Goal: Task Accomplishment & Management: Manage account settings

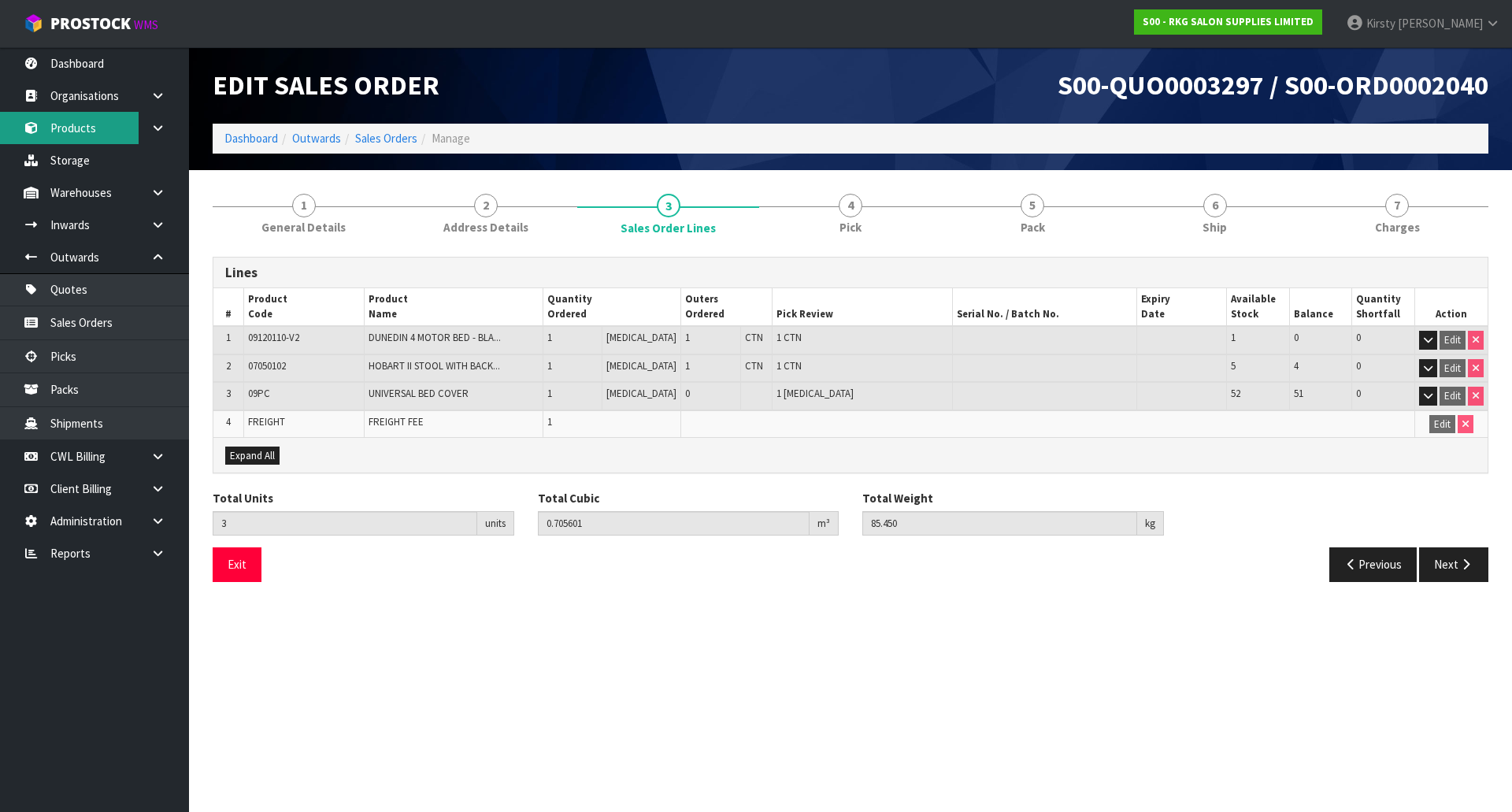
click at [78, 121] on link "Products" at bounding box center [94, 128] width 189 height 33
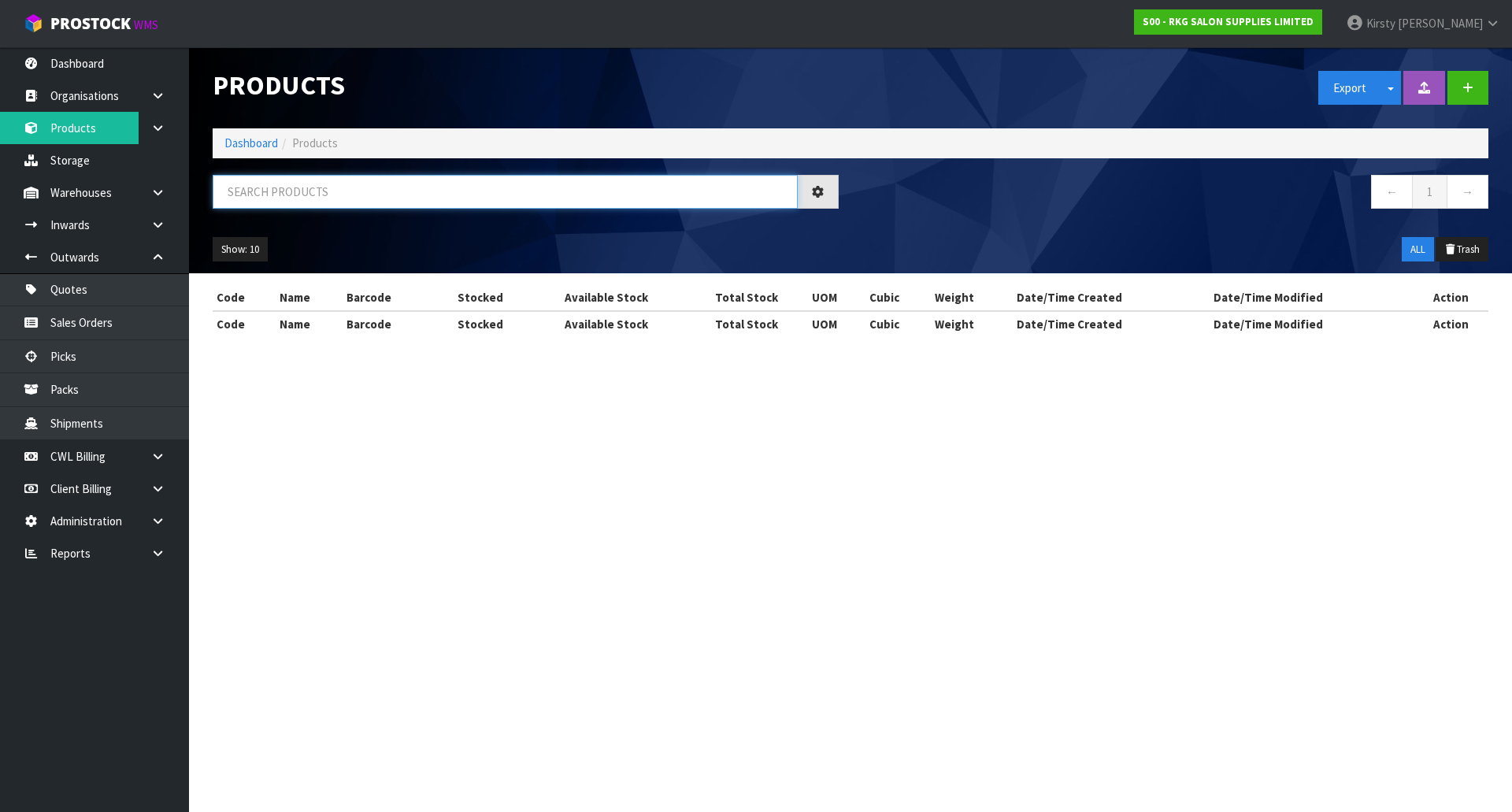
click at [259, 186] on input "text" at bounding box center [504, 191] width 585 height 34
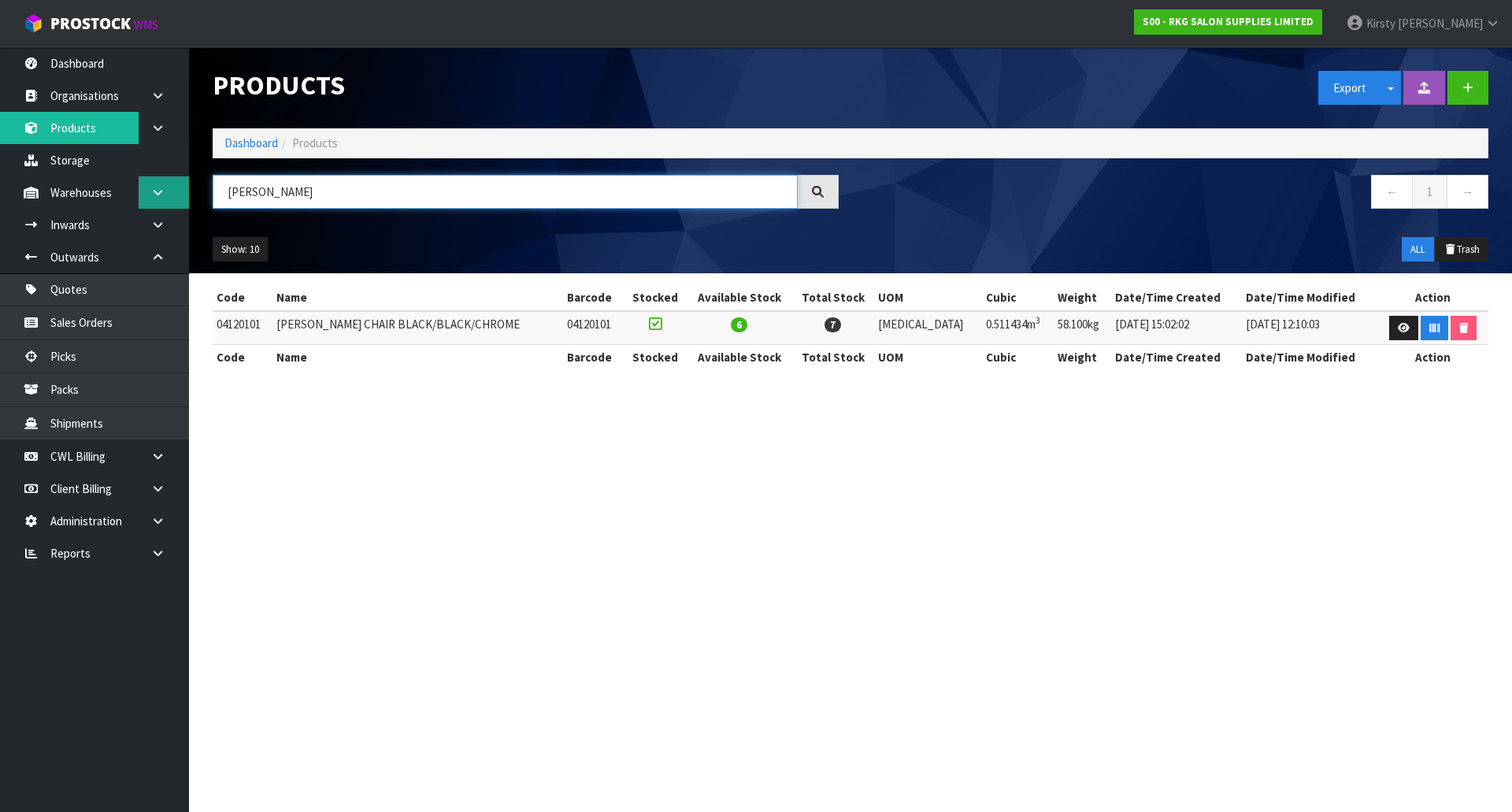
drag, startPoint x: 297, startPoint y: 194, endPoint x: 149, endPoint y: 203, distance: 148.3
click at [149, 203] on body "Toggle navigation ProStock WMS S00 - RKG SALON SUPPLIES LIMITED Kirsty Giles Lo…" at bounding box center [756, 406] width 1512 height 812
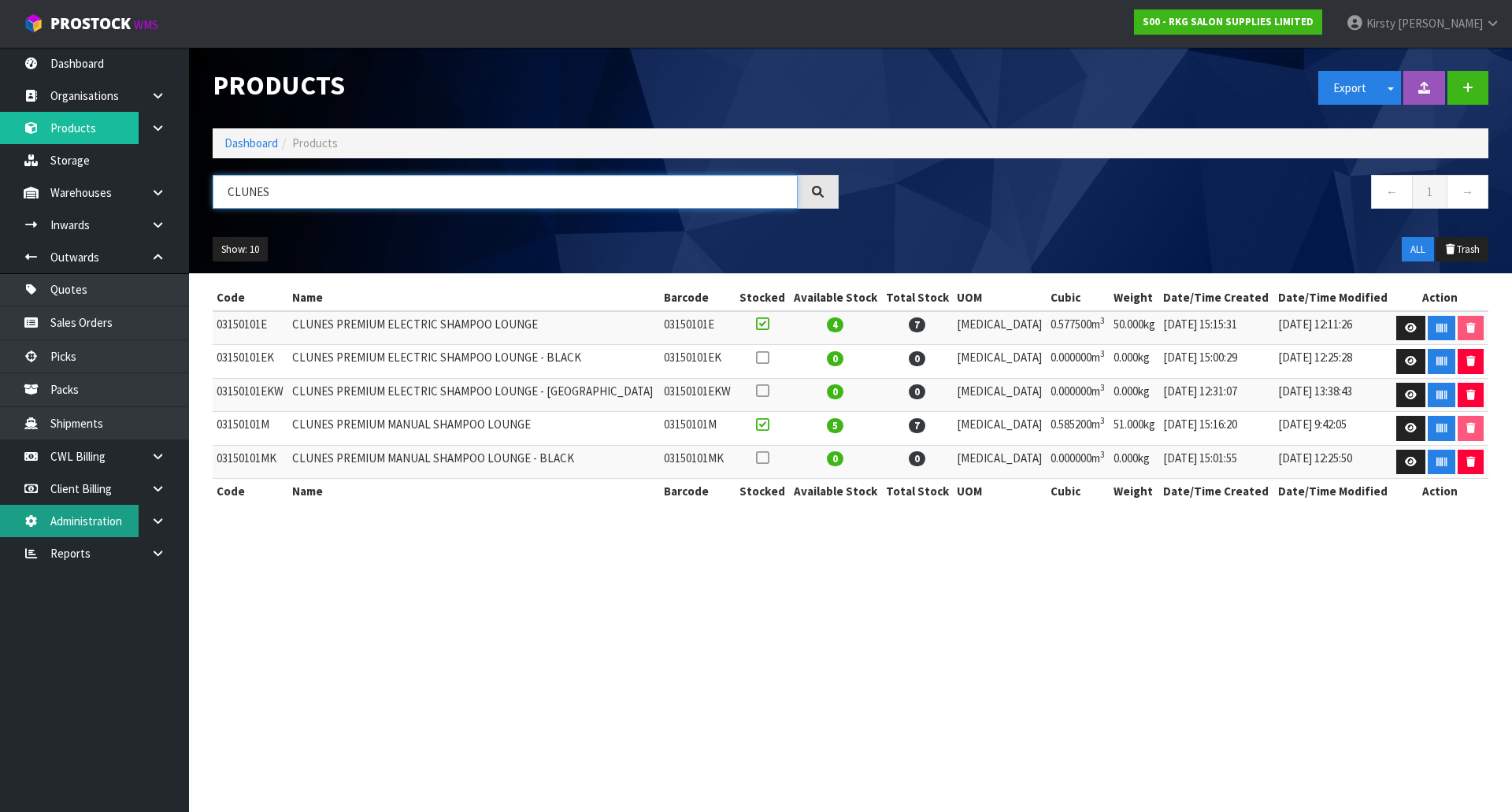
type input "CLUNES"
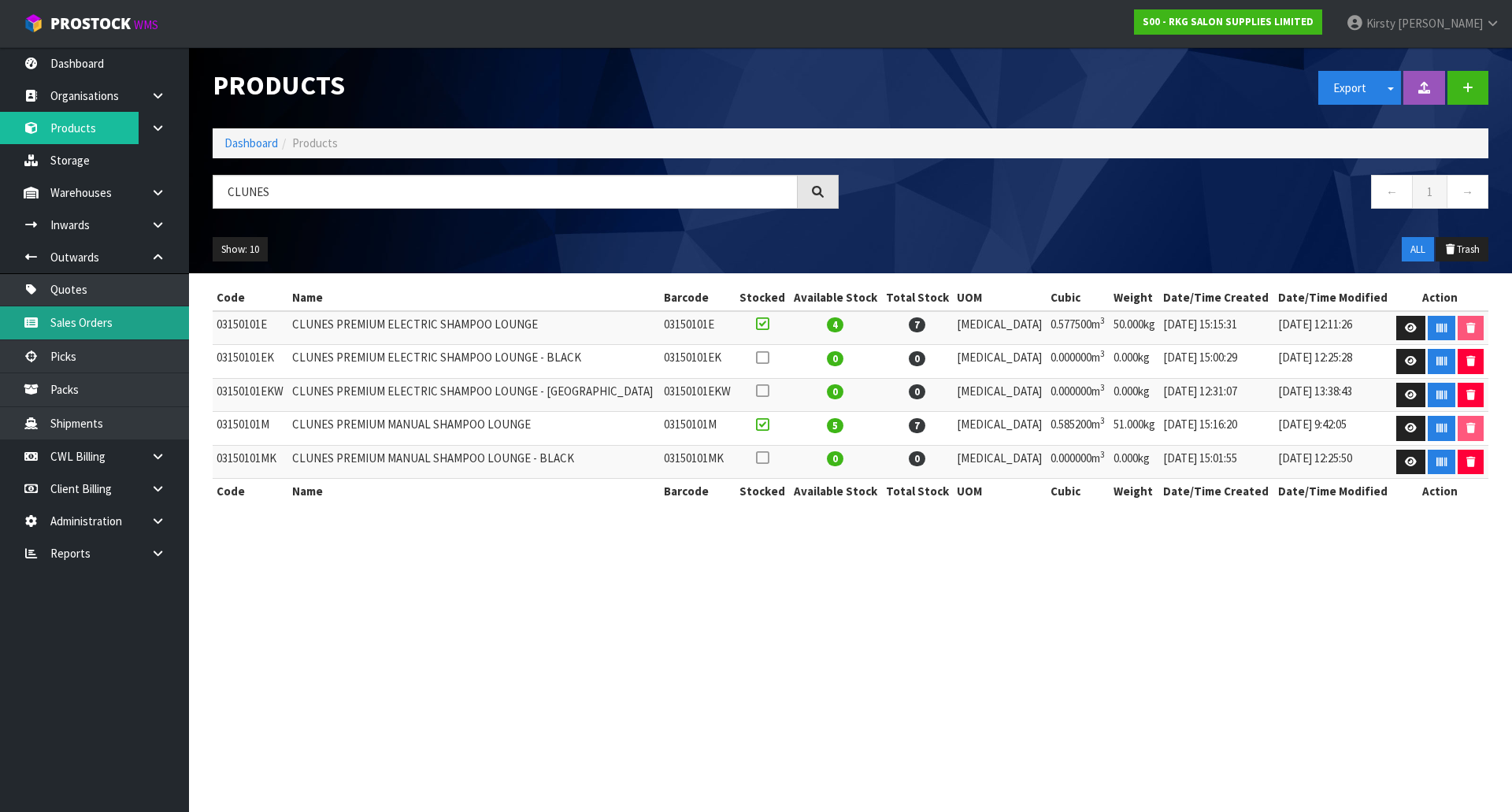
click at [74, 316] on link "Sales Orders" at bounding box center [94, 323] width 189 height 33
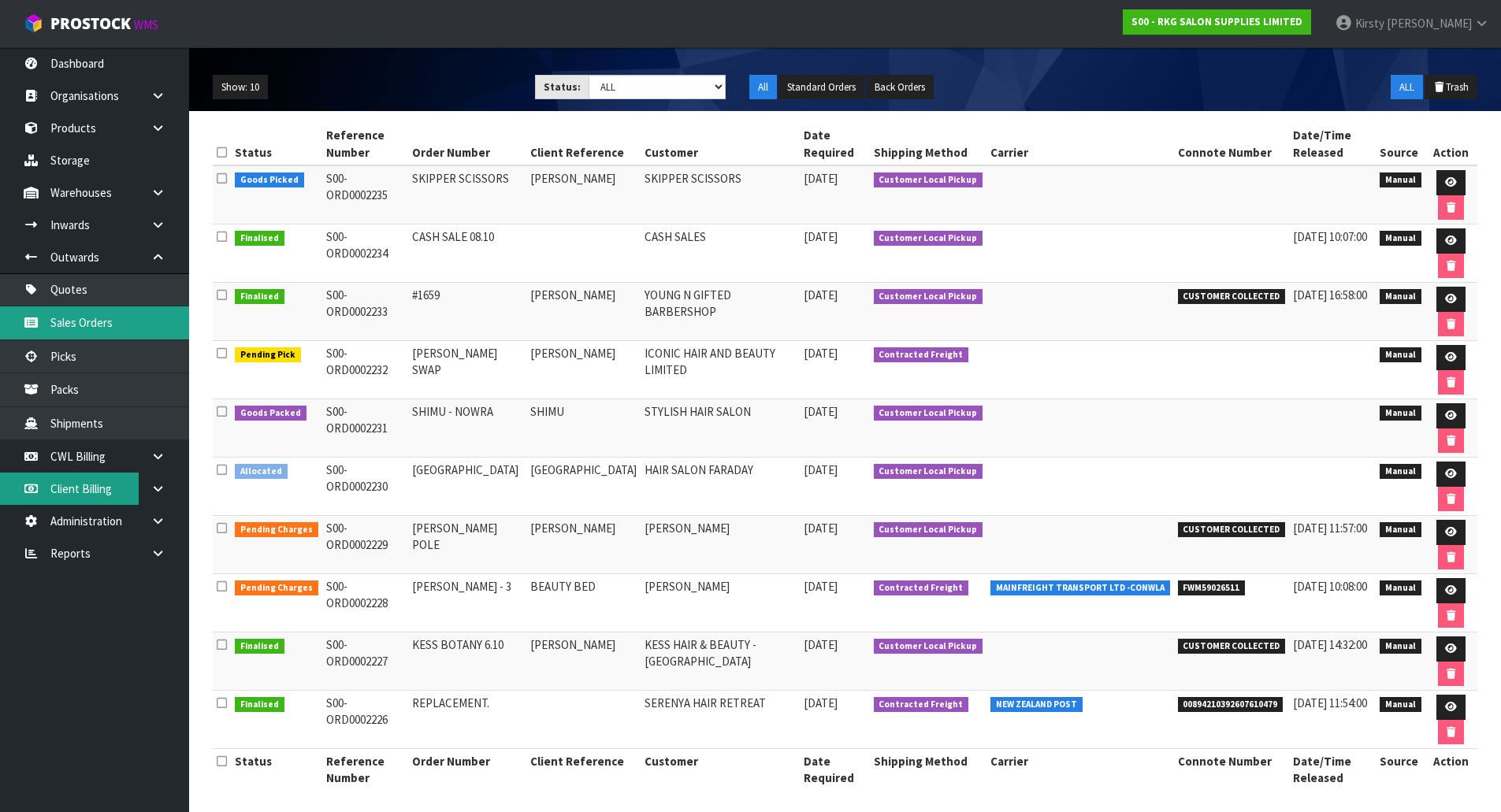
scroll to position [169, 0]
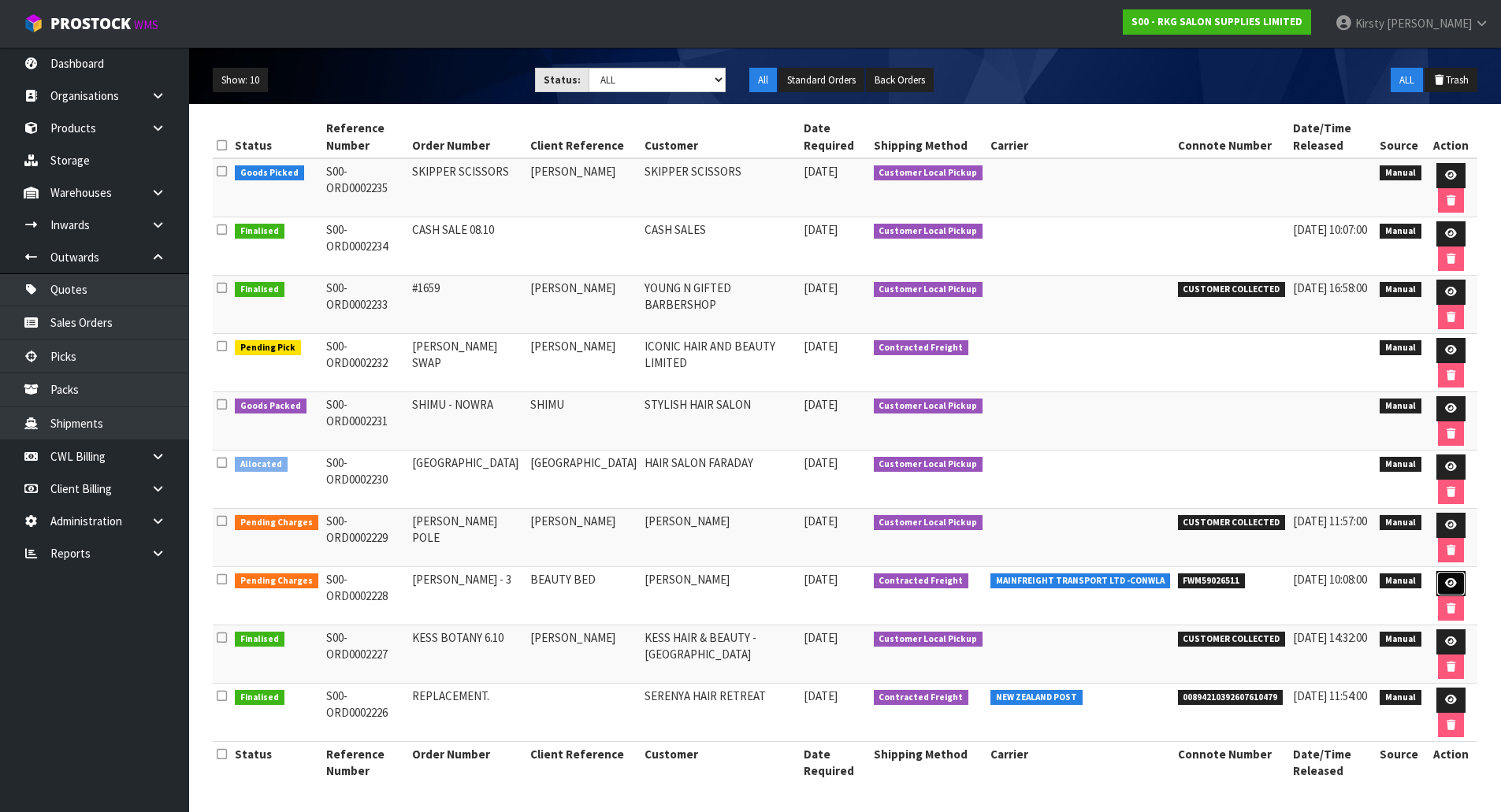
click at [1445, 580] on icon at bounding box center [1451, 583] width 12 height 10
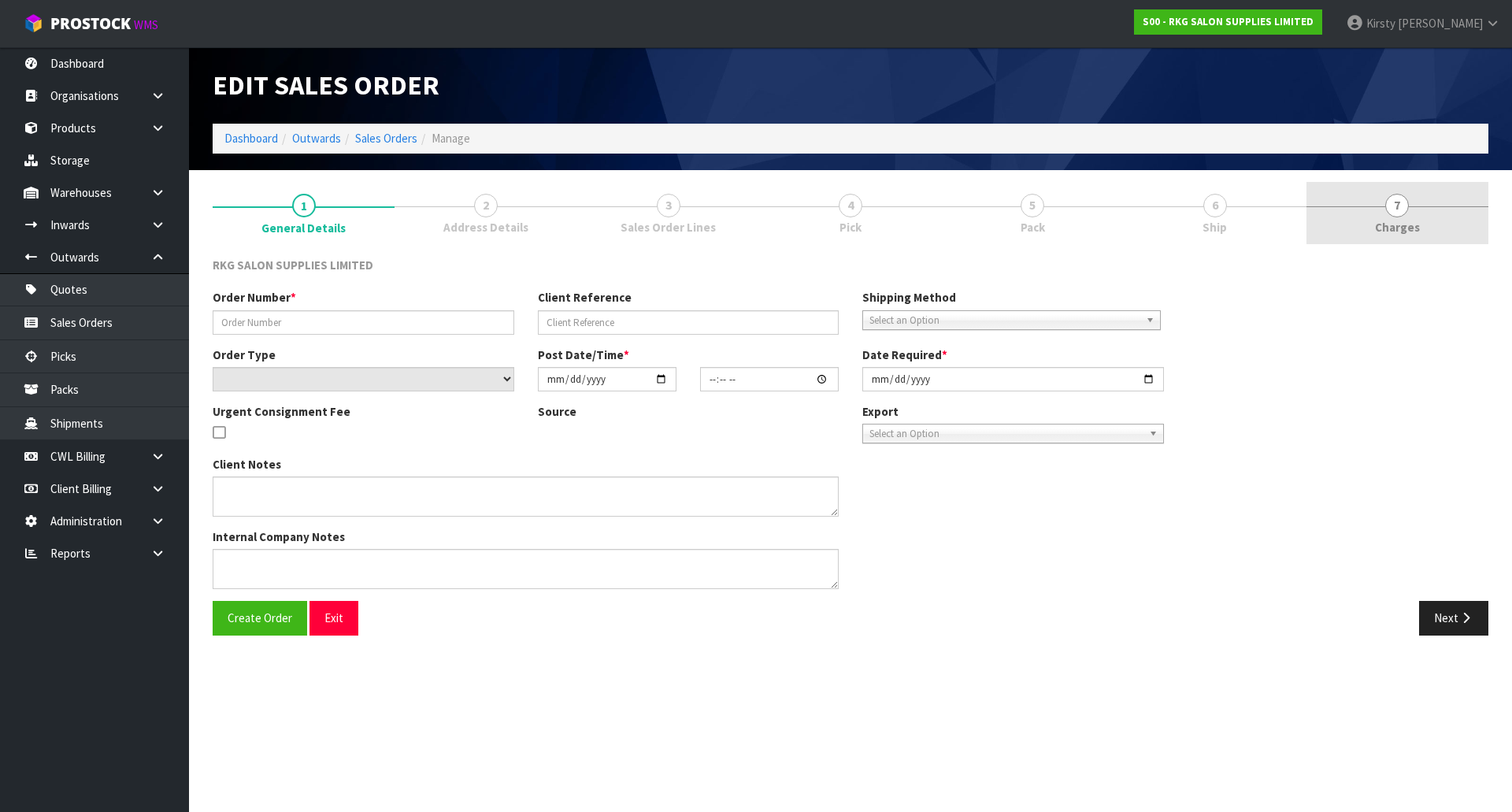
type input "[PERSON_NAME] - 3"
type input "BEAUTY BED"
select select "number:0"
type input "[DATE]"
type input "13:30:00.000"
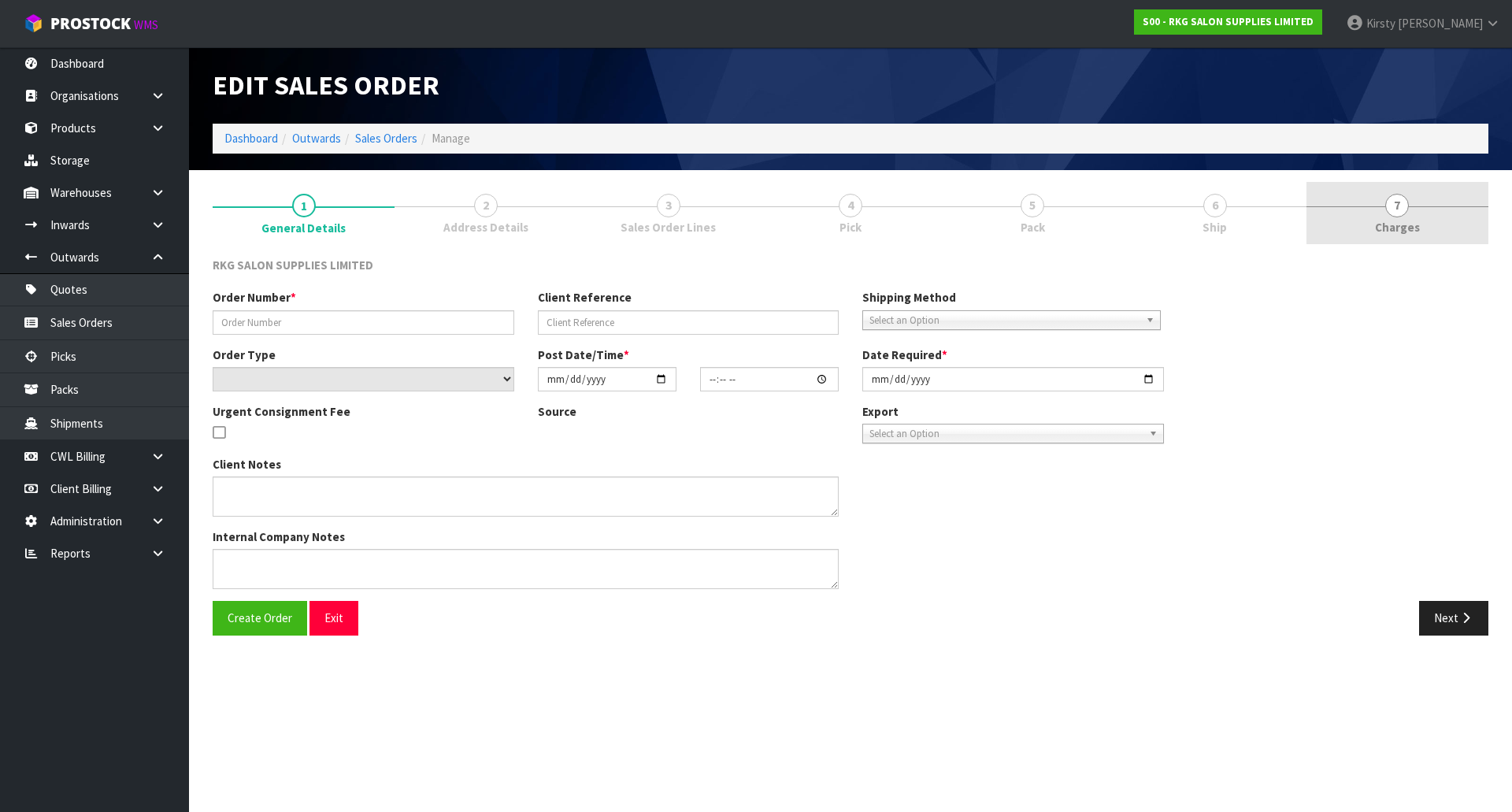
type input "[DATE]"
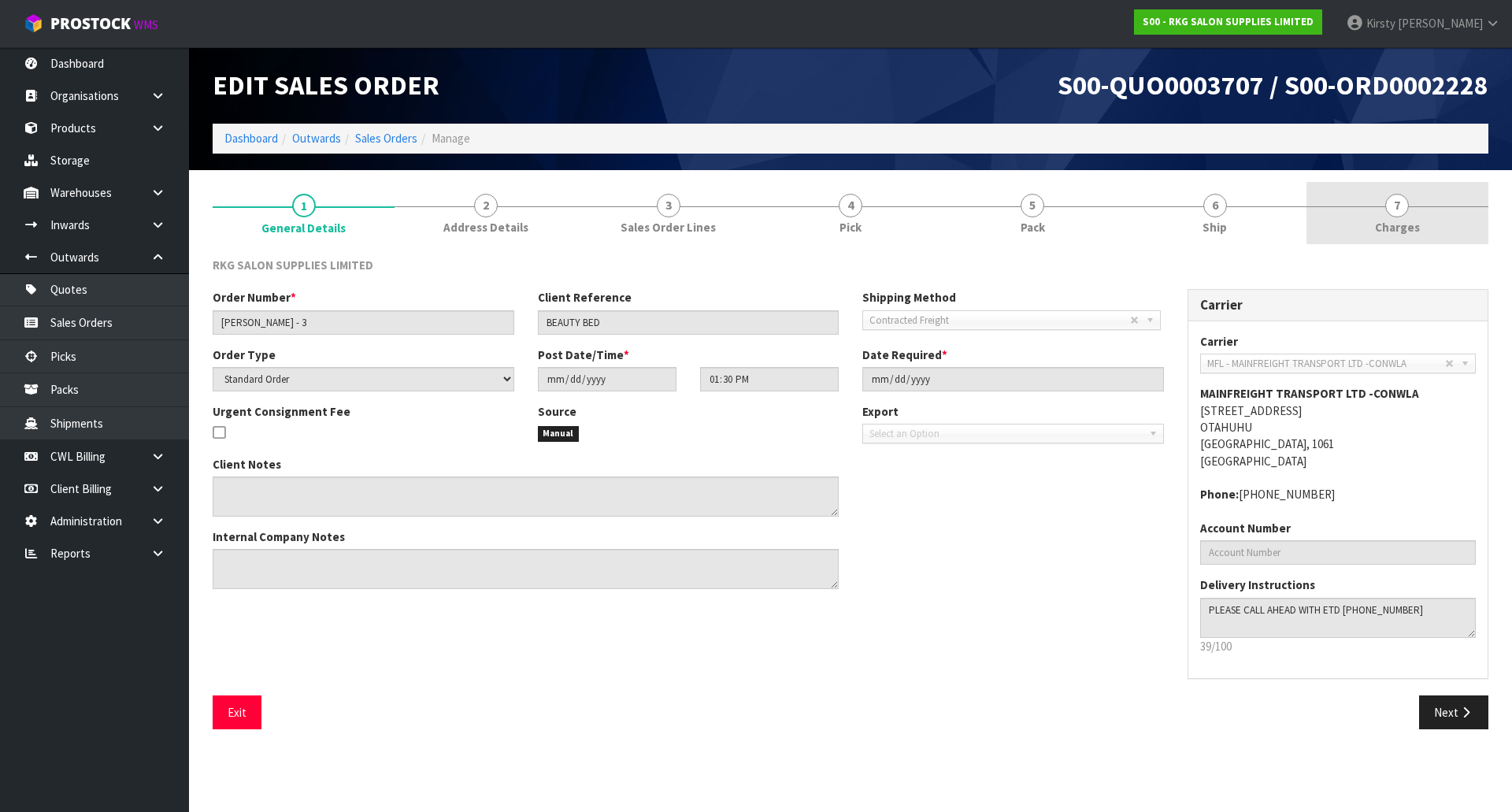
click at [1393, 212] on span "7" at bounding box center [1396, 205] width 23 height 23
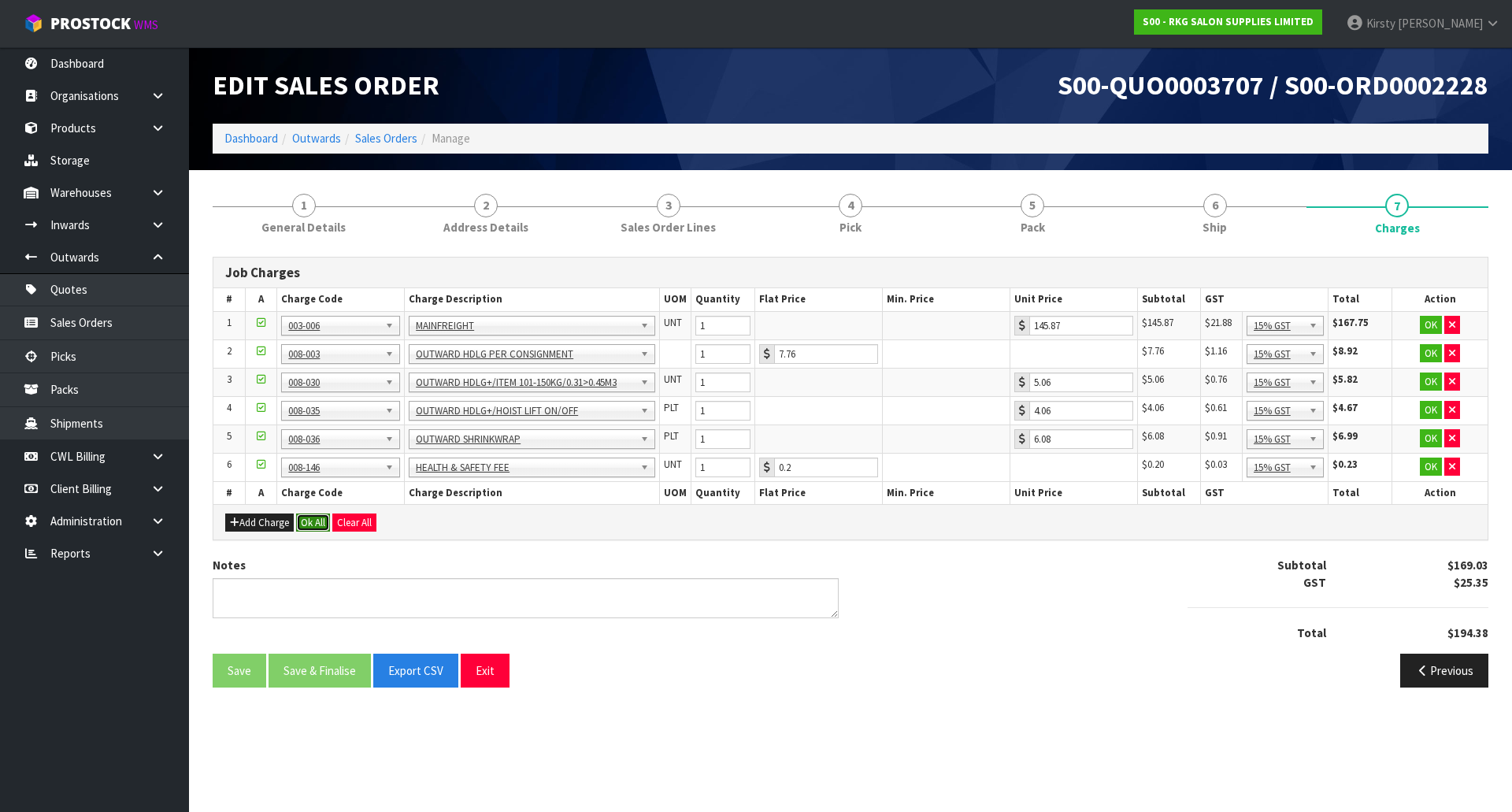
click at [314, 516] on button "Ok All" at bounding box center [313, 523] width 34 height 19
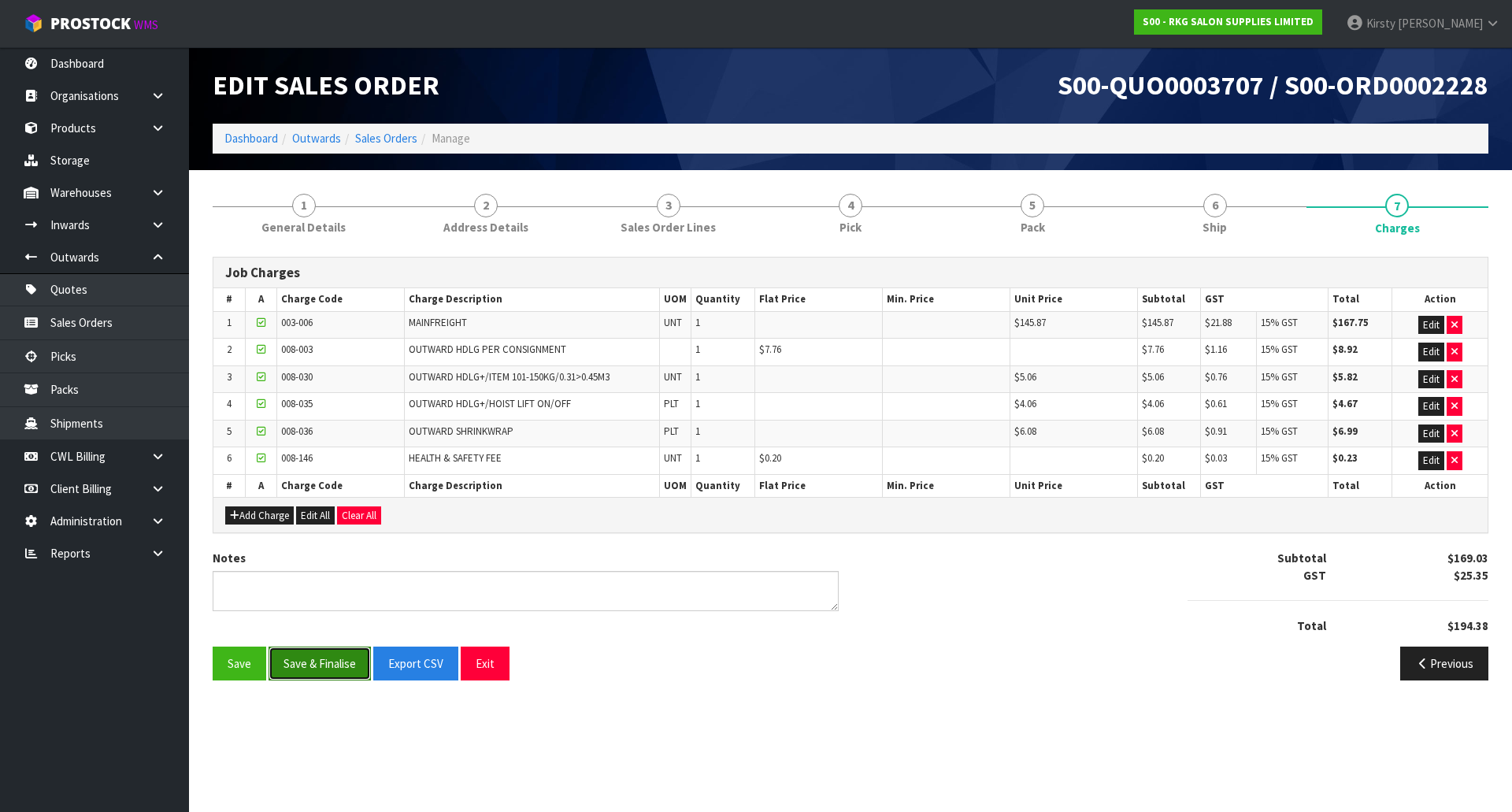
click at [317, 672] on button "Save & Finalise" at bounding box center [320, 663] width 102 height 34
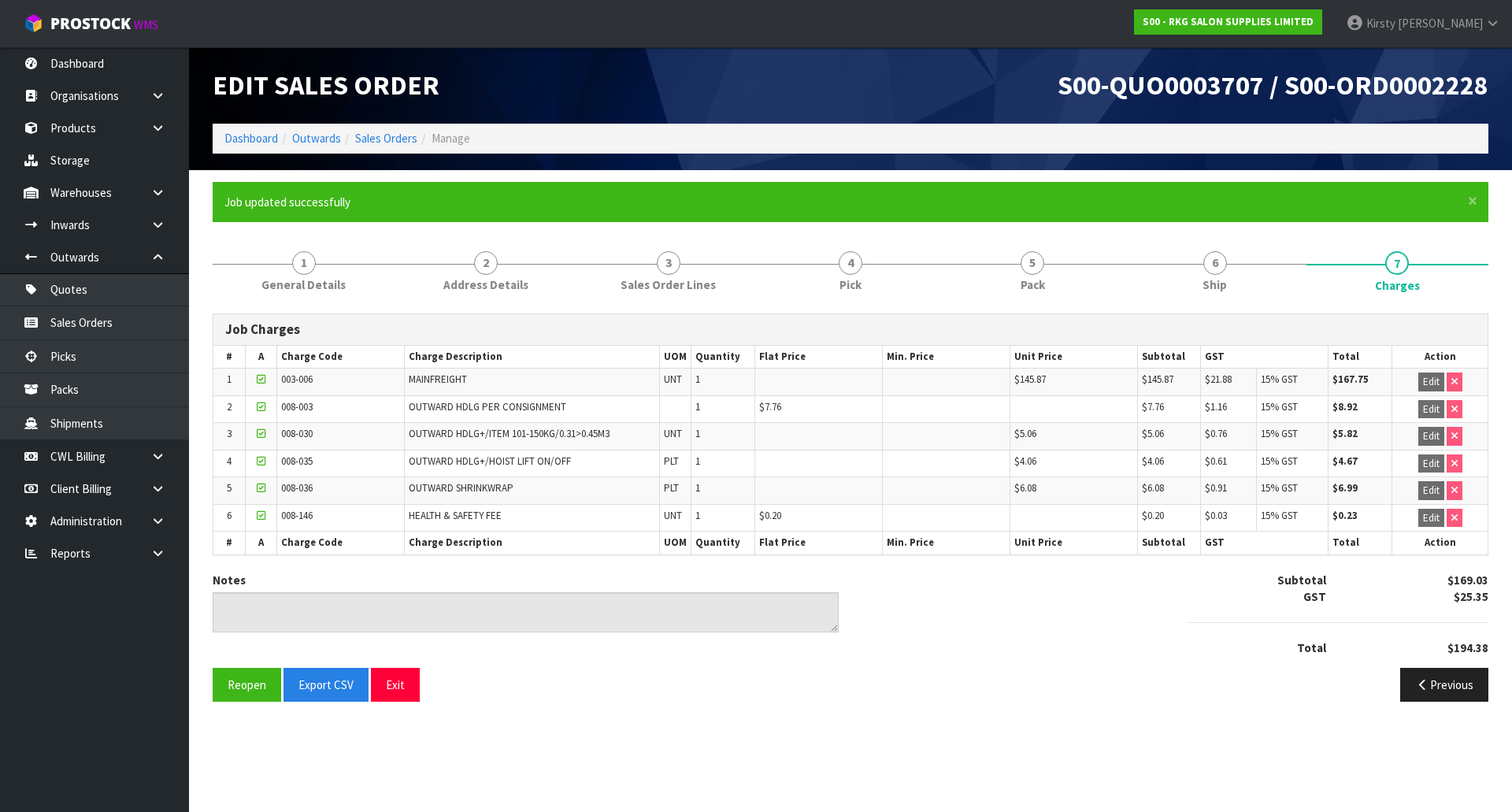
click at [332, 723] on section "× Close Job updated successfully 1 General Details 2 Address Details 3 Sales Or…" at bounding box center [850, 448] width 1323 height 556
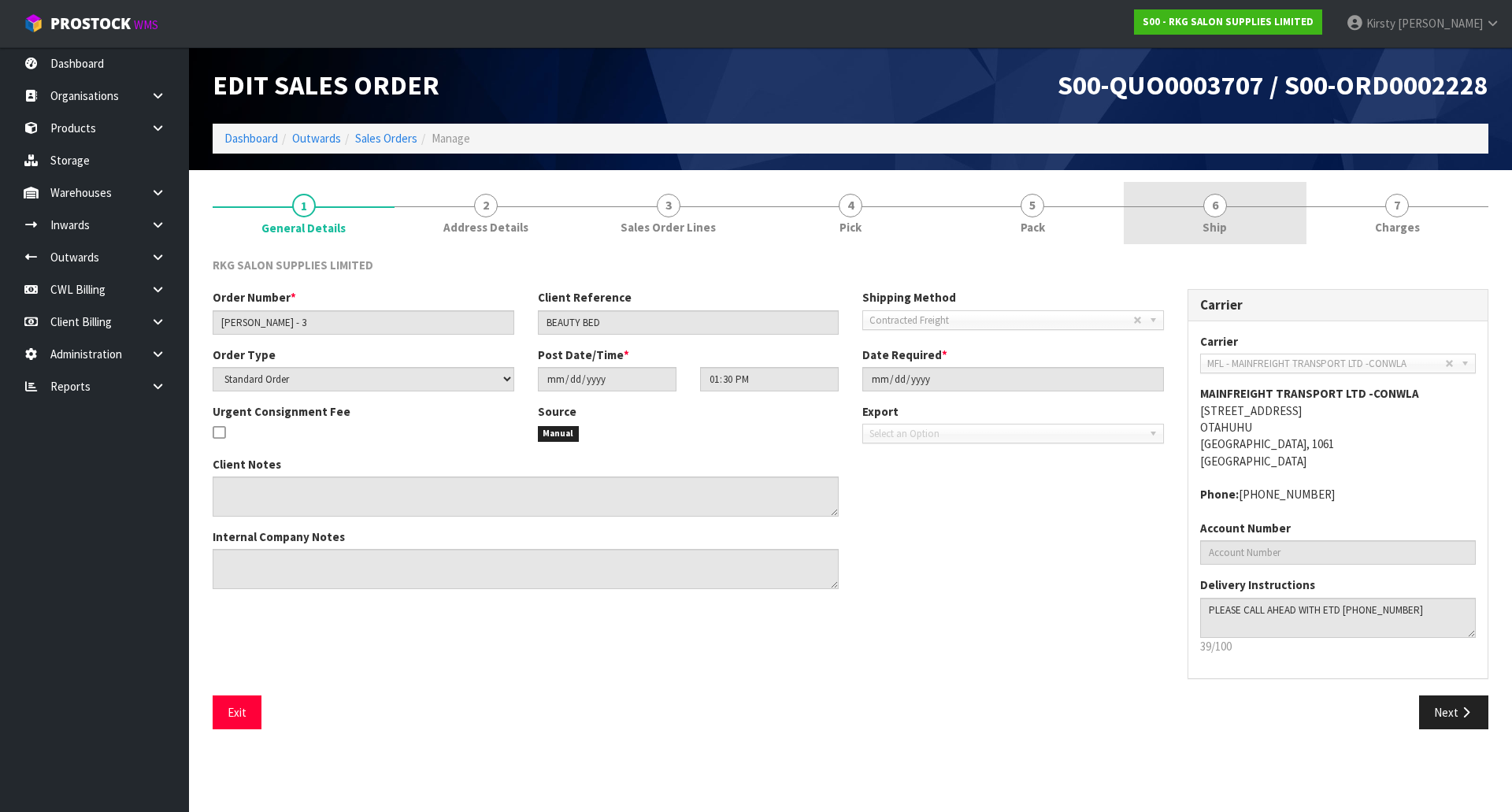
click at [1217, 205] on span "6" at bounding box center [1215, 205] width 23 height 23
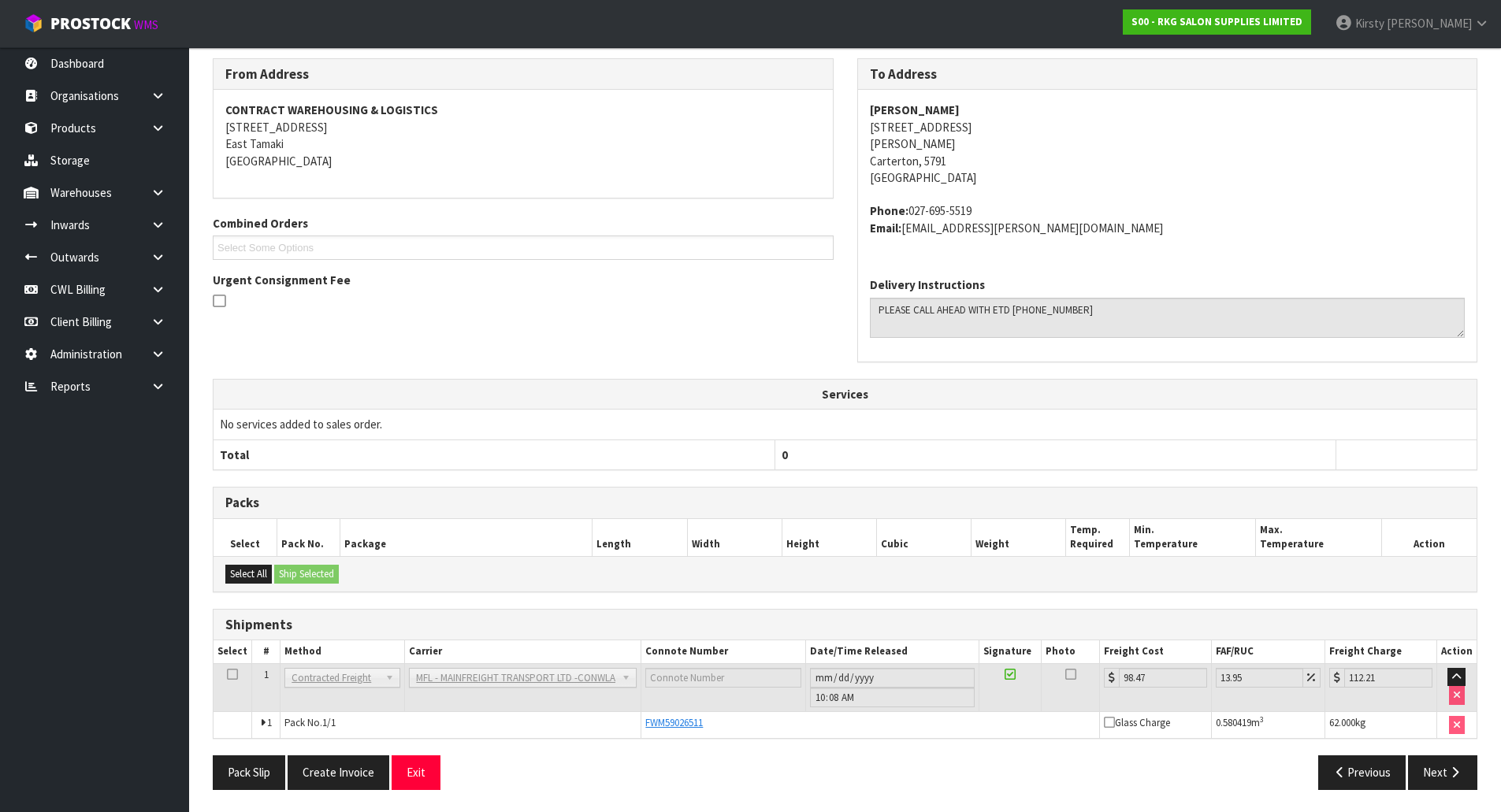
scroll to position [200, 0]
click at [369, 772] on button "Create Invoice" at bounding box center [339, 770] width 101 height 34
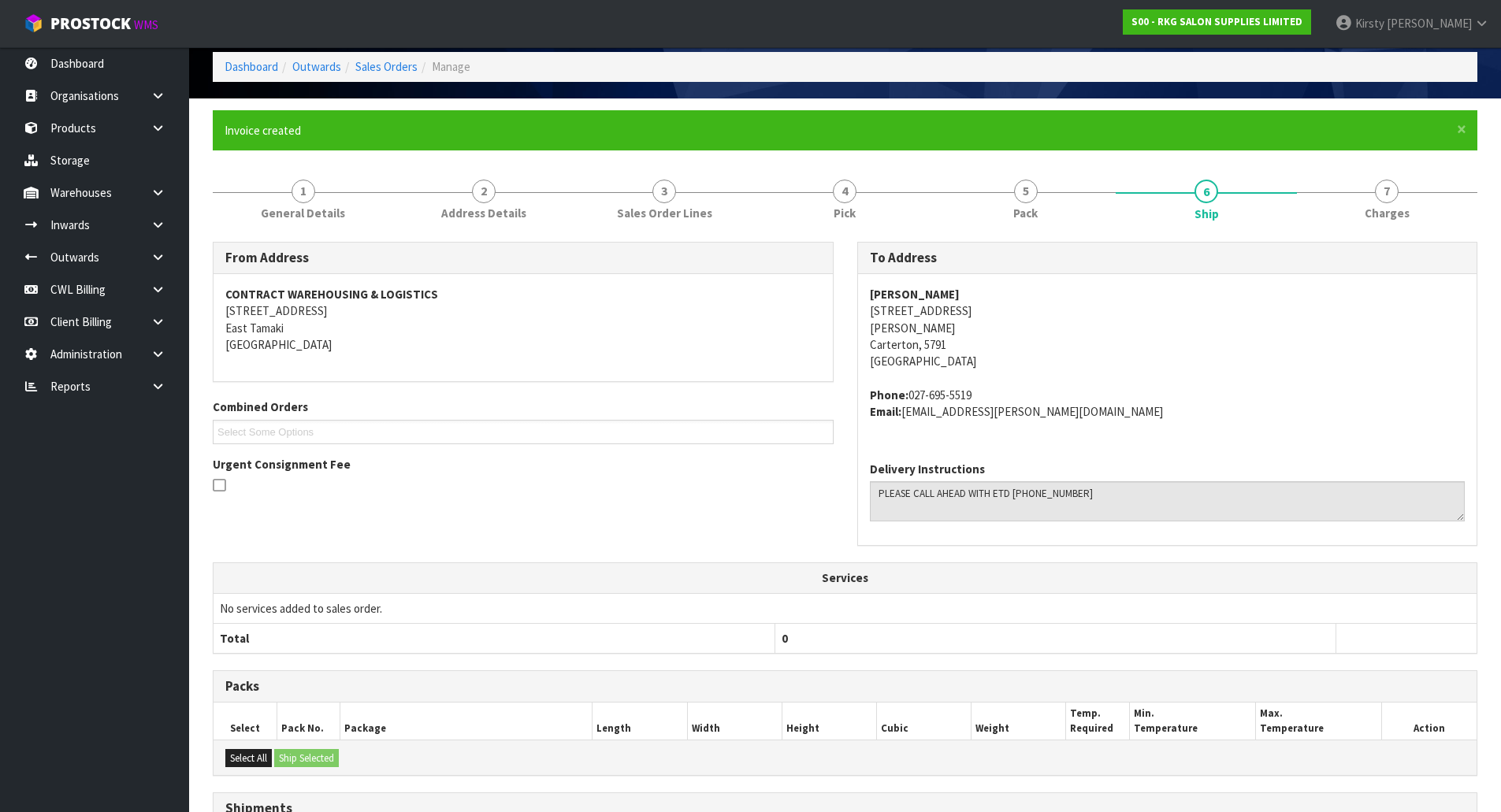
scroll to position [257, 0]
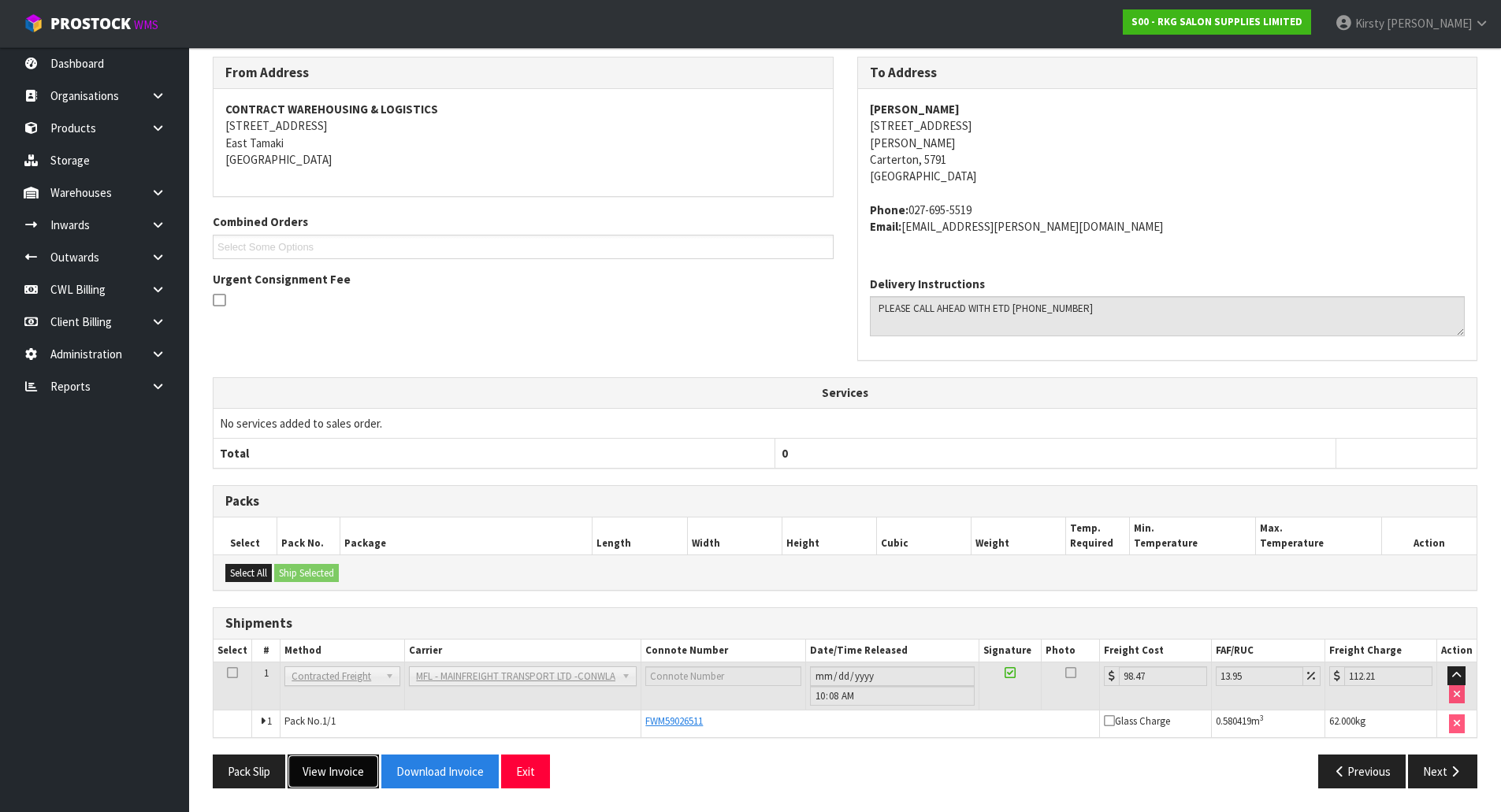
click at [354, 768] on button "View Invoice" at bounding box center [334, 771] width 91 height 34
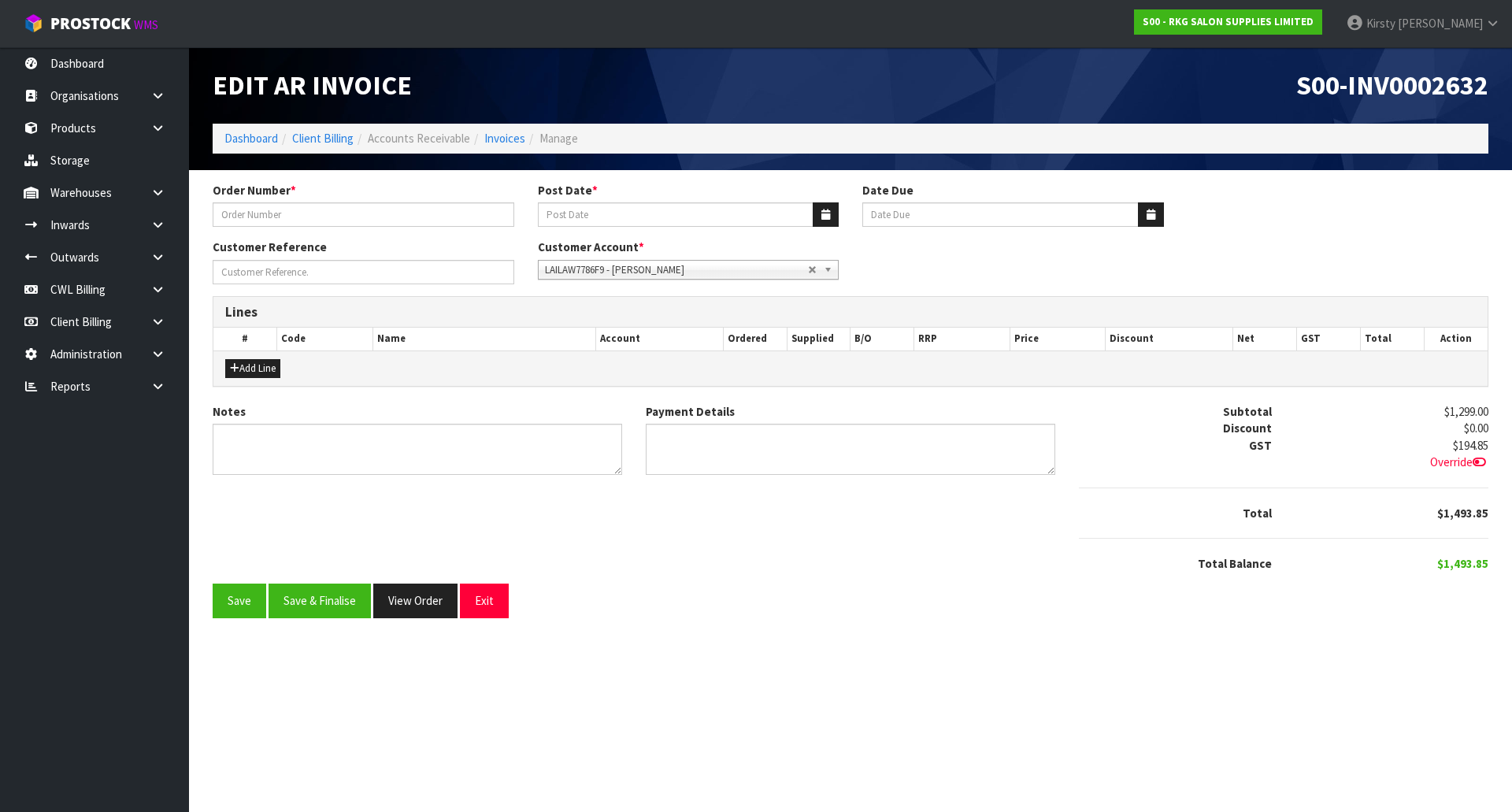
type input "[PERSON_NAME] - 3"
type input "[DATE]"
type input "BEAUTY BED"
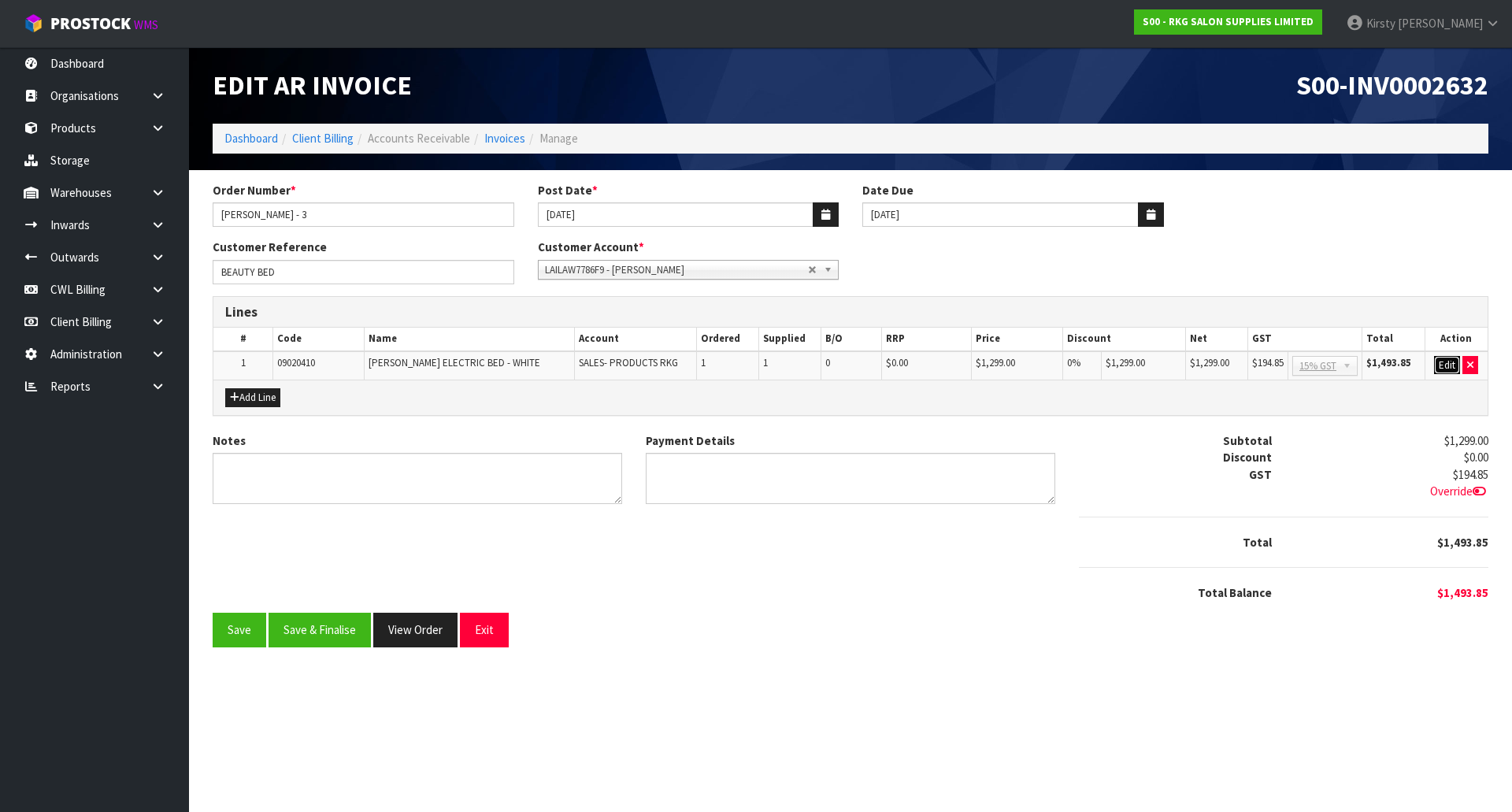
click at [1440, 366] on button "Edit" at bounding box center [1447, 365] width 26 height 19
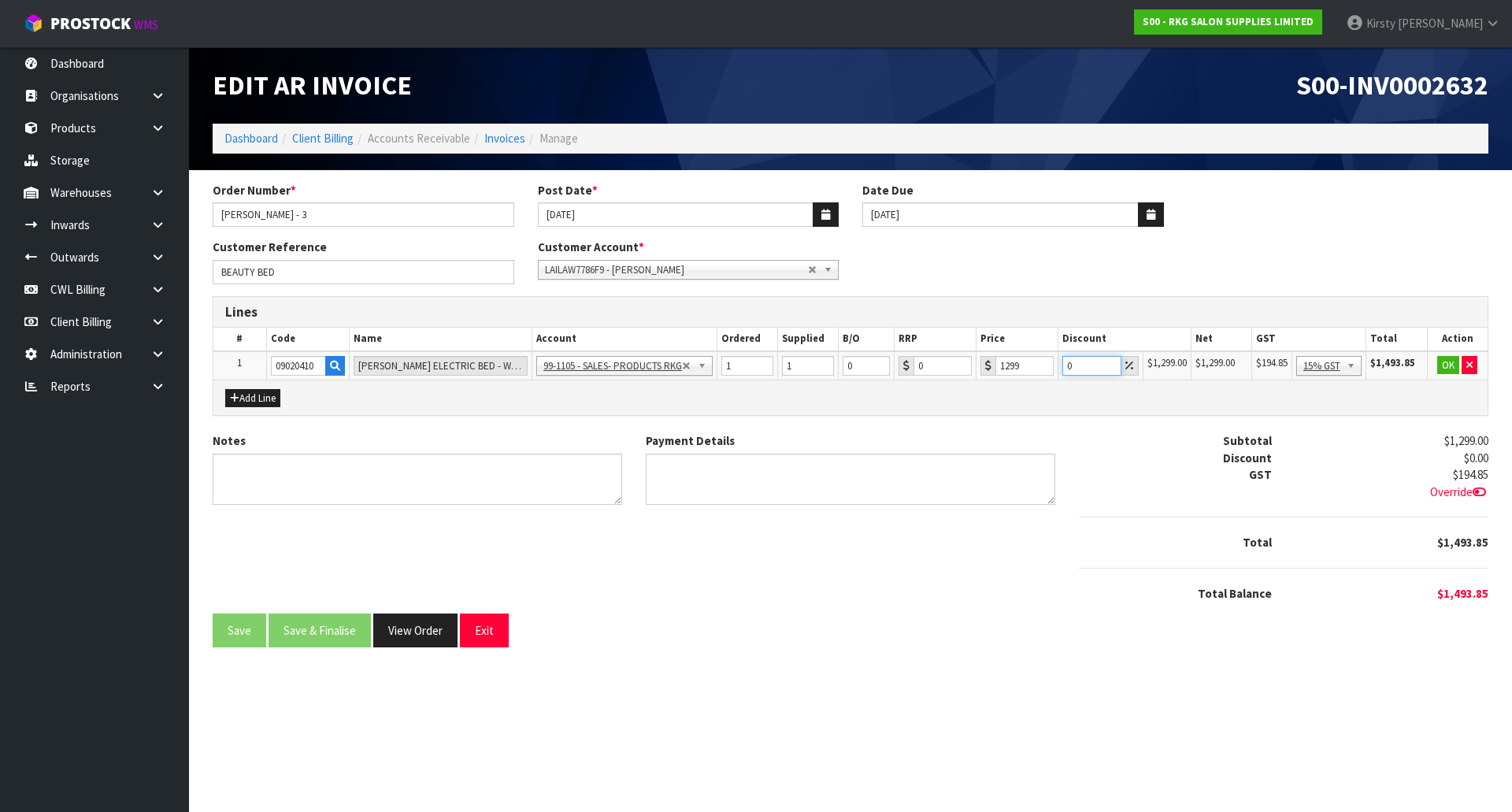
drag, startPoint x: 1089, startPoint y: 366, endPoint x: 1039, endPoint y: 373, distance: 50.5
click at [1039, 373] on tr "1 09020410 [PERSON_NAME] ELECTRIC BED - WHITE 99-1100 - SALES -ADMIN 99-1105 - …" at bounding box center [850, 366] width 1274 height 29
type input "35"
click at [1450, 364] on button "OK" at bounding box center [1448, 365] width 22 height 19
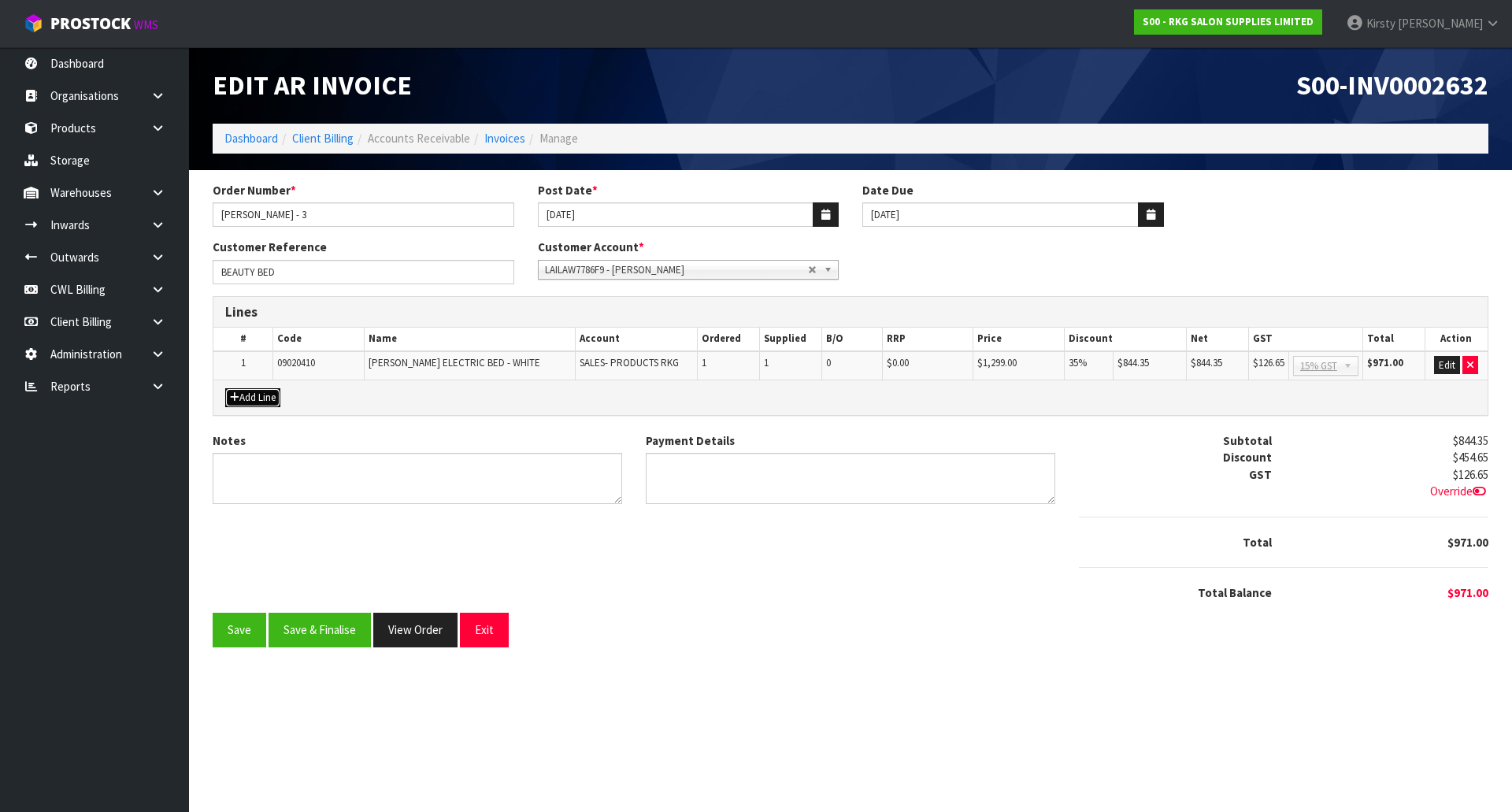
click at [236, 399] on icon "button" at bounding box center [235, 397] width 9 height 10
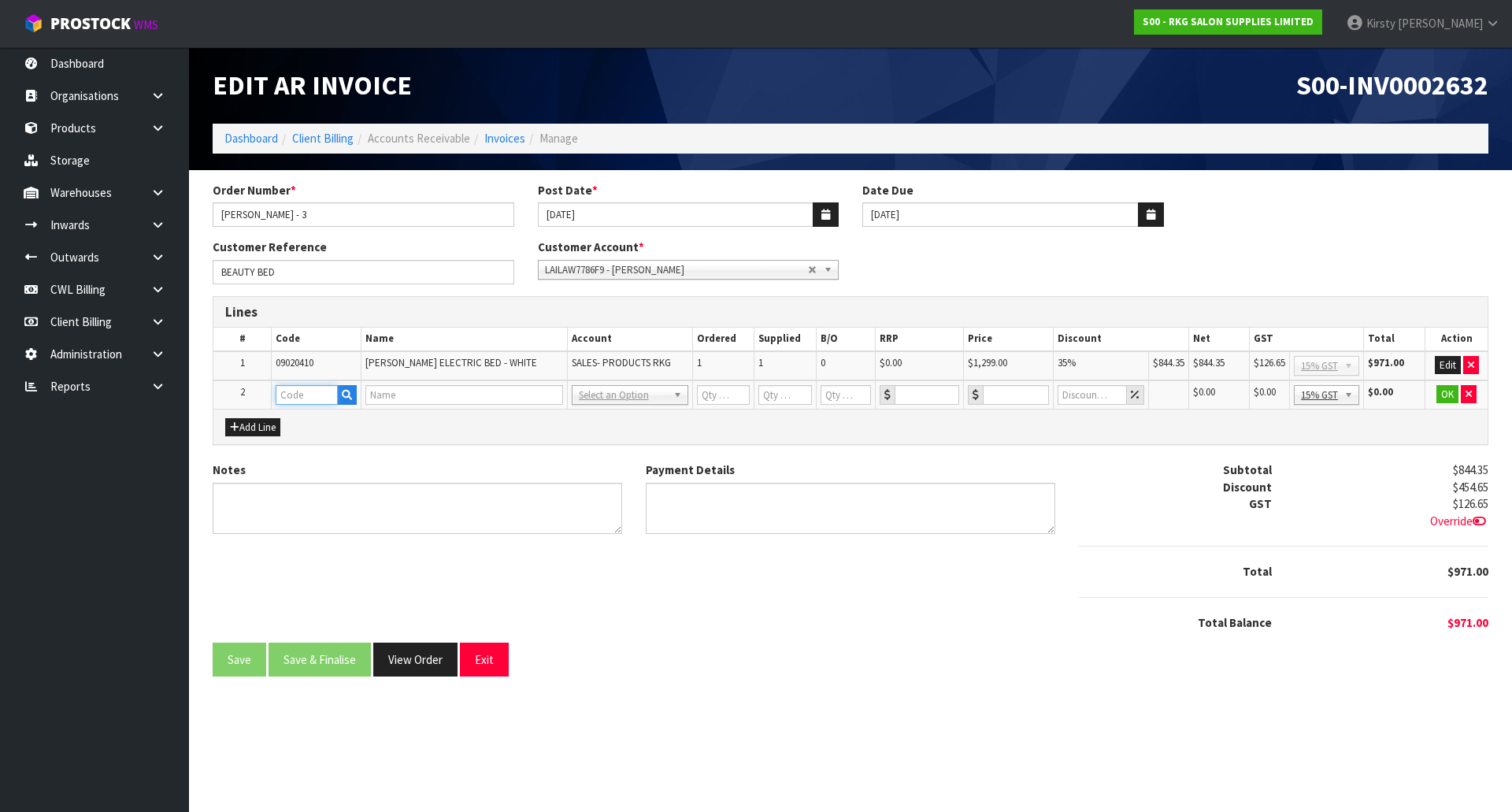
click at [314, 397] on input "text" at bounding box center [307, 394] width 62 height 20
type input "FREIGHT"
type input "1"
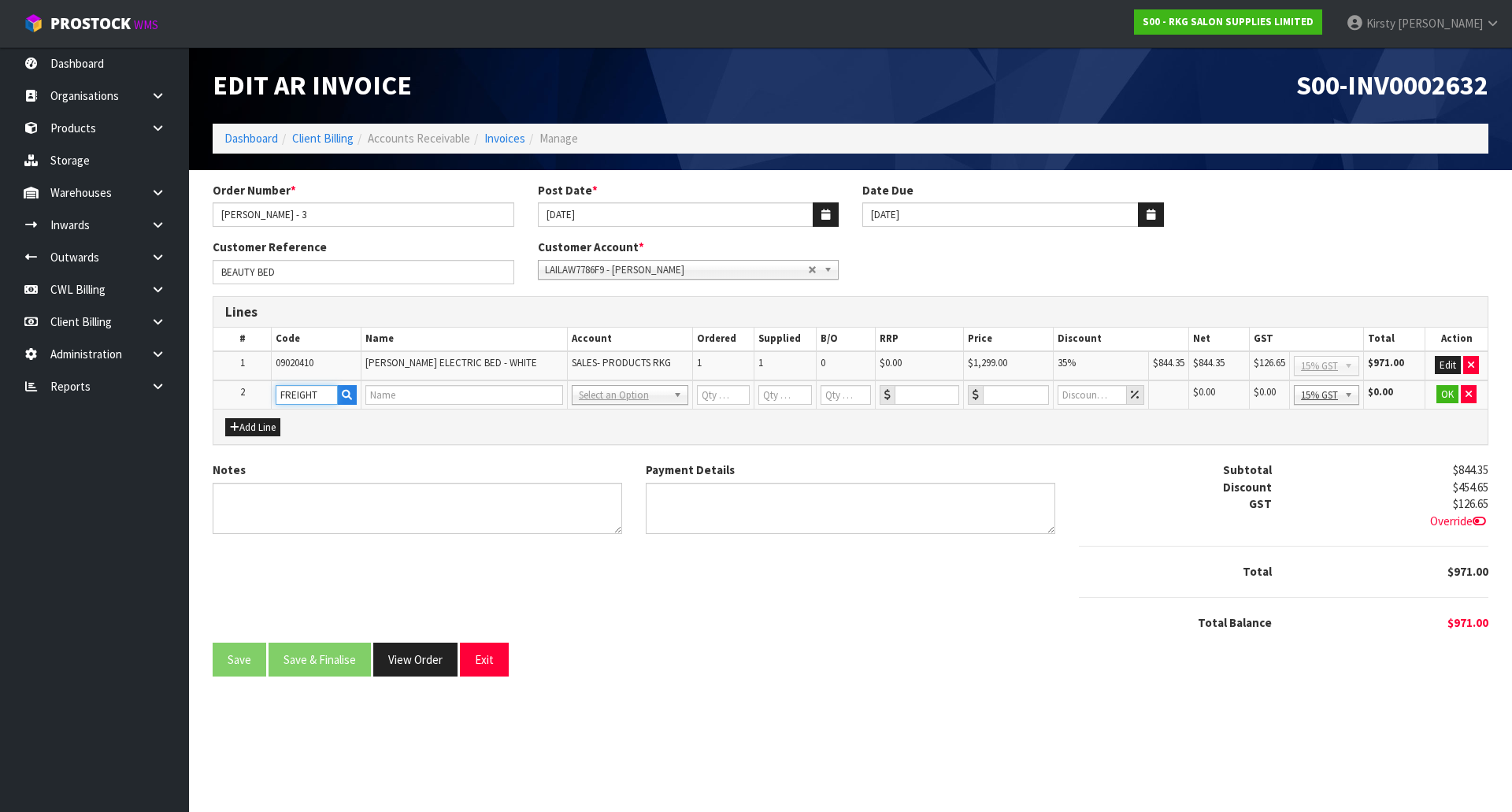
type input "0"
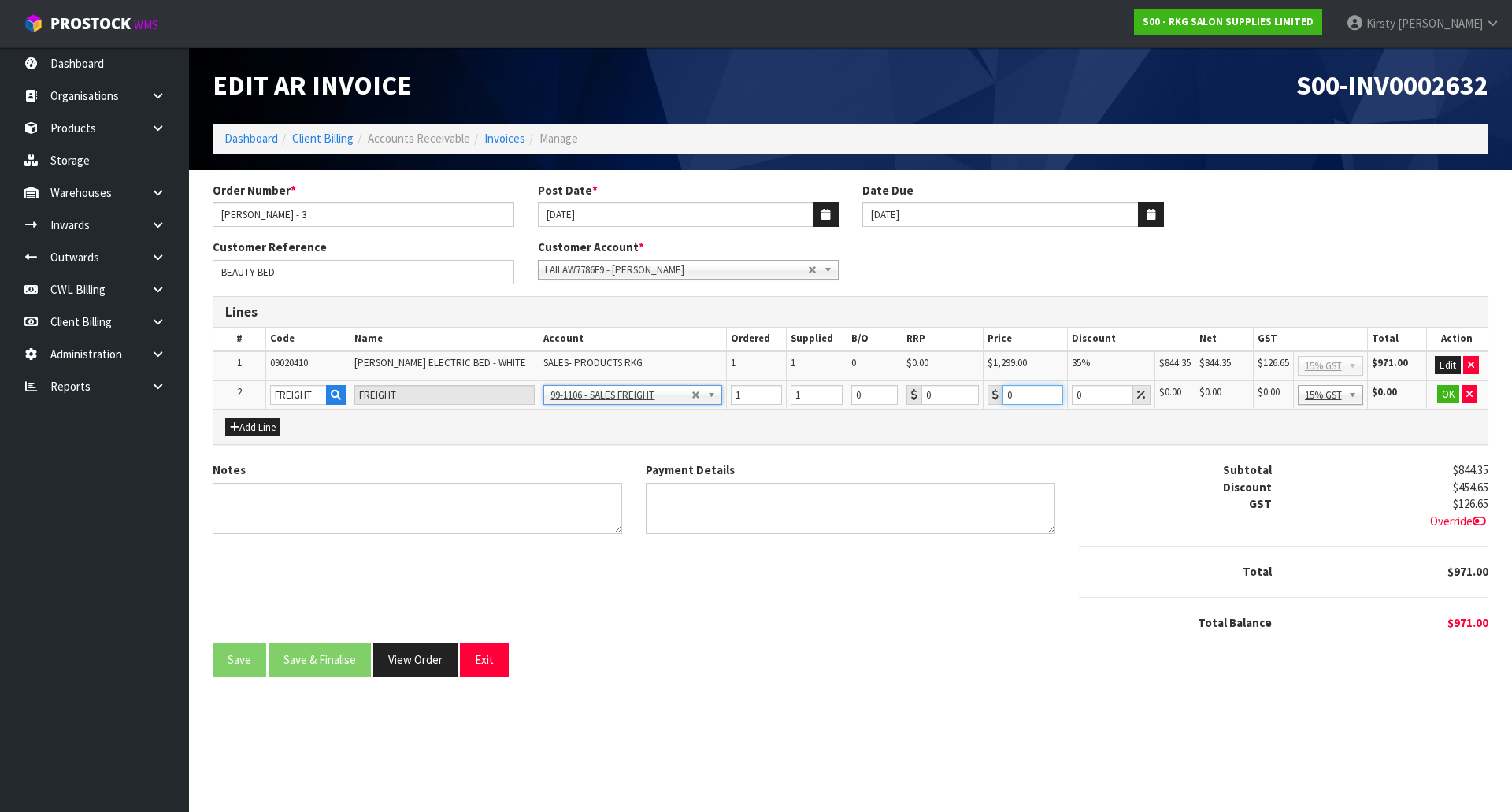
drag, startPoint x: 1017, startPoint y: 400, endPoint x: 980, endPoint y: 406, distance: 37.5
click at [983, 406] on td "0" at bounding box center [1025, 395] width 84 height 29
type input "242.85"
click at [1450, 392] on button "OK" at bounding box center [1448, 394] width 22 height 19
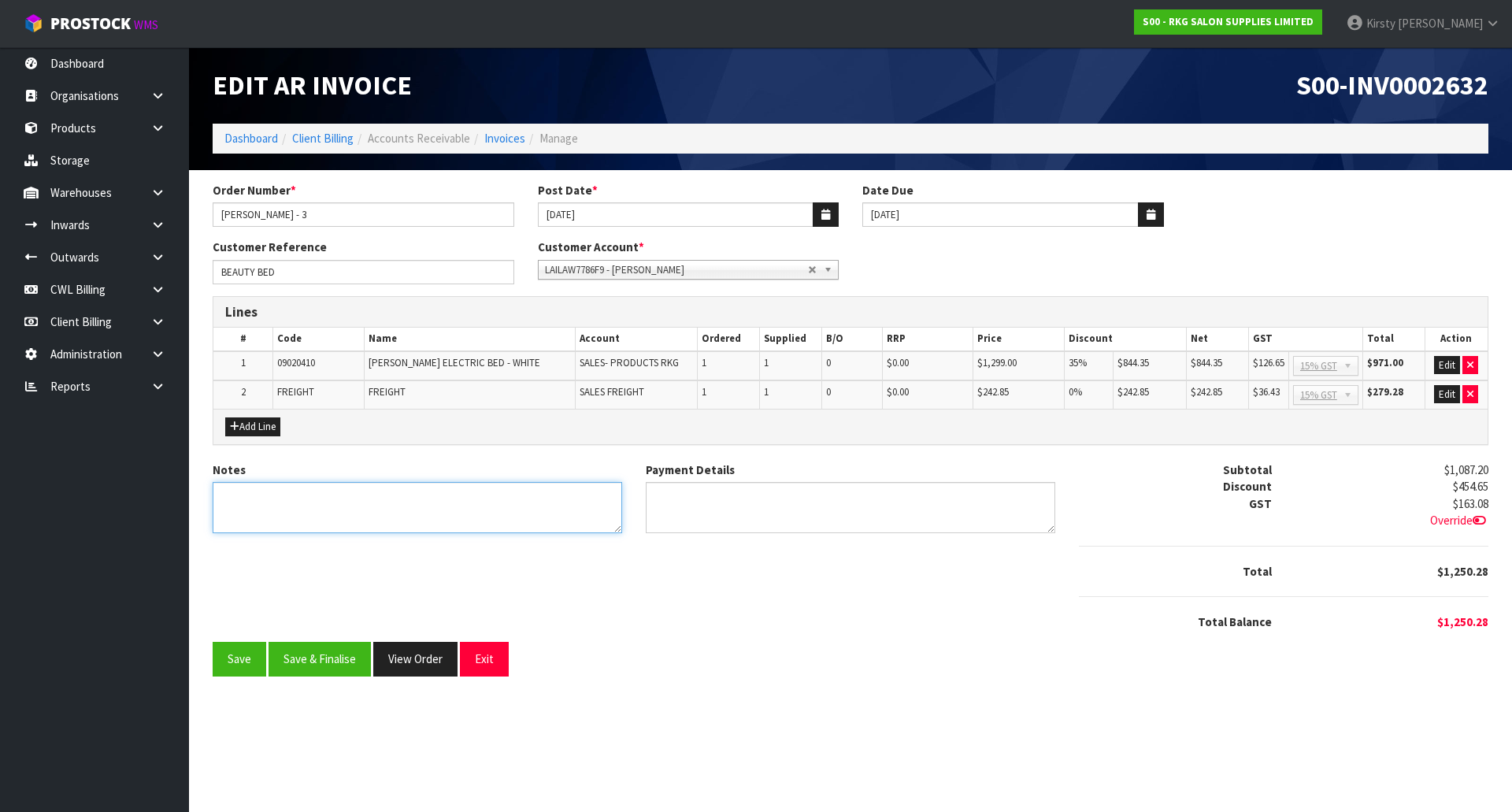
click at [398, 494] on textarea "Notes" at bounding box center [417, 508] width 410 height 52
type textarea "THANK YOU FOR YOUR ORDER"
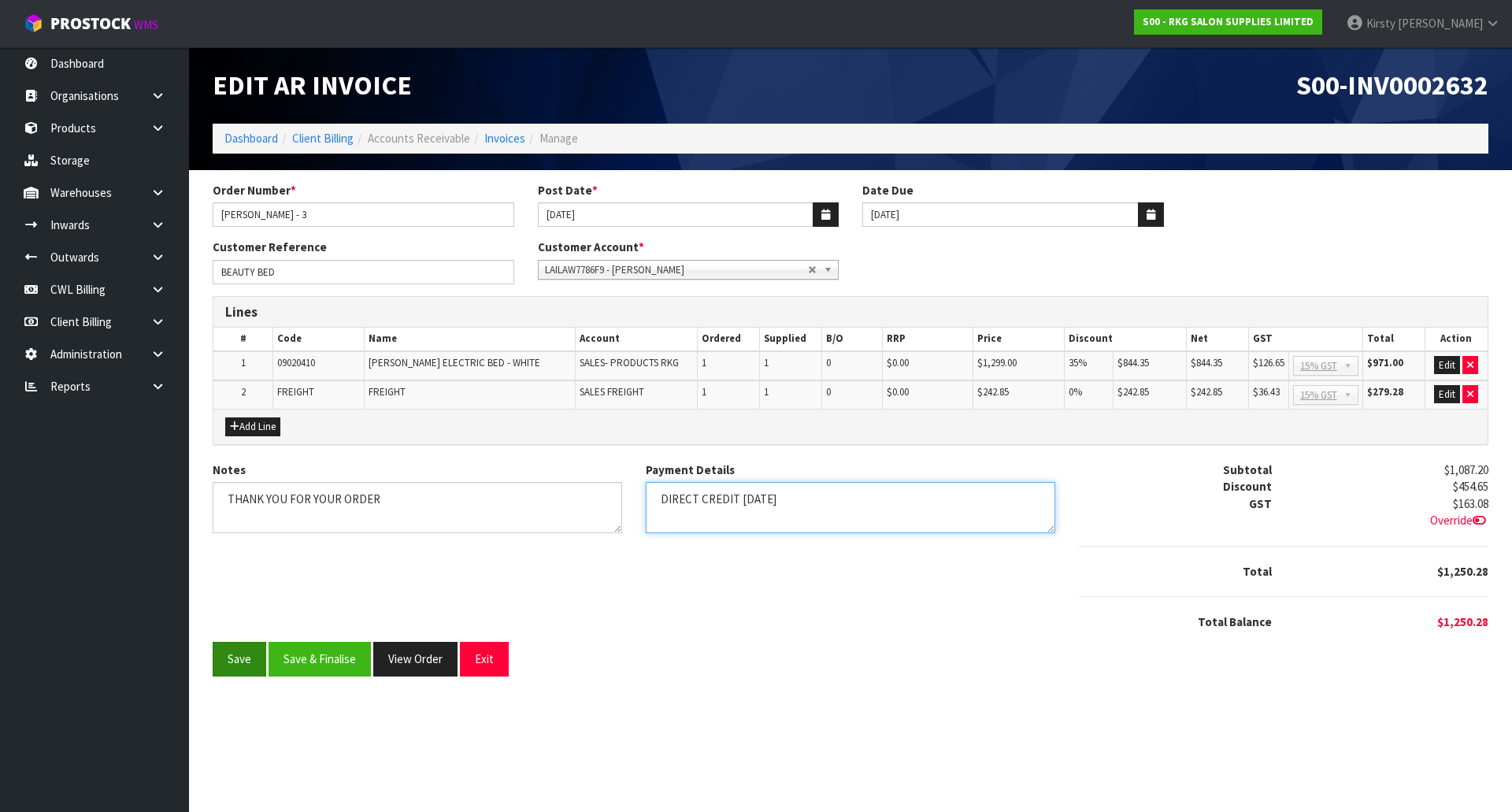
type textarea "DIRECT CREDIT [DATE]"
click at [222, 662] on button "Save" at bounding box center [239, 658] width 53 height 34
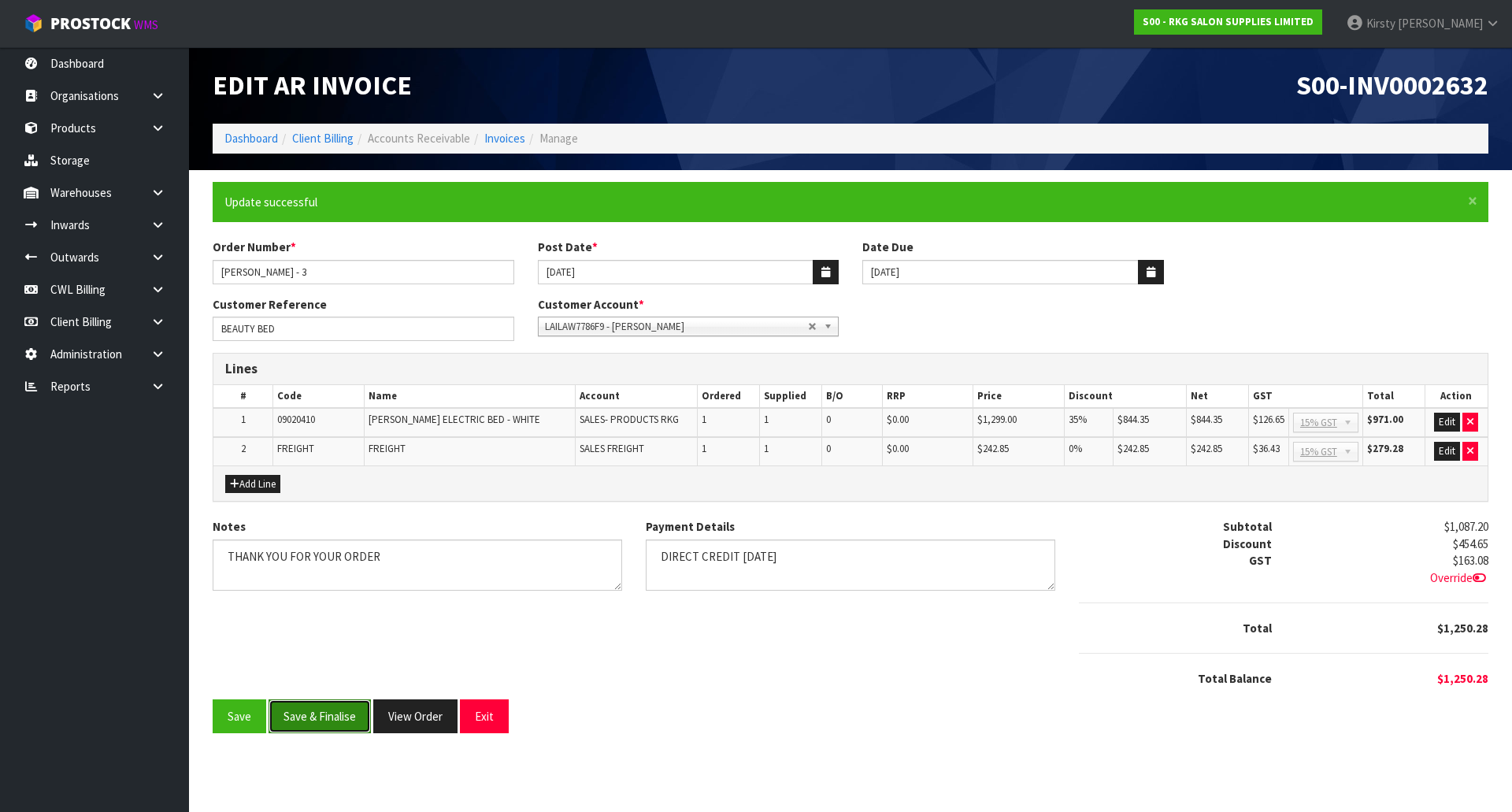
click at [317, 717] on button "Save & Finalise" at bounding box center [320, 716] width 102 height 34
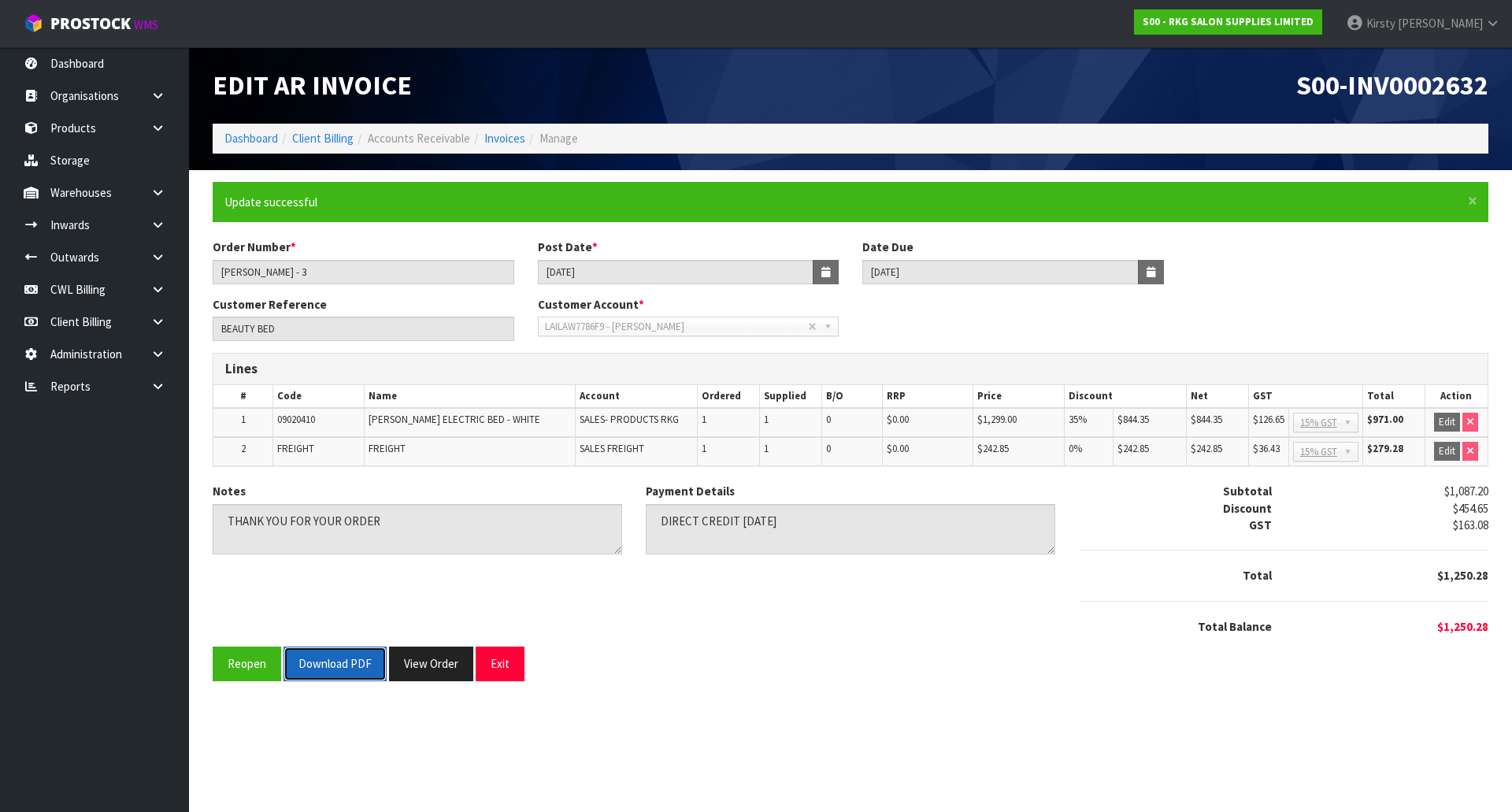
click at [321, 666] on button "Download PDF" at bounding box center [335, 663] width 103 height 34
click at [503, 671] on button "Exit" at bounding box center [500, 663] width 49 height 34
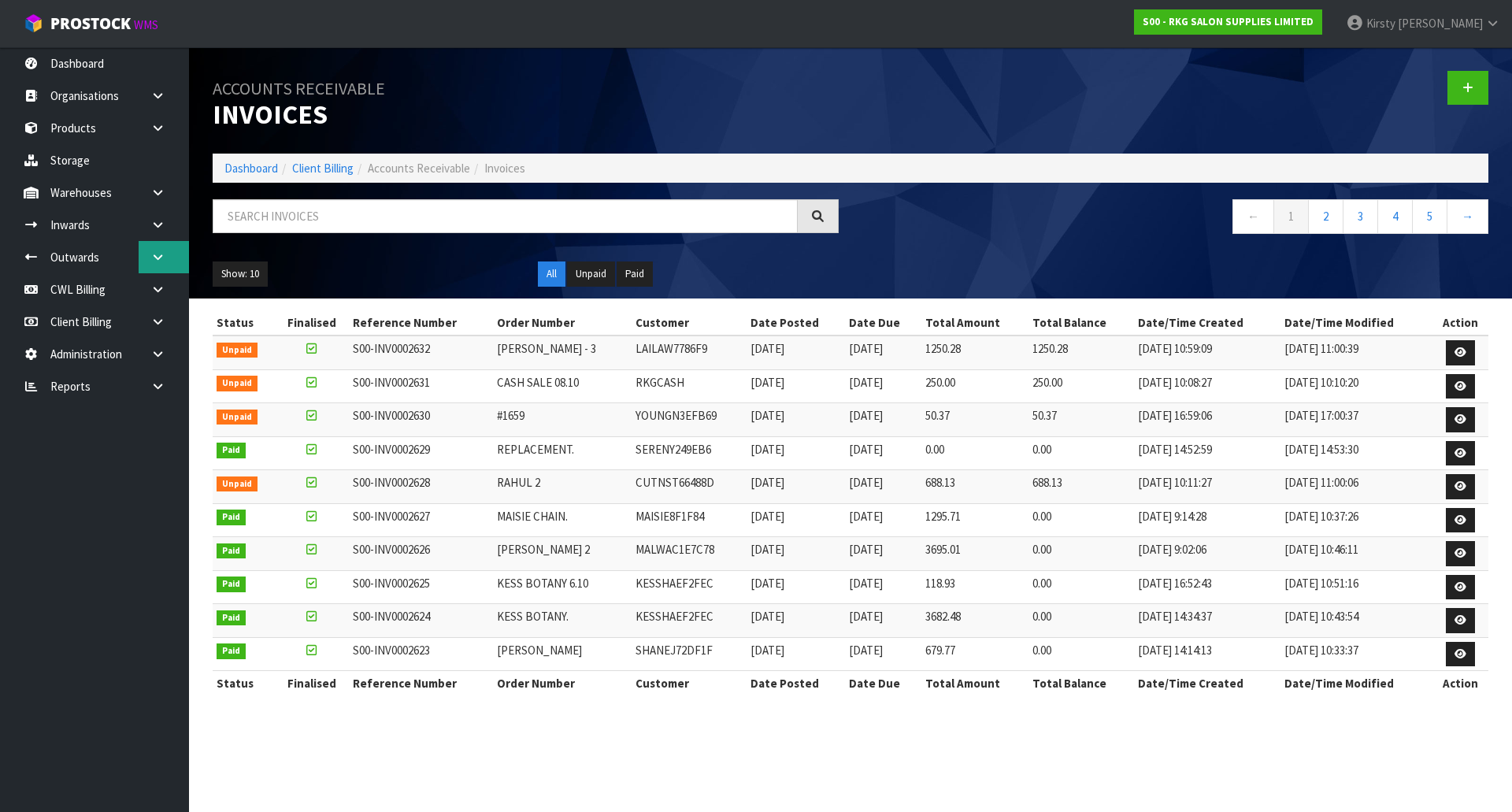
click at [161, 257] on icon at bounding box center [157, 257] width 15 height 12
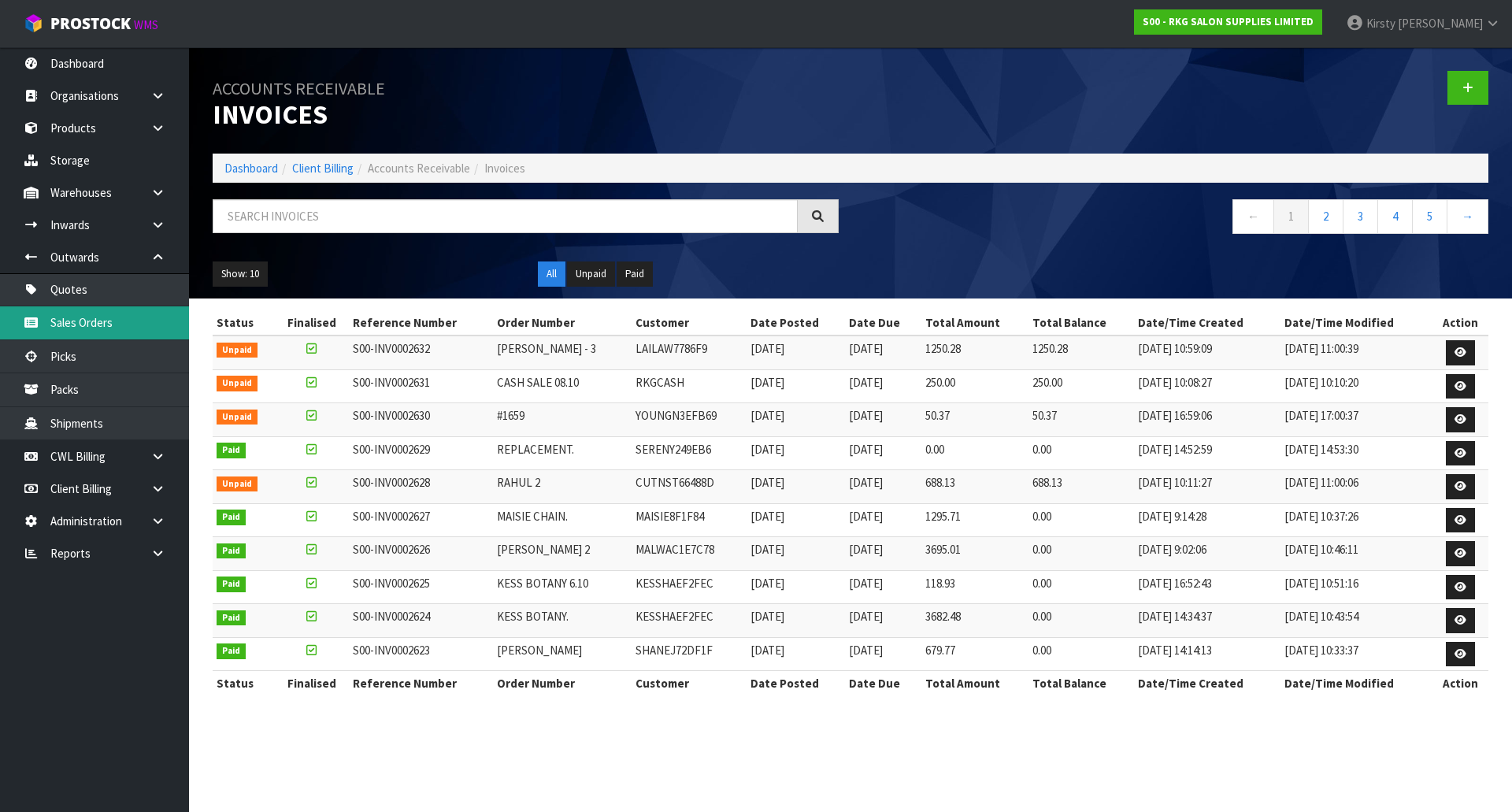
click at [101, 327] on link "Sales Orders" at bounding box center [94, 323] width 189 height 33
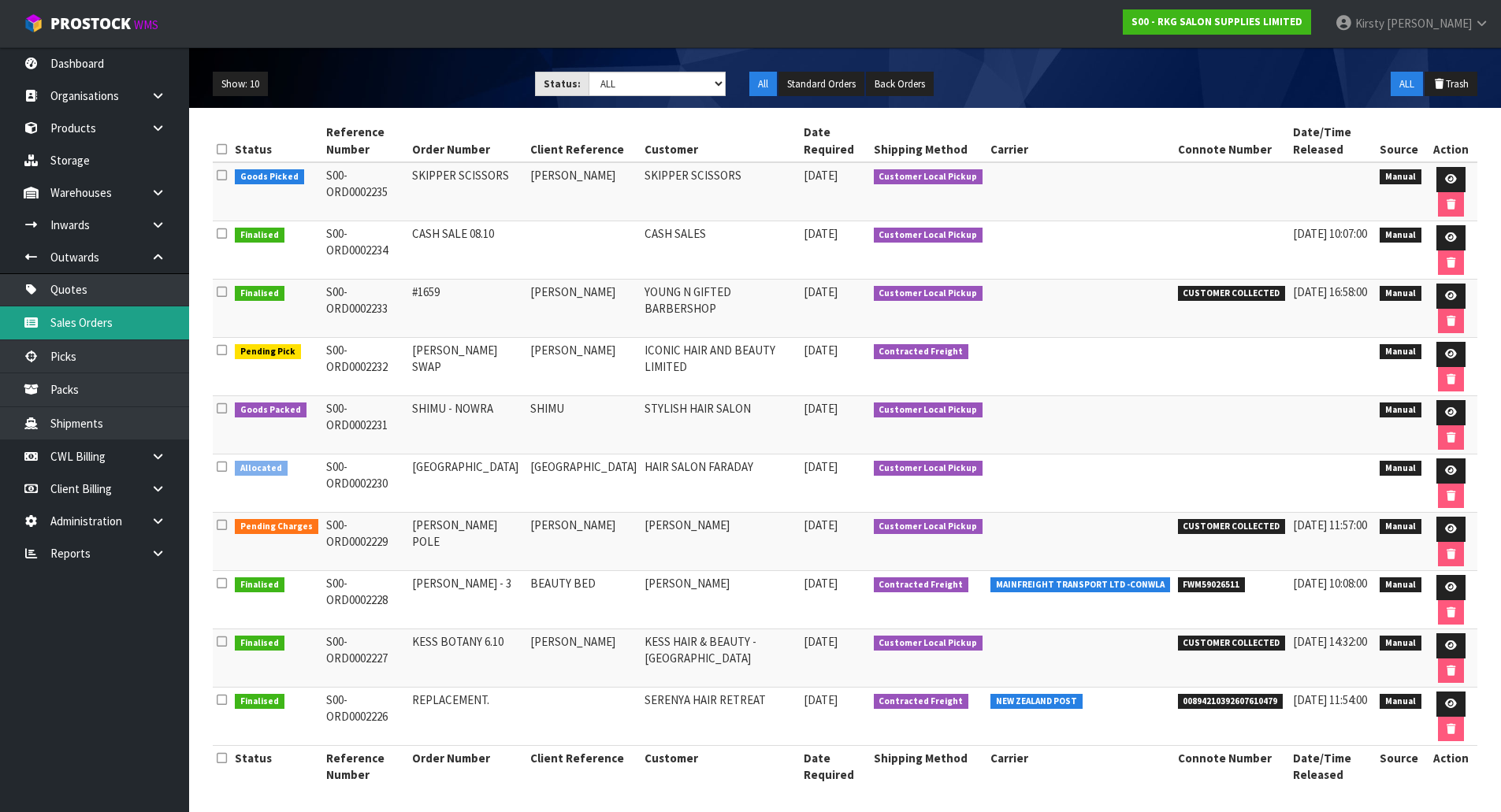
scroll to position [169, 0]
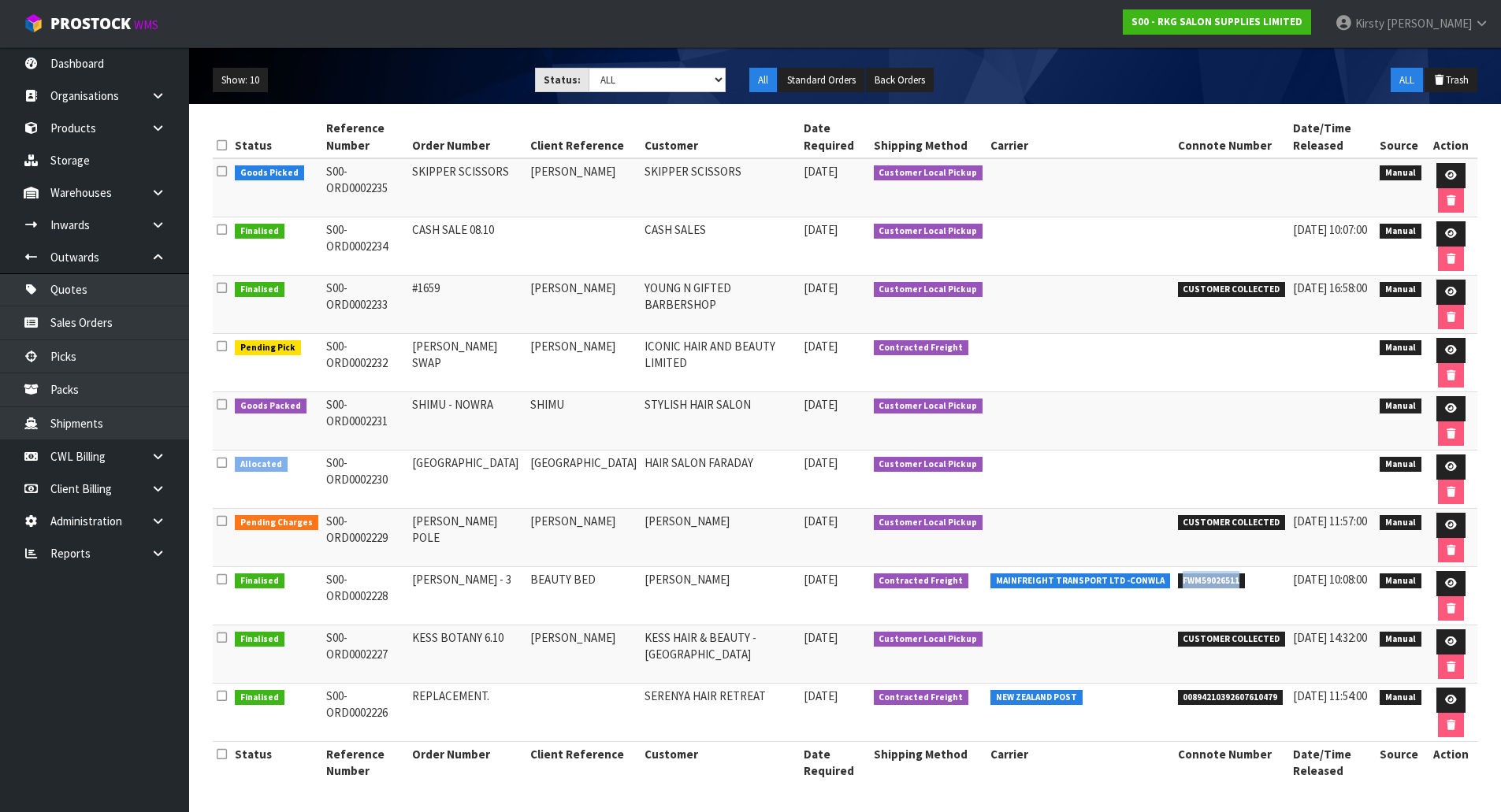
drag, startPoint x: 1228, startPoint y: 581, endPoint x: 1168, endPoint y: 581, distance: 60.0
click at [1178, 581] on span "FWM59026511" at bounding box center [1211, 581] width 68 height 15
copy span "FWM59026511"
click at [89, 131] on link "Products" at bounding box center [95, 128] width 189 height 33
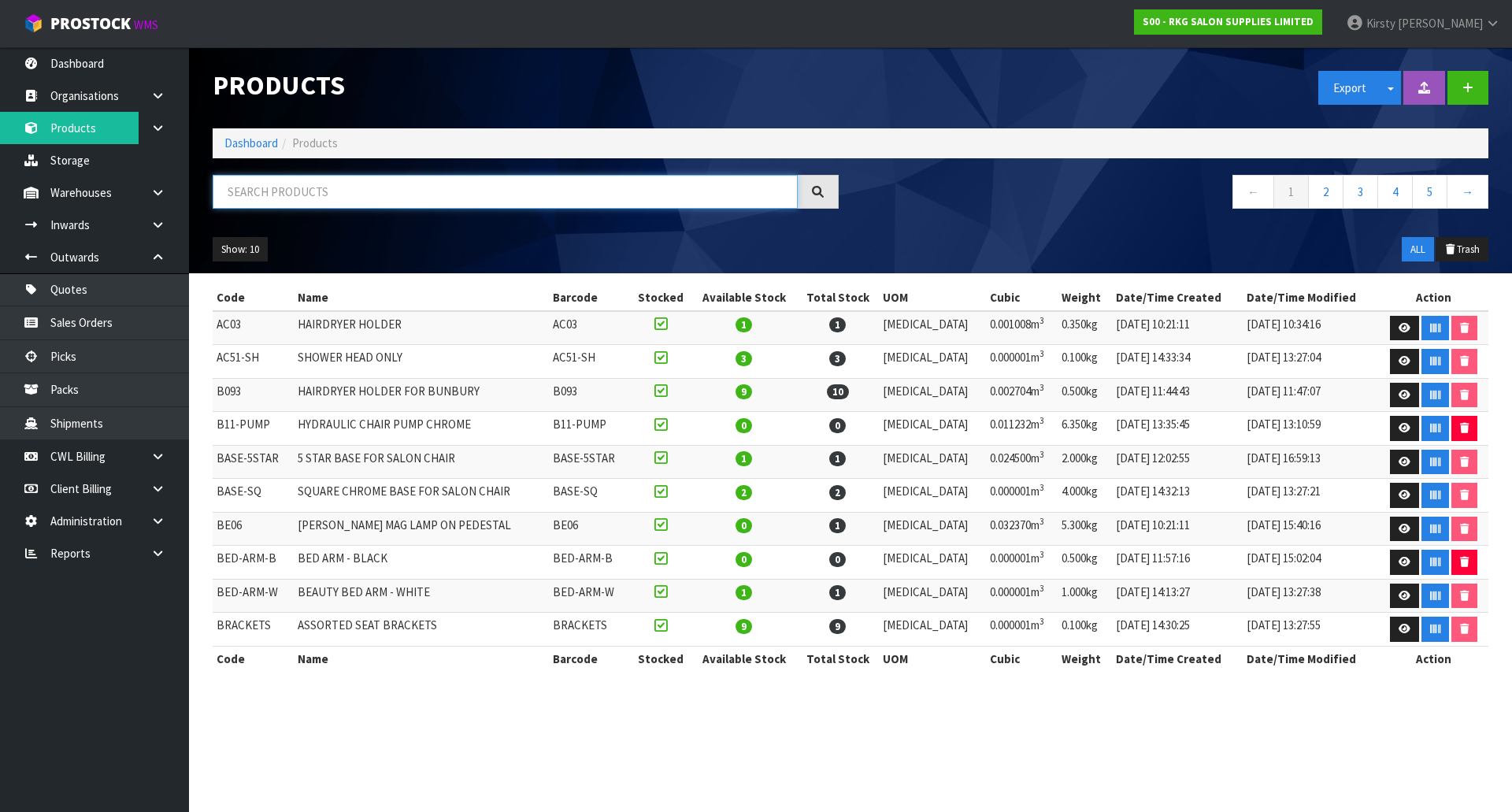
click at [267, 186] on input "text" at bounding box center [504, 191] width 585 height 34
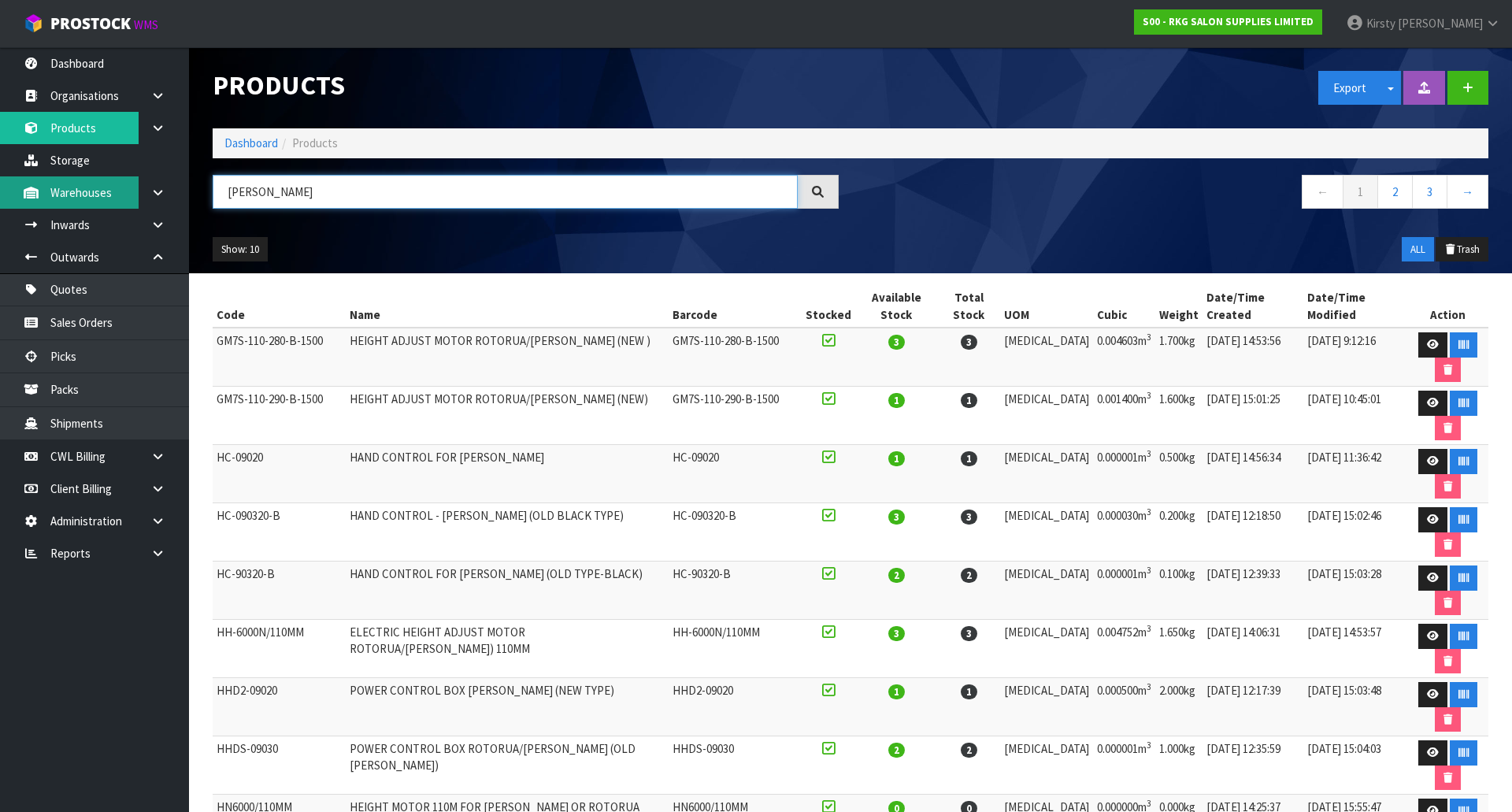
drag, startPoint x: 320, startPoint y: 198, endPoint x: 137, endPoint y: 192, distance: 183.1
click at [137, 192] on body "Toggle navigation ProStock WMS S00 - RKG SALON SUPPLIES LIMITED [PERSON_NAME] L…" at bounding box center [756, 406] width 1512 height 812
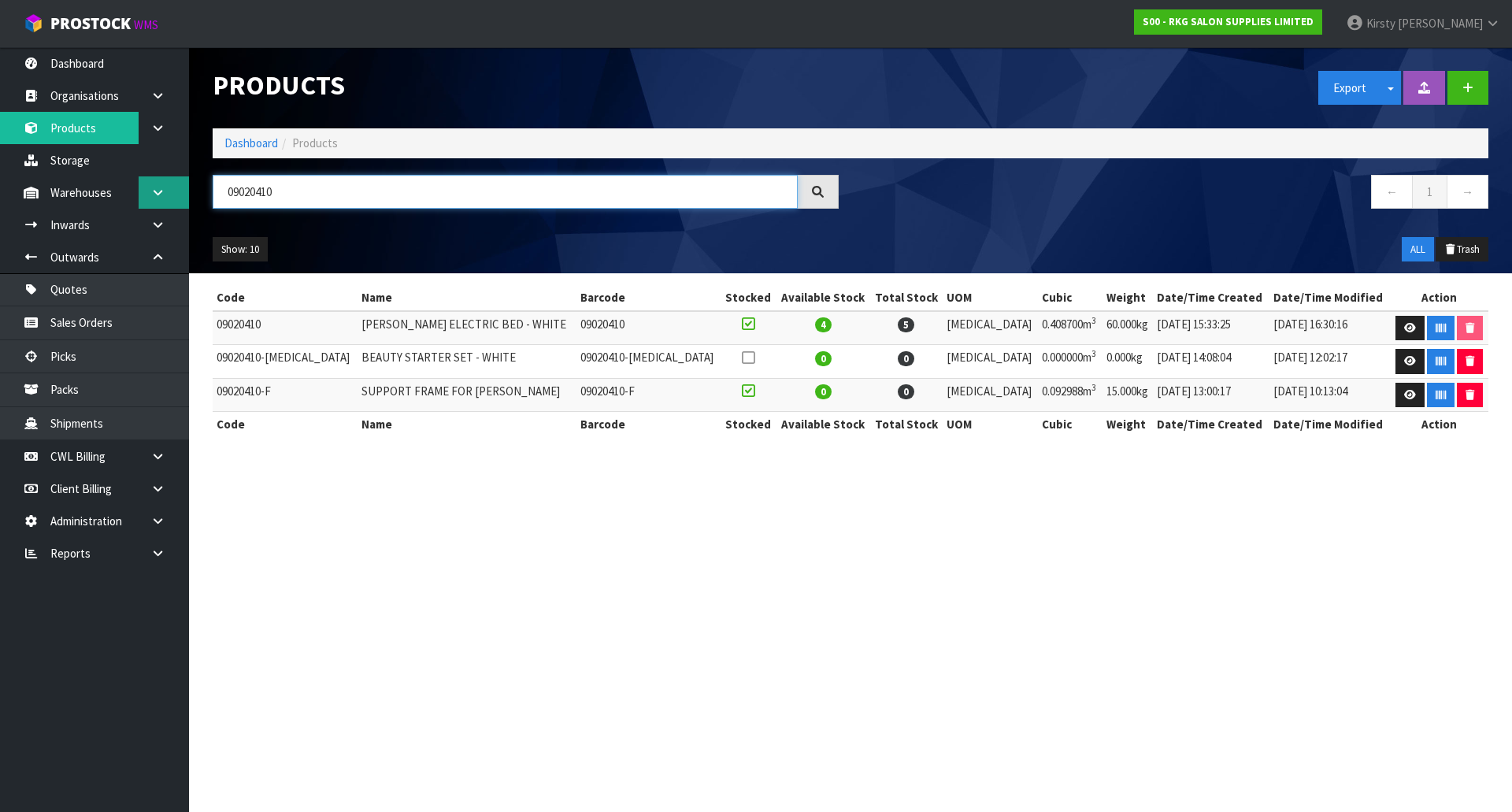
drag, startPoint x: 296, startPoint y: 183, endPoint x: 143, endPoint y: 193, distance: 153.3
click at [143, 193] on body "Toggle navigation ProStock WMS S00 - RKG SALON SUPPLIES LIMITED [PERSON_NAME] L…" at bounding box center [756, 406] width 1512 height 812
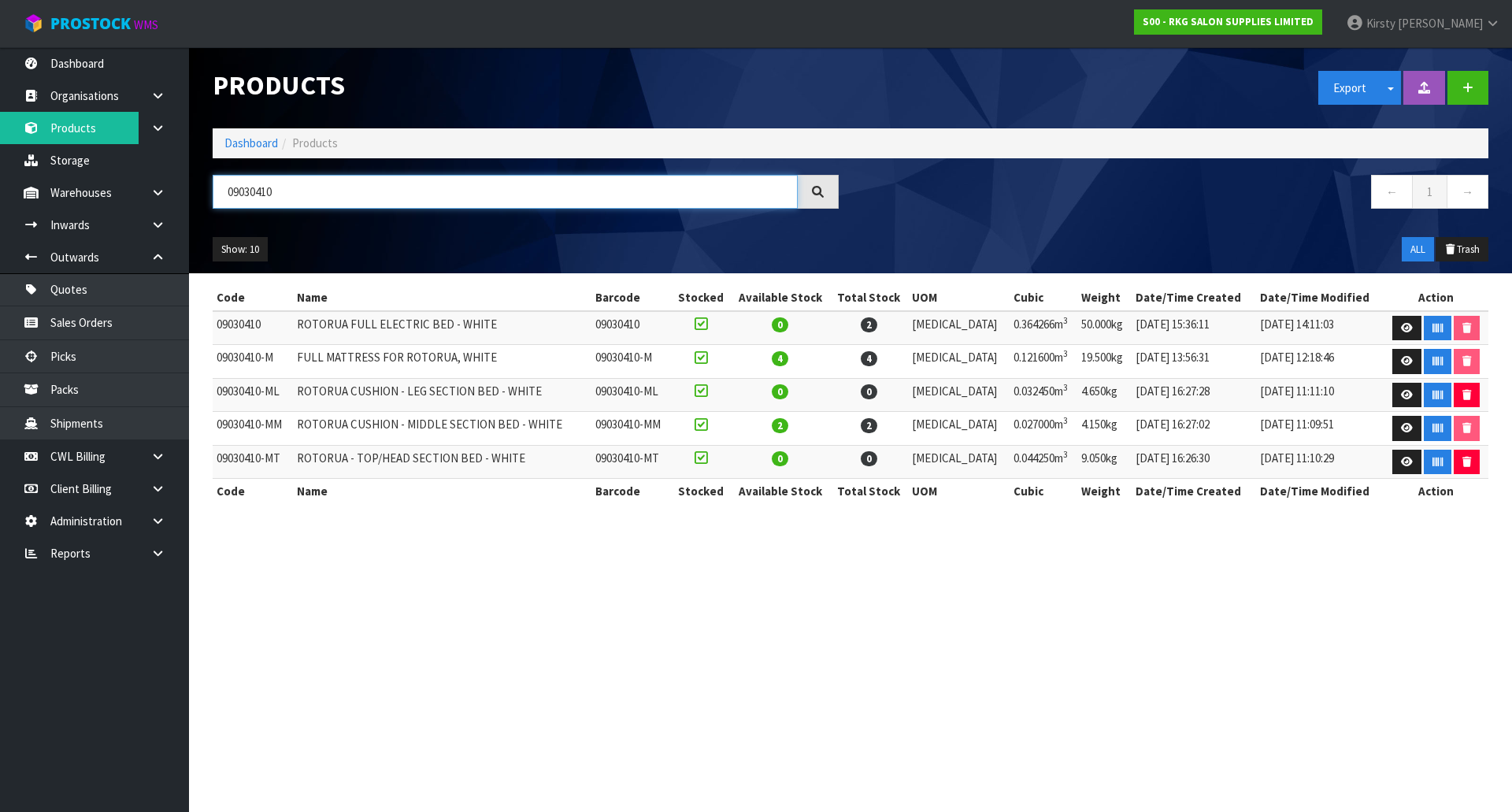
type input "09030410"
click at [145, 489] on link at bounding box center [163, 489] width 51 height 33
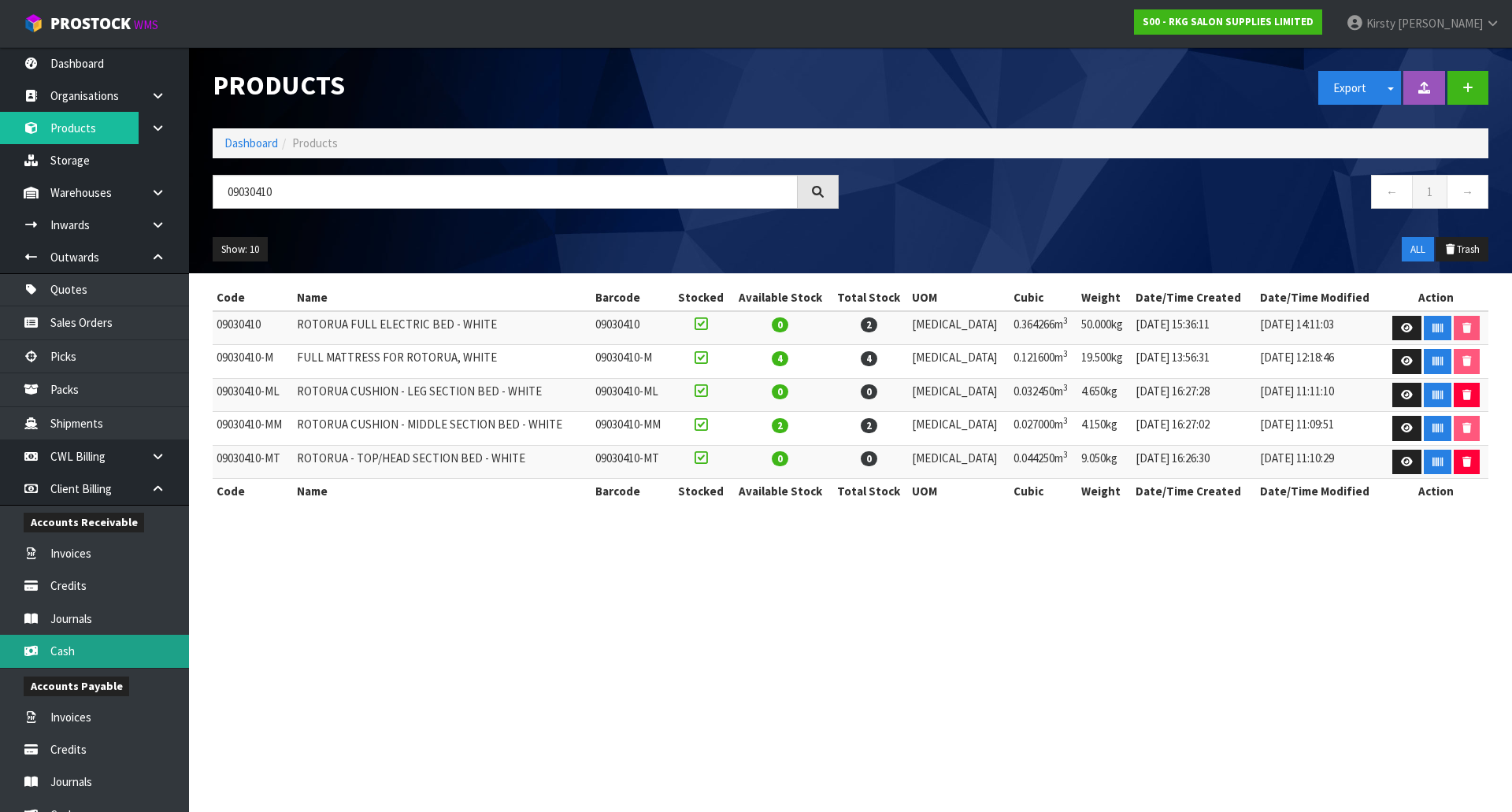
click at [85, 645] on link "Cash" at bounding box center [94, 651] width 189 height 33
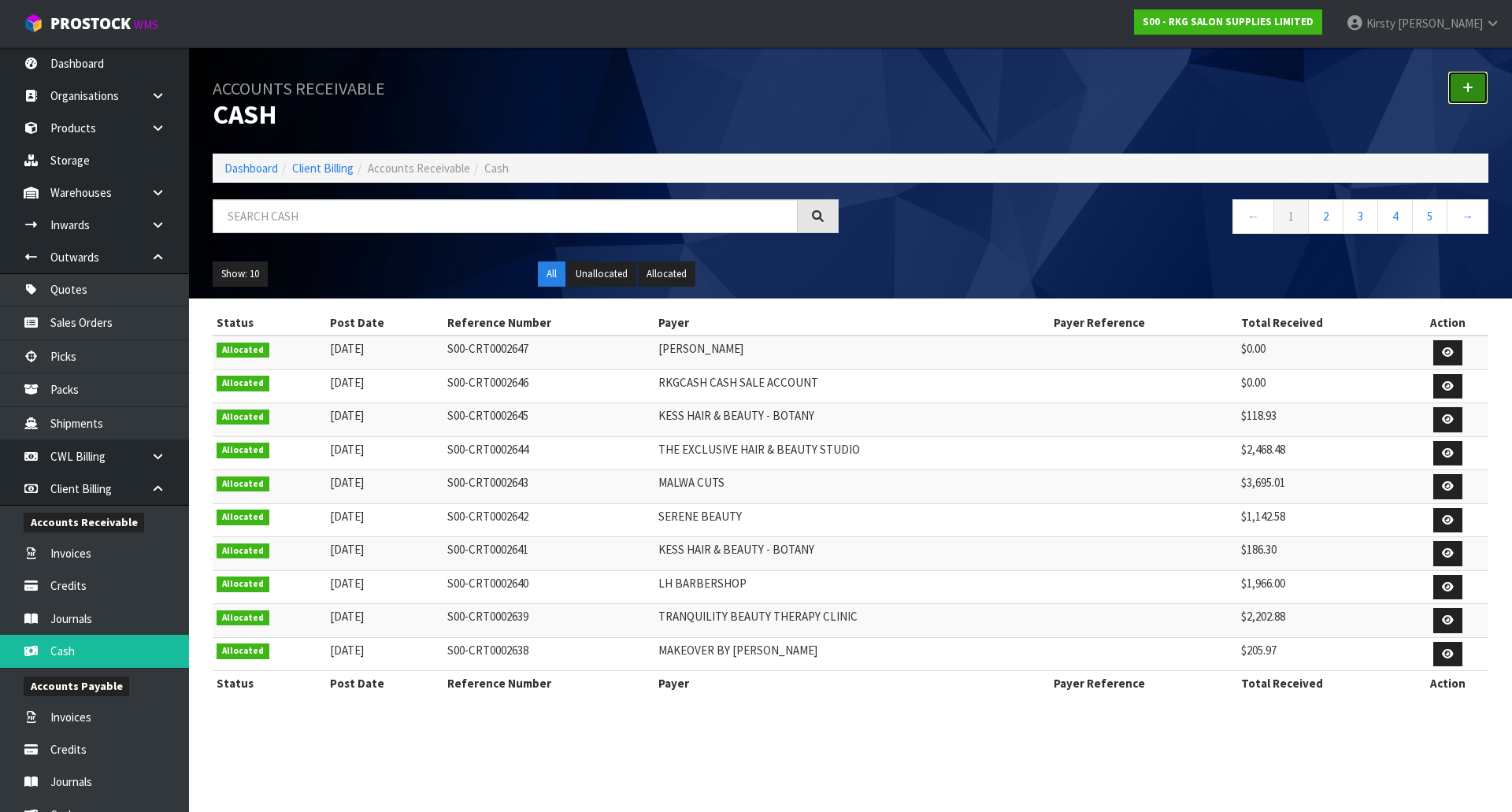
drag, startPoint x: 1474, startPoint y: 88, endPoint x: 1416, endPoint y: 96, distance: 58.5
click at [1472, 88] on link at bounding box center [1468, 87] width 41 height 34
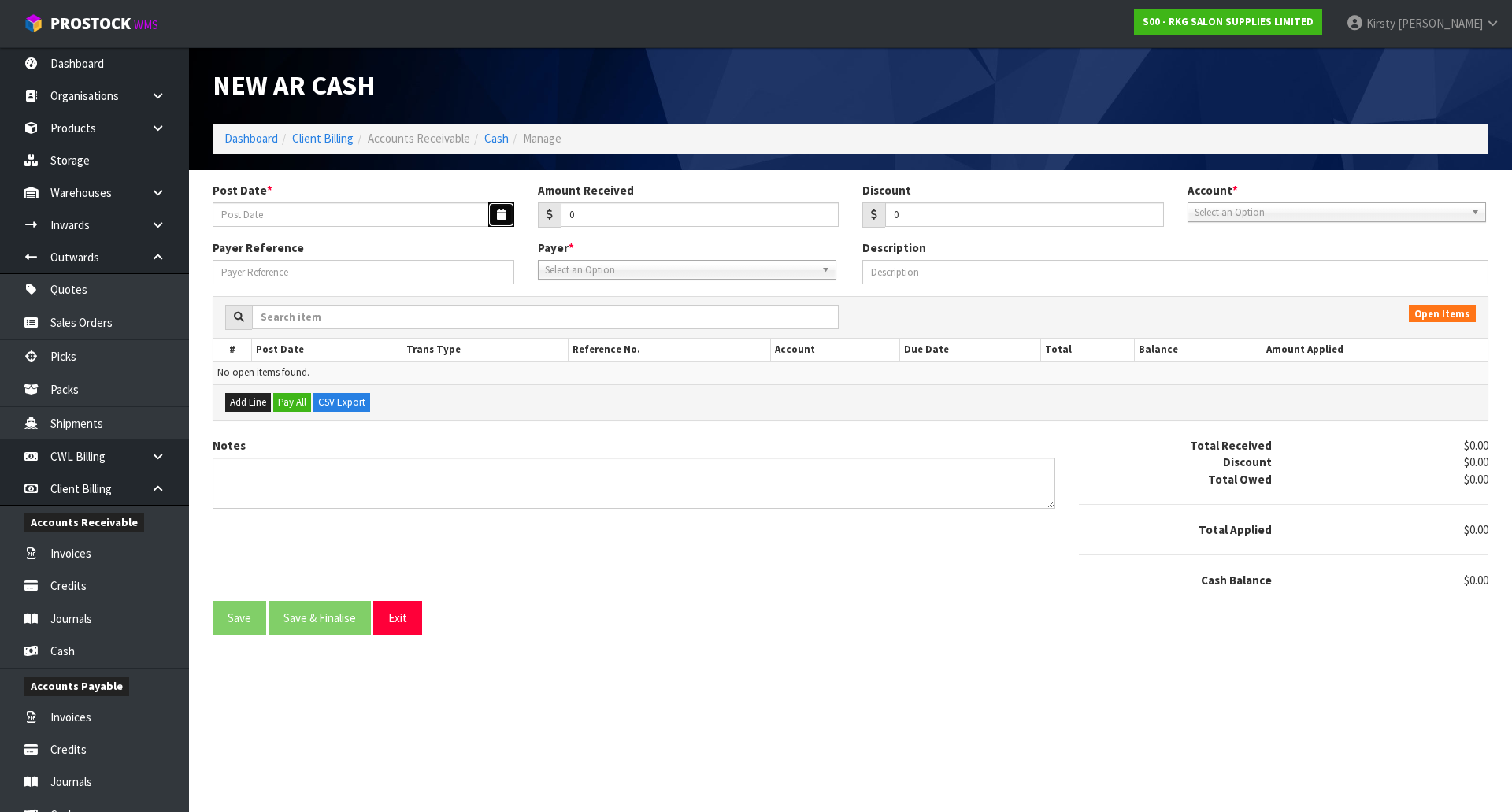
click at [499, 211] on icon "button" at bounding box center [501, 215] width 9 height 10
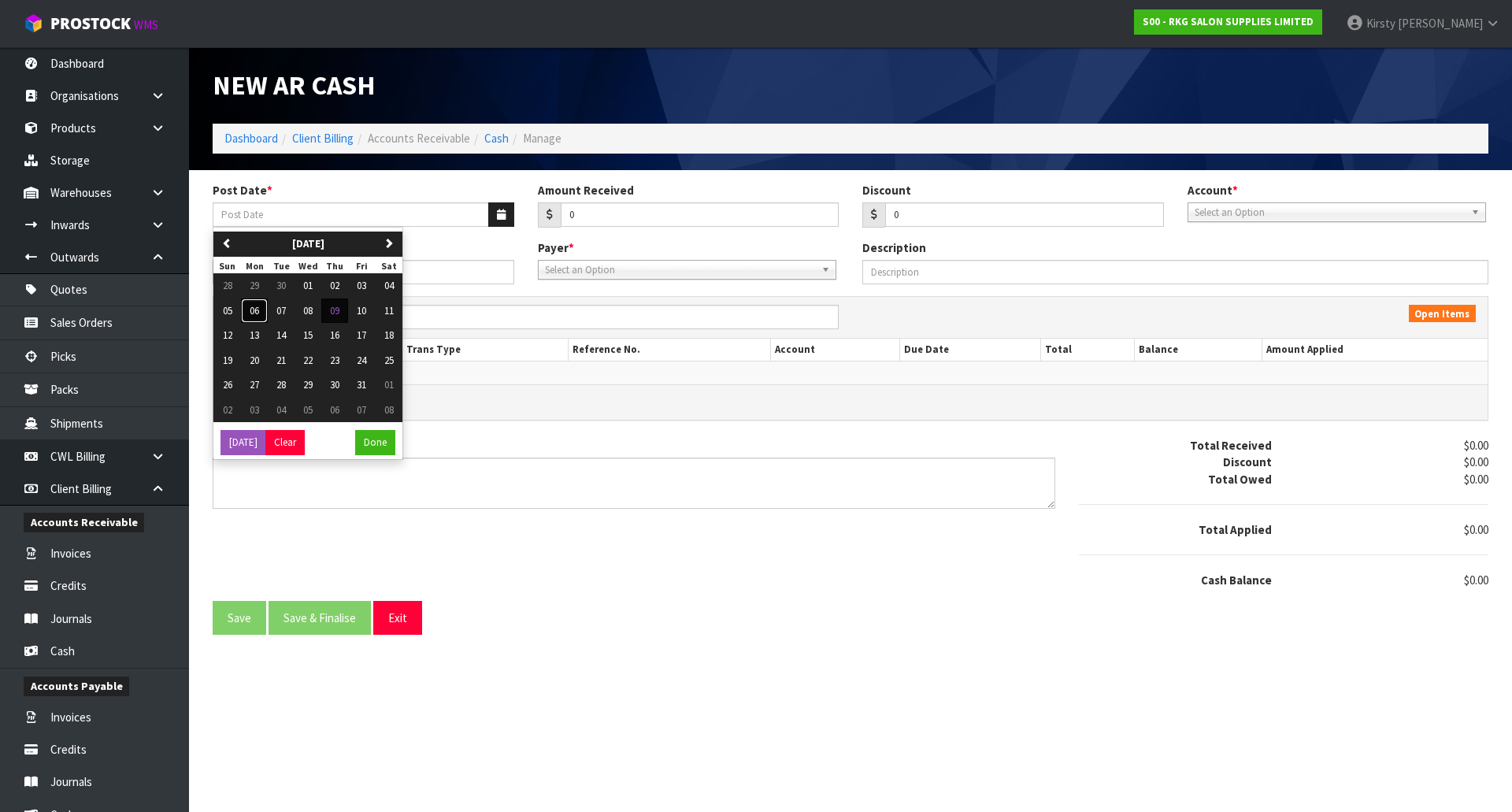
click at [258, 313] on span "06" at bounding box center [254, 311] width 9 height 14
type input "[DATE]"
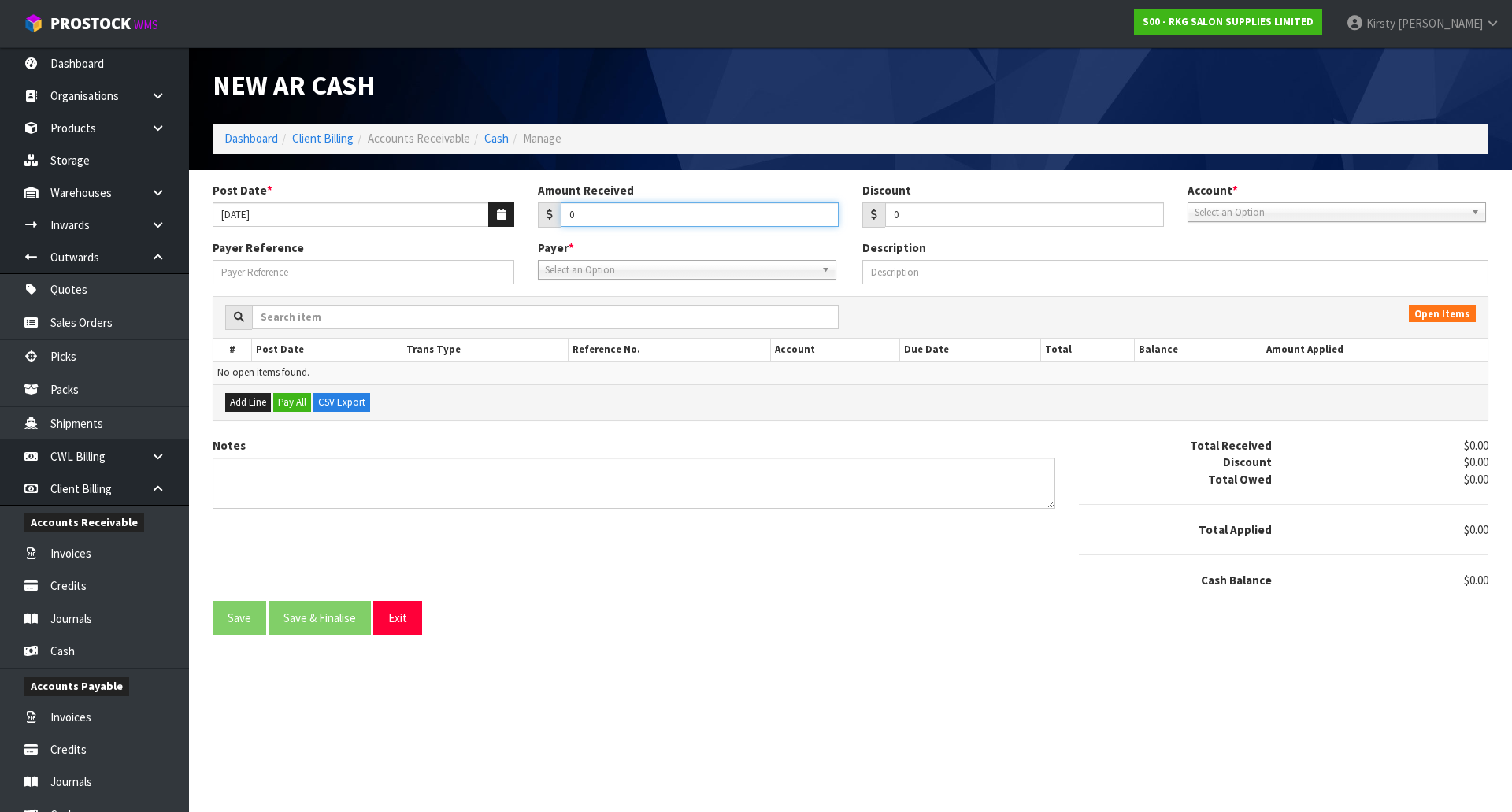
drag, startPoint x: 603, startPoint y: 218, endPoint x: 543, endPoint y: 218, distance: 60.0
click at [543, 218] on div "0" at bounding box center [688, 215] width 302 height 25
type input "3695.01"
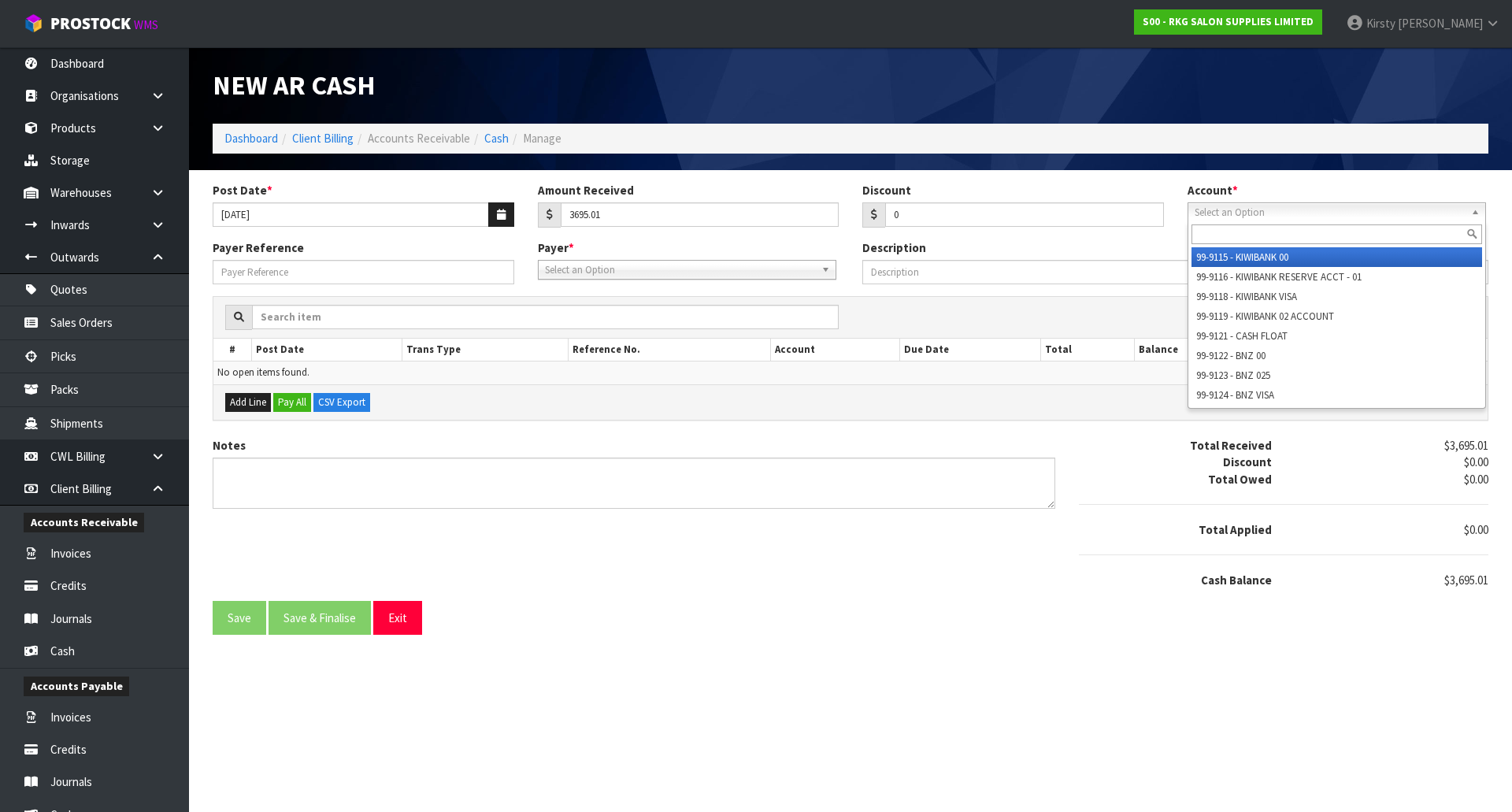
click at [1231, 220] on span "Select an Option" at bounding box center [1329, 212] width 270 height 19
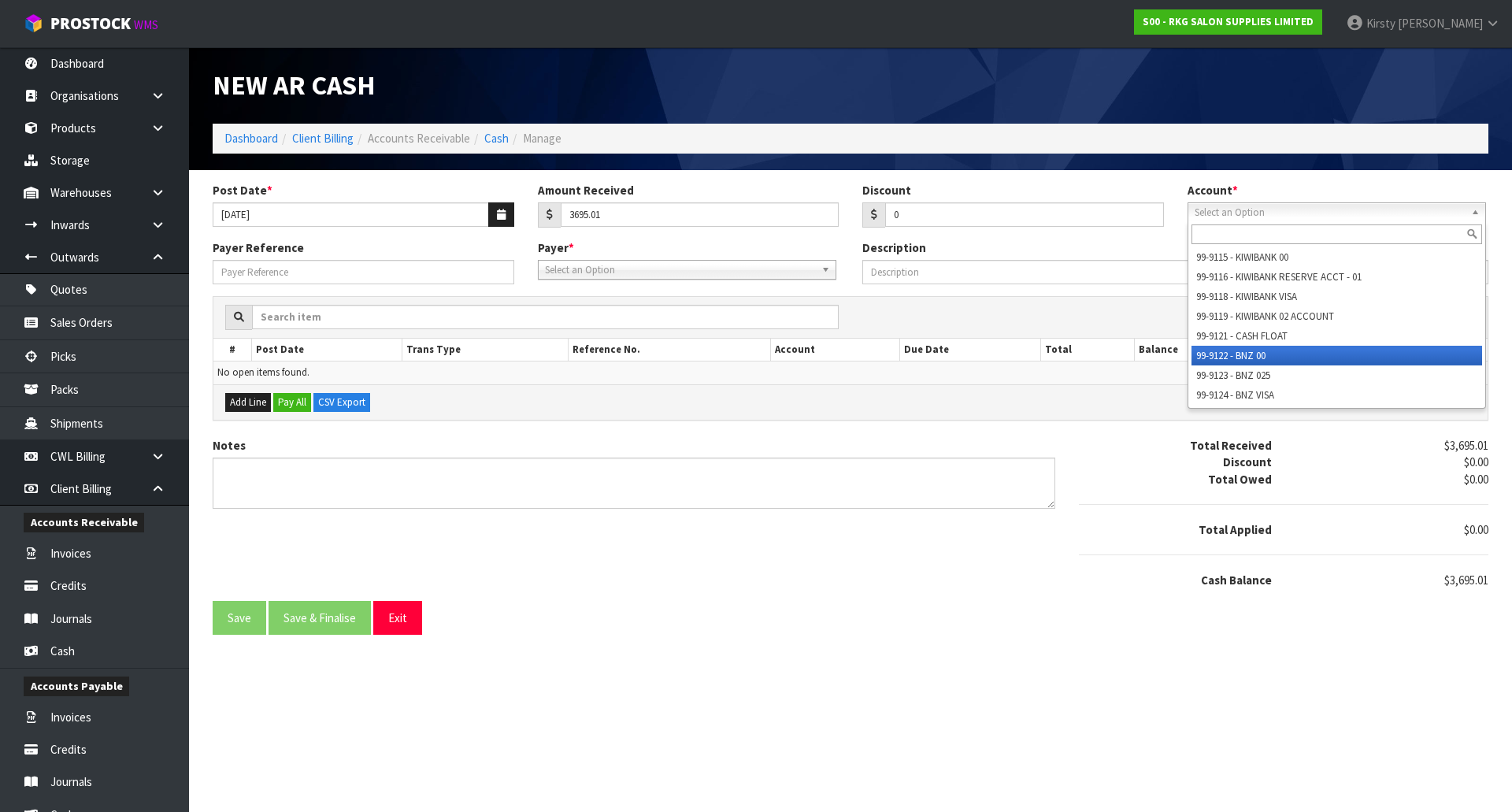
click at [1241, 351] on li "99-9122 - BNZ 00" at bounding box center [1337, 355] width 290 height 20
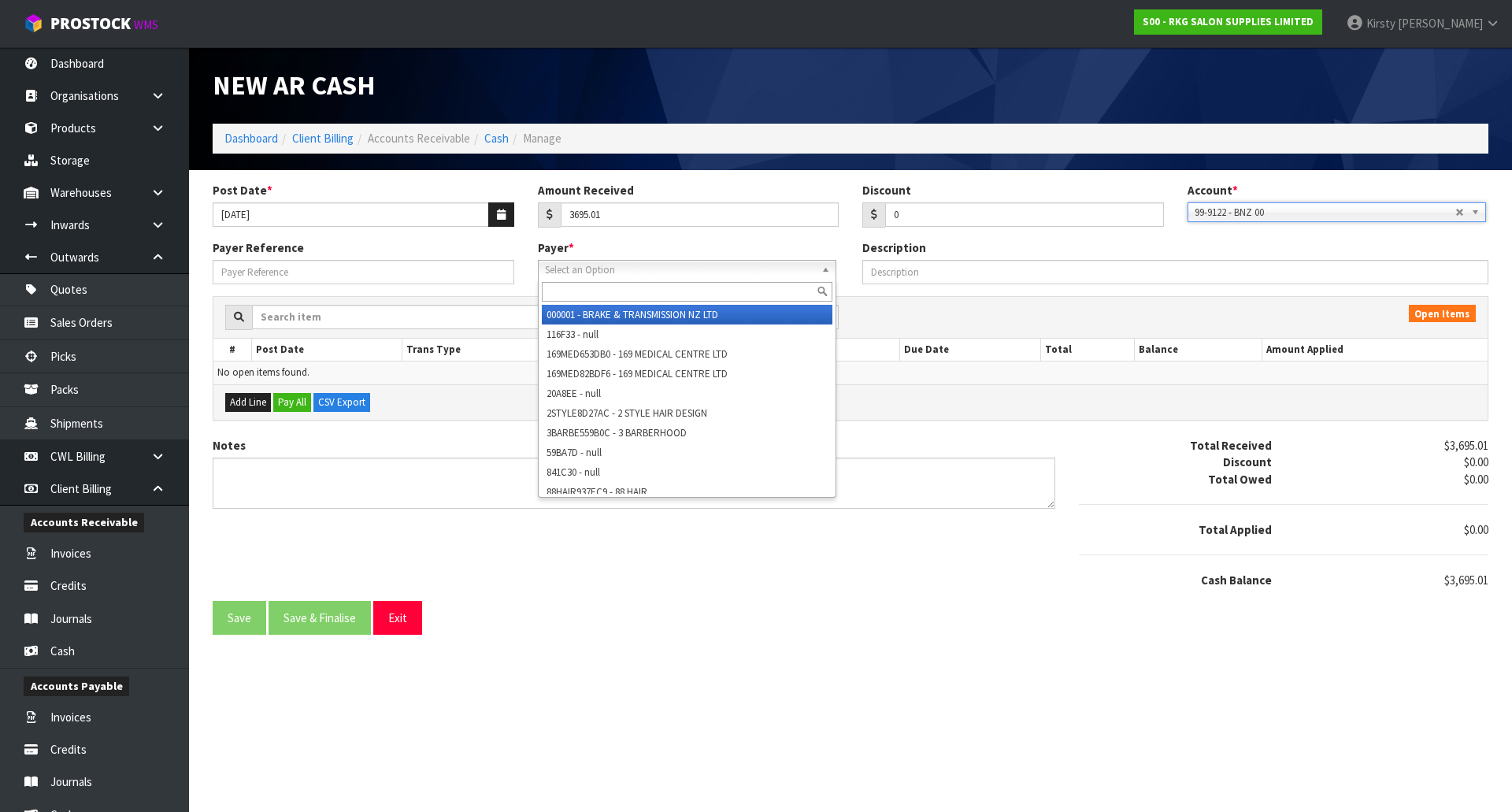
click at [570, 275] on span "Select an Option" at bounding box center [680, 270] width 270 height 19
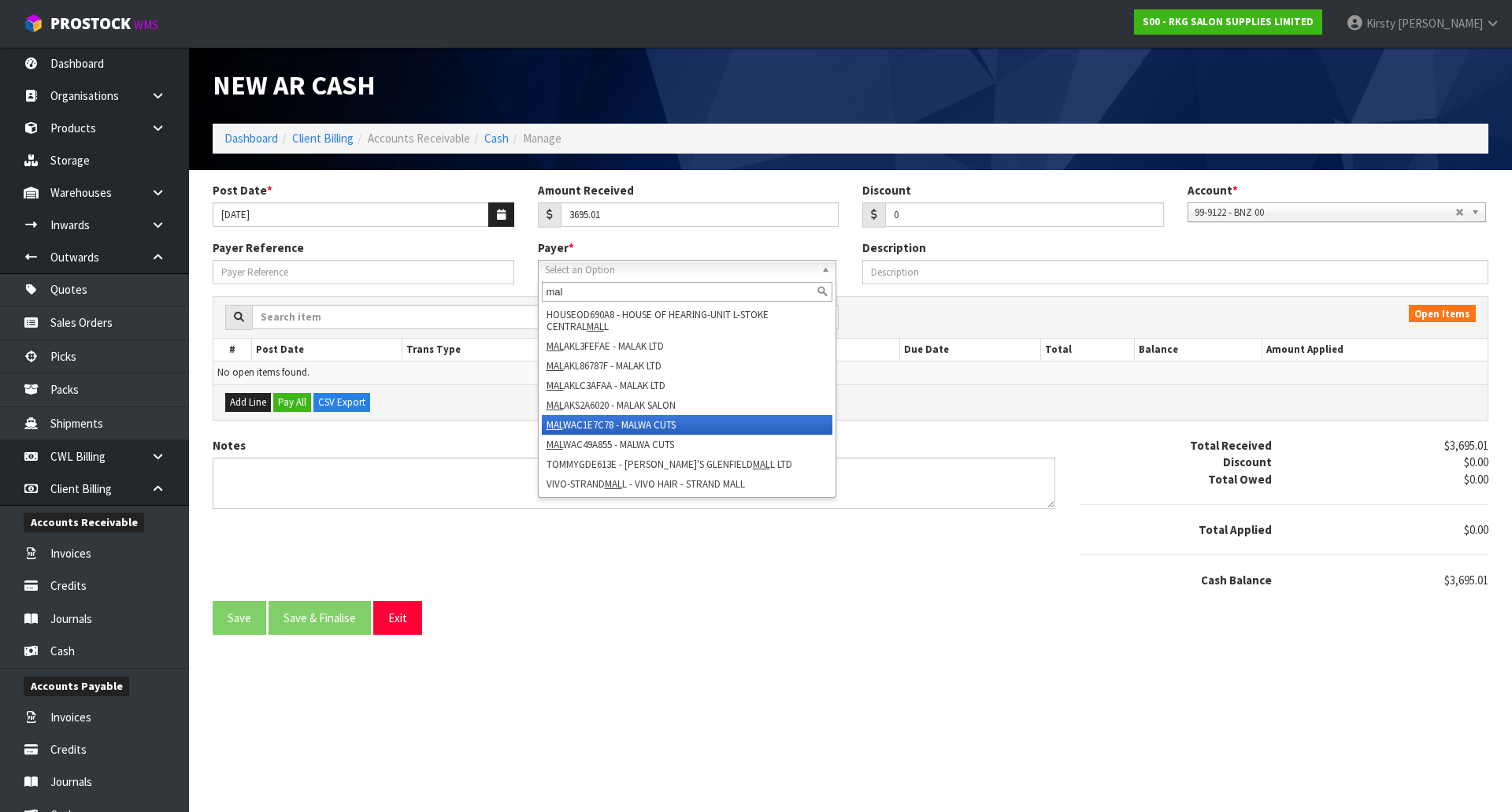
type input "mal"
click at [617, 424] on li "MAL WAC1E7C78 - MALWA CUTS" at bounding box center [687, 424] width 290 height 20
click at [827, 272] on b at bounding box center [828, 269] width 14 height 18
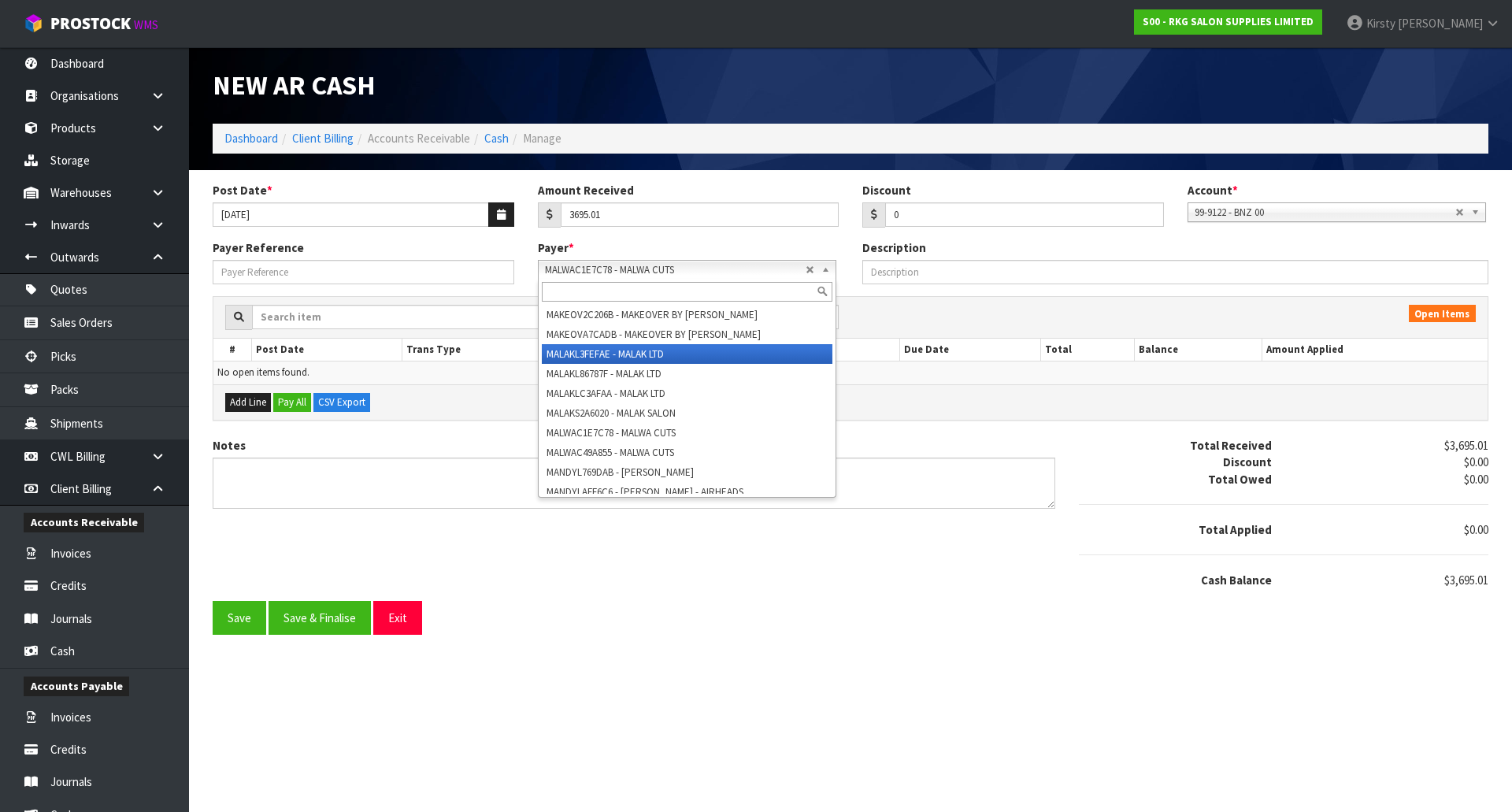
scroll to position [27090, 0]
click at [674, 363] on li "MALWAC1E7C78 - MALWA CUTS" at bounding box center [687, 354] width 290 height 20
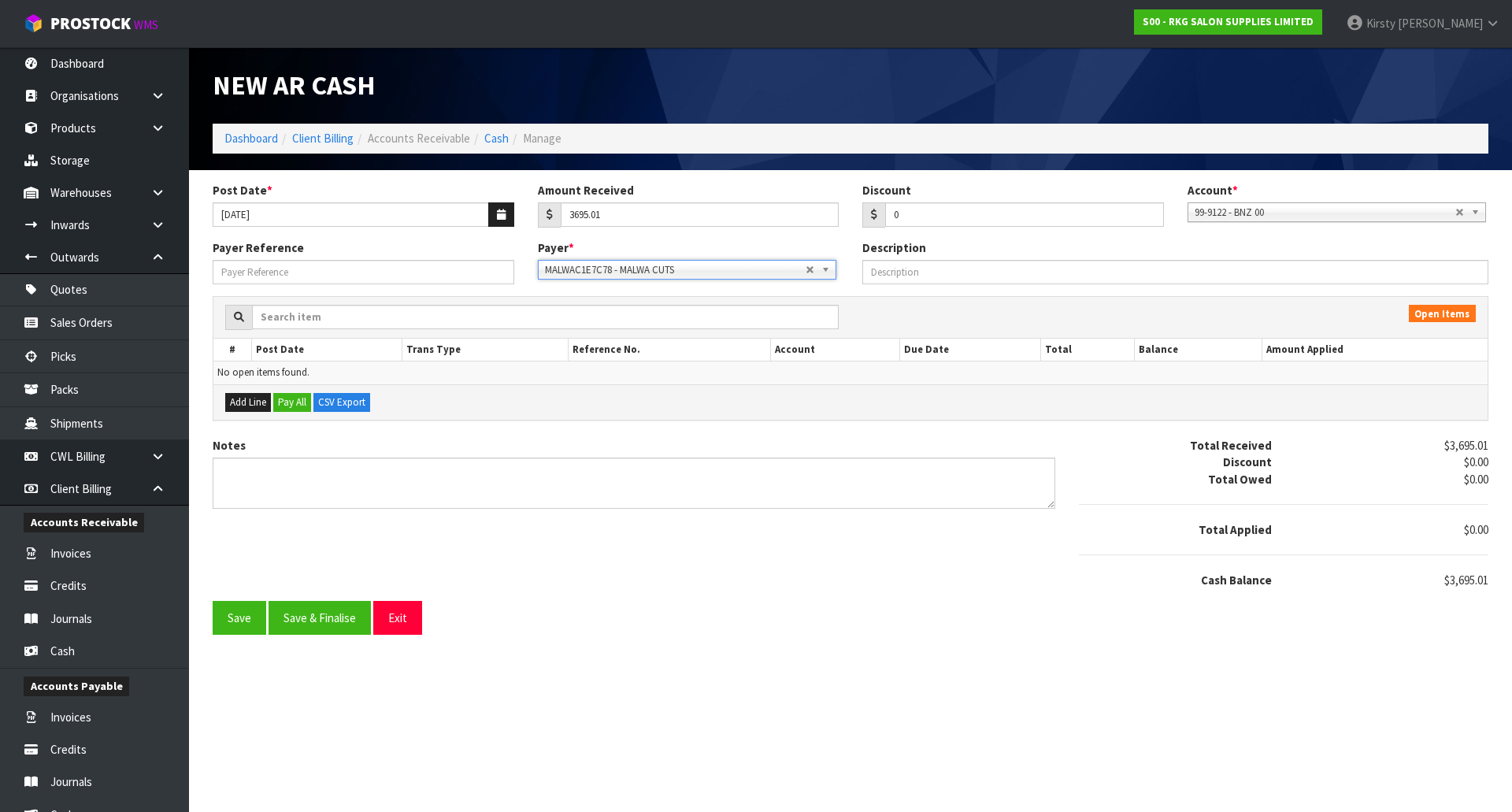
click at [823, 270] on b at bounding box center [828, 269] width 14 height 18
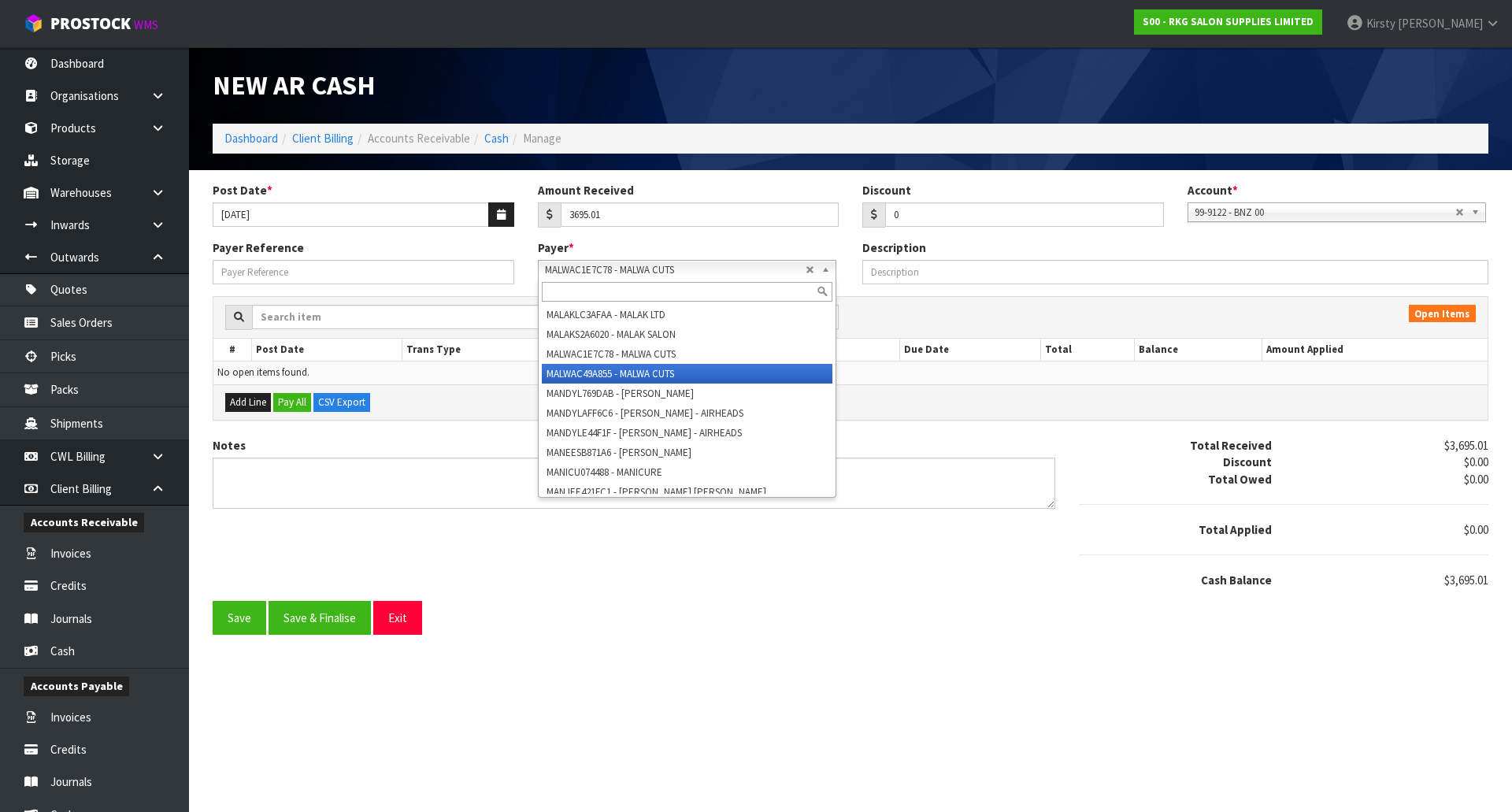
click at [680, 383] on li "MALWAC49A855 - MALWA CUTS" at bounding box center [687, 373] width 290 height 20
click at [819, 270] on link "MALWAC49A855 - MALWA CUTS" at bounding box center [686, 269] width 298 height 20
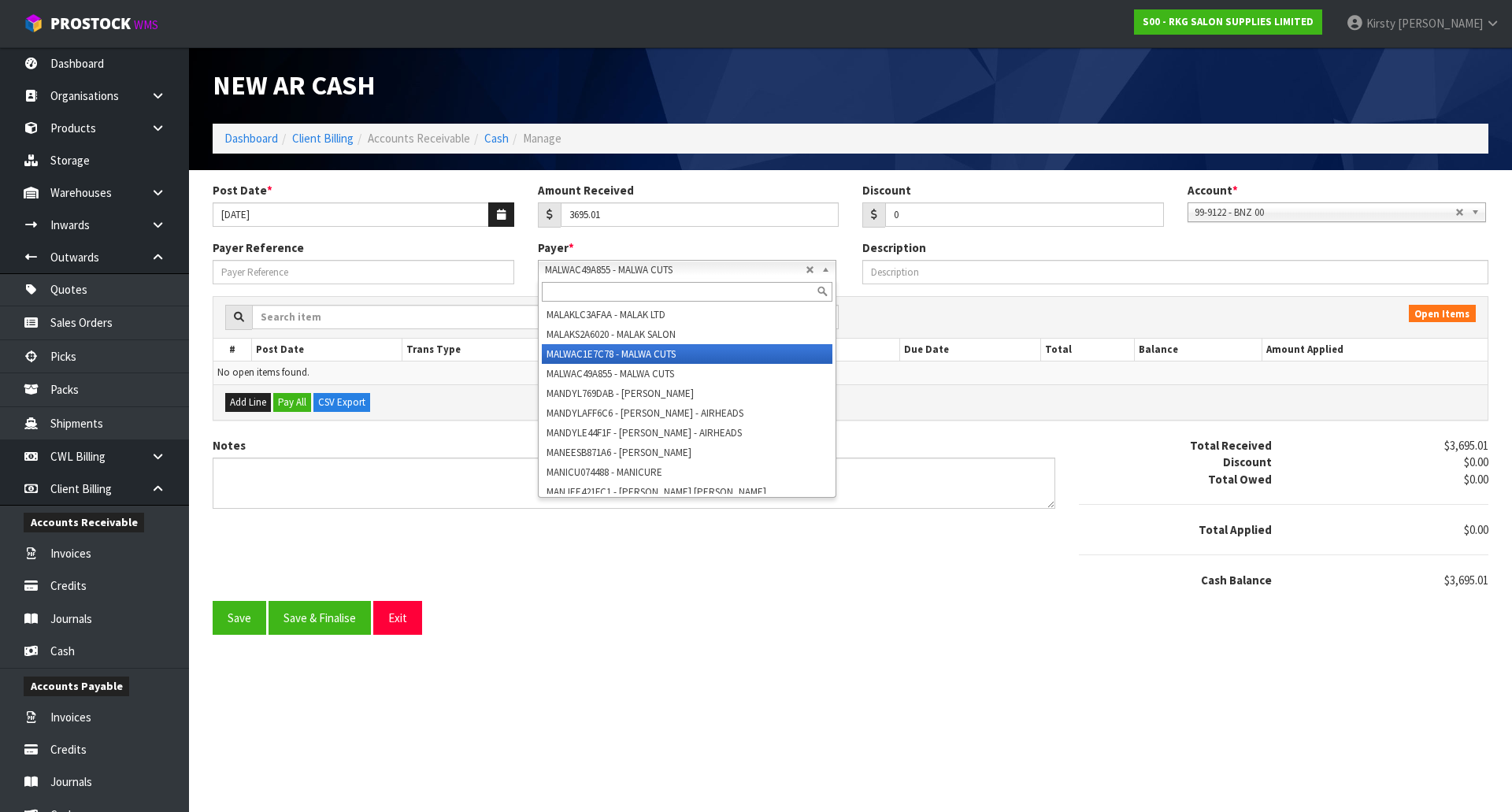
click at [663, 363] on li "MALWAC1E7C78 - MALWA CUTS" at bounding box center [687, 354] width 290 height 20
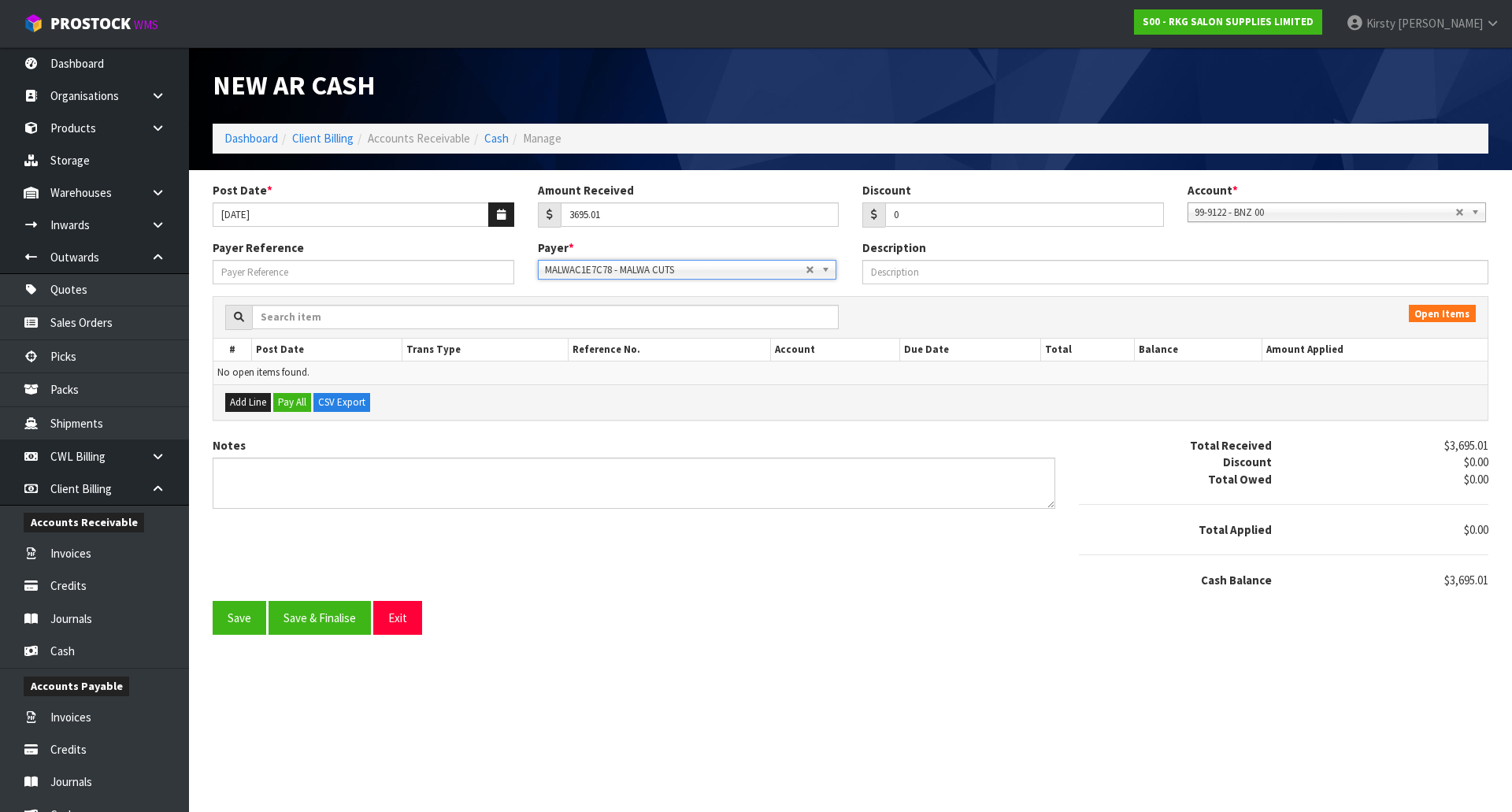
click at [601, 269] on span "MALWAC1E7C78 - MALWA CUTS" at bounding box center [674, 270] width 260 height 19
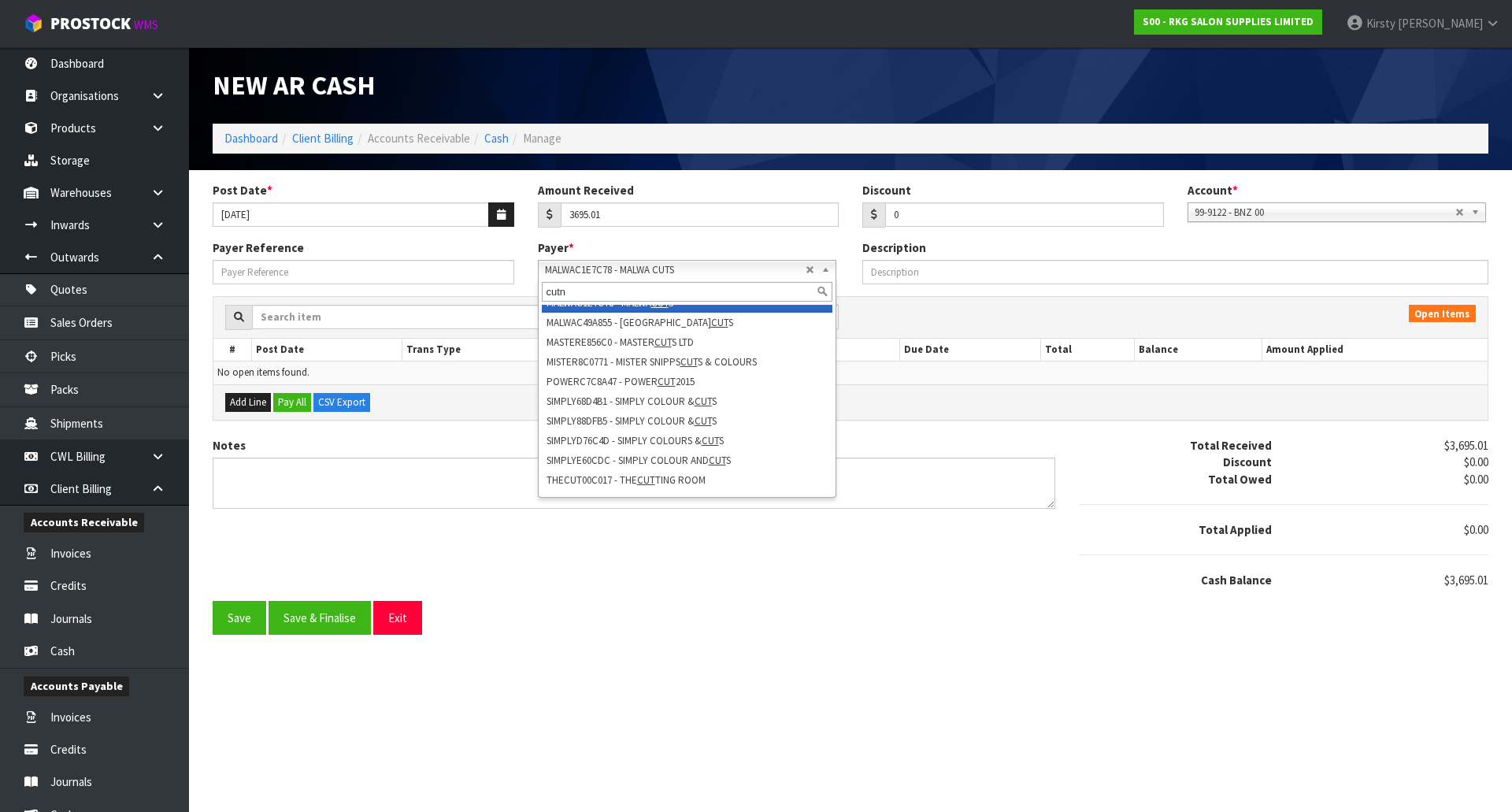
scroll to position [0, 0]
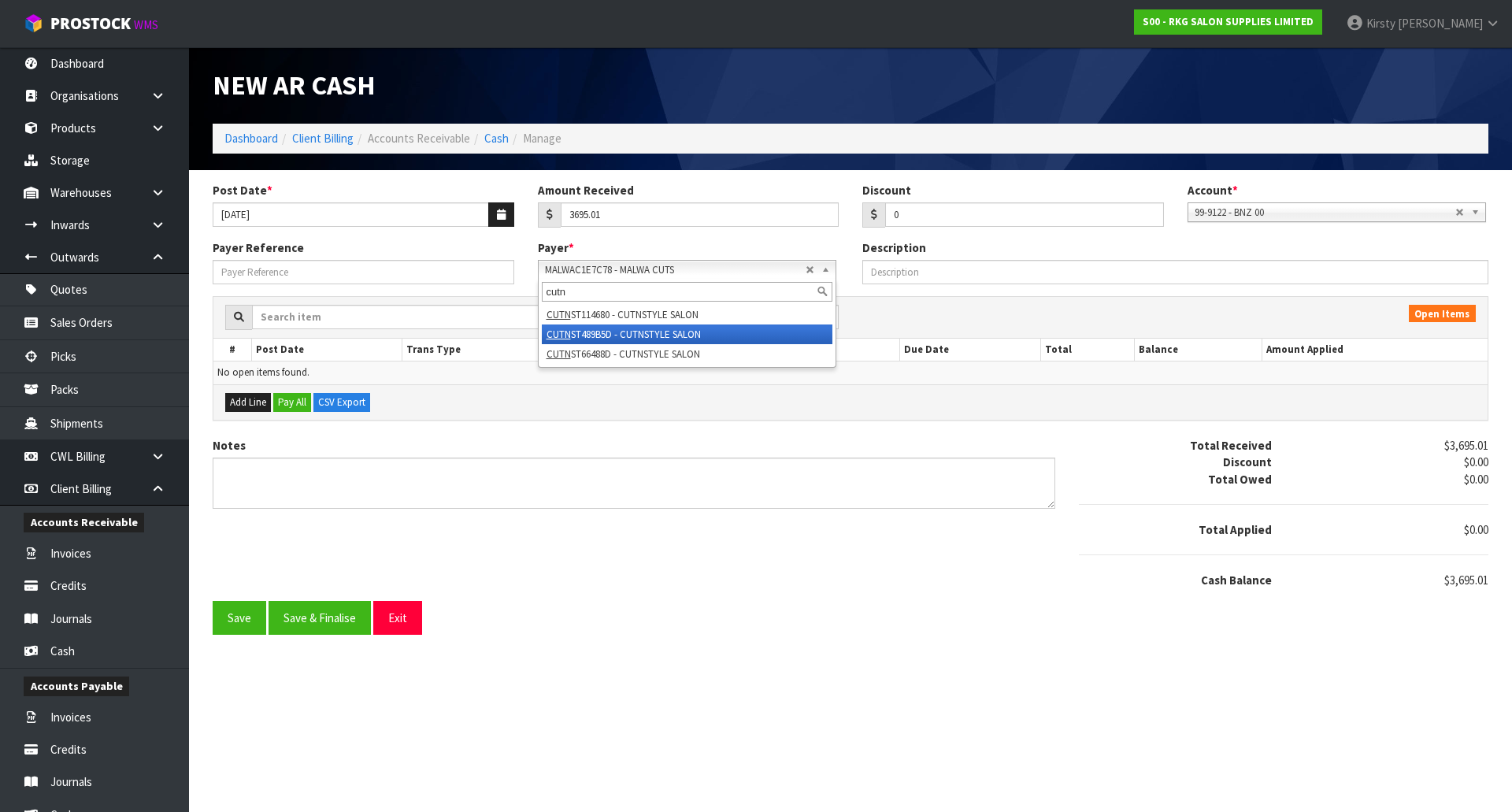
type input "cutn"
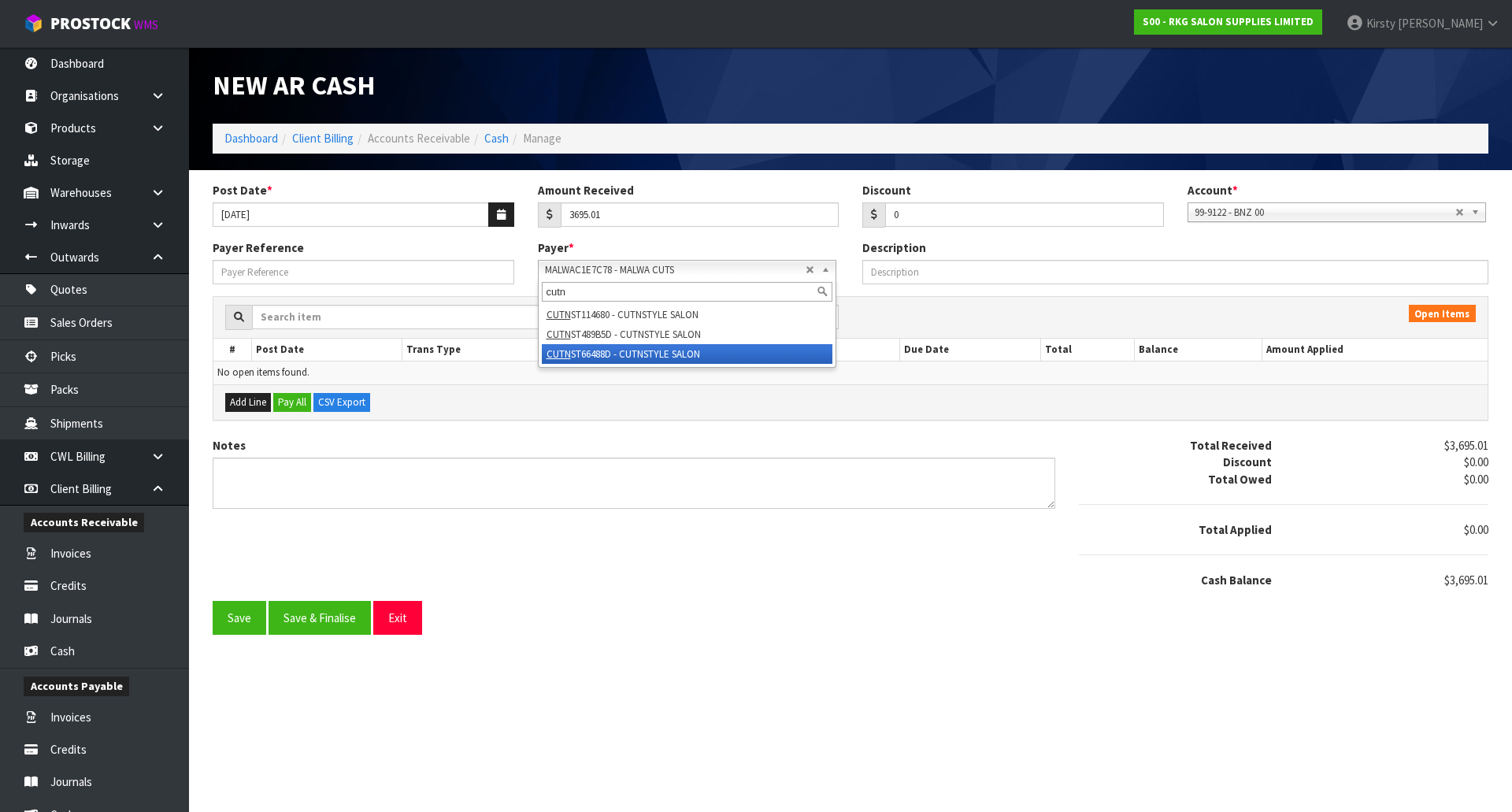
click at [611, 351] on li "CUTN ST66488D - CUTNSTYLE SALON" at bounding box center [687, 354] width 290 height 20
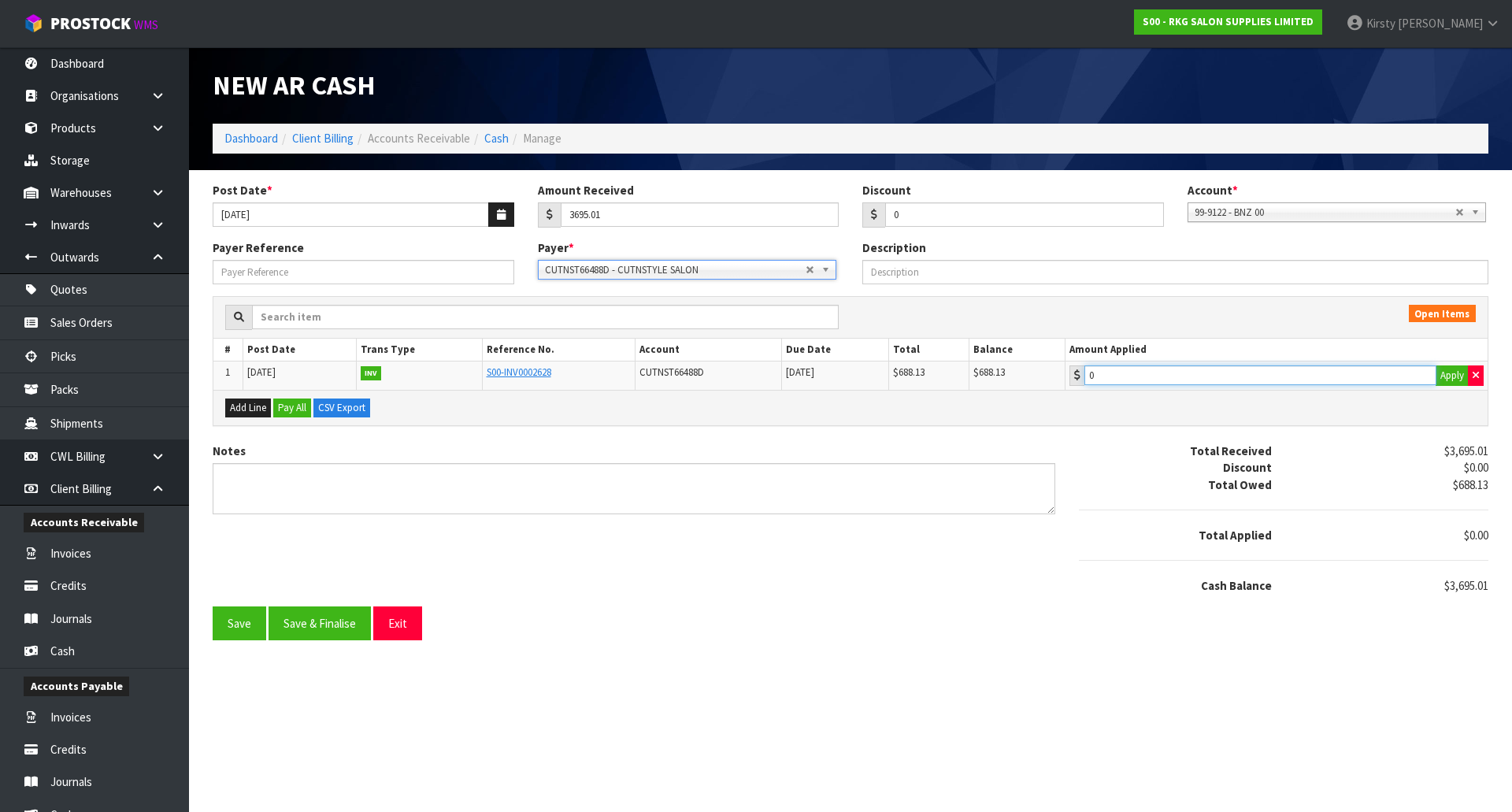
type input "688.13"
click at [1141, 379] on input "688.13" at bounding box center [1260, 375] width 353 height 20
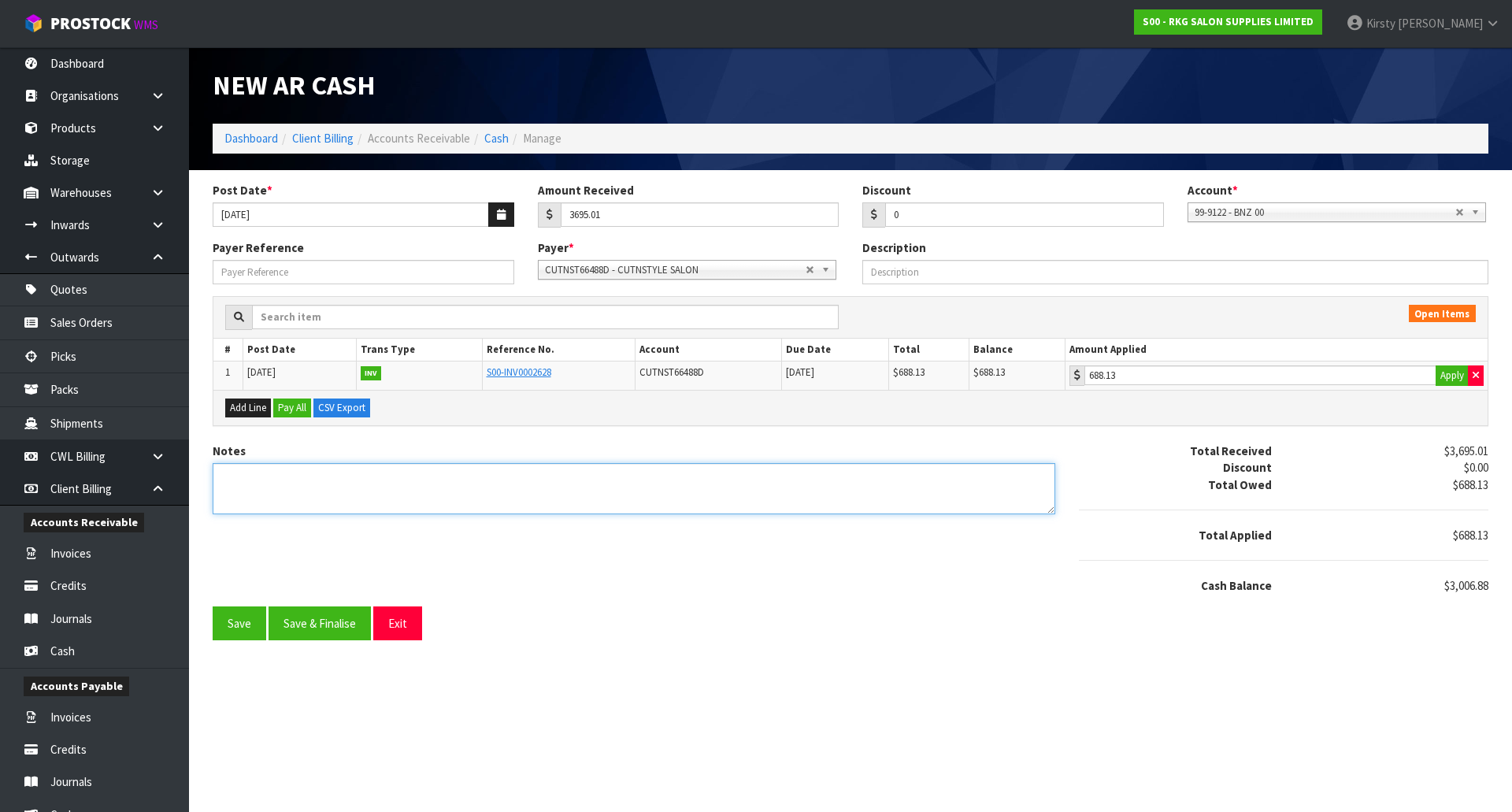
click at [239, 474] on textarea "Notes" at bounding box center [633, 489] width 843 height 52
type textarea "EFT 6.10"
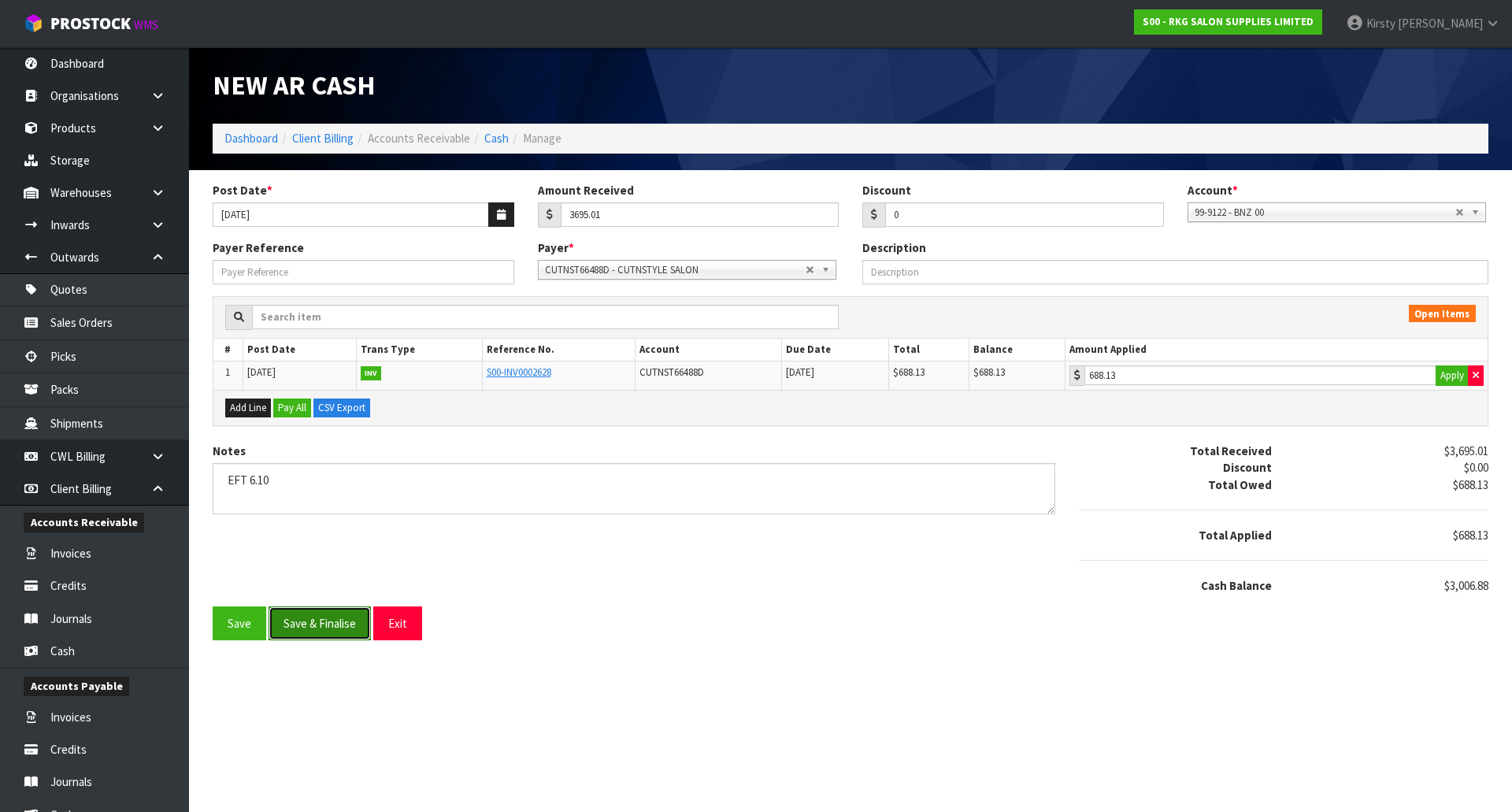
click at [326, 626] on button "Save & Finalise" at bounding box center [320, 623] width 102 height 34
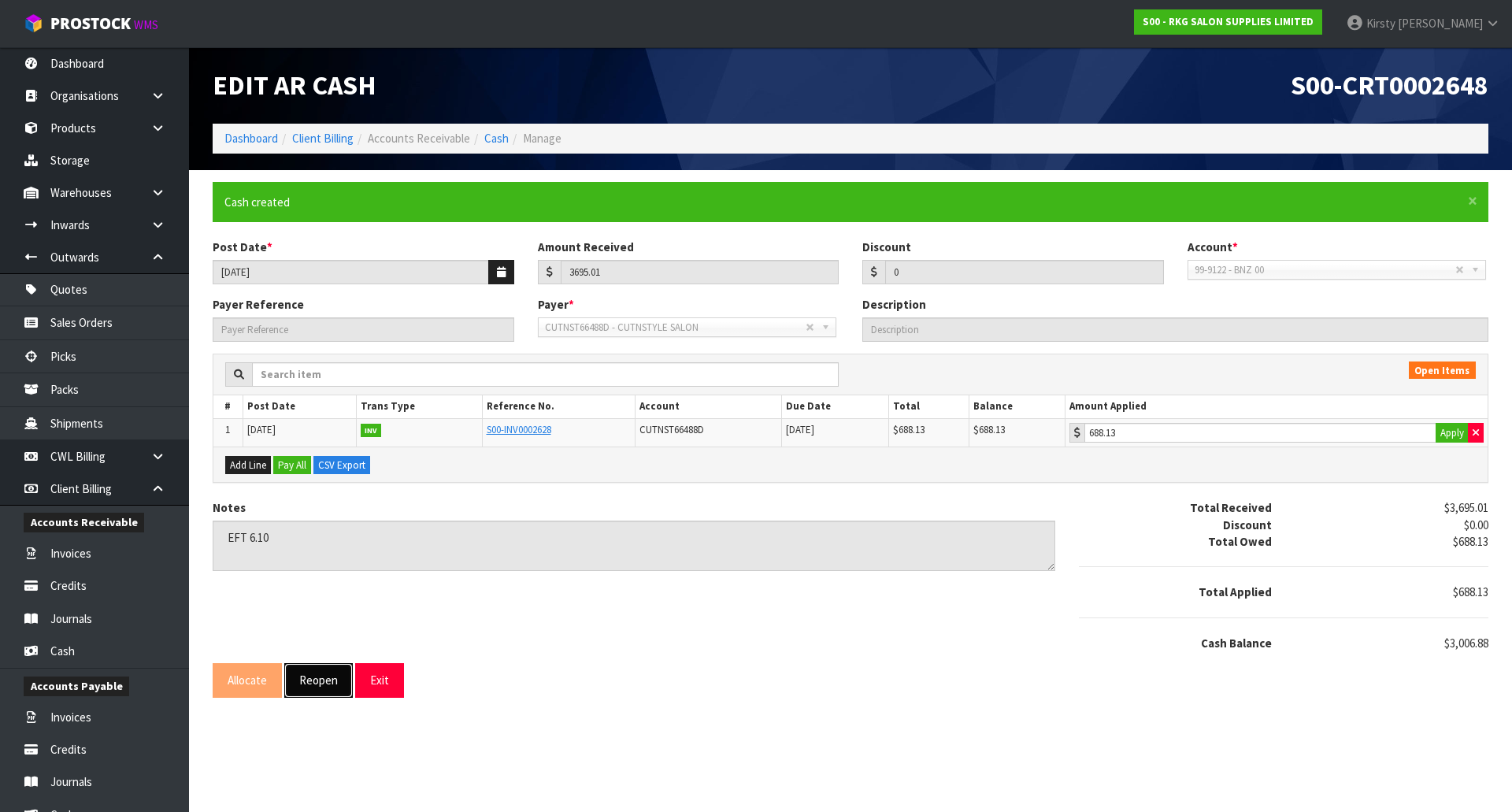
click at [317, 680] on button "Reopen" at bounding box center [319, 680] width 69 height 34
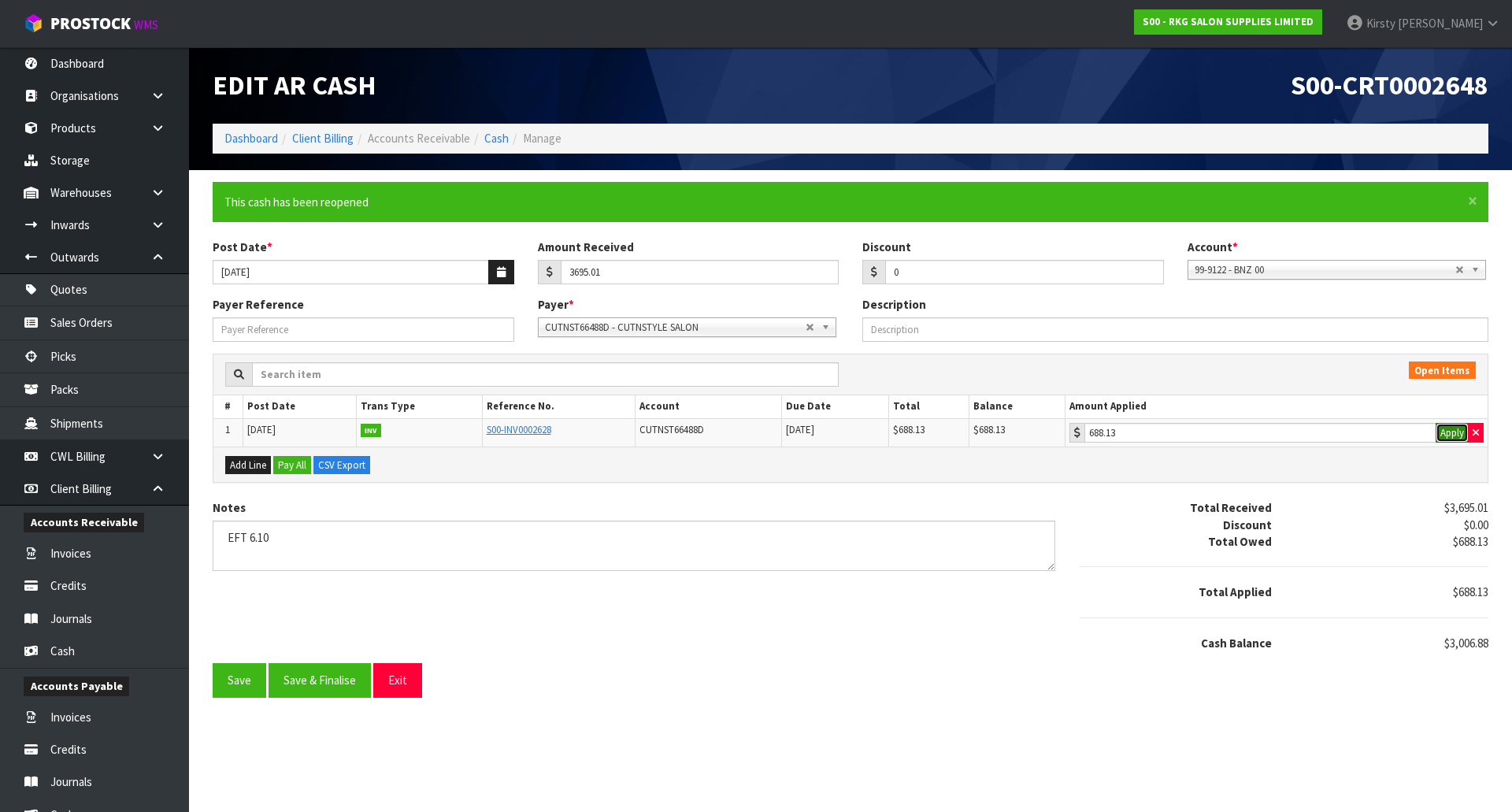
click at [1450, 436] on button "Apply" at bounding box center [1452, 433] width 33 height 21
drag, startPoint x: 615, startPoint y: 273, endPoint x: 515, endPoint y: 274, distance: 100.0
click at [515, 274] on div "Post Date * [DATE] Amount Received 3695.01 Discount 0 Account * 99-9115 - KIWIB…" at bounding box center [850, 267] width 1299 height 58
type input "688.13"
click at [1447, 437] on button "Apply" at bounding box center [1452, 433] width 33 height 21
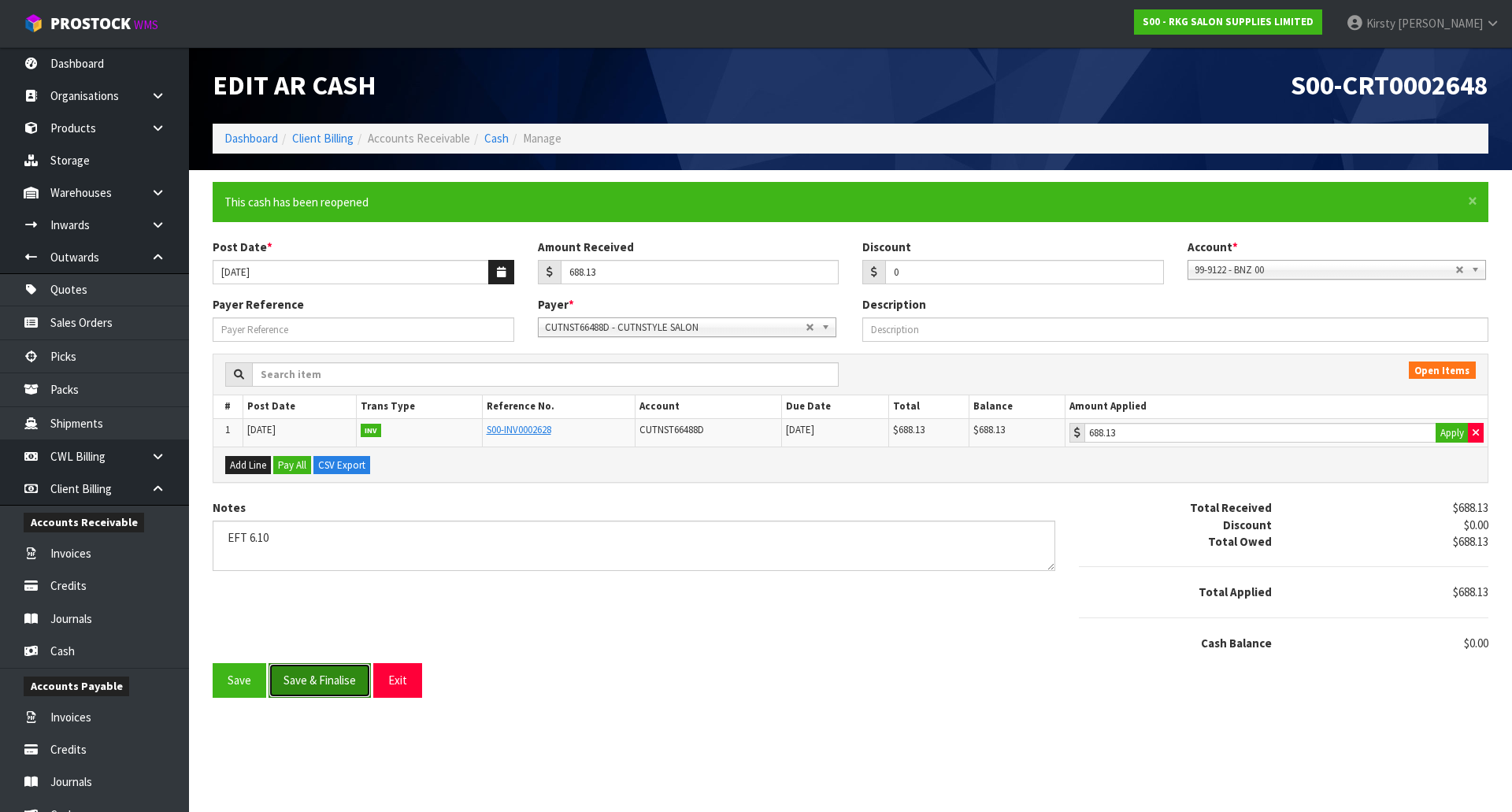
click at [324, 685] on button "Save & Finalise" at bounding box center [320, 680] width 102 height 34
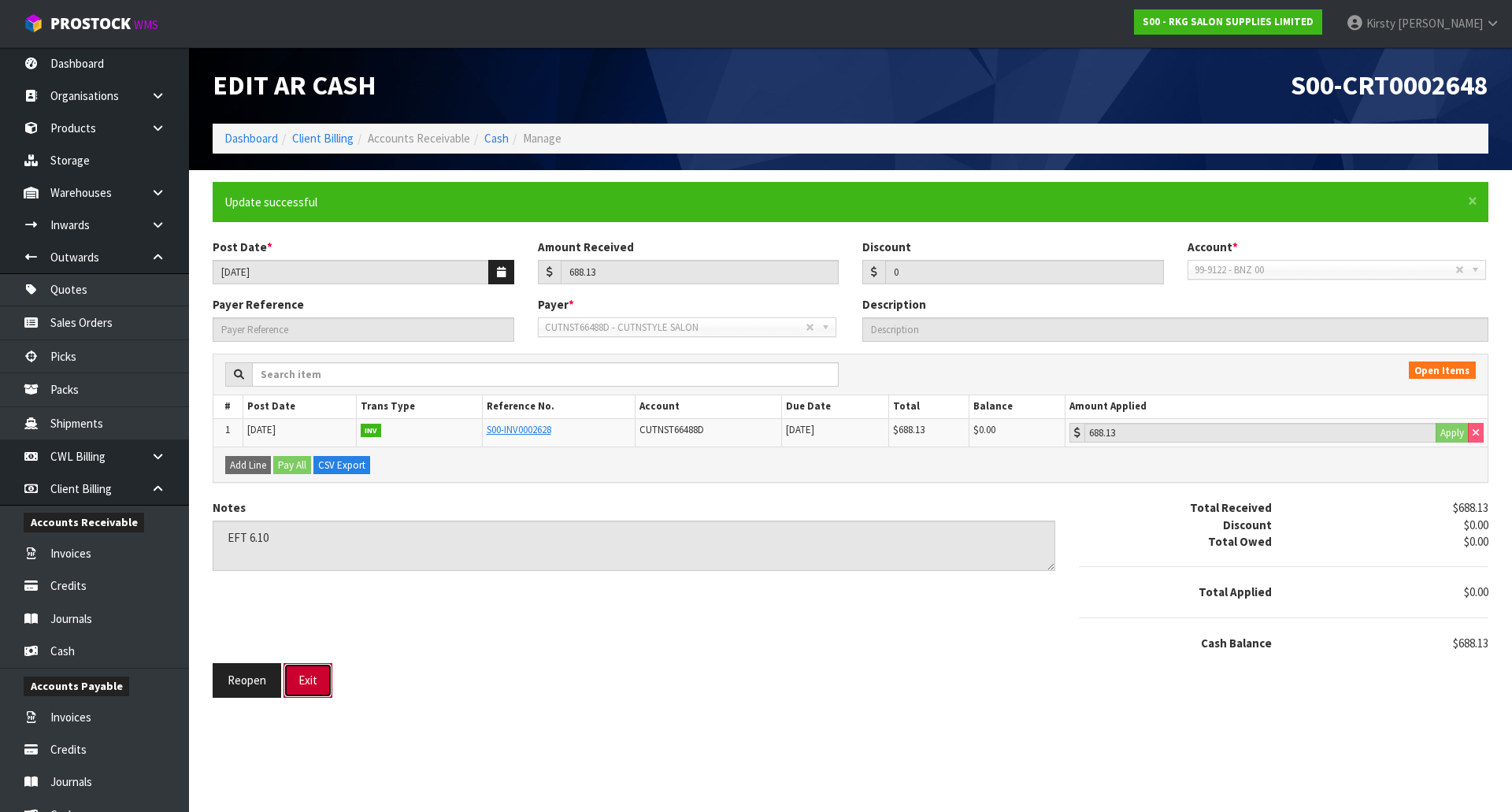
click at [316, 676] on button "Exit" at bounding box center [308, 680] width 49 height 34
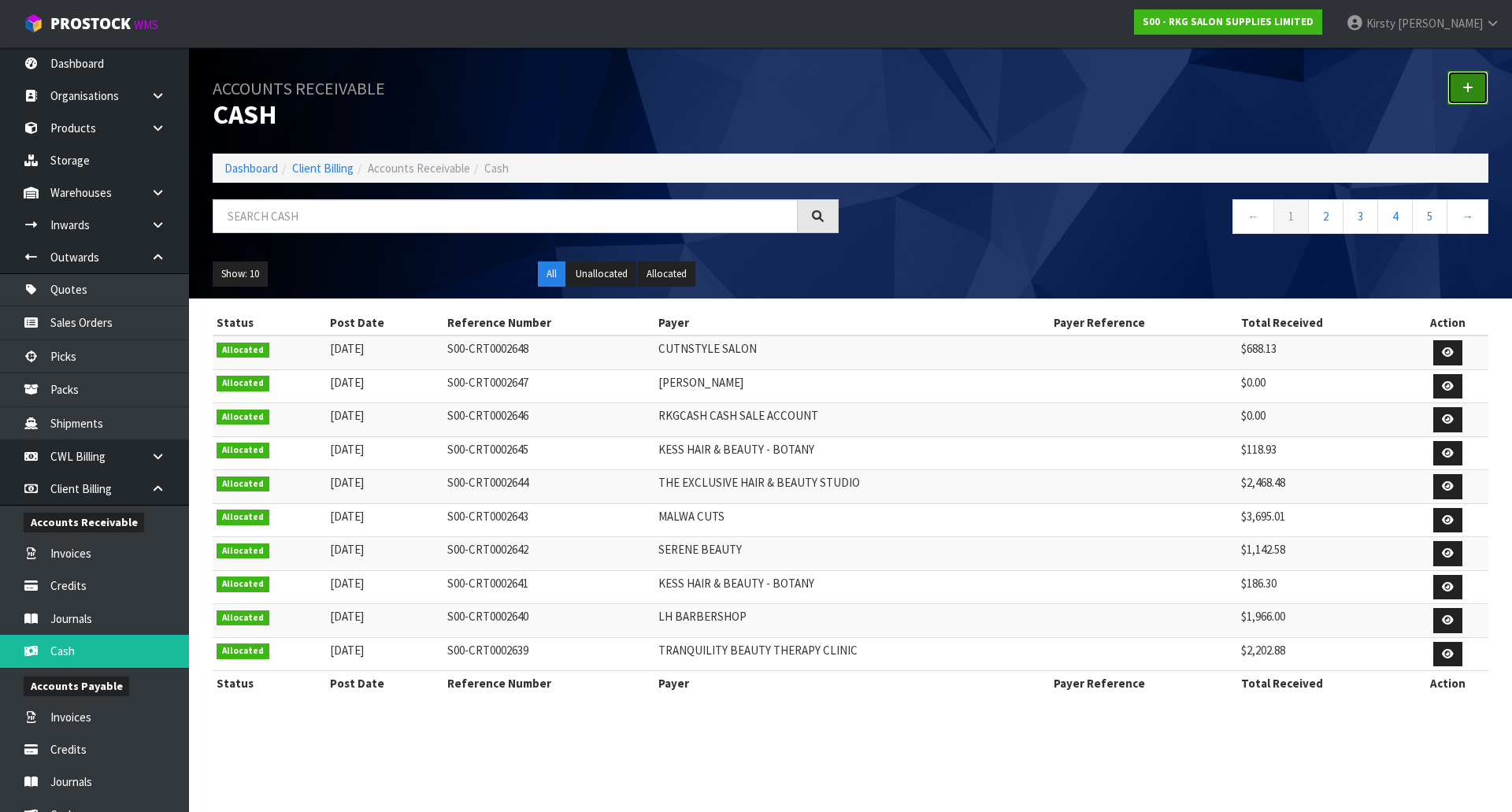
click at [1466, 84] on icon at bounding box center [1467, 88] width 11 height 12
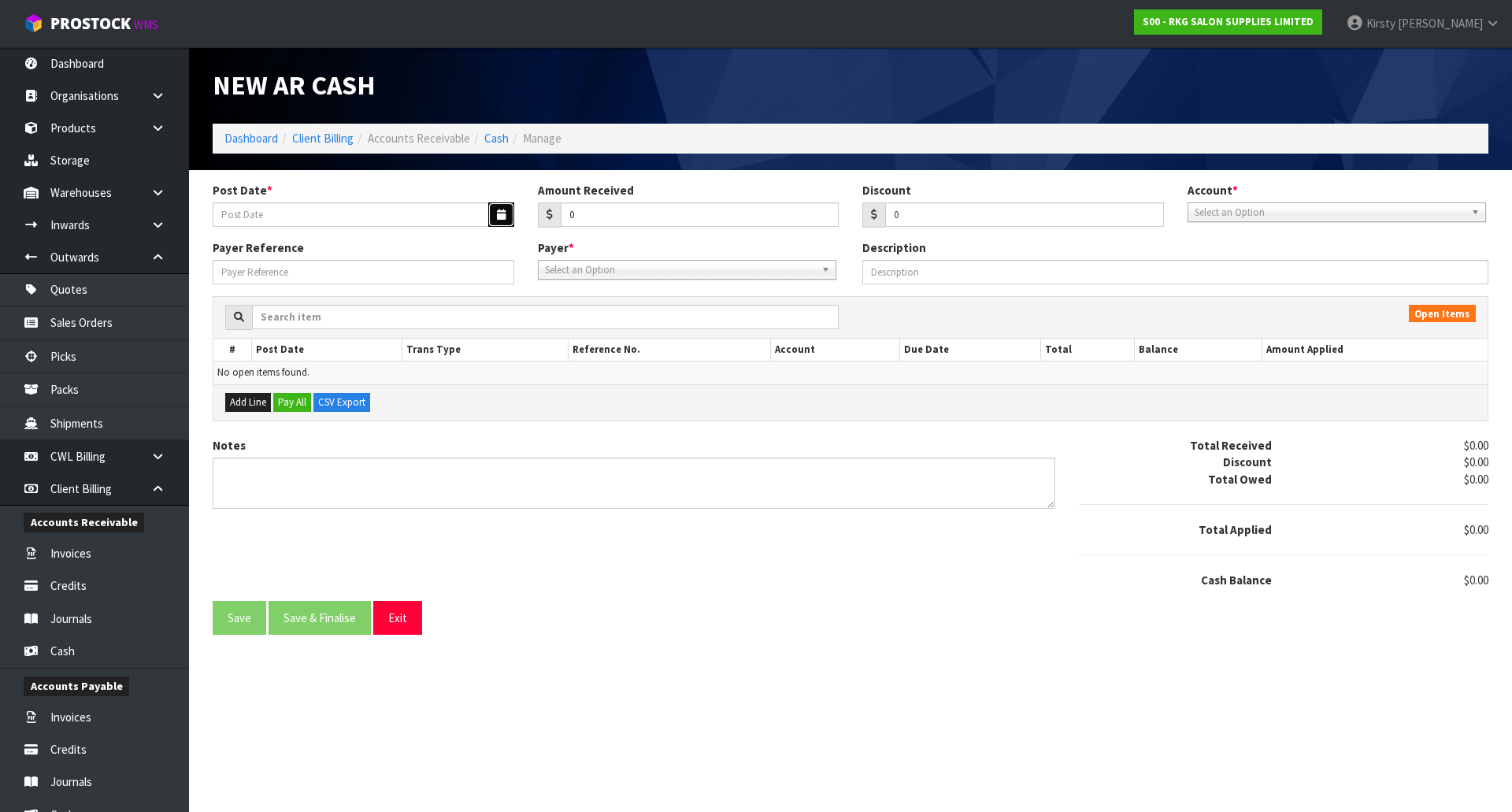
click at [503, 205] on button "button" at bounding box center [501, 215] width 26 height 24
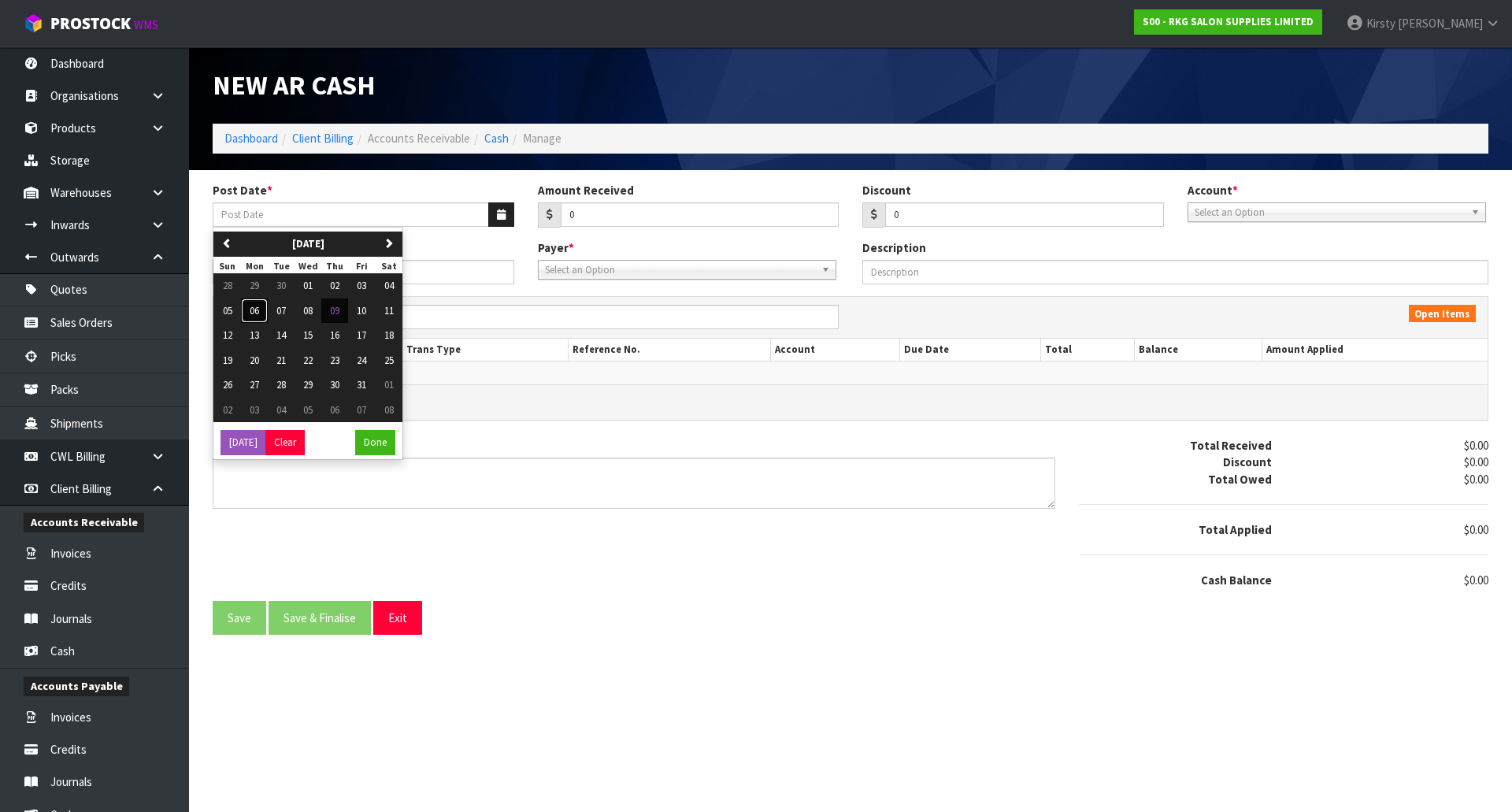
click at [259, 313] on span "06" at bounding box center [254, 311] width 9 height 14
type input "[DATE]"
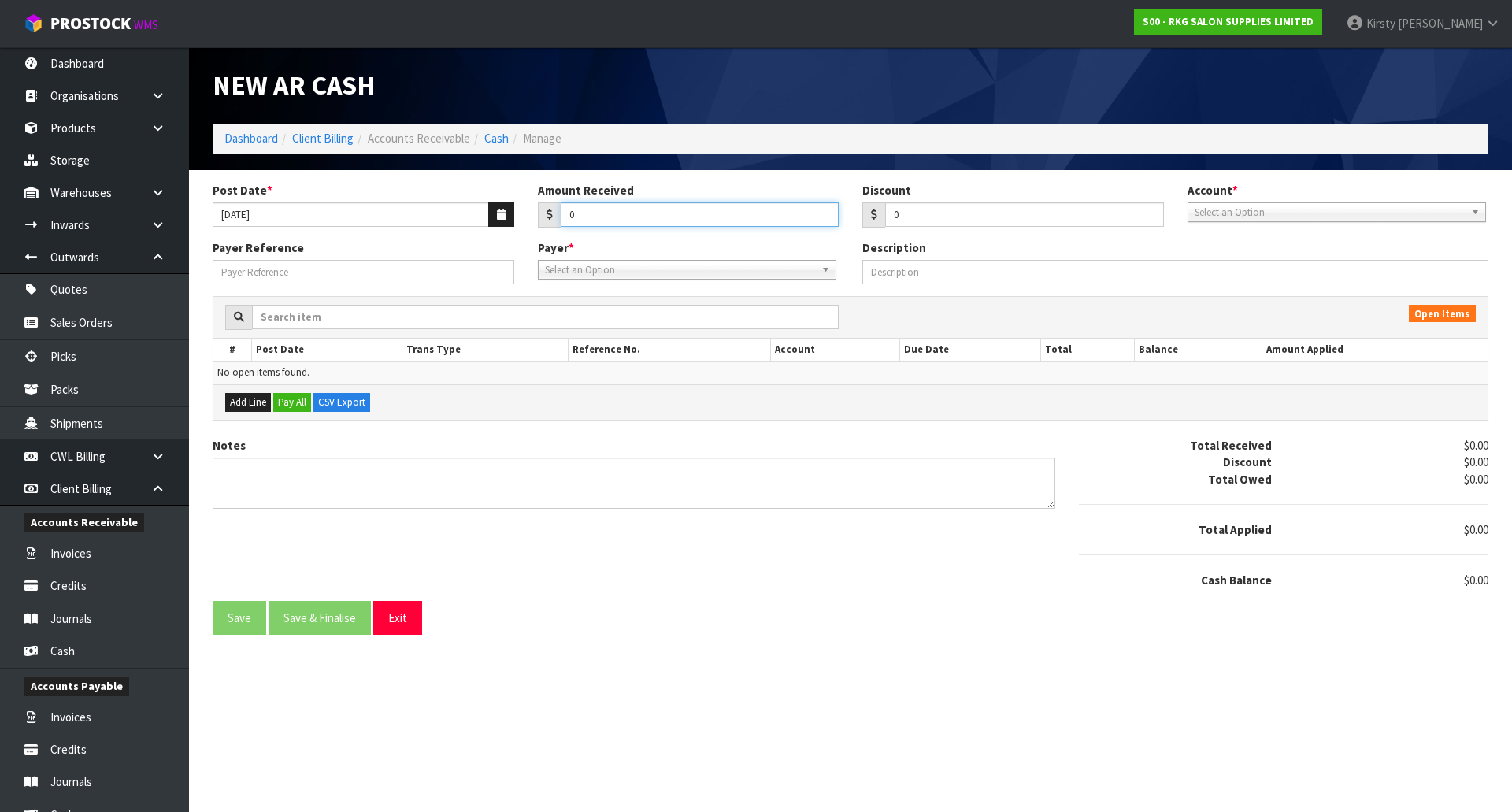
drag, startPoint x: 582, startPoint y: 216, endPoint x: 551, endPoint y: 221, distance: 31.4
click at [552, 221] on div "0" at bounding box center [688, 215] width 302 height 25
type input "1250.28"
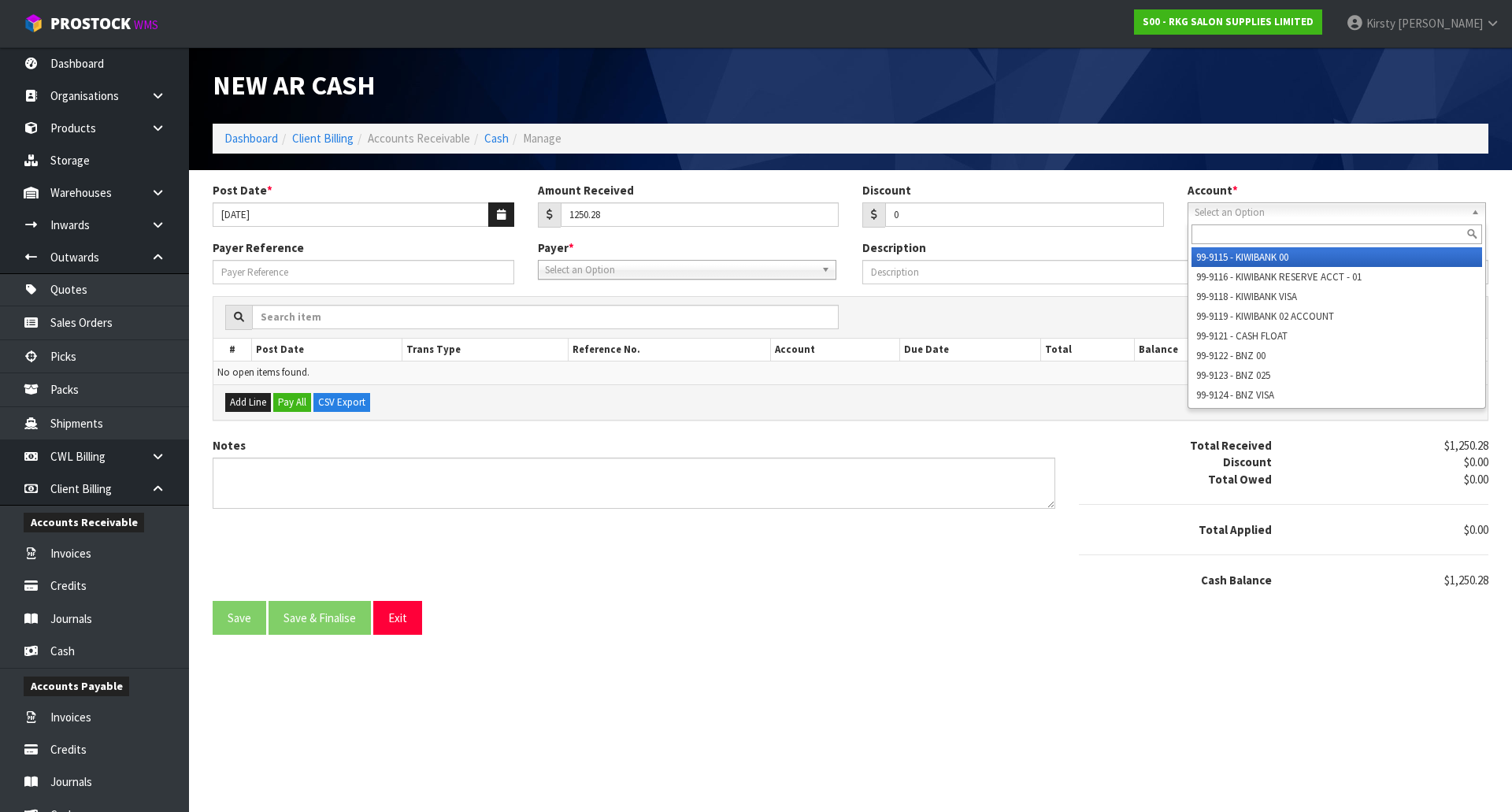
click at [1336, 209] on span "Select an Option" at bounding box center [1329, 212] width 270 height 19
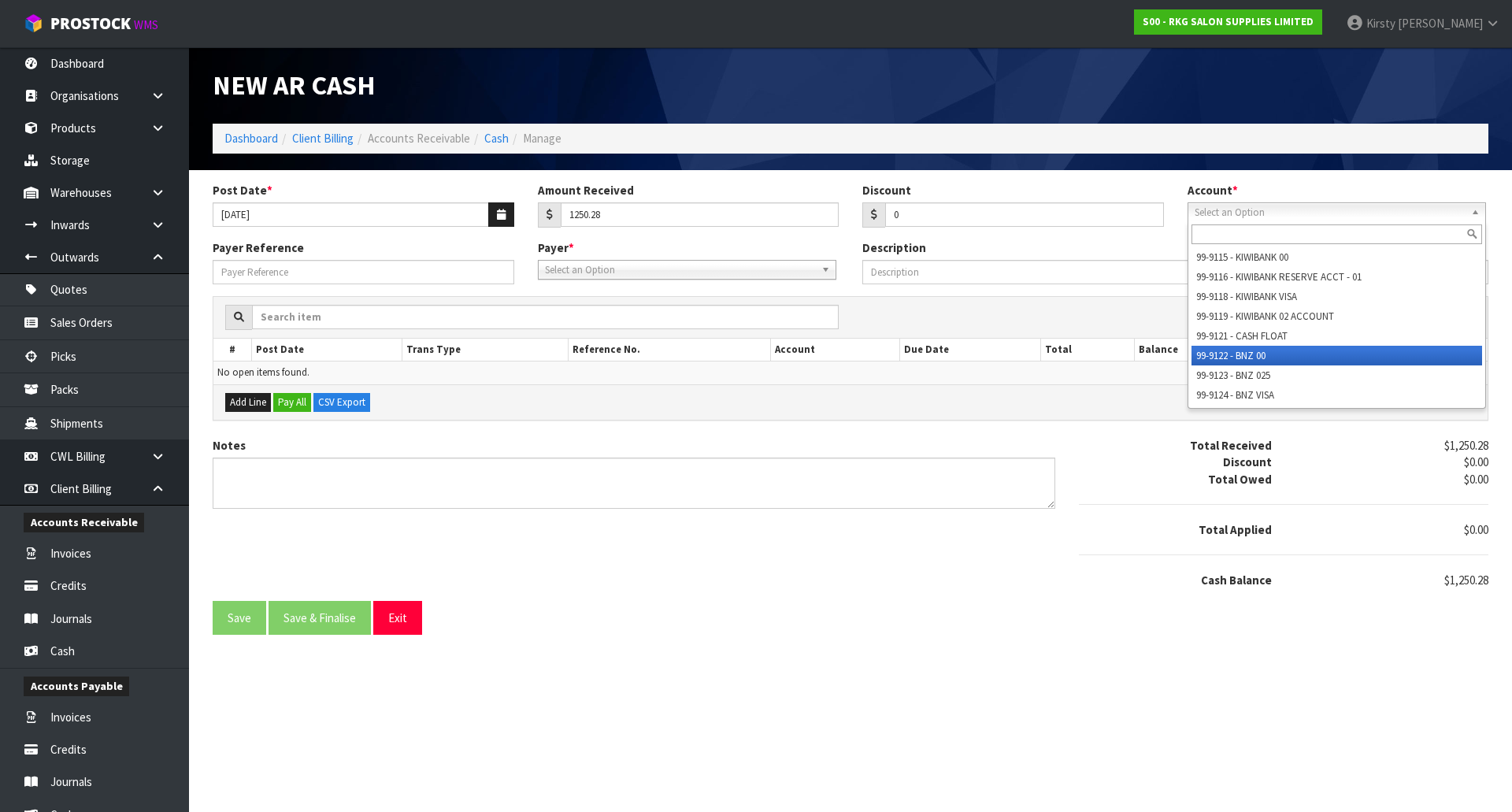
click at [1266, 355] on li "99-9122 - BNZ 00" at bounding box center [1337, 355] width 290 height 20
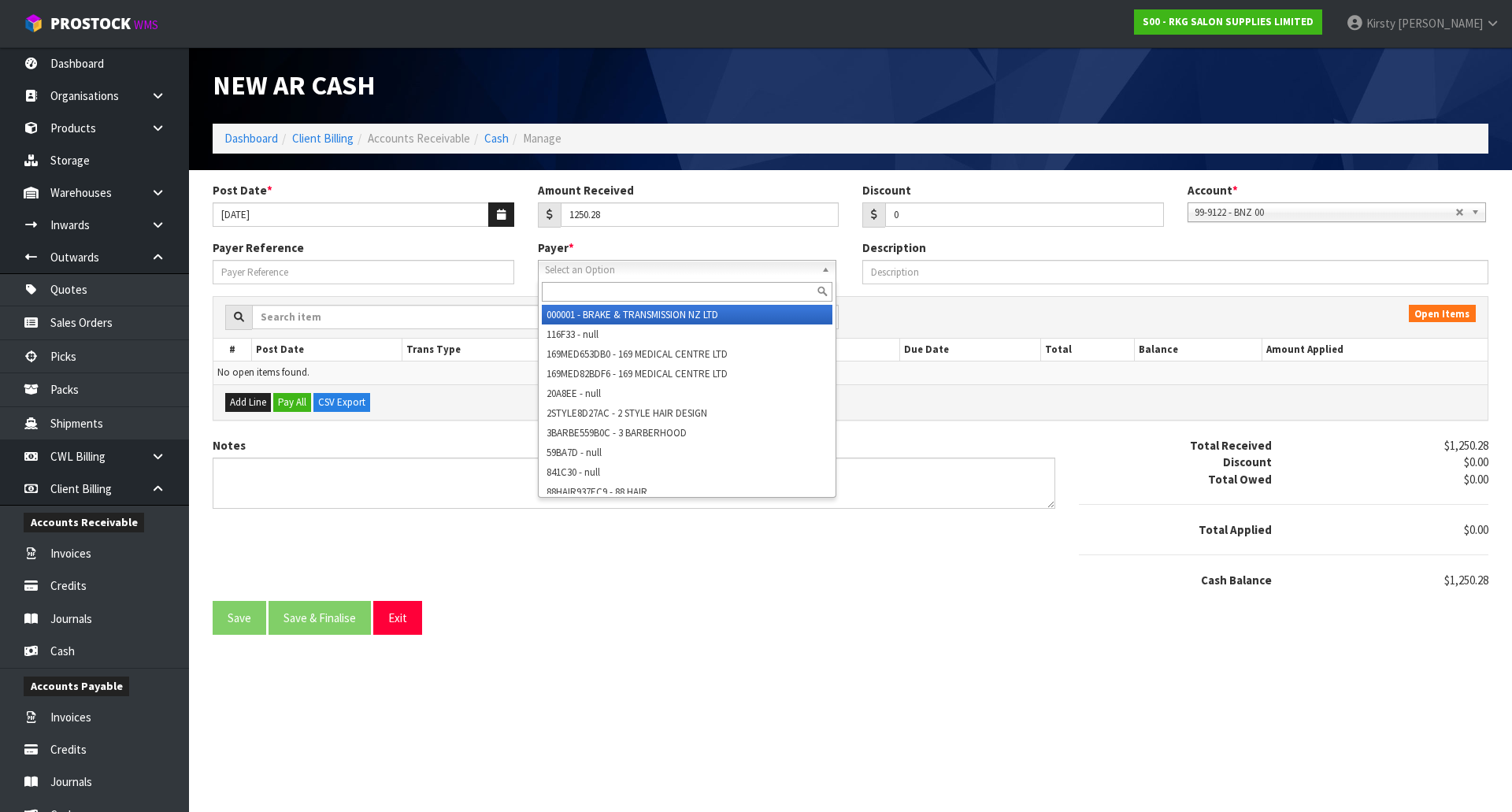
click at [625, 273] on span "Select an Option" at bounding box center [680, 270] width 270 height 19
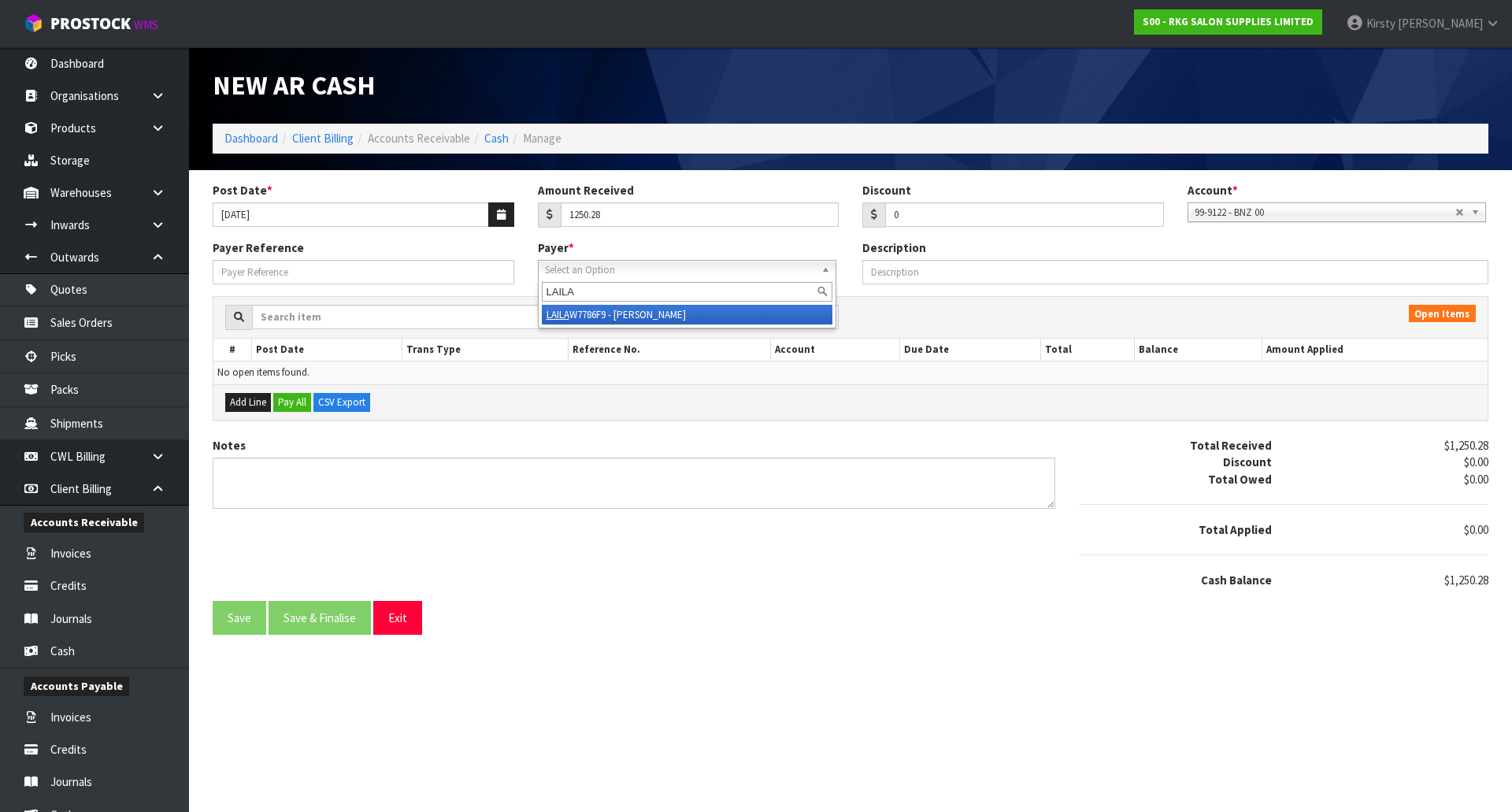
type input "LAILA"
click at [619, 316] on li "LAILA W7786F9 - [PERSON_NAME]" at bounding box center [687, 314] width 290 height 20
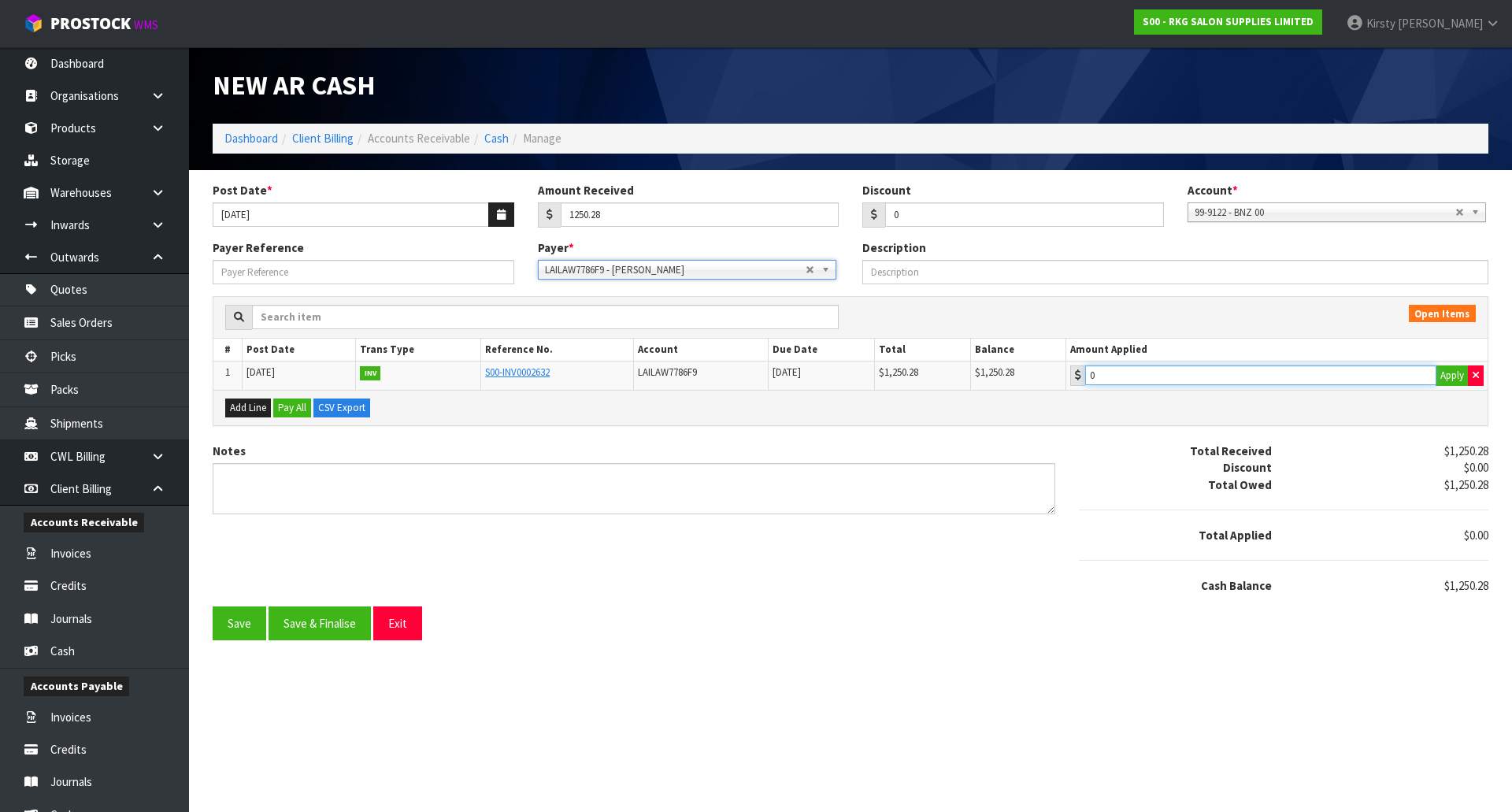
type input "1250.28"
click at [1162, 374] on input "1250.28" at bounding box center [1260, 375] width 351 height 20
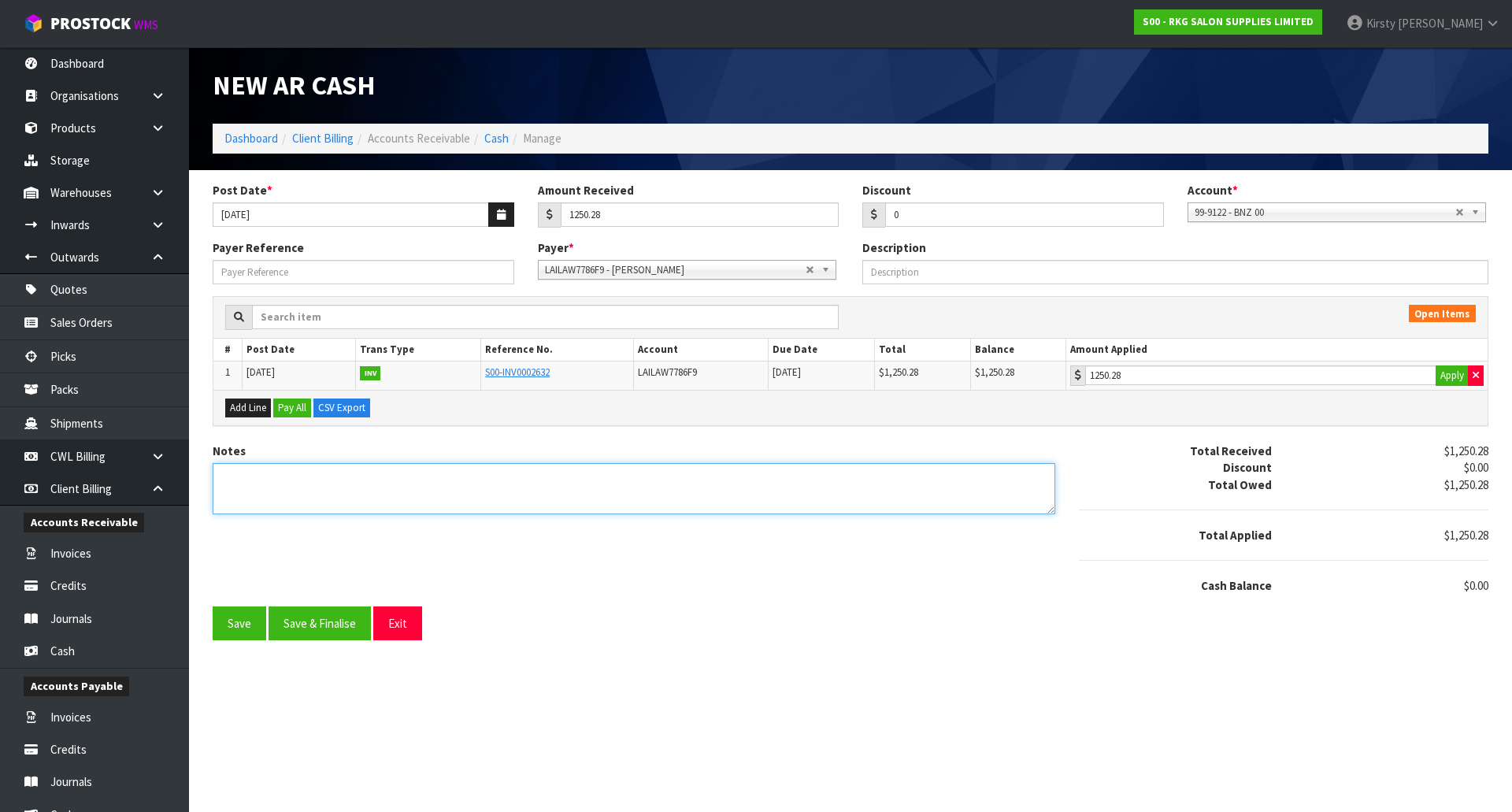
click at [262, 485] on textarea "Notes" at bounding box center [633, 489] width 843 height 52
type textarea "DC 6.10"
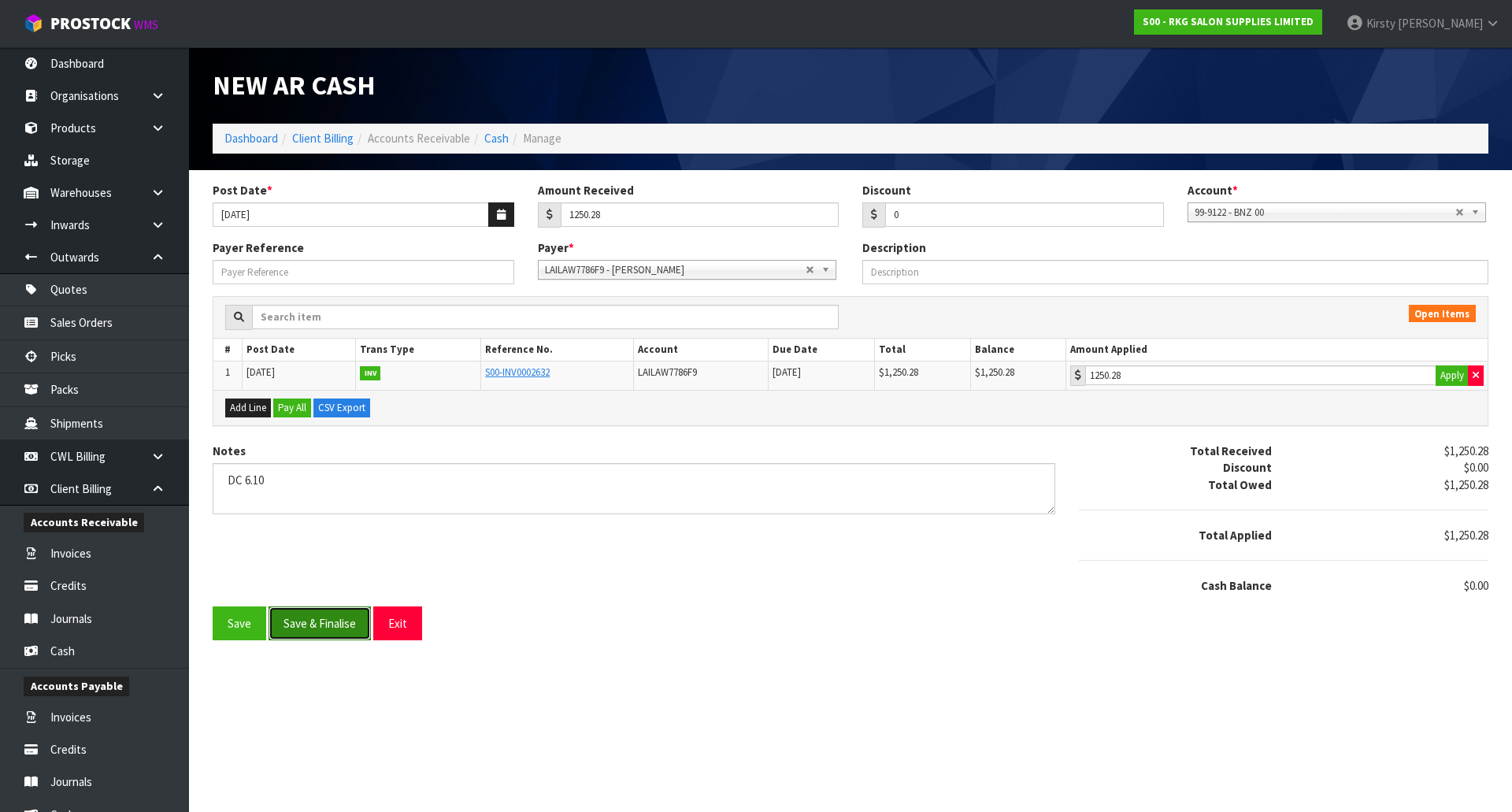
click at [282, 607] on button "Save & Finalise" at bounding box center [320, 623] width 102 height 34
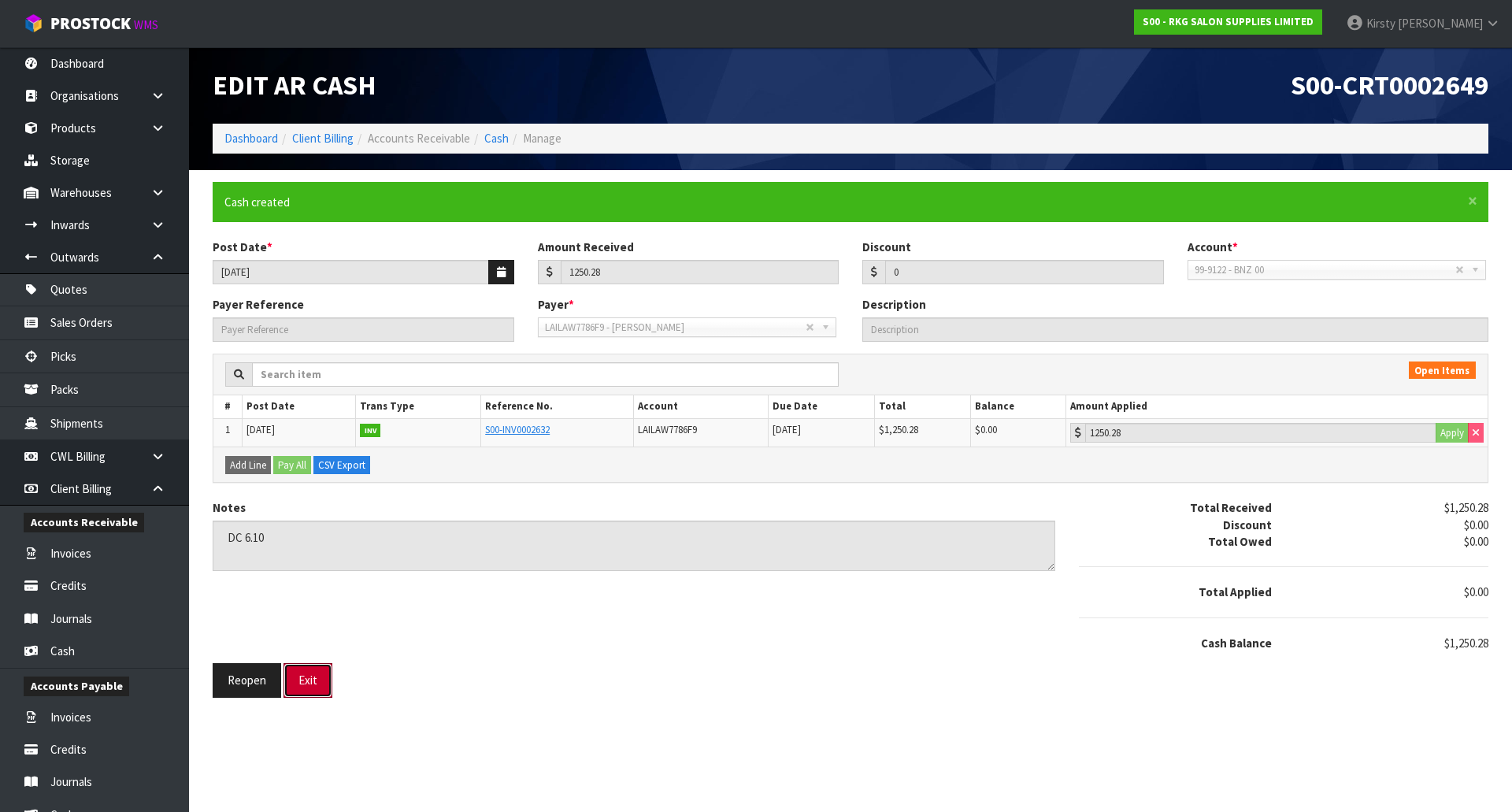
drag, startPoint x: 316, startPoint y: 675, endPoint x: 297, endPoint y: 656, distance: 26.9
click at [316, 675] on button "Exit" at bounding box center [308, 680] width 49 height 34
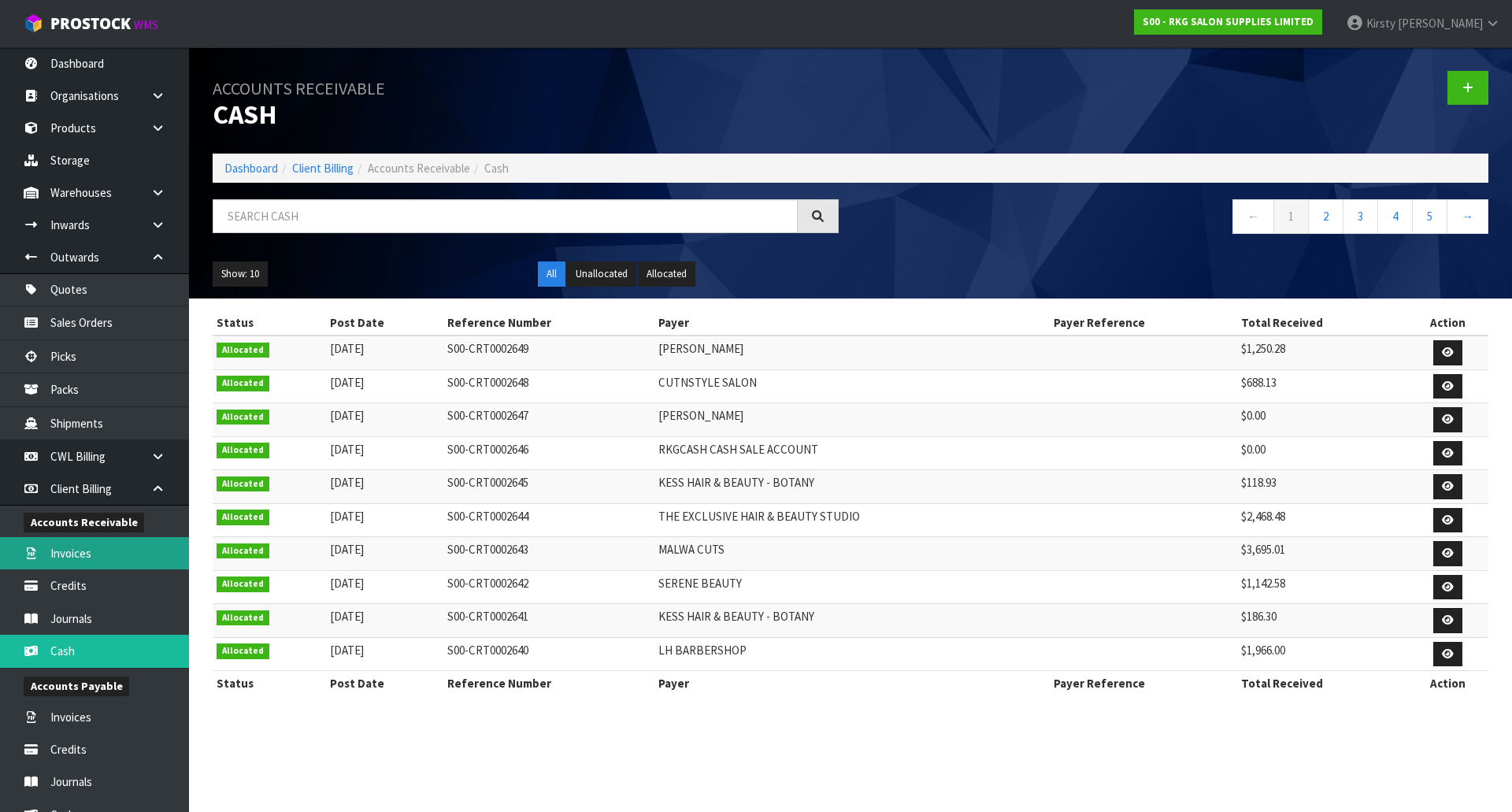
click at [91, 552] on link "Invoices" at bounding box center [94, 553] width 189 height 33
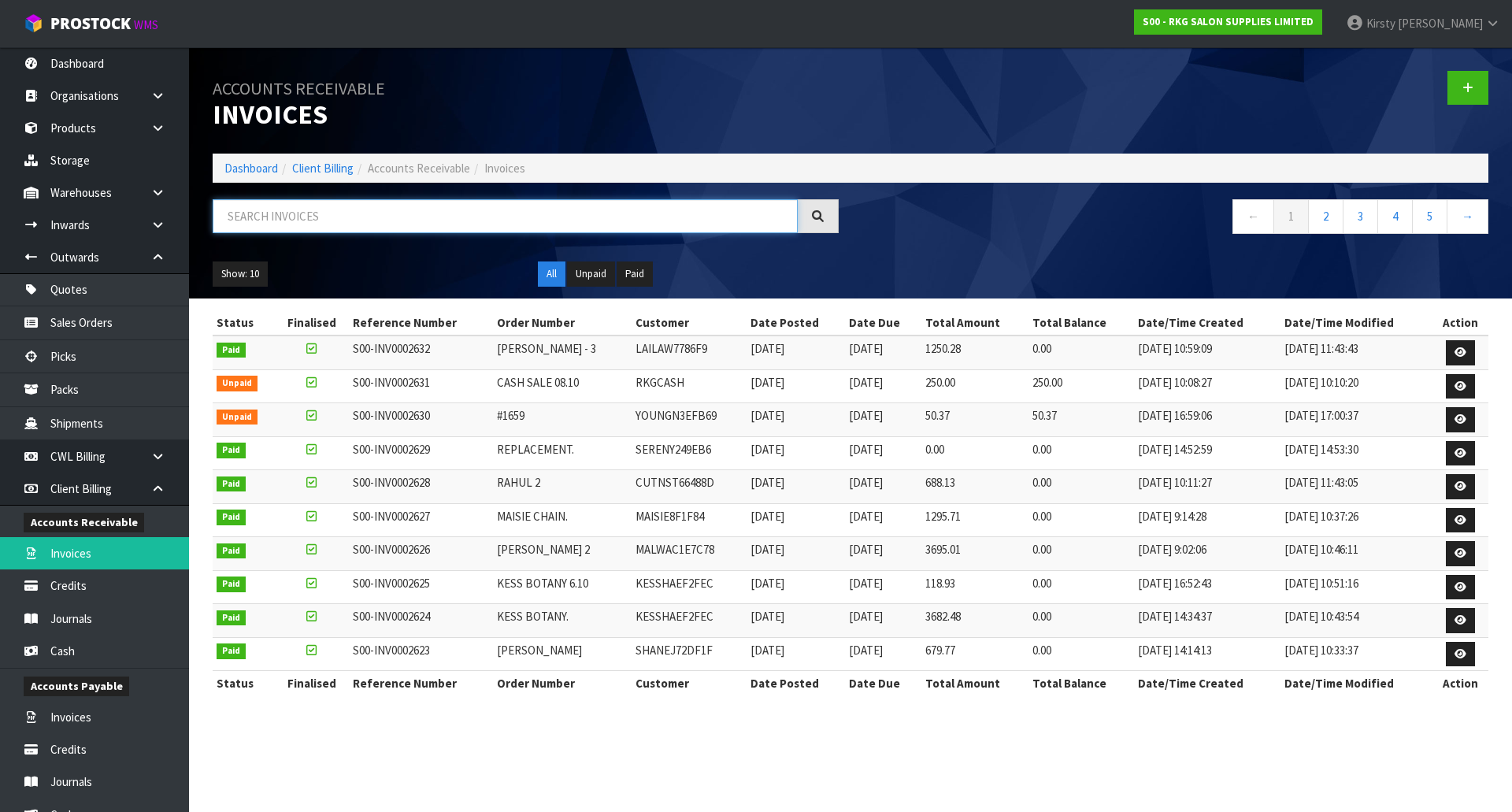
click at [277, 217] on input "text" at bounding box center [504, 216] width 585 height 34
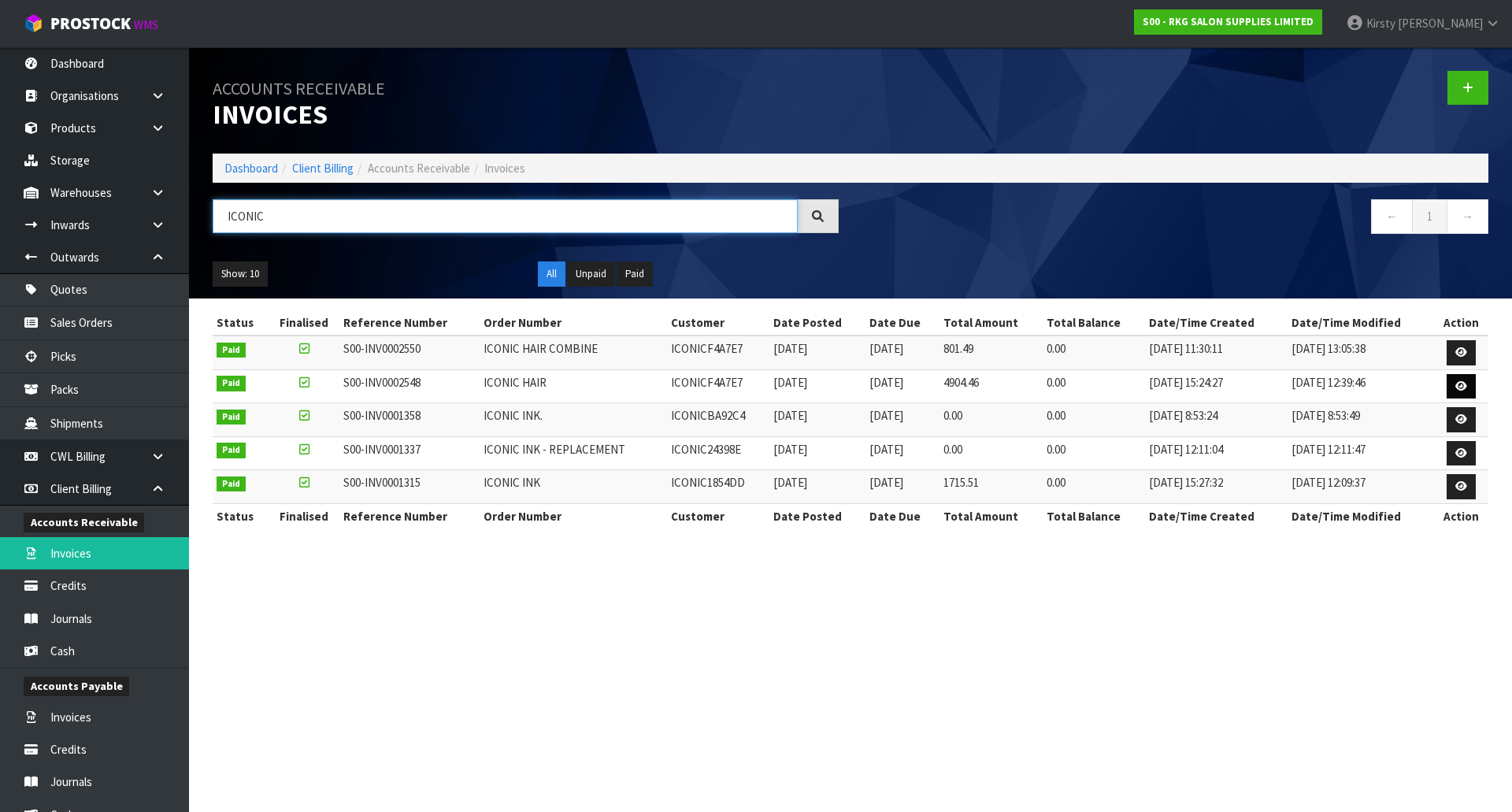
type input "ICONIC"
click at [1454, 380] on link at bounding box center [1461, 386] width 29 height 25
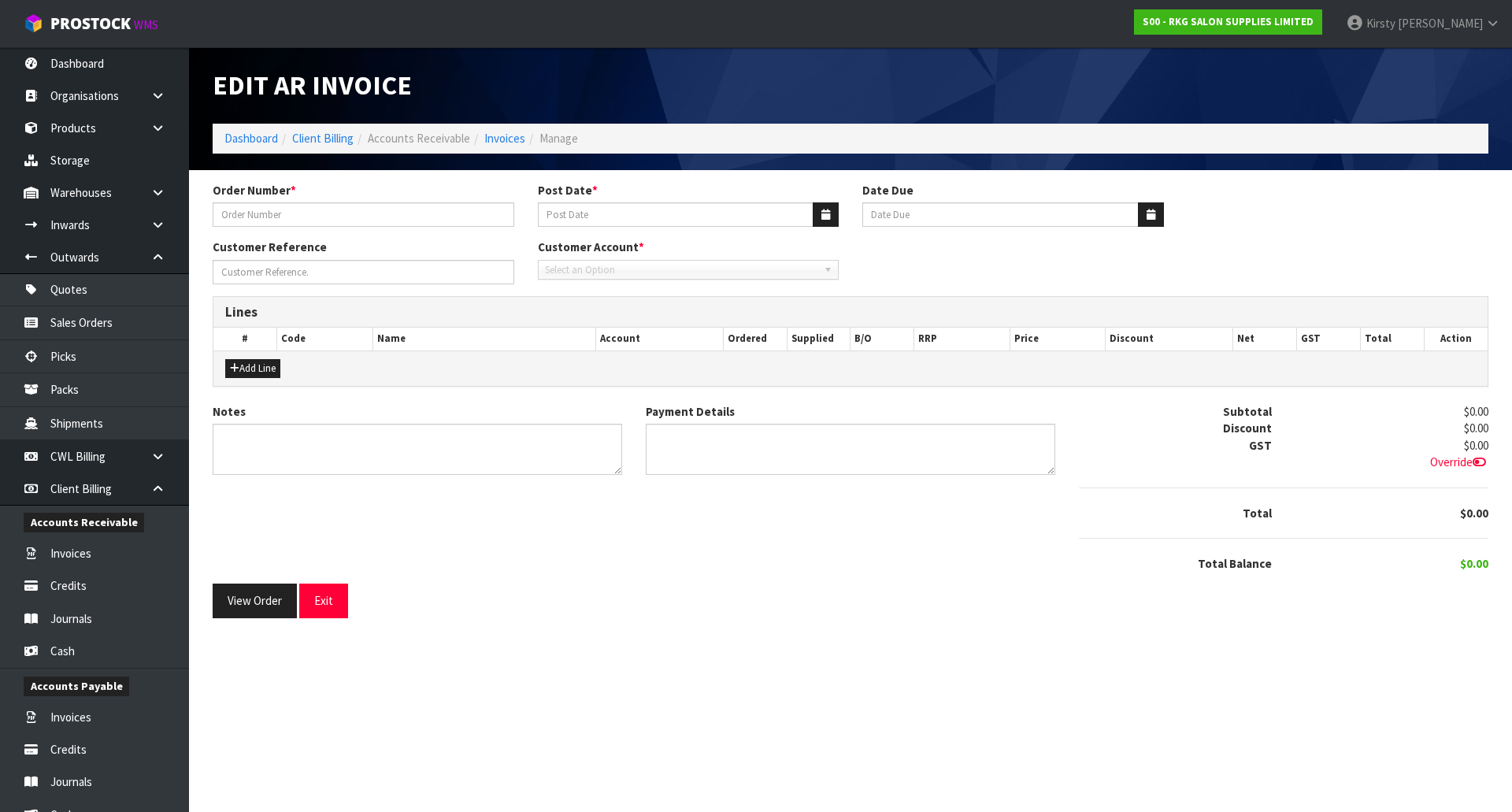
type input "ICONIC HAIR"
type input "[DATE]"
type input "[PERSON_NAME]"
type textarea "THANK YOU FOR YOUR ORDER."
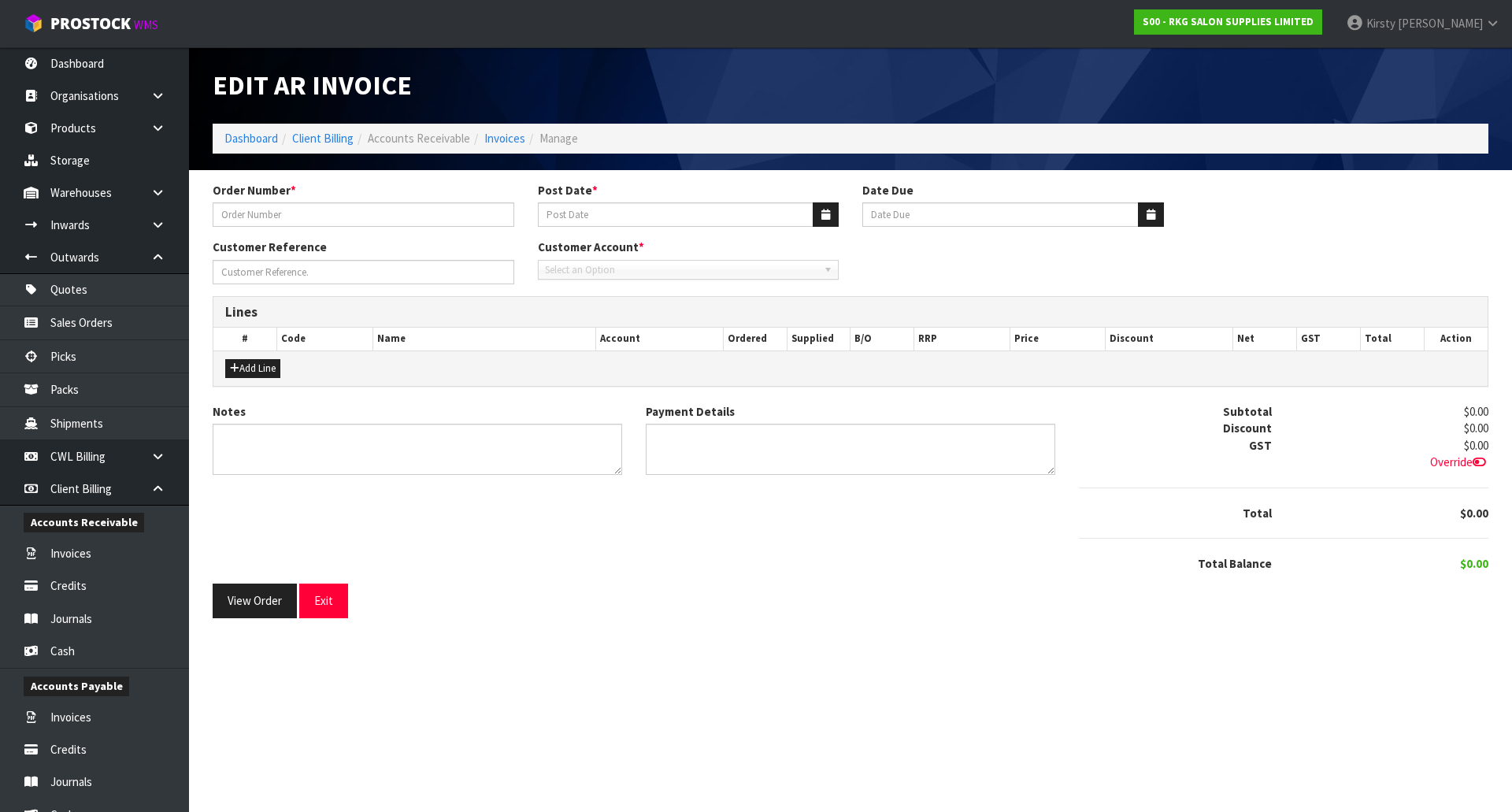
type textarea "DIRECT CREDIT [DATE]"
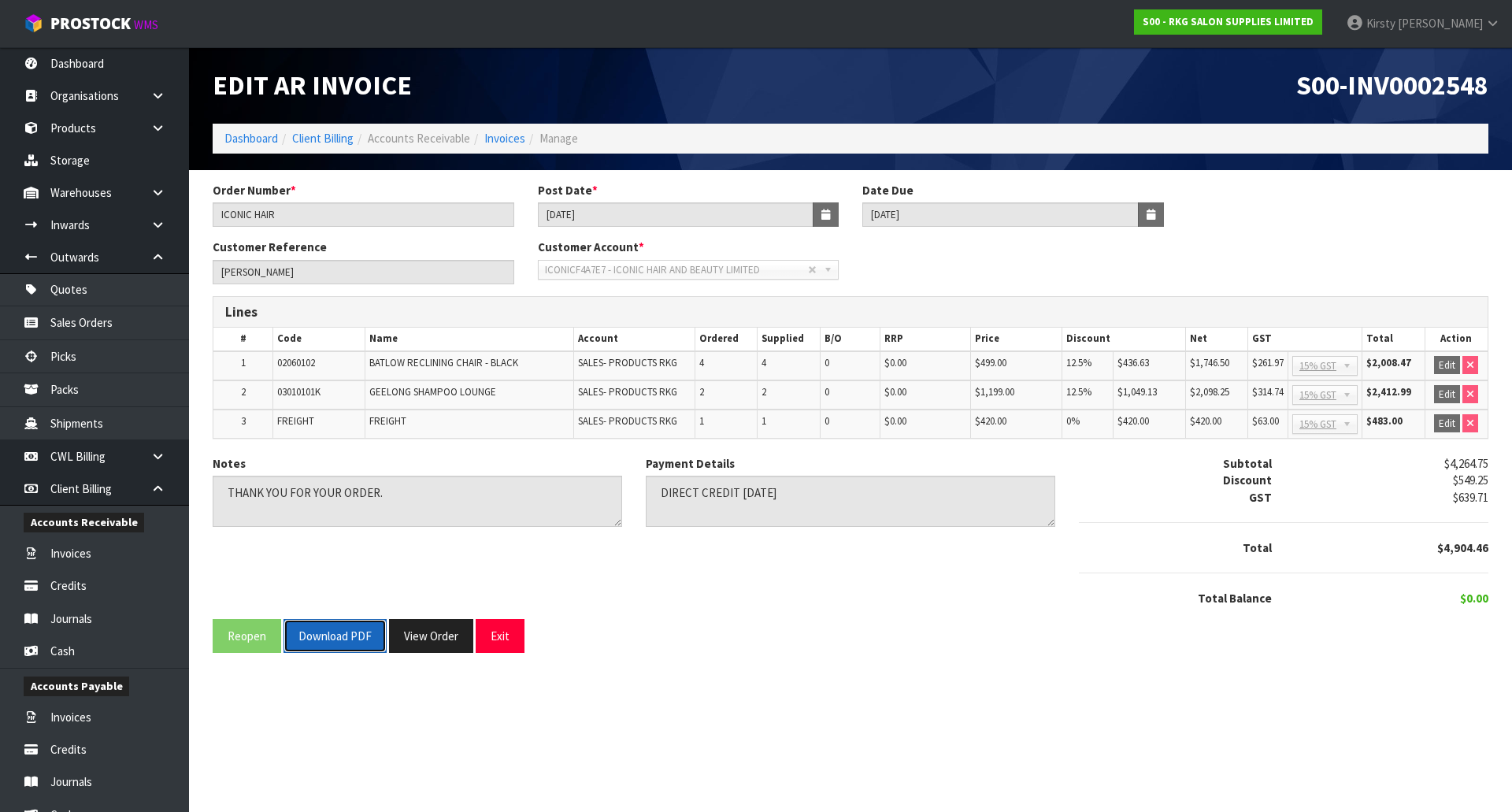
click at [328, 637] on button "Download PDF" at bounding box center [335, 635] width 103 height 34
click at [501, 641] on button "Exit" at bounding box center [500, 635] width 49 height 34
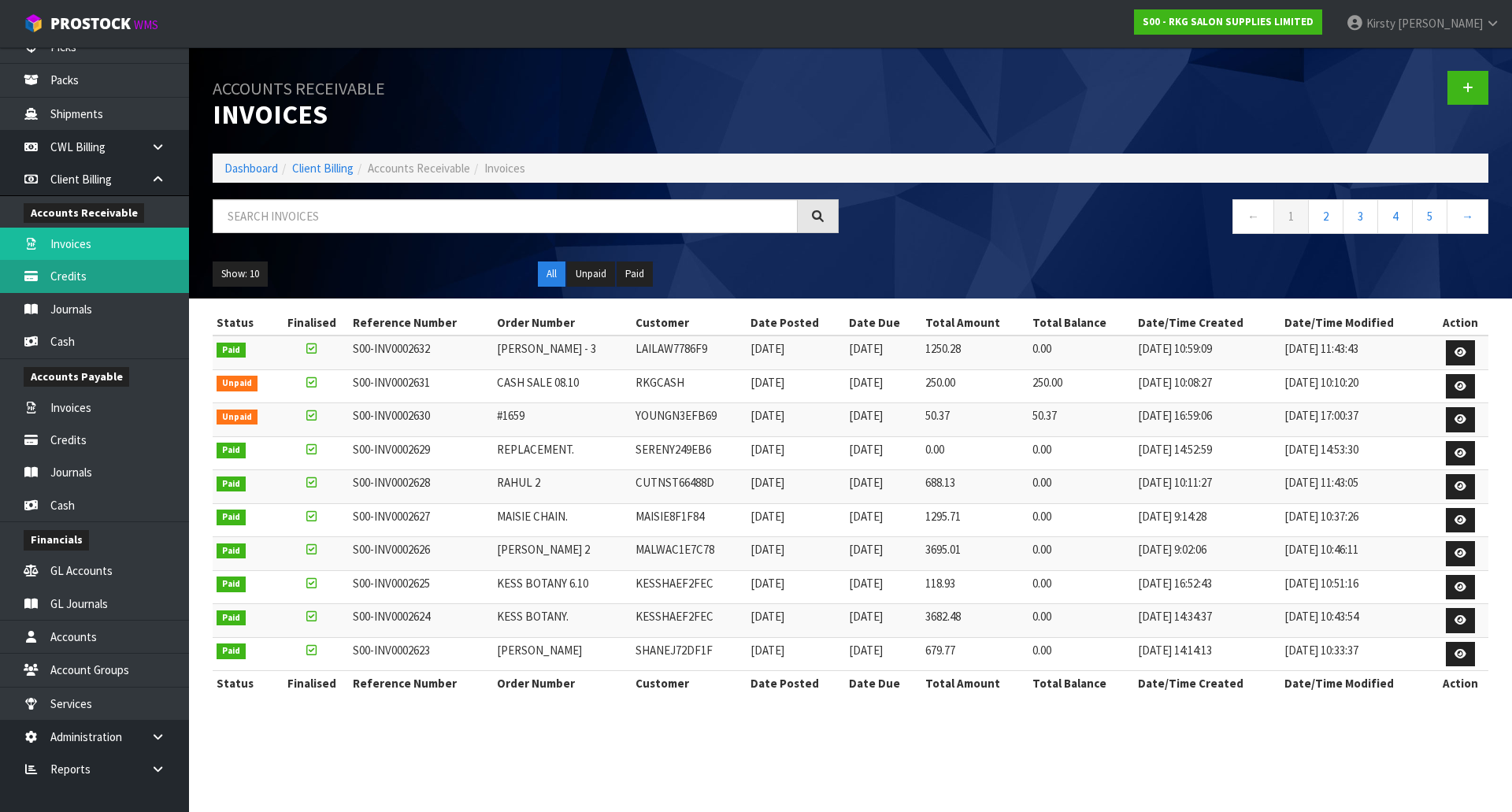
scroll to position [314, 0]
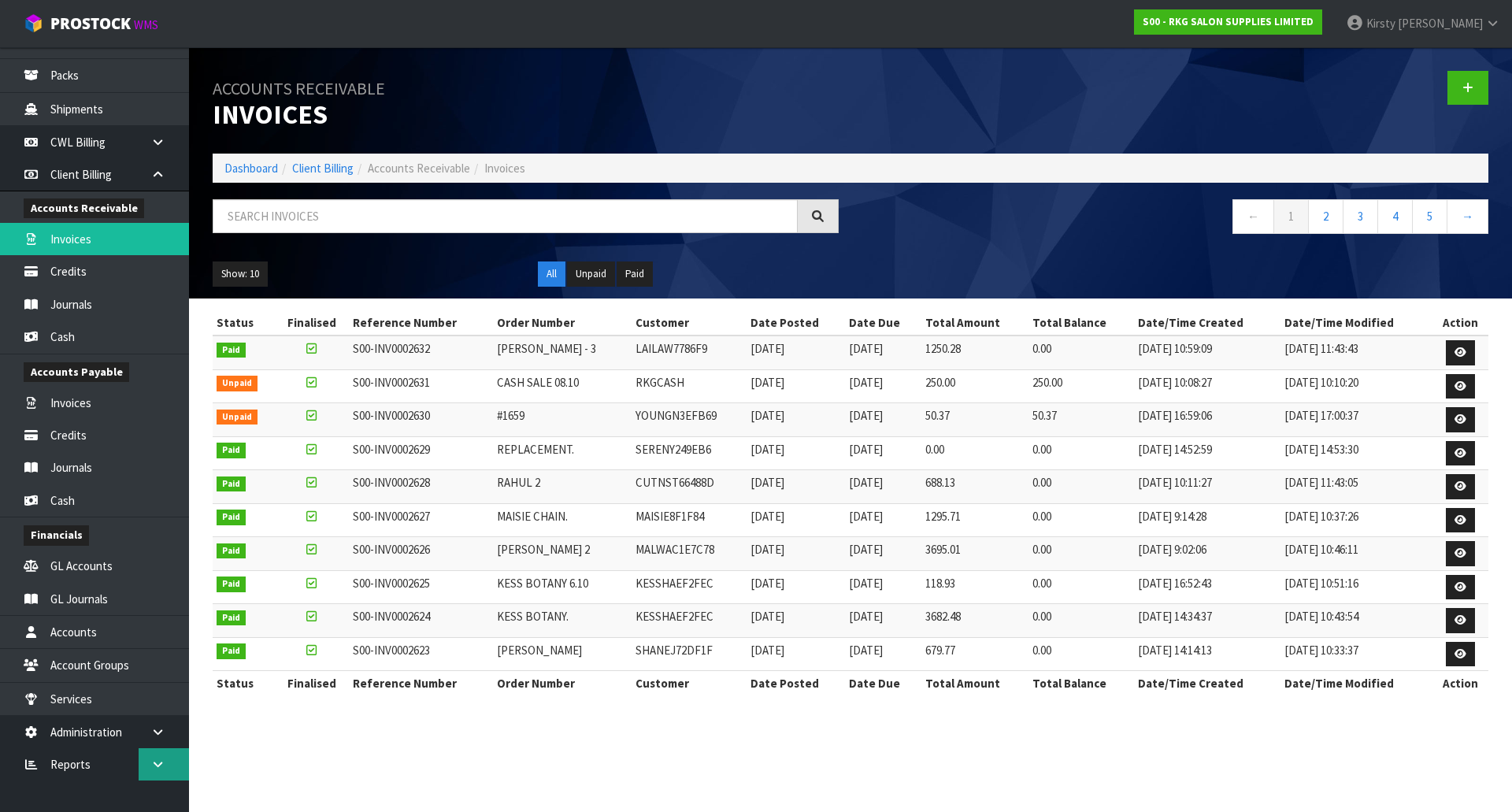
click at [153, 768] on icon at bounding box center [157, 765] width 15 height 12
click at [84, 791] on link "Client" at bounding box center [94, 797] width 189 height 33
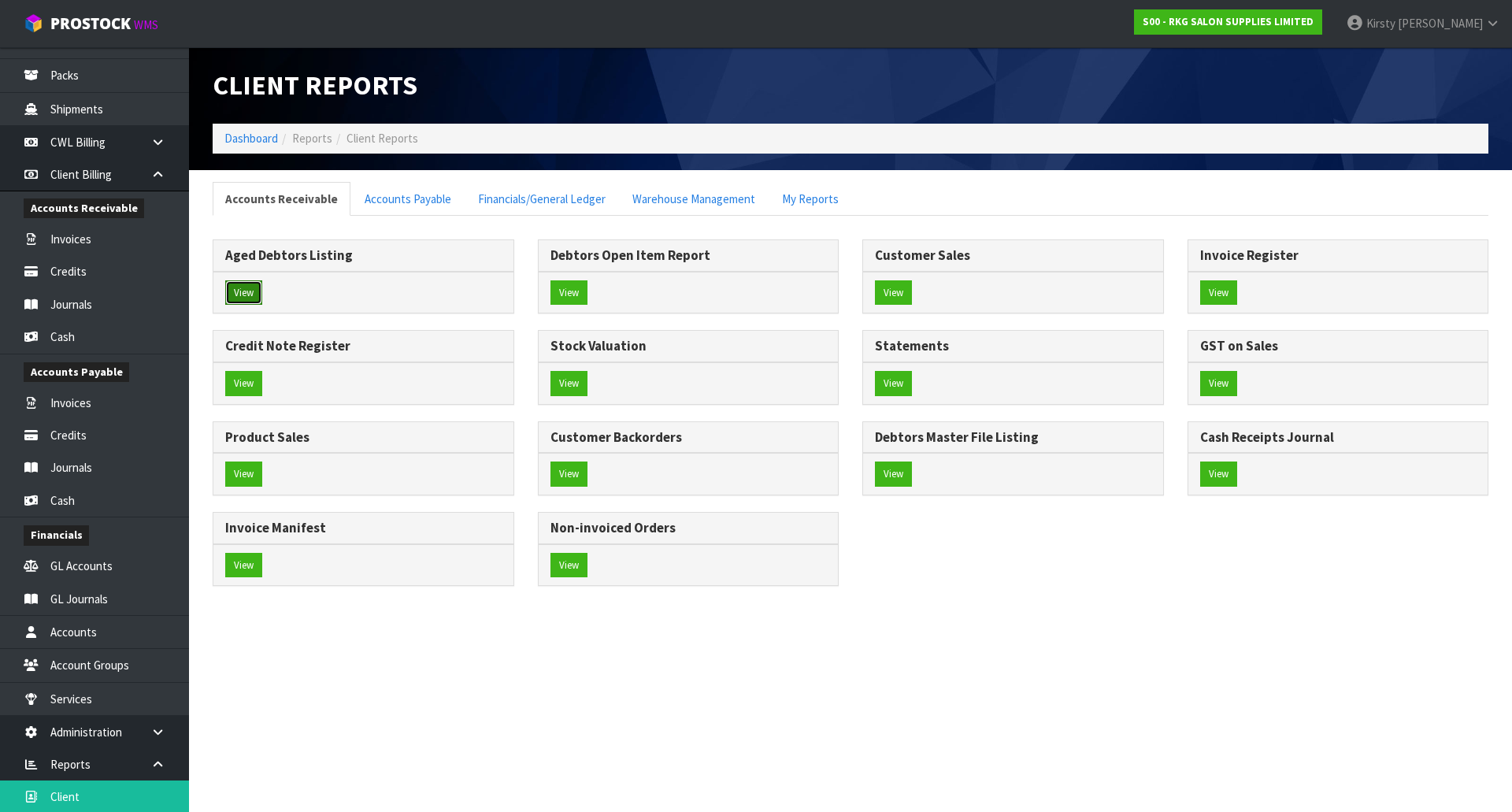
click at [244, 288] on button "View" at bounding box center [243, 292] width 37 height 25
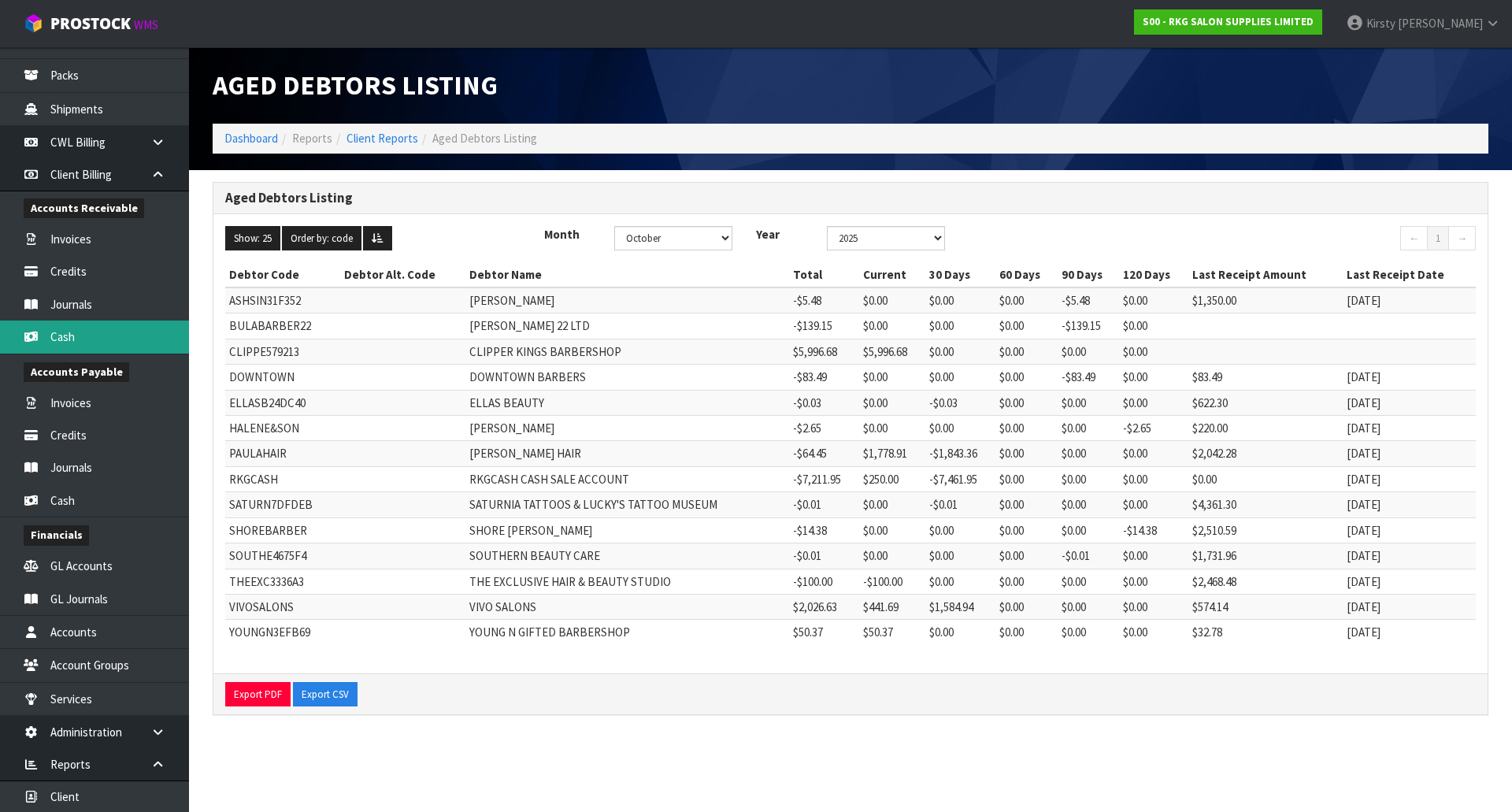
click at [52, 339] on link "Cash" at bounding box center [94, 337] width 189 height 33
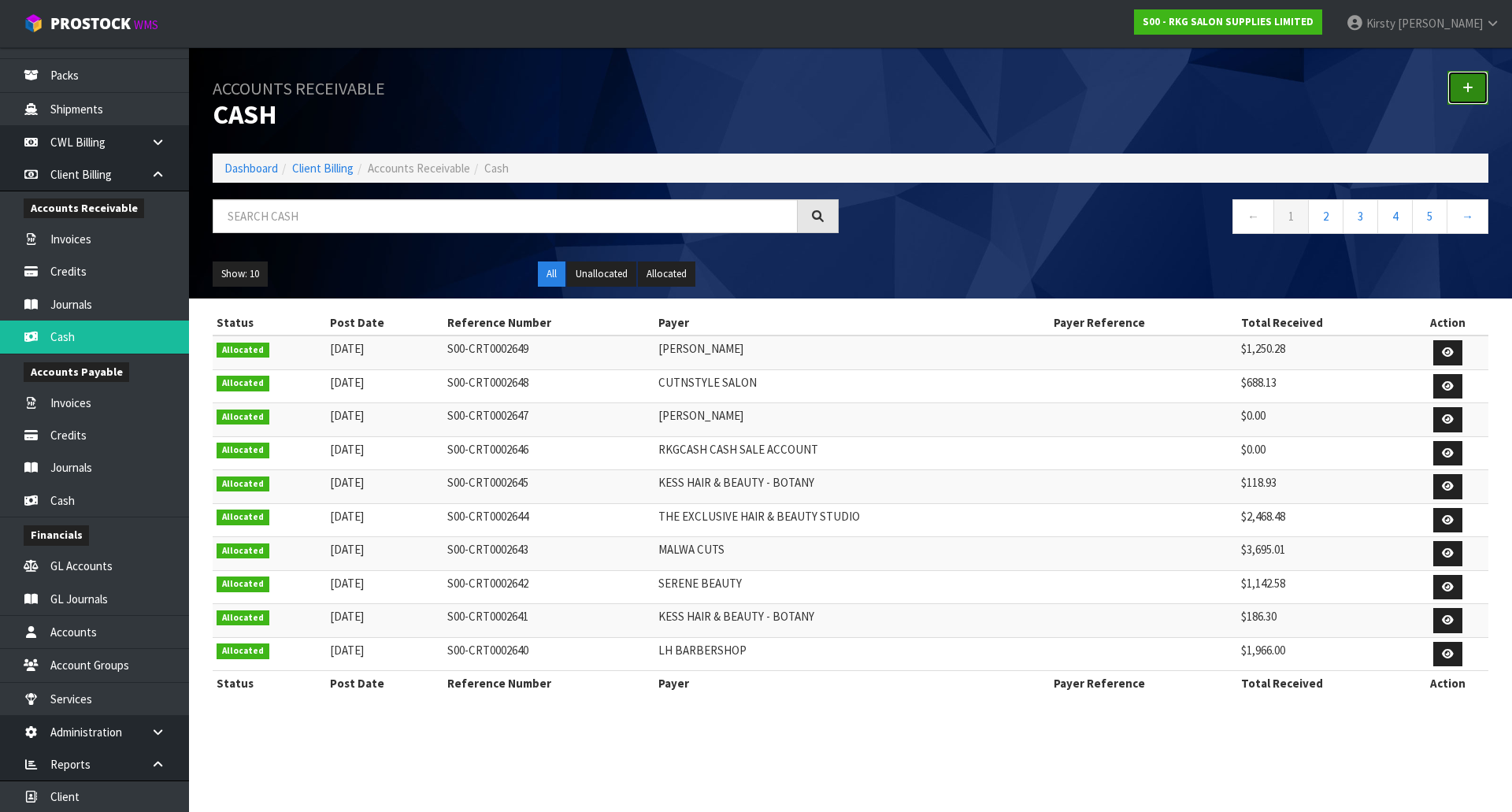
click at [1466, 85] on icon at bounding box center [1467, 88] width 11 height 12
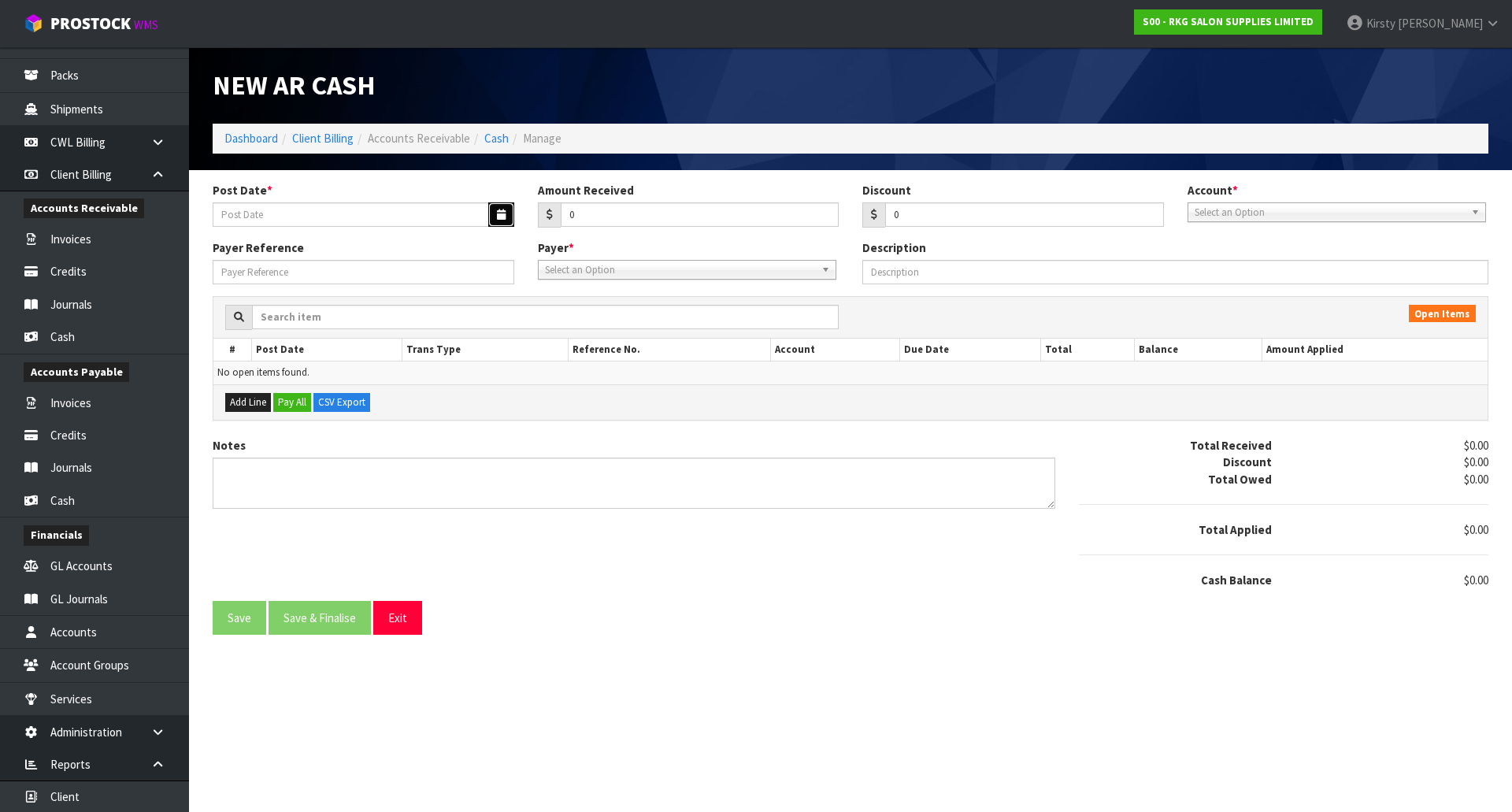
click at [503, 215] on icon "button" at bounding box center [501, 215] width 9 height 10
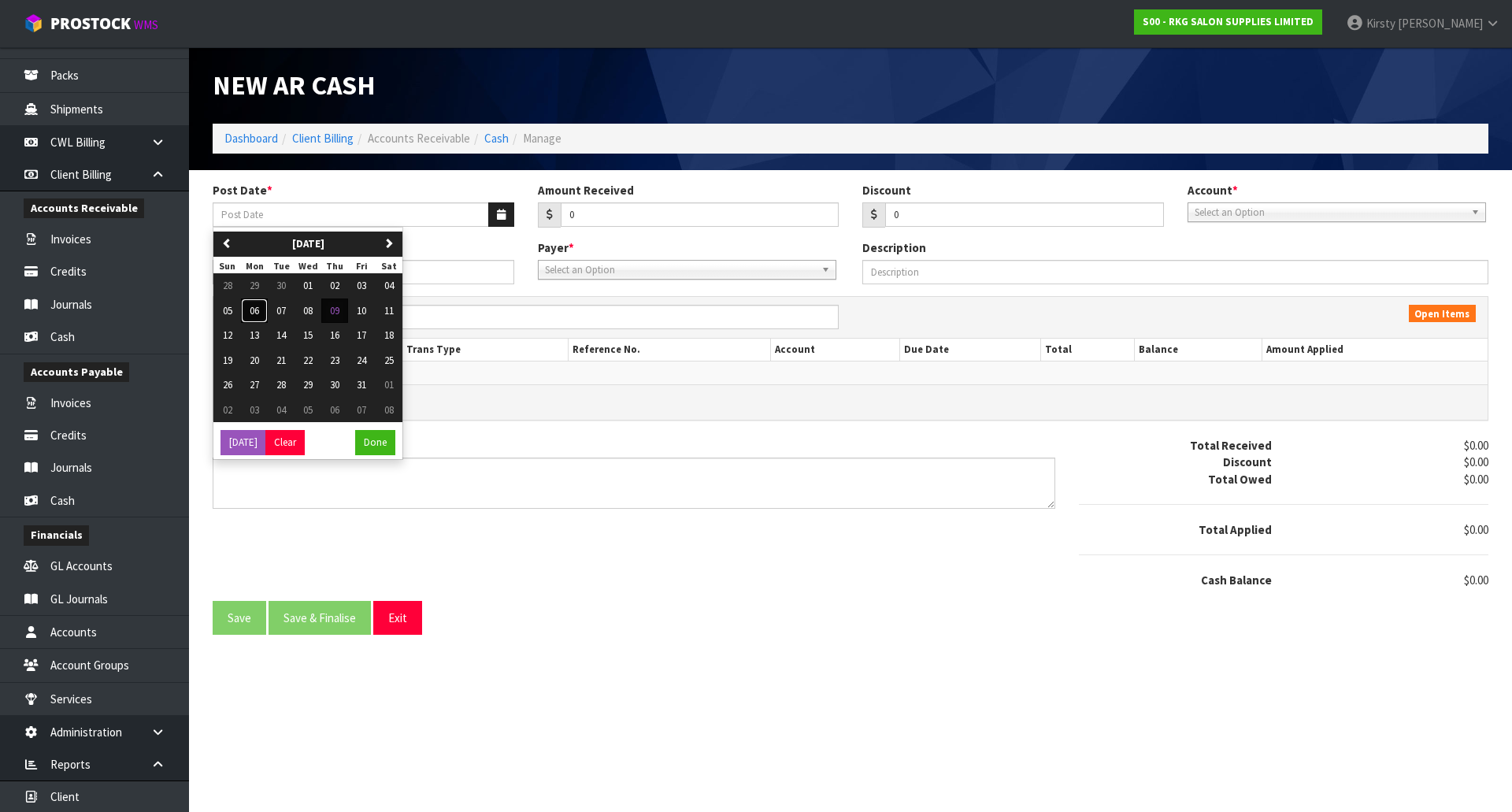
click at [253, 314] on span "06" at bounding box center [254, 311] width 9 height 14
type input "[DATE]"
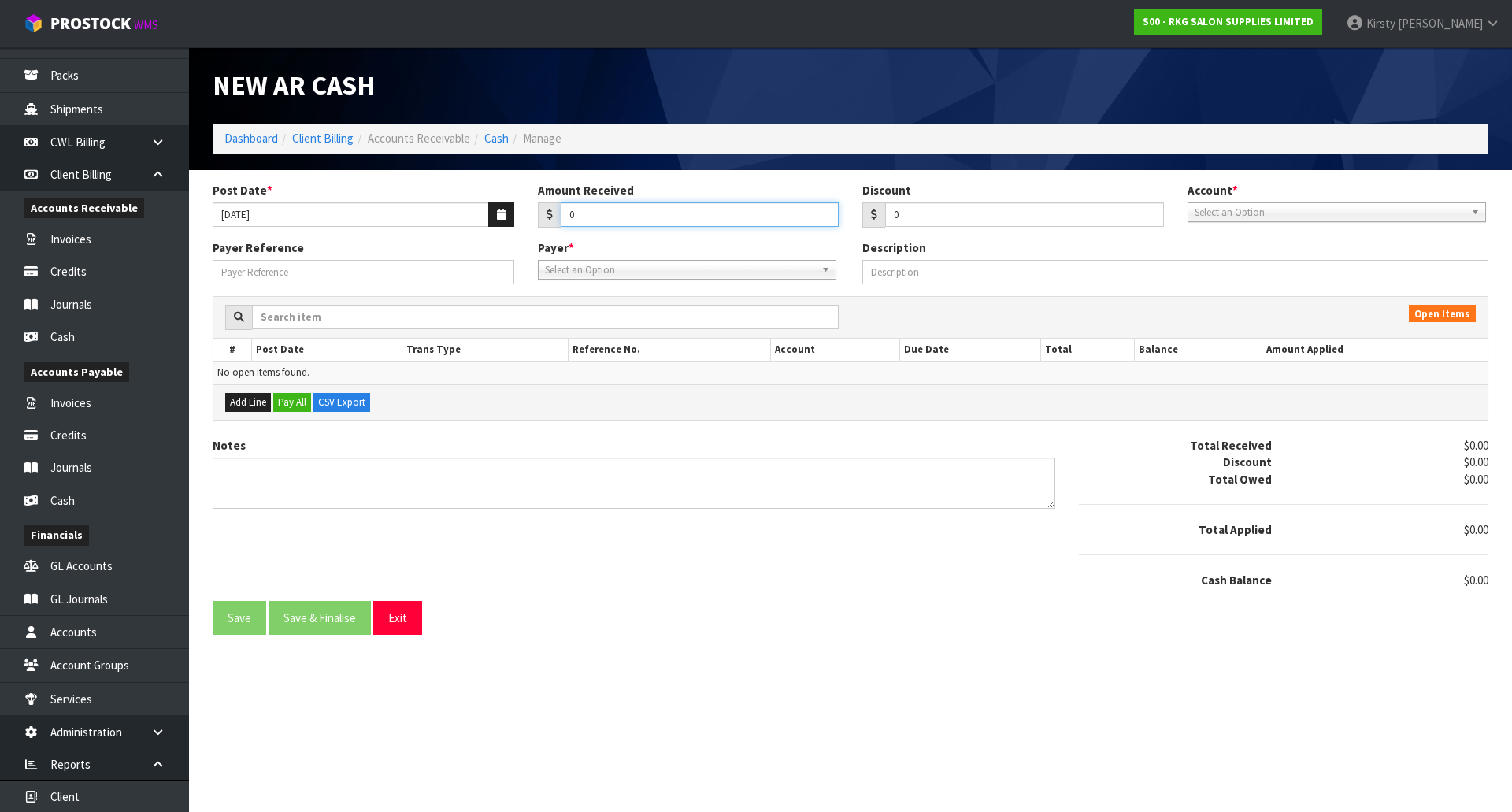
drag, startPoint x: 590, startPoint y: 208, endPoint x: 545, endPoint y: 221, distance: 46.8
click at [545, 221] on div "0" at bounding box center [688, 215] width 302 height 25
type input "457.00"
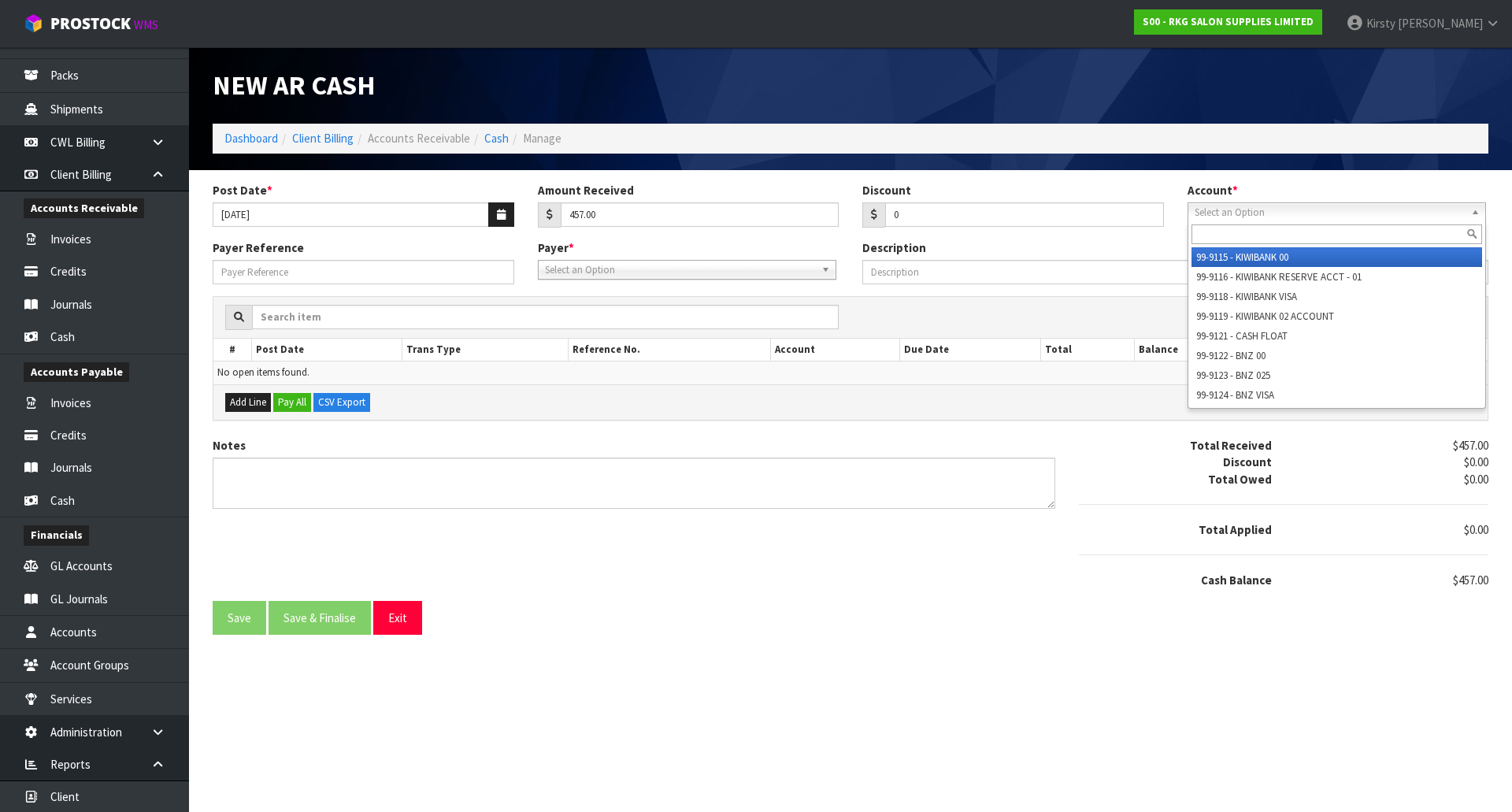
click at [1332, 211] on span "Select an Option" at bounding box center [1329, 212] width 270 height 19
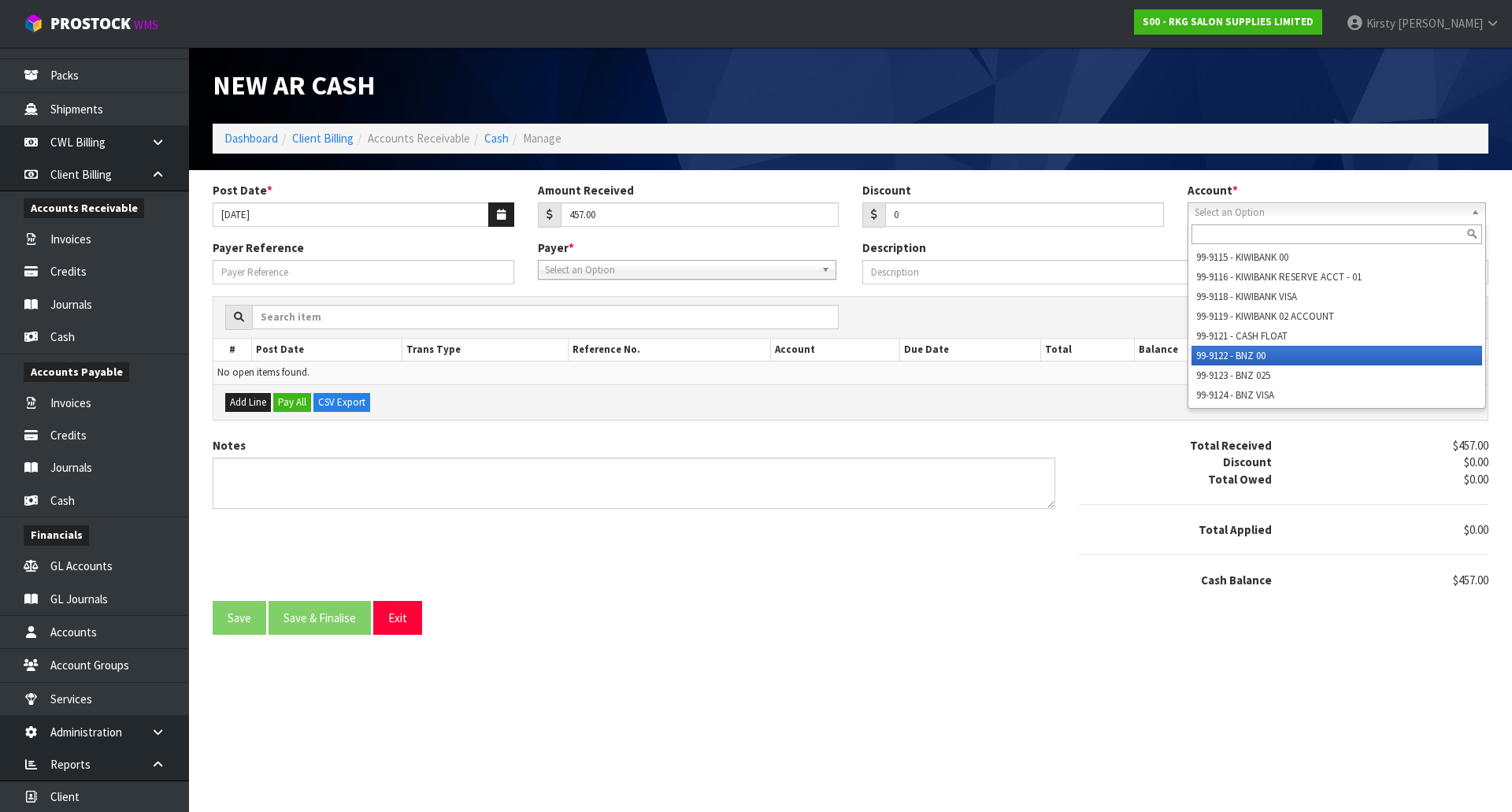
drag, startPoint x: 1265, startPoint y: 342, endPoint x: 1264, endPoint y: 350, distance: 8.1
click at [1264, 350] on ul "99-9115 - KIWIBANK 00 99-9116 - KIWIBANK RESERVE ACCT - 01 99-9118 - KIWIBANK V…" at bounding box center [1335, 326] width 294 height 157
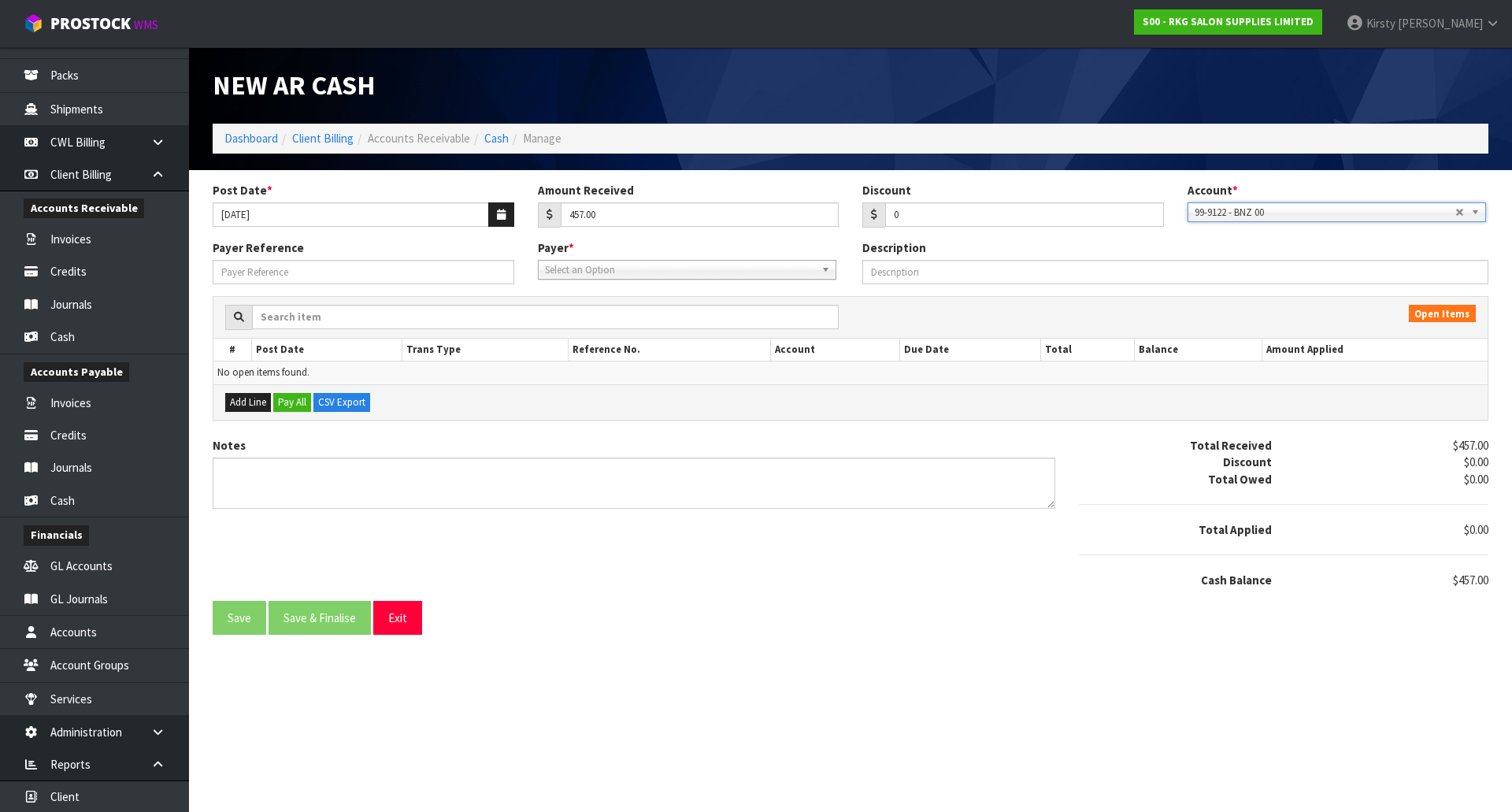
click at [599, 273] on span "Select an Option" at bounding box center [680, 270] width 270 height 19
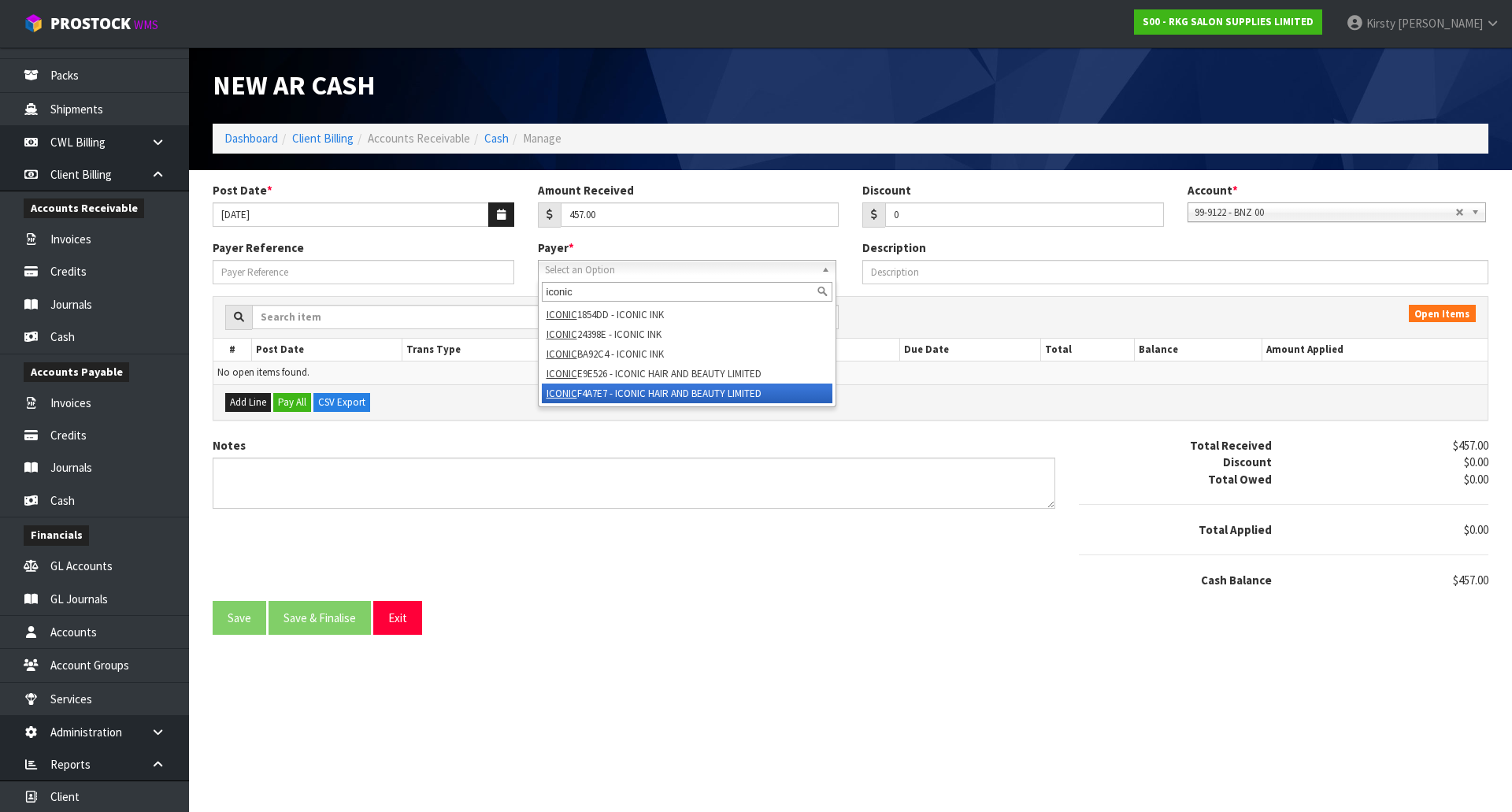
type input "iconic"
click at [626, 394] on li "ICONIC F4A7E7 - ICONIC HAIR AND BEAUTY LIMITED" at bounding box center [687, 393] width 290 height 20
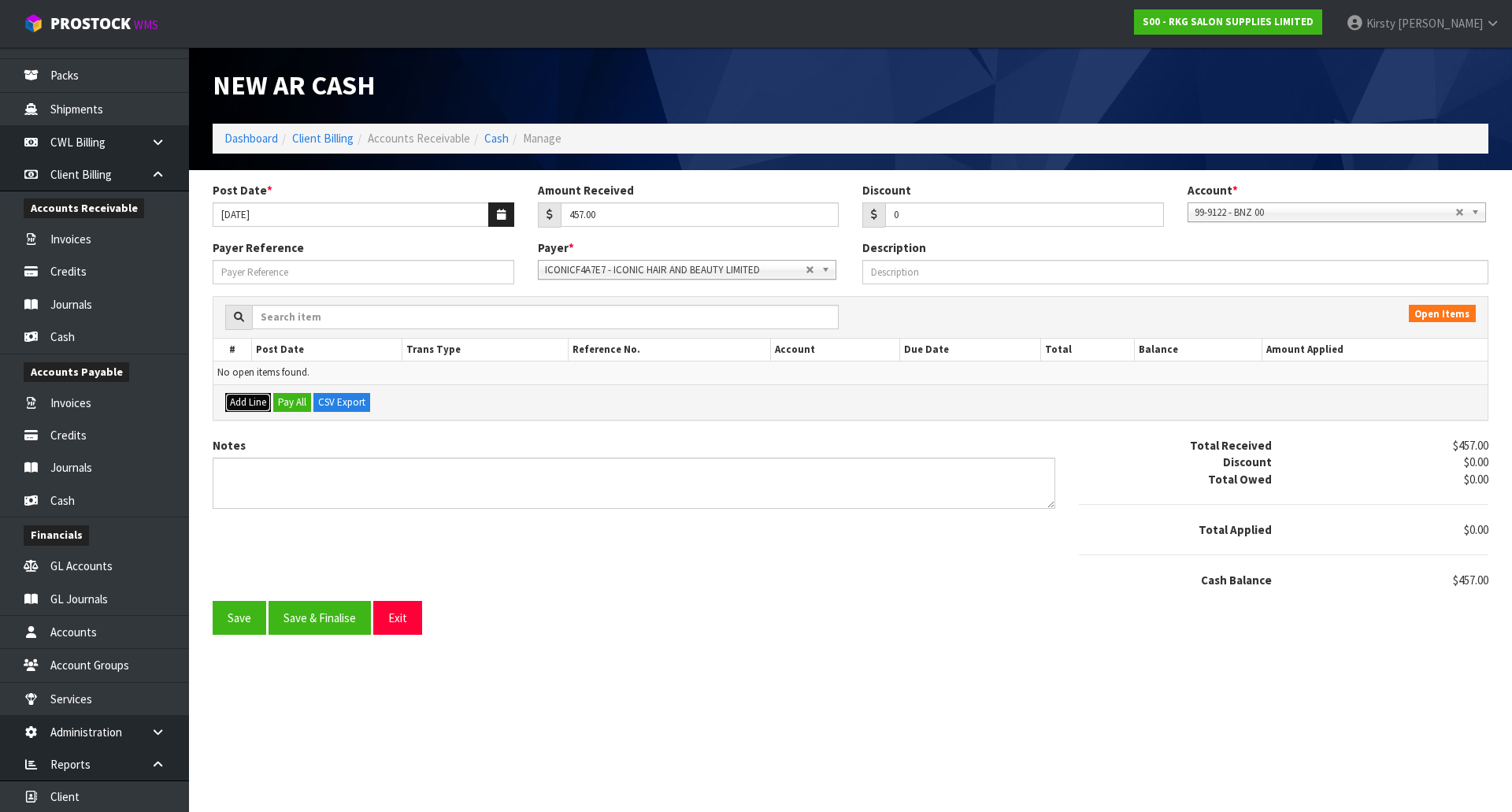
click at [226, 400] on button "Add Line" at bounding box center [247, 402] width 46 height 19
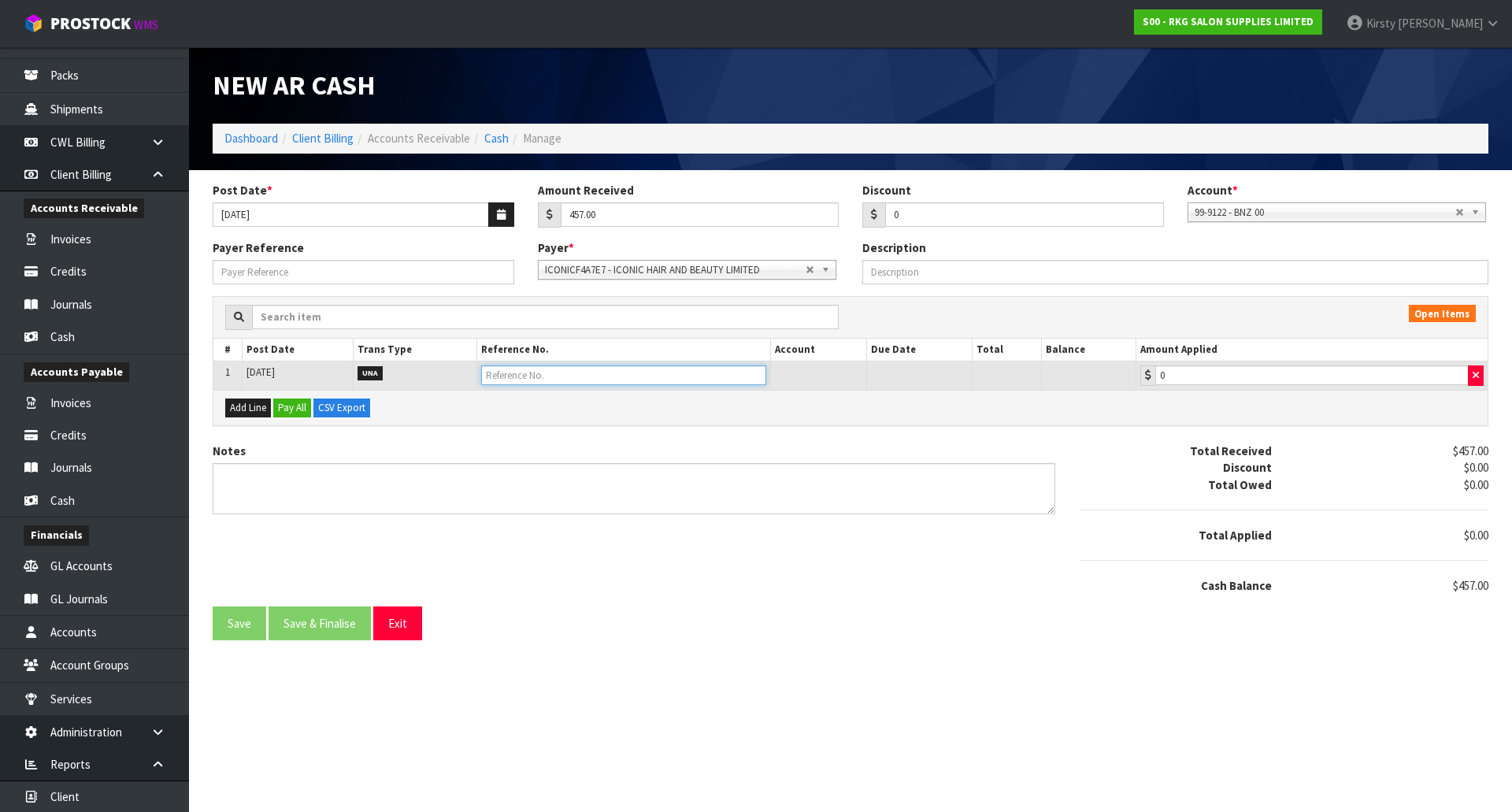
click at [515, 379] on input "text" at bounding box center [624, 375] width 285 height 20
type input "CHAIR SWAP"
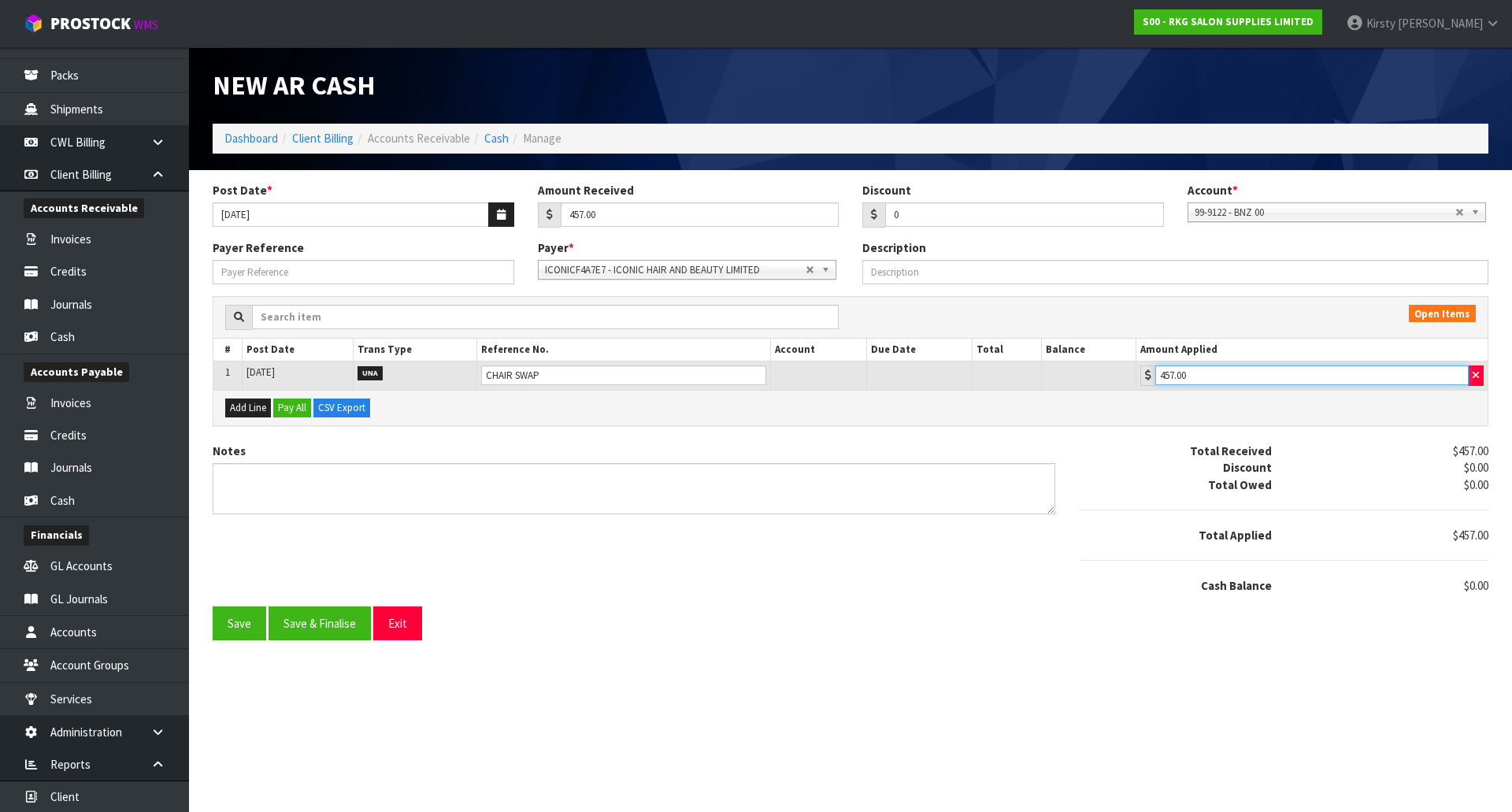
type input "457.00"
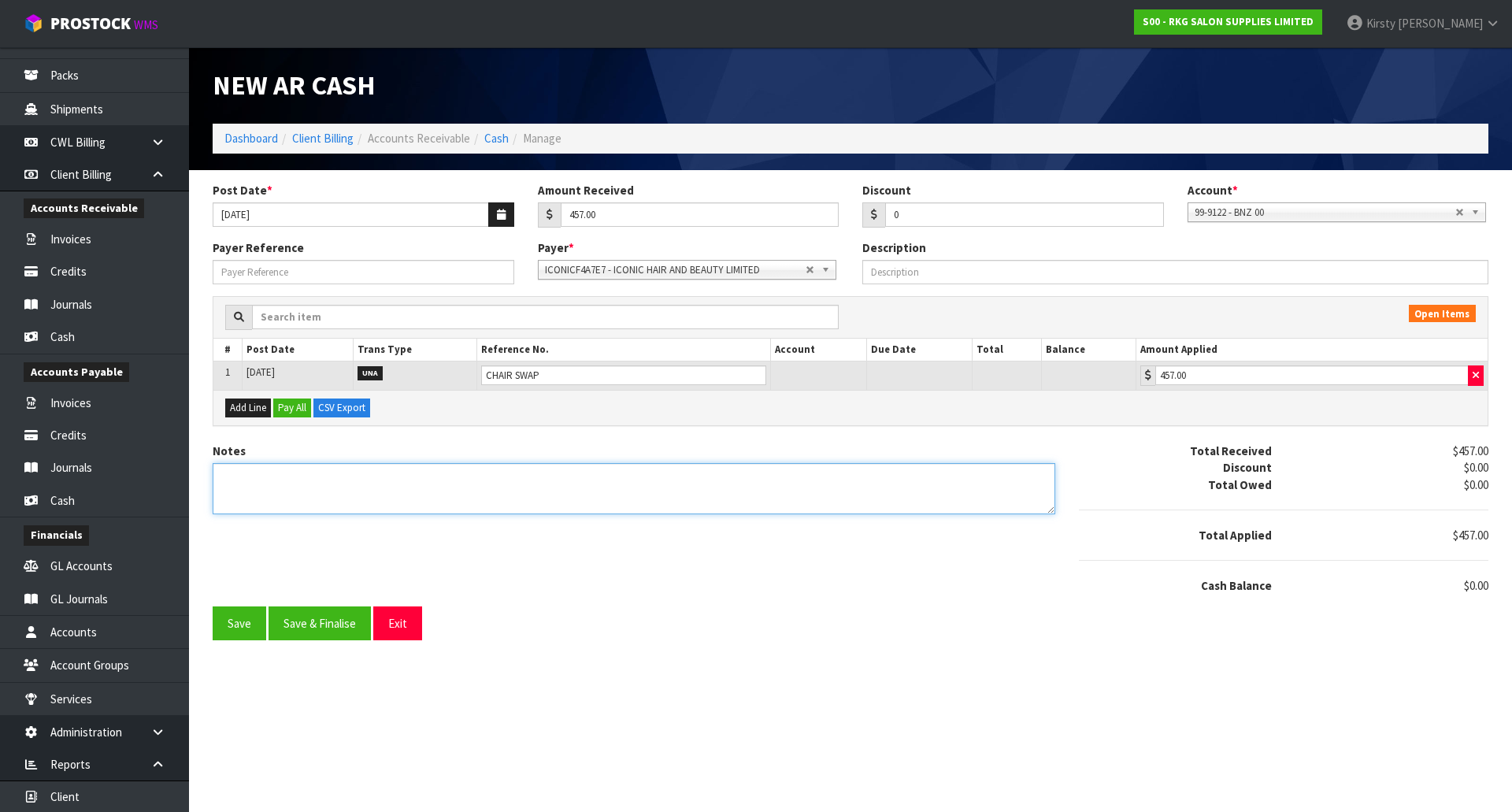
click at [314, 486] on textarea "Notes" at bounding box center [633, 489] width 843 height 52
type textarea "DC 6.10"
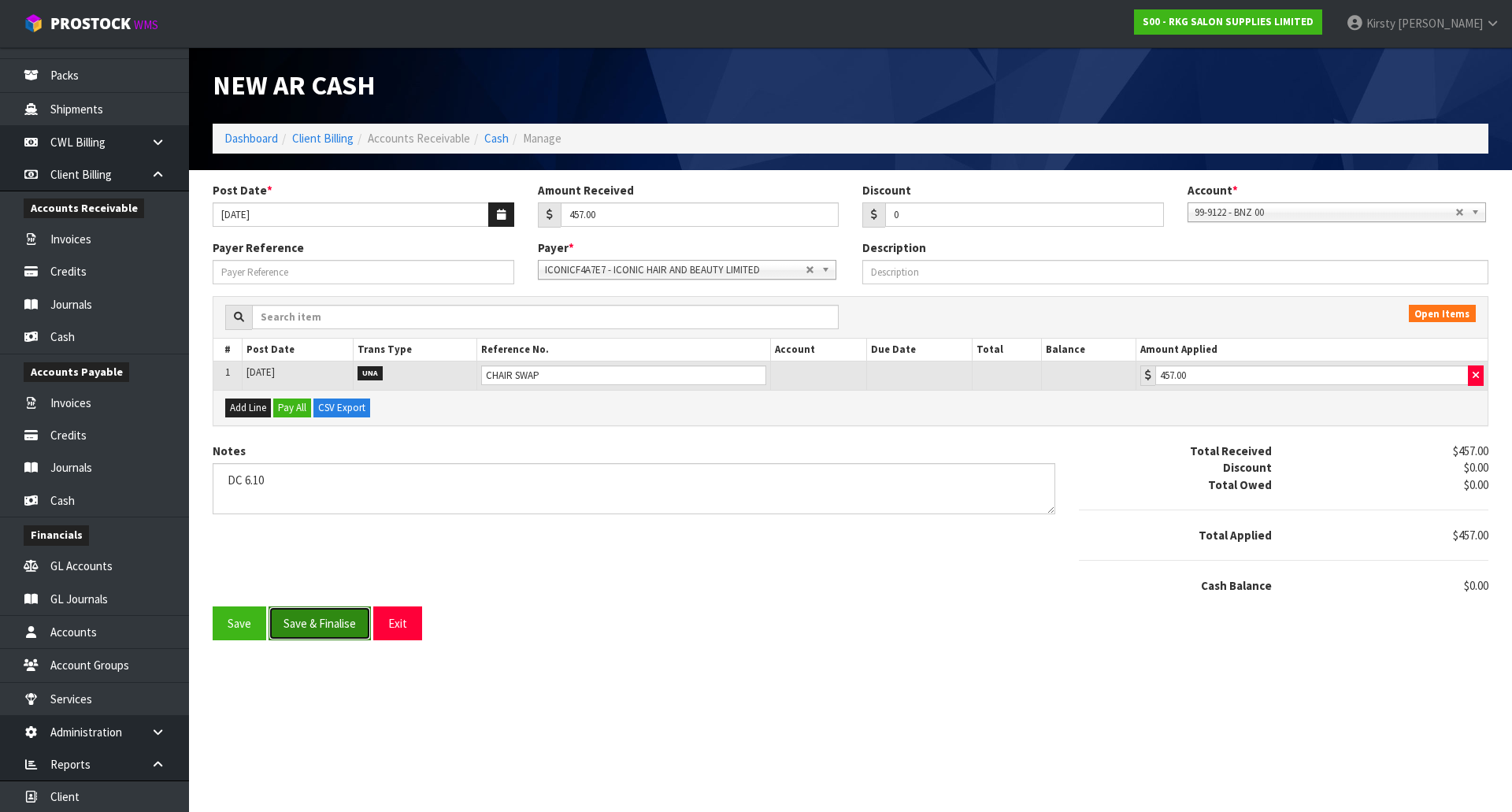
click at [322, 625] on button "Save & Finalise" at bounding box center [320, 623] width 102 height 34
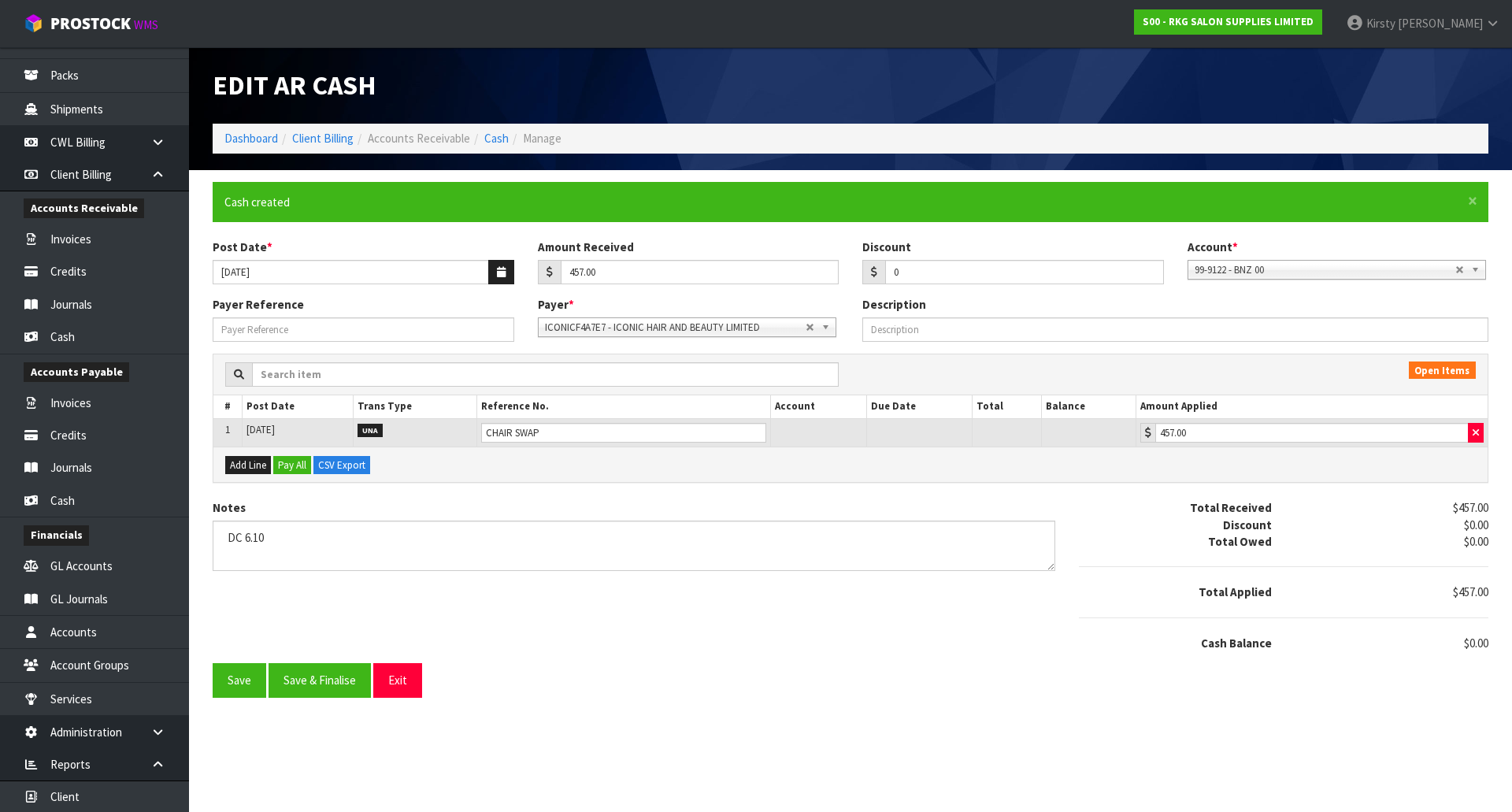
type input "457"
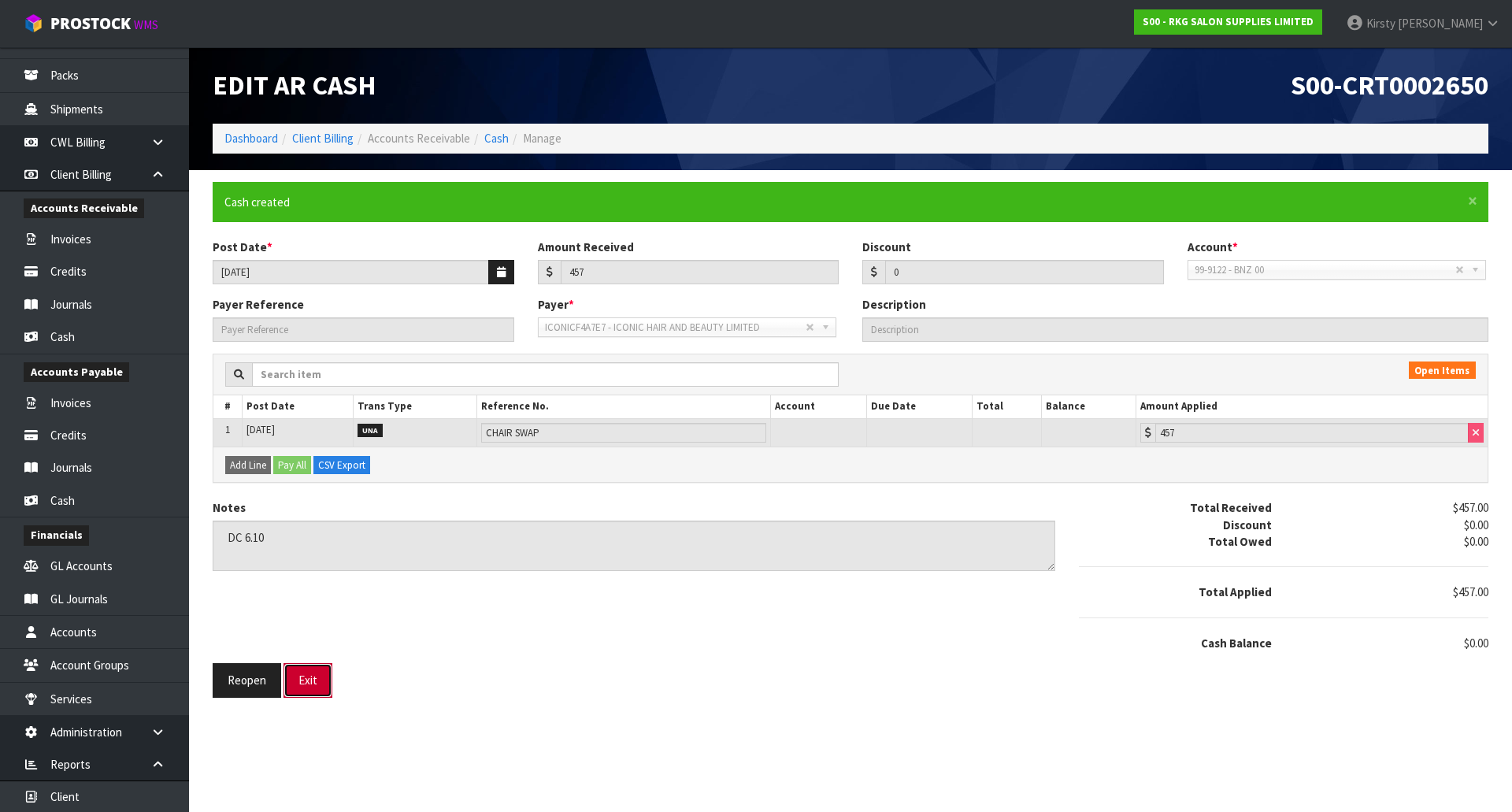
click at [324, 686] on button "Exit" at bounding box center [308, 680] width 49 height 34
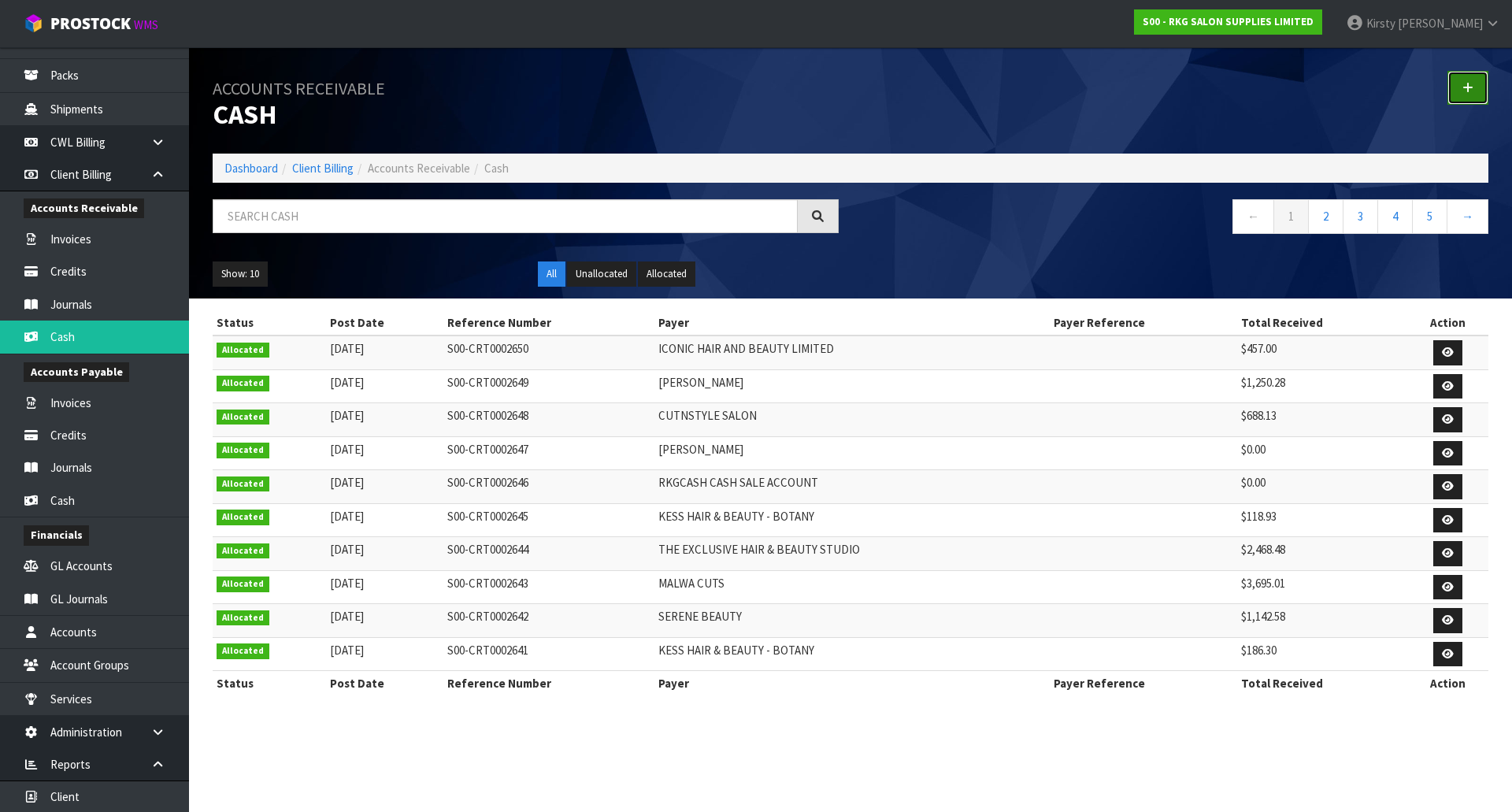
click at [1472, 101] on link at bounding box center [1468, 87] width 41 height 34
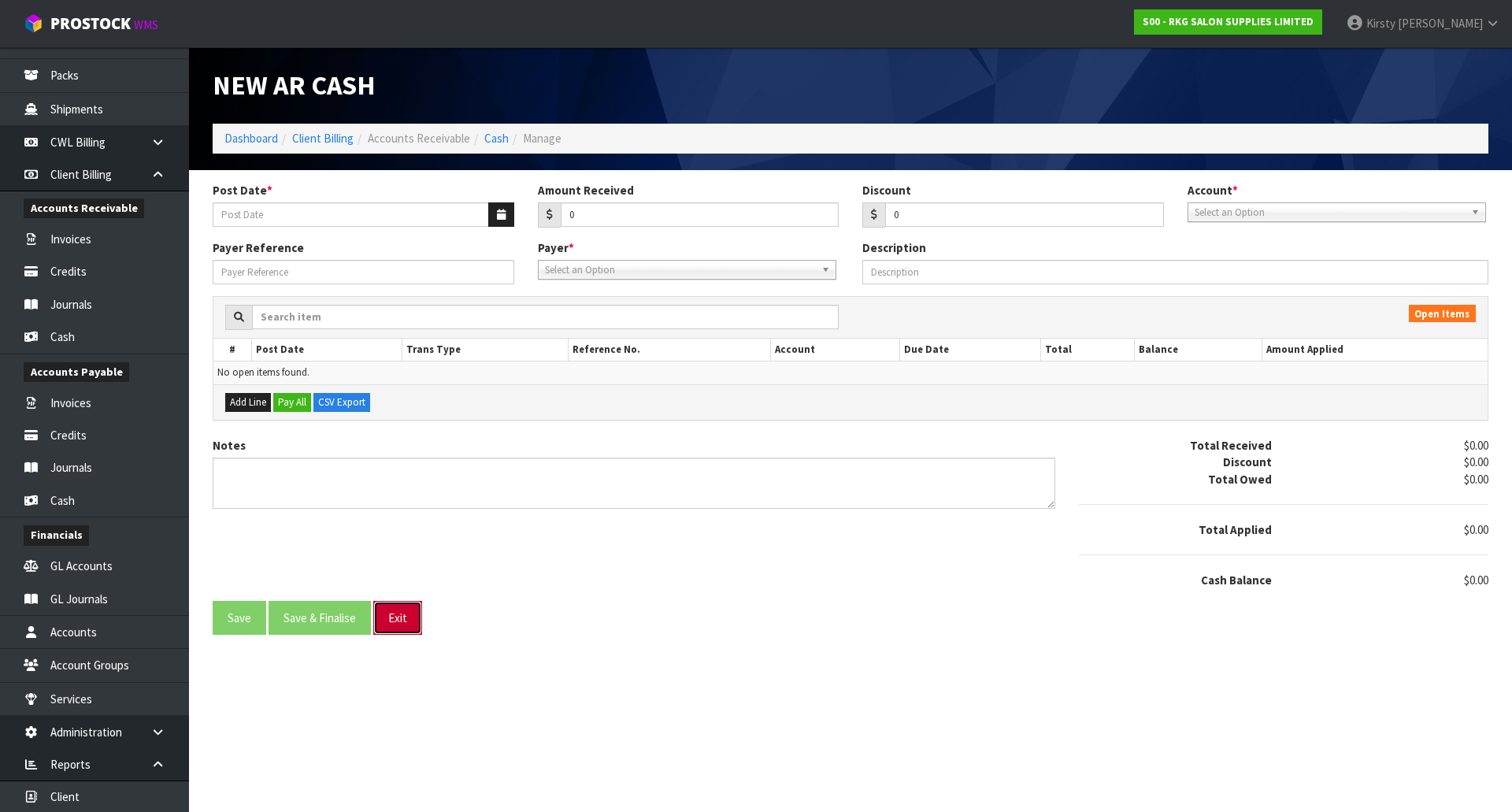
click at [404, 610] on button "Exit" at bounding box center [397, 617] width 49 height 34
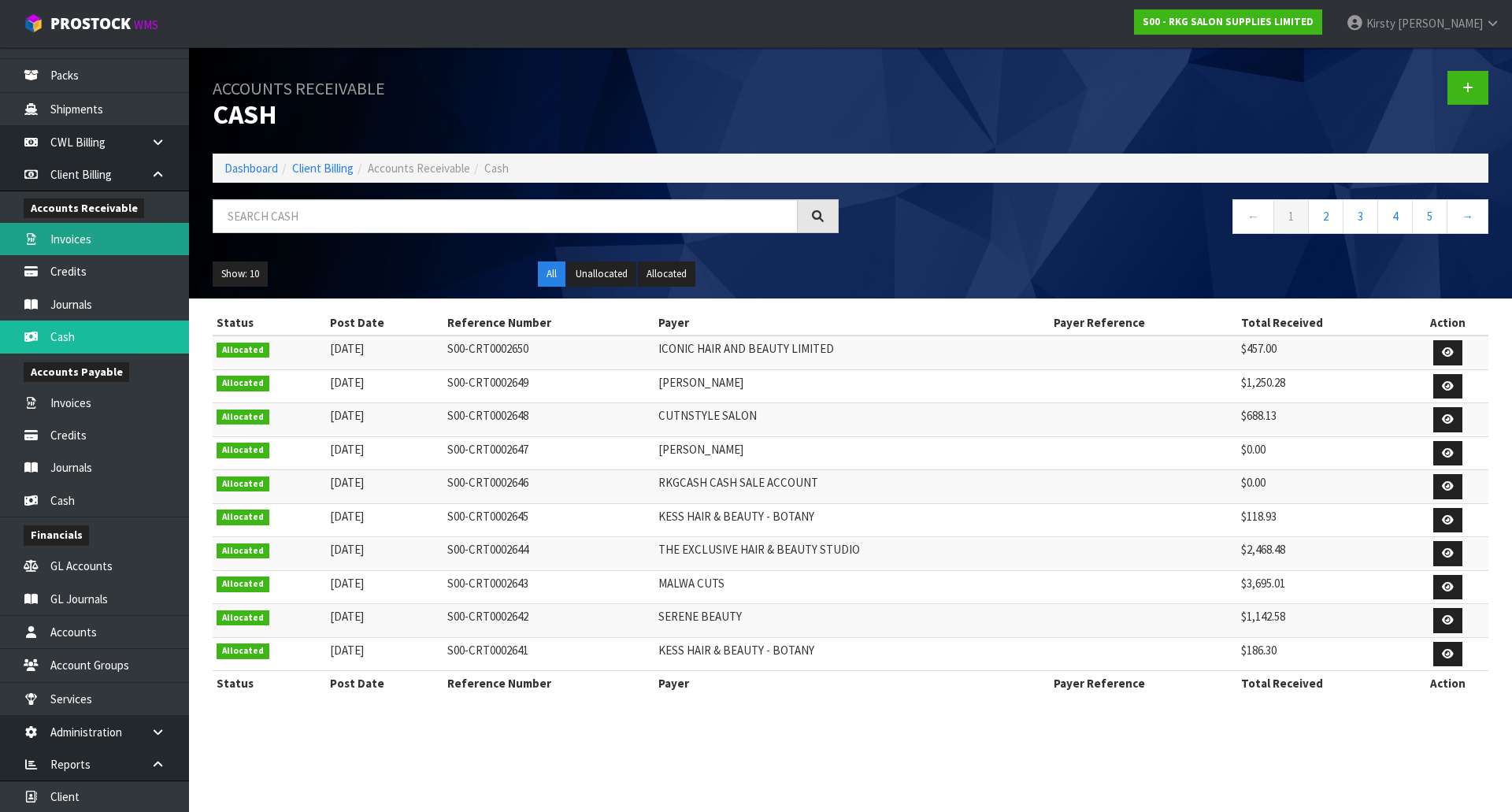
click at [94, 245] on link "Invoices" at bounding box center [94, 239] width 189 height 33
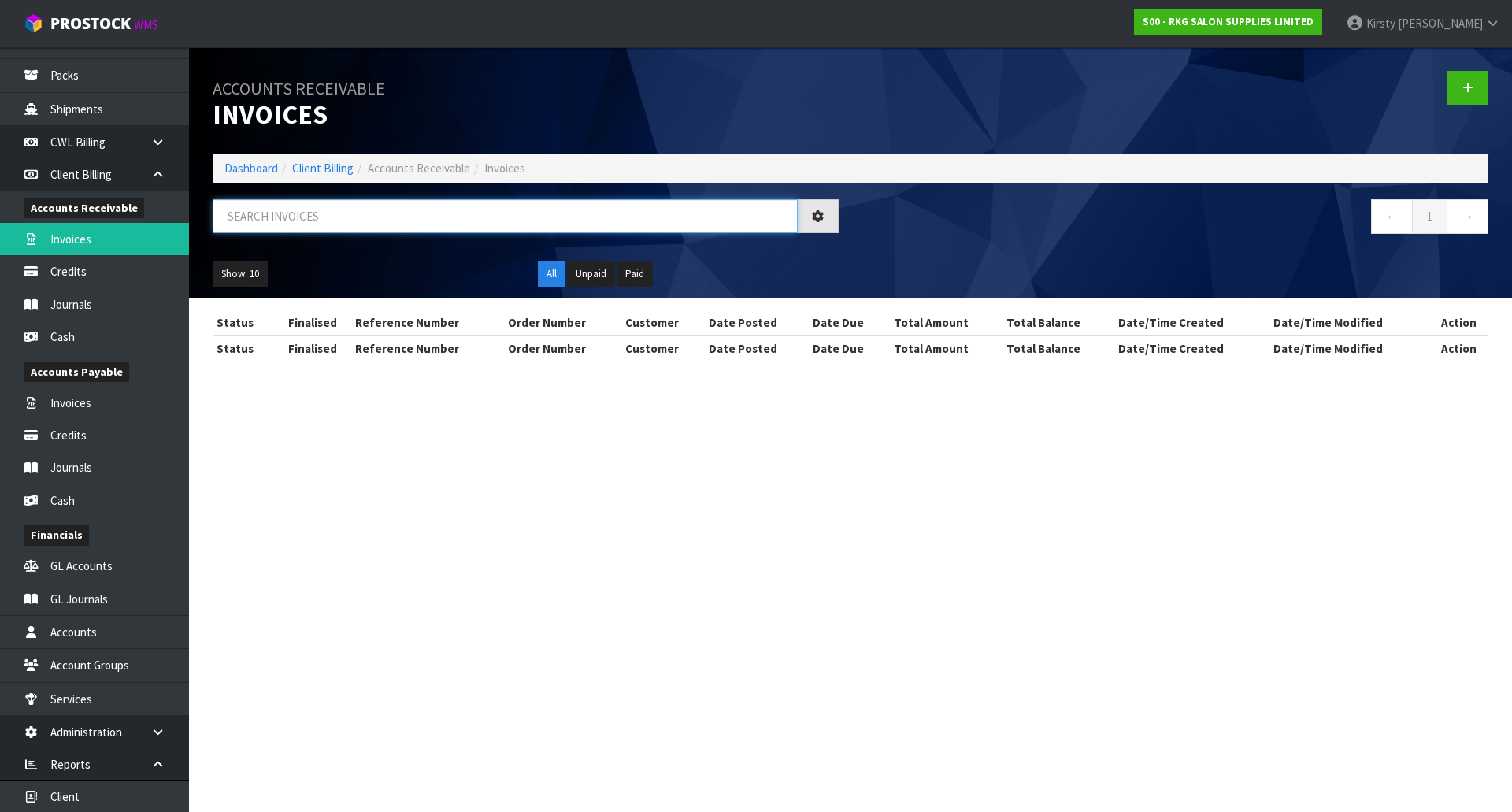
click at [247, 213] on input "text" at bounding box center [504, 216] width 585 height 34
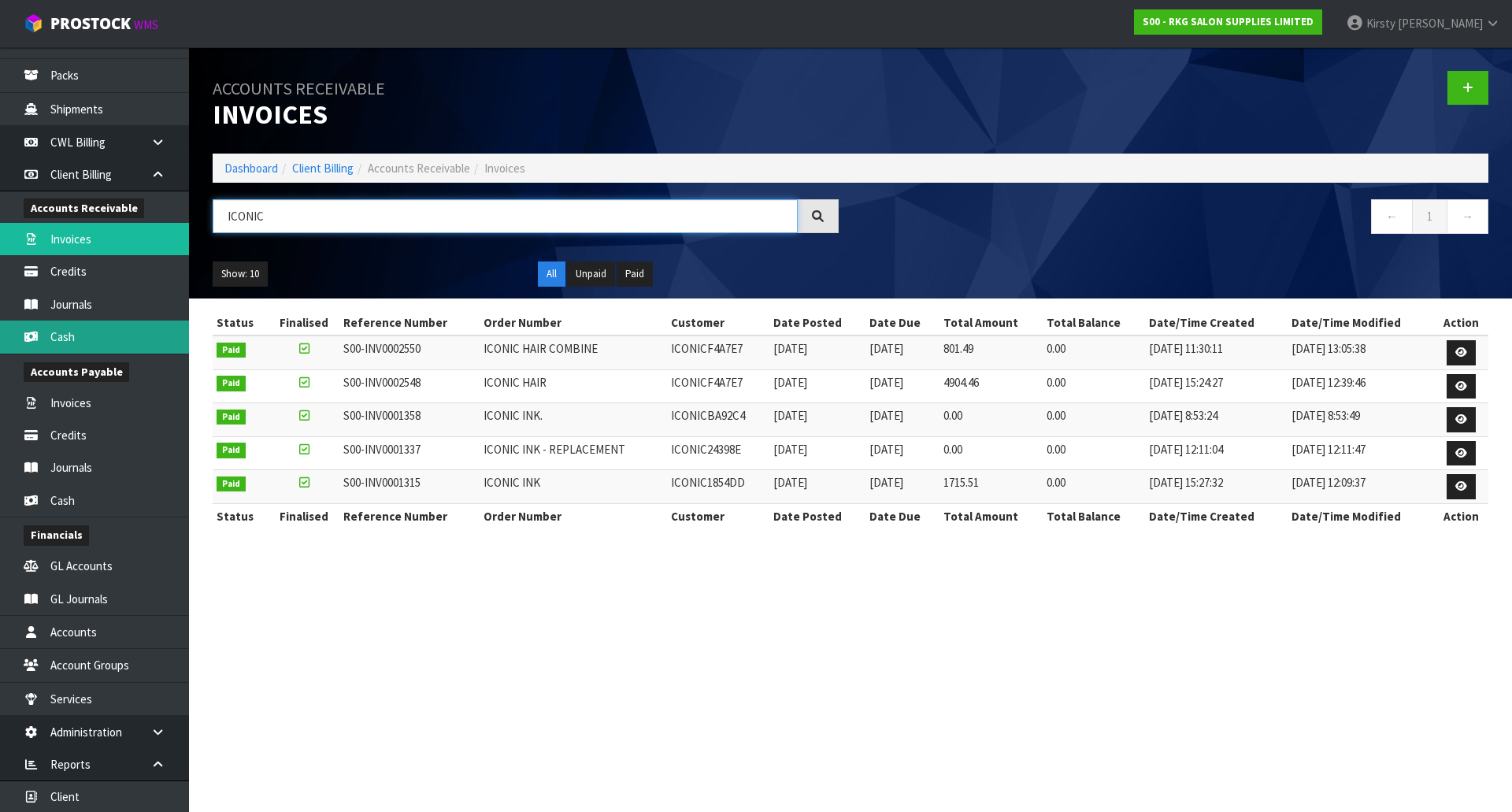
type input "ICONIC"
click at [74, 345] on link "Cash" at bounding box center [94, 337] width 189 height 33
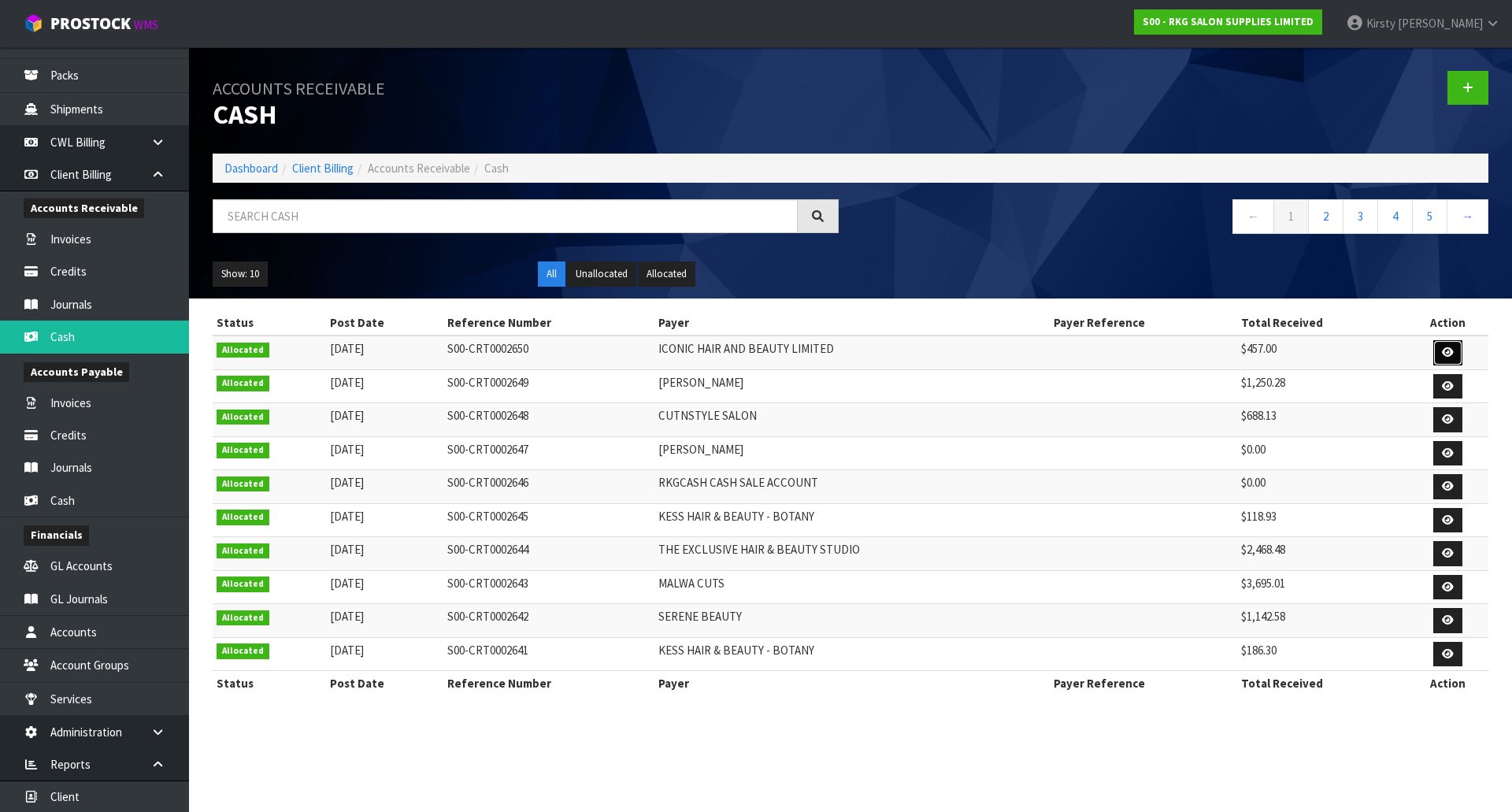
click at [1454, 349] on link at bounding box center [1448, 352] width 29 height 25
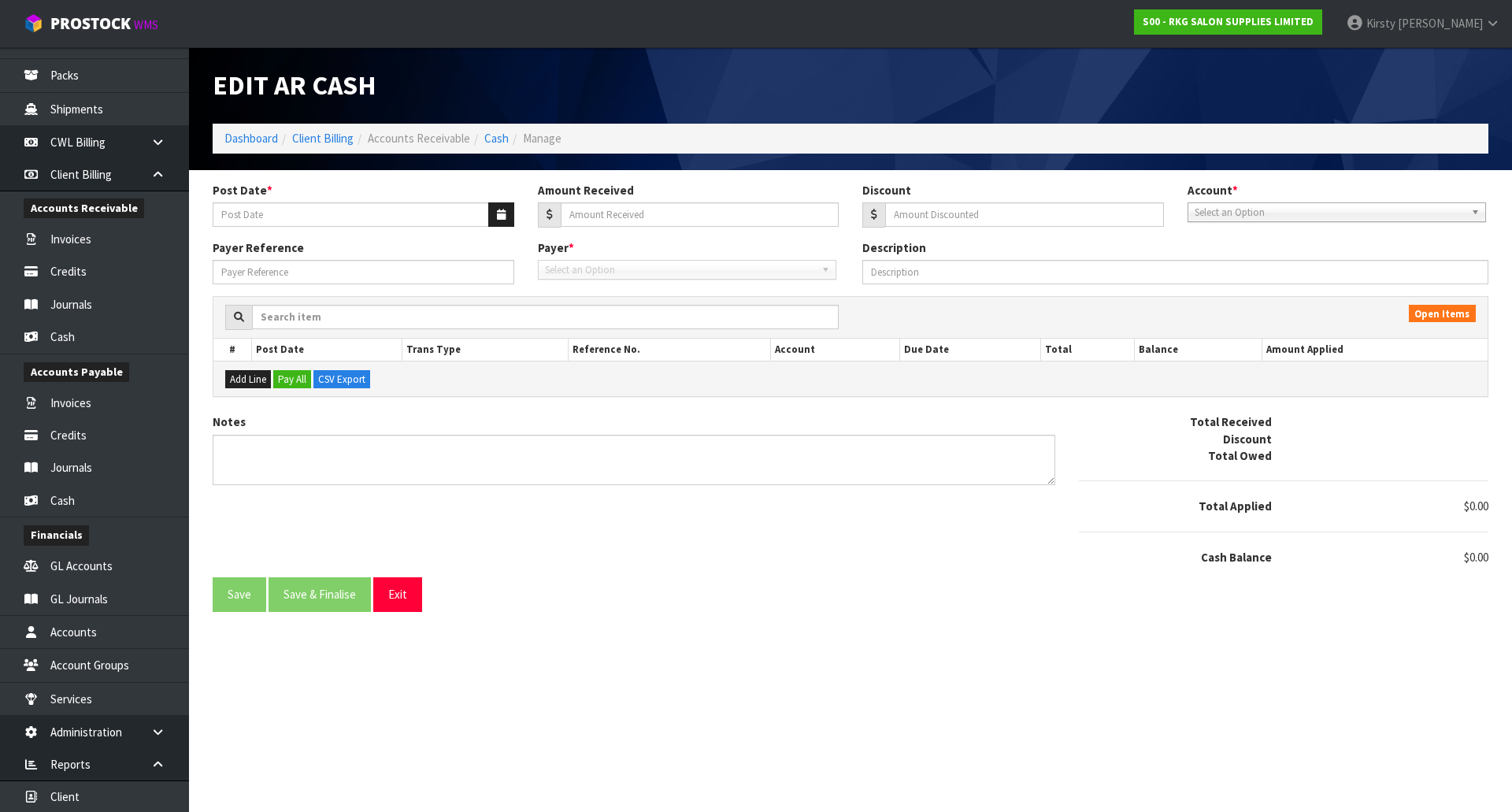
type input "[DATE]"
type input "457"
type input "0"
type textarea "DC 6.10"
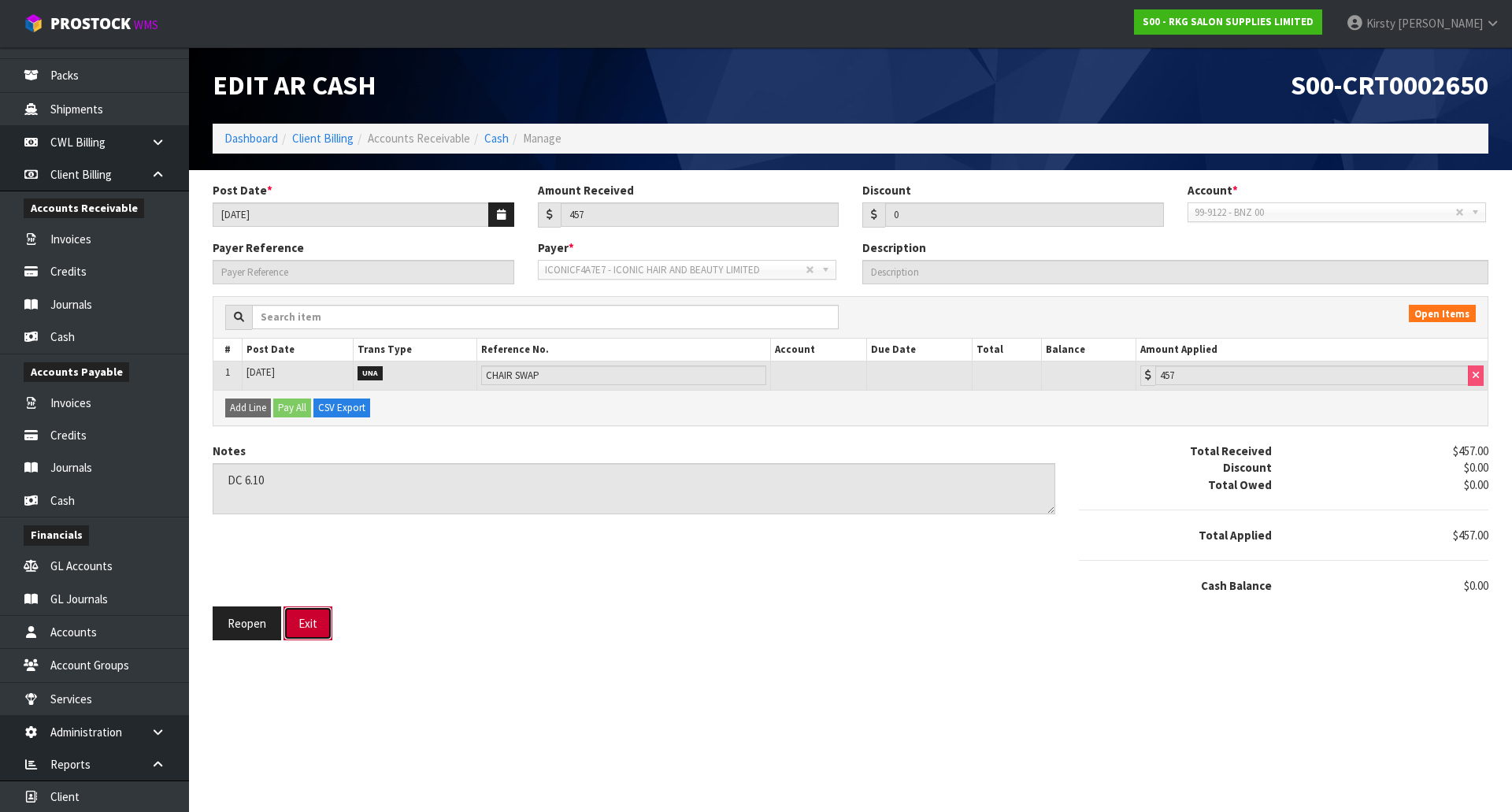
click at [308, 619] on button "Exit" at bounding box center [308, 623] width 49 height 34
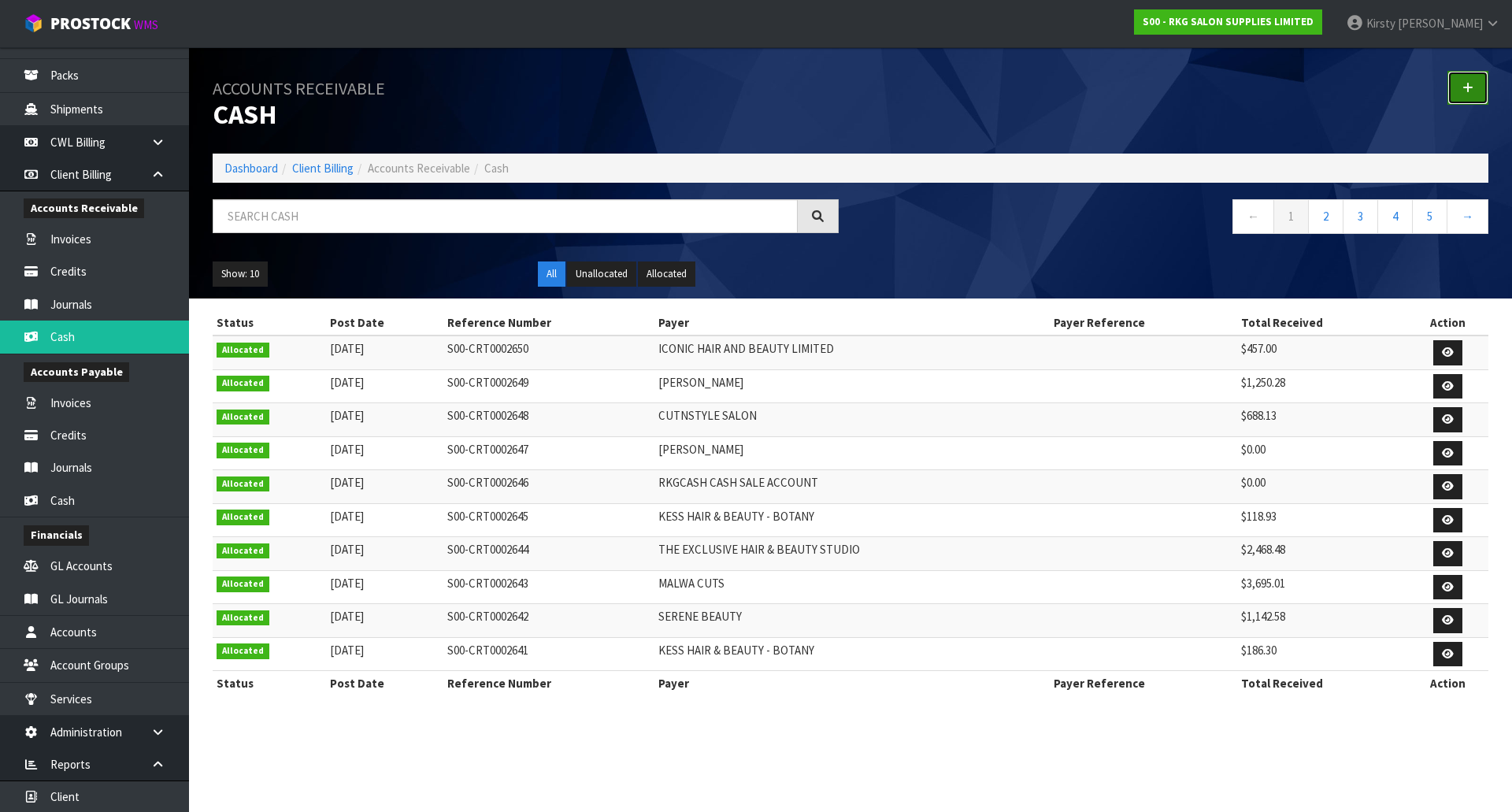
click at [1463, 93] on icon at bounding box center [1467, 88] width 11 height 12
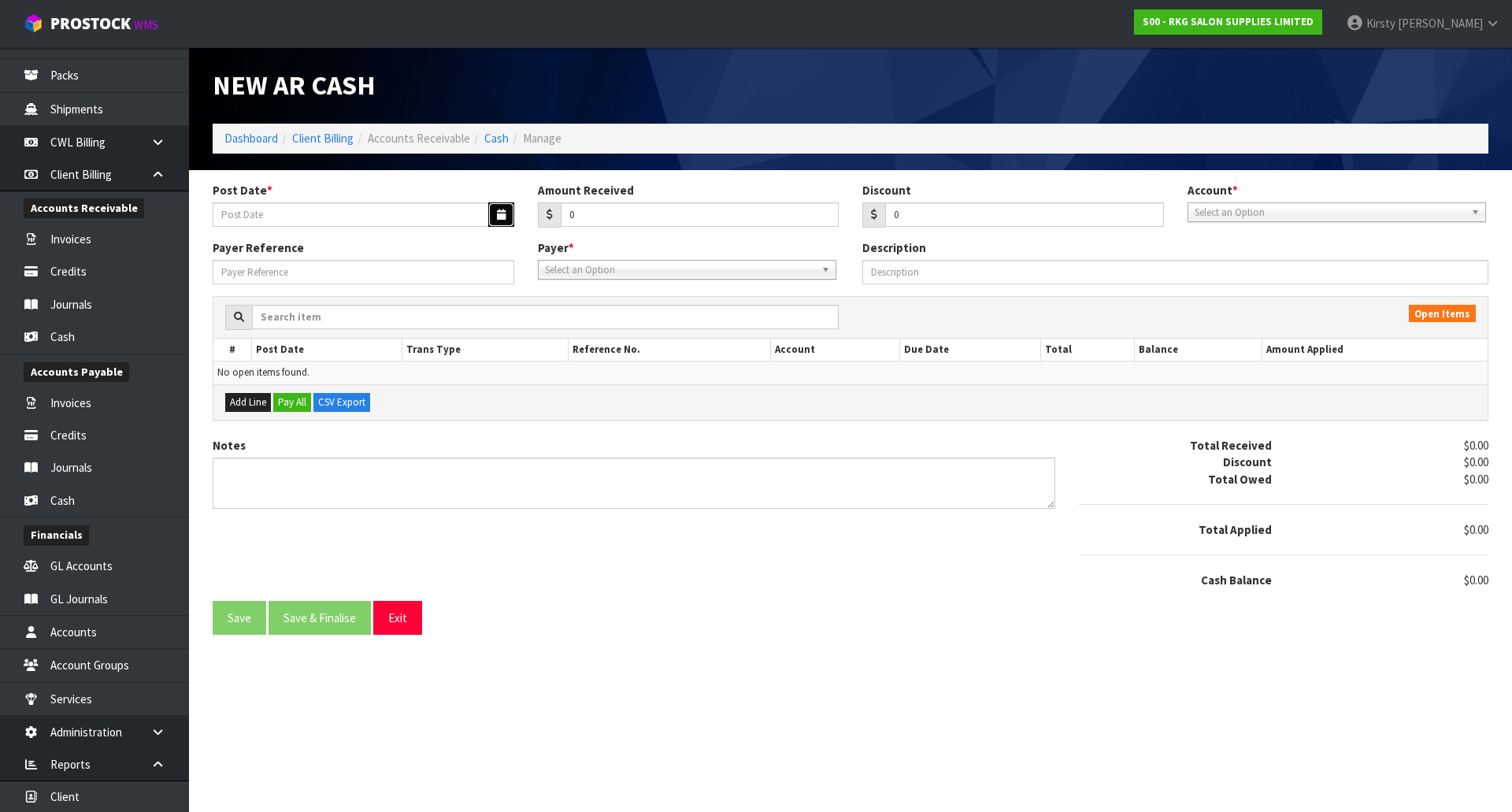
click at [504, 215] on icon "button" at bounding box center [501, 215] width 9 height 10
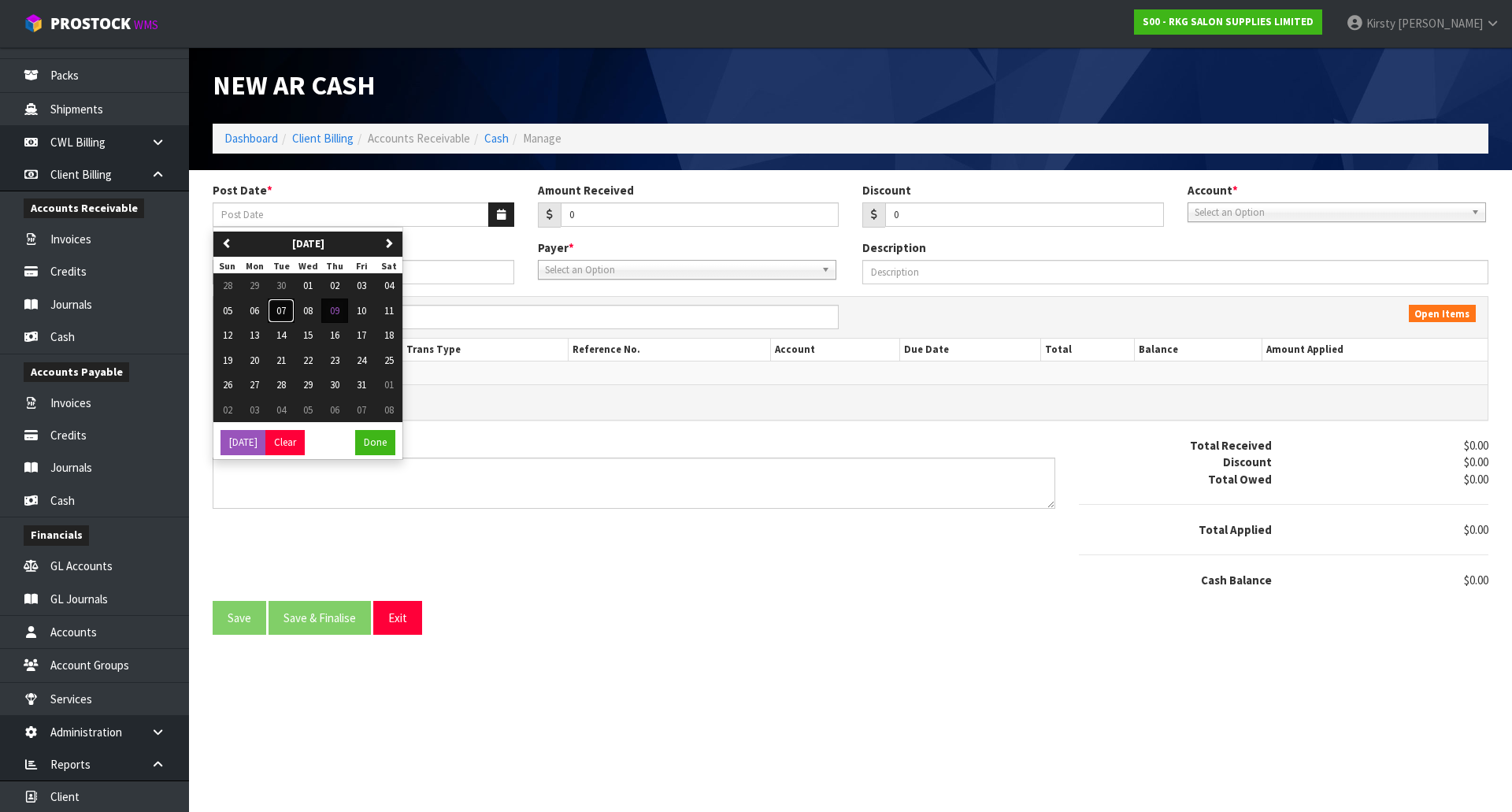
click at [286, 310] on span "07" at bounding box center [281, 311] width 9 height 14
type input "[DATE]"
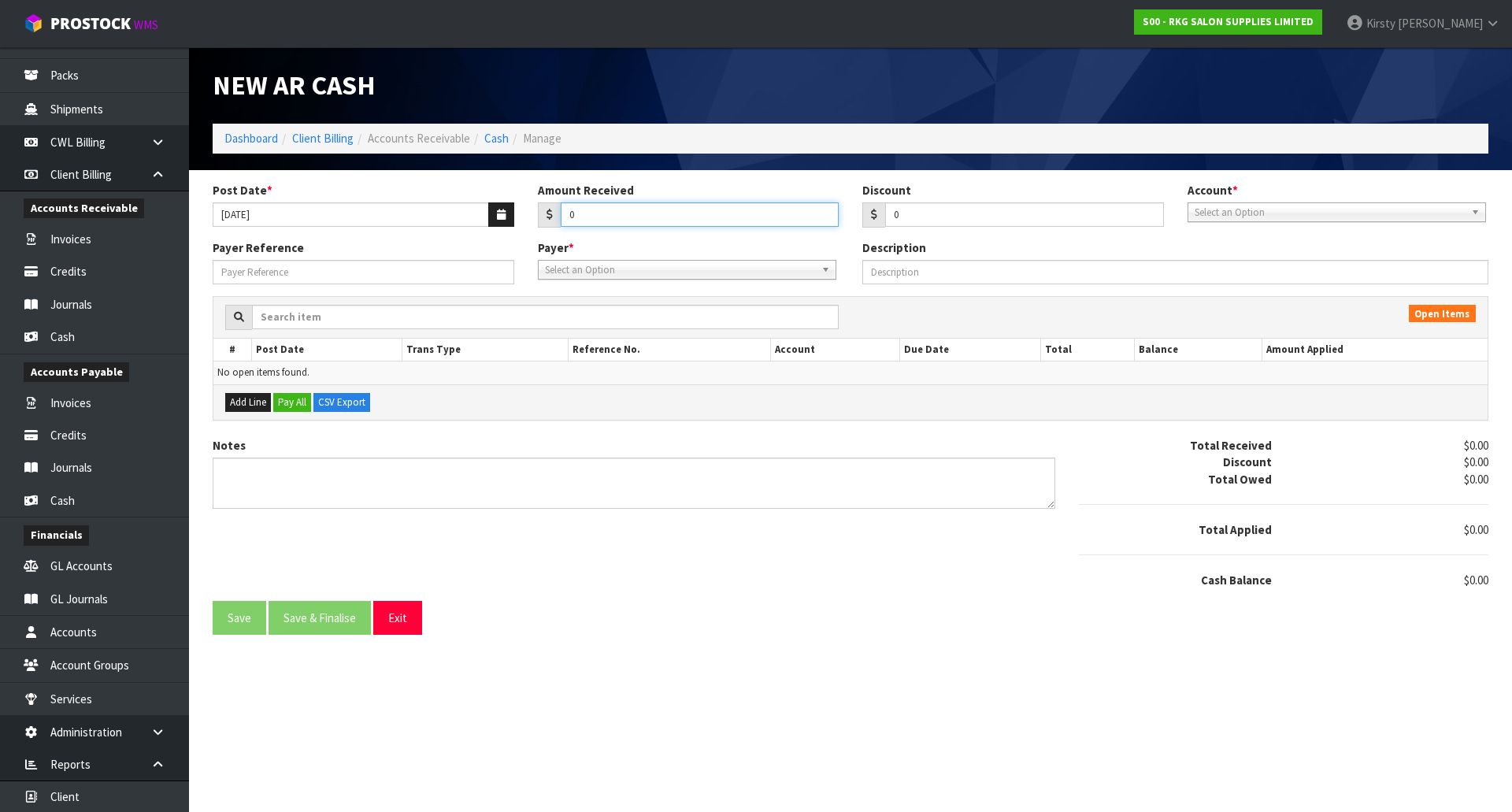
drag, startPoint x: 580, startPoint y: 212, endPoint x: 553, endPoint y: 215, distance: 27.2
click at [553, 215] on div "0" at bounding box center [688, 215] width 302 height 25
type input "50.37"
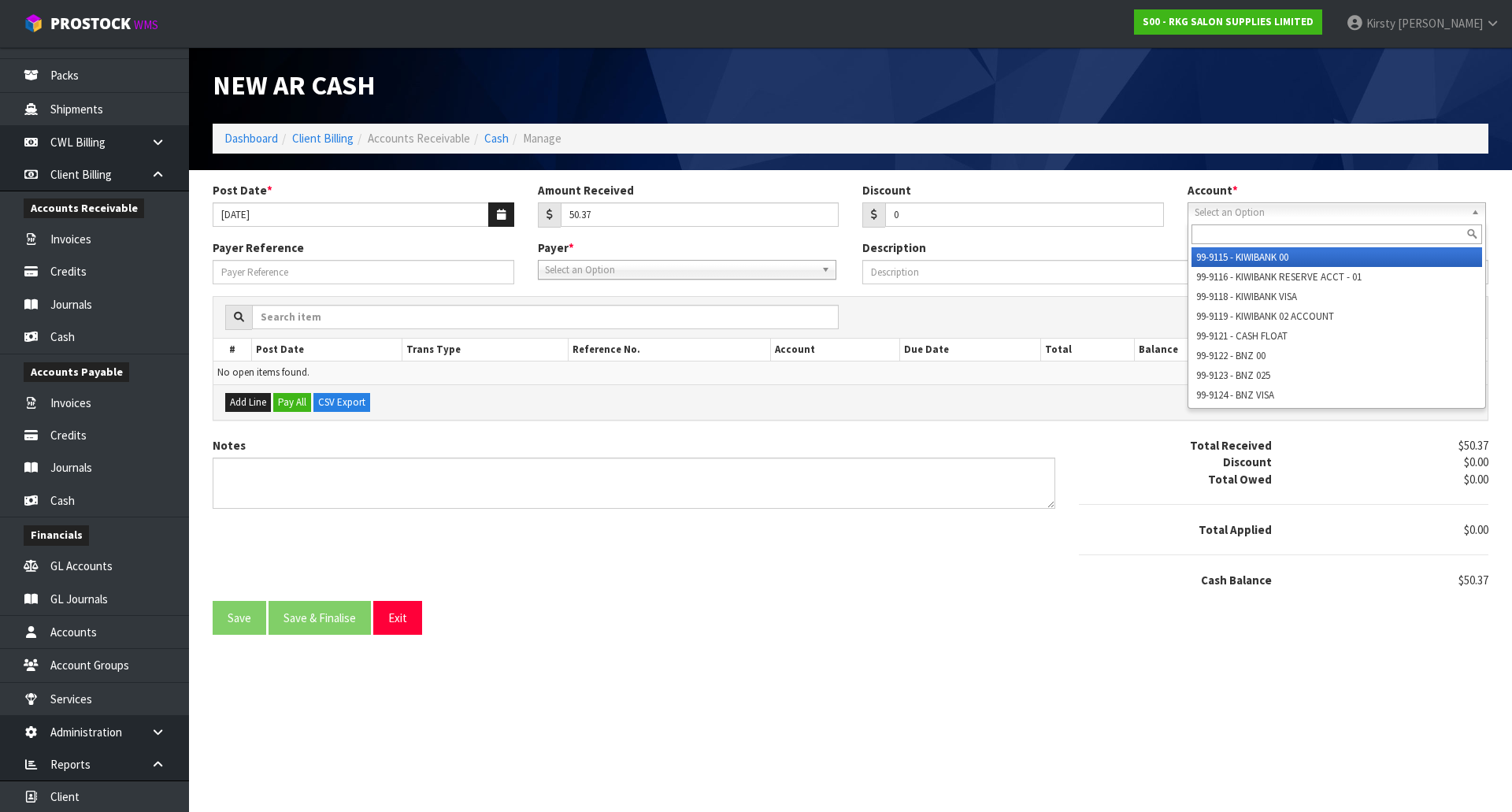
click at [1355, 211] on span "Select an Option" at bounding box center [1329, 212] width 270 height 19
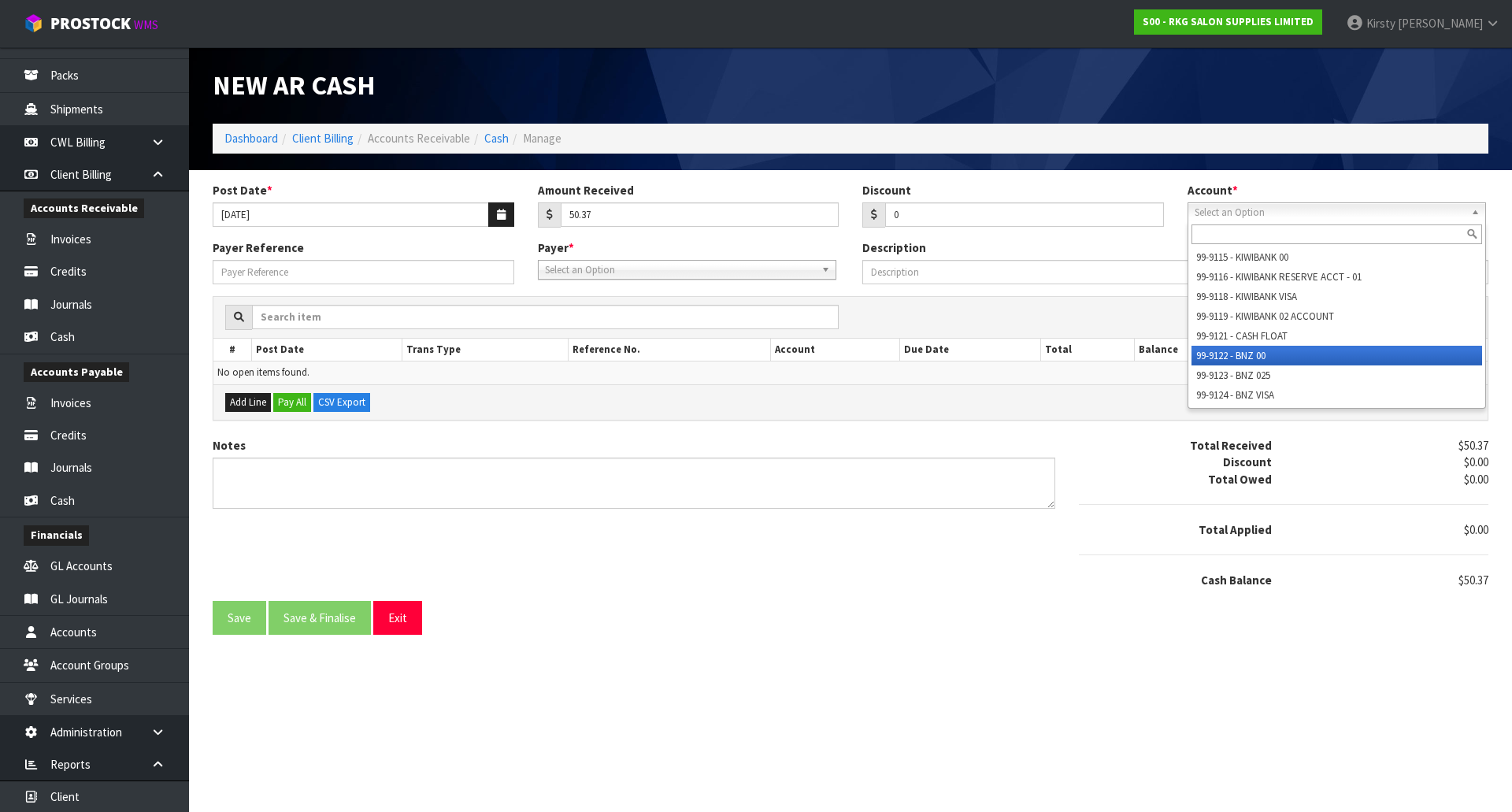
click at [1265, 347] on li "99-9122 - BNZ 00" at bounding box center [1337, 355] width 290 height 20
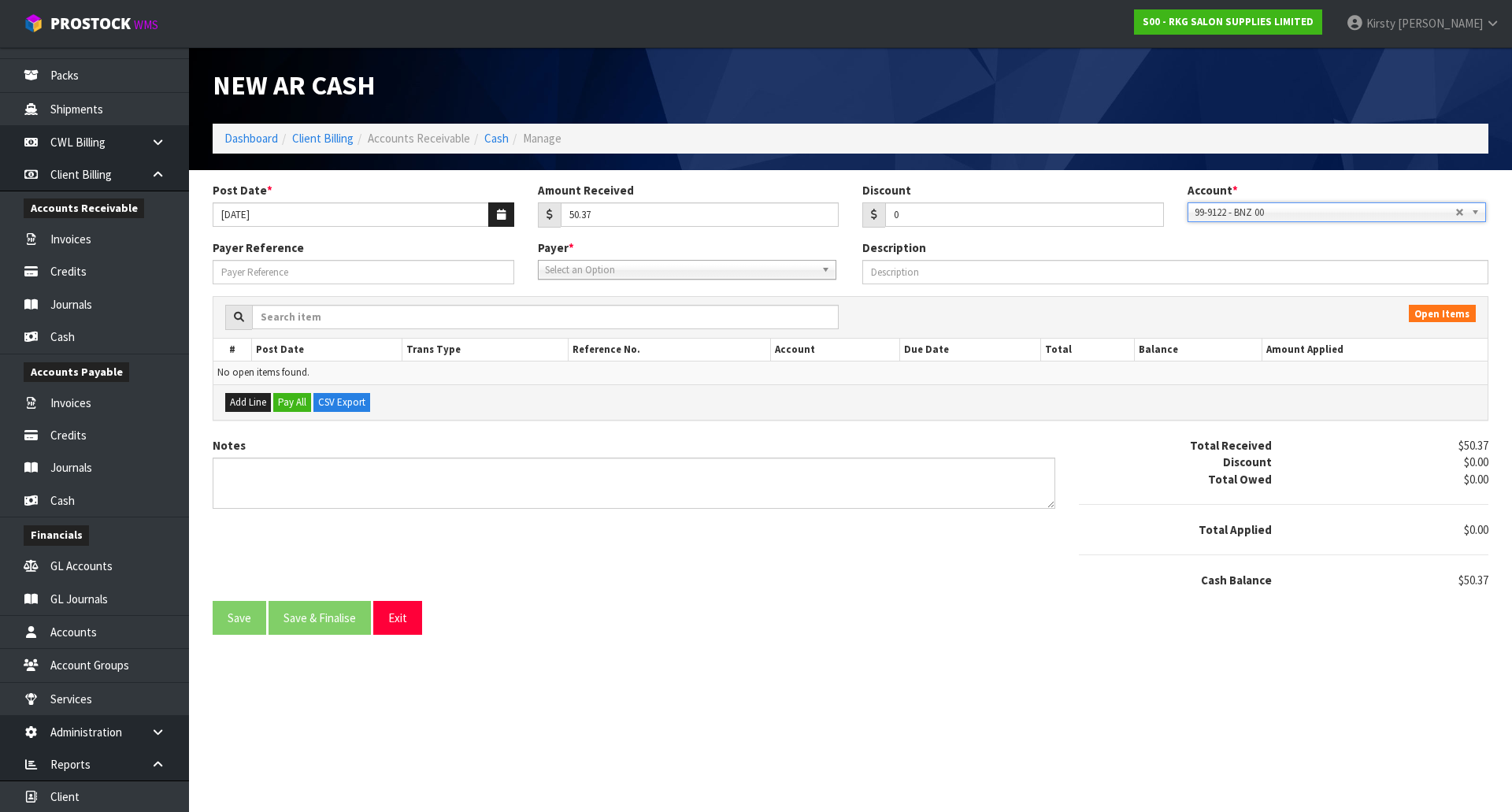
click at [625, 269] on span "Select an Option" at bounding box center [680, 270] width 270 height 19
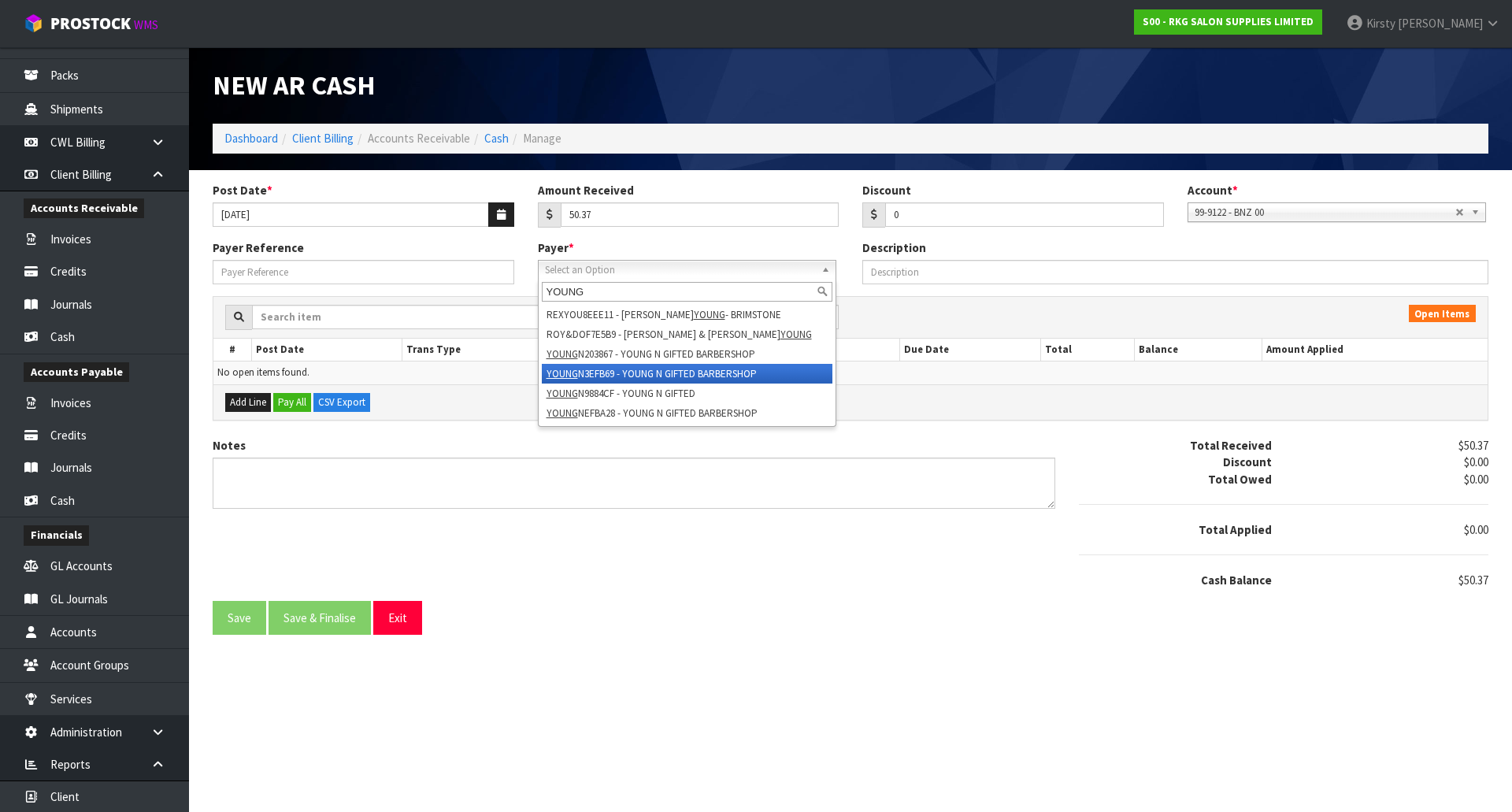
type input "YOUNG"
click at [610, 371] on li "YOUNG N3EFB69 - YOUNG N GIFTED BARBERSHOP" at bounding box center [687, 373] width 290 height 20
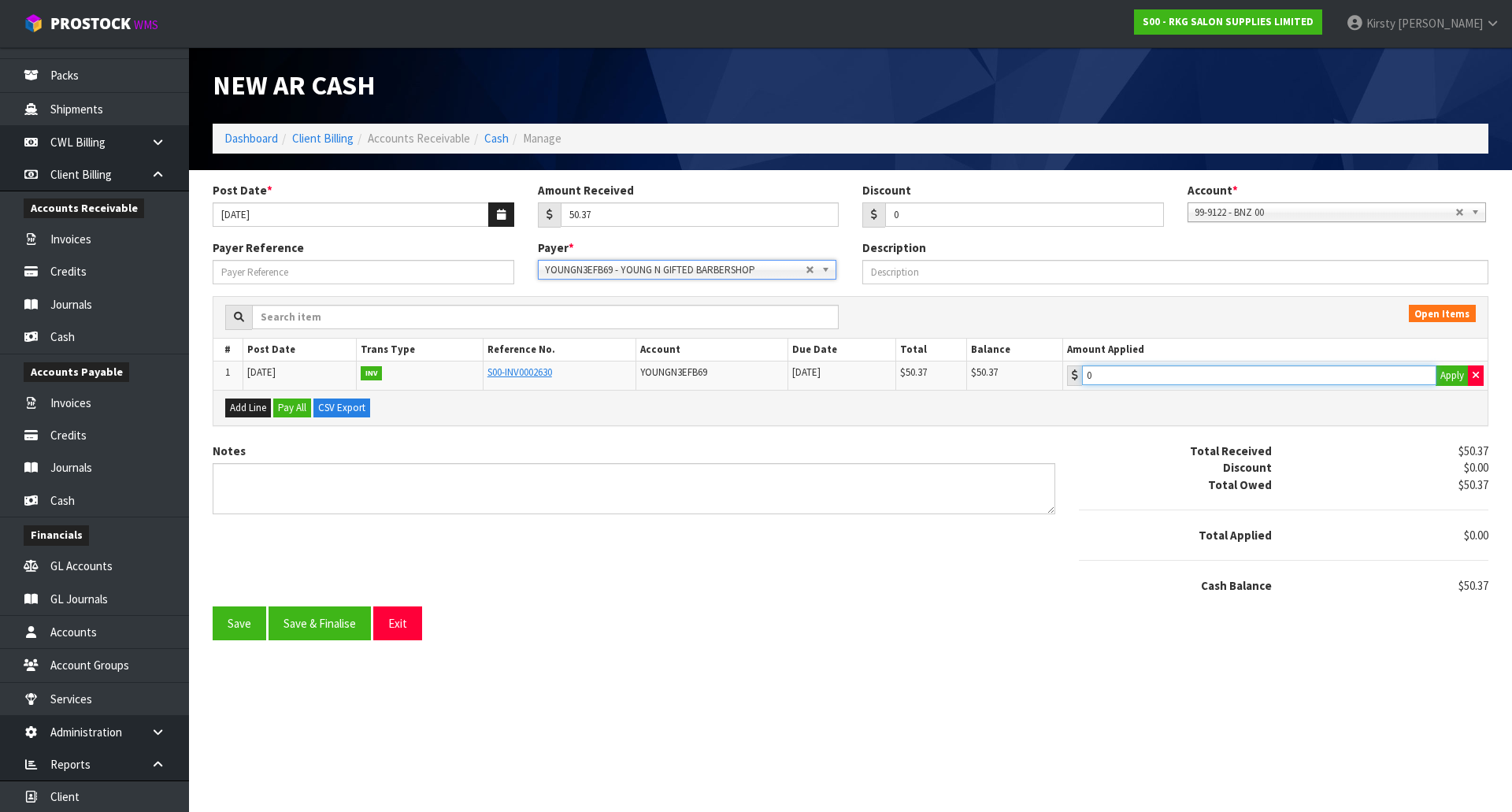
type input "50.37"
click at [1142, 381] on input "50.37" at bounding box center [1259, 375] width 354 height 20
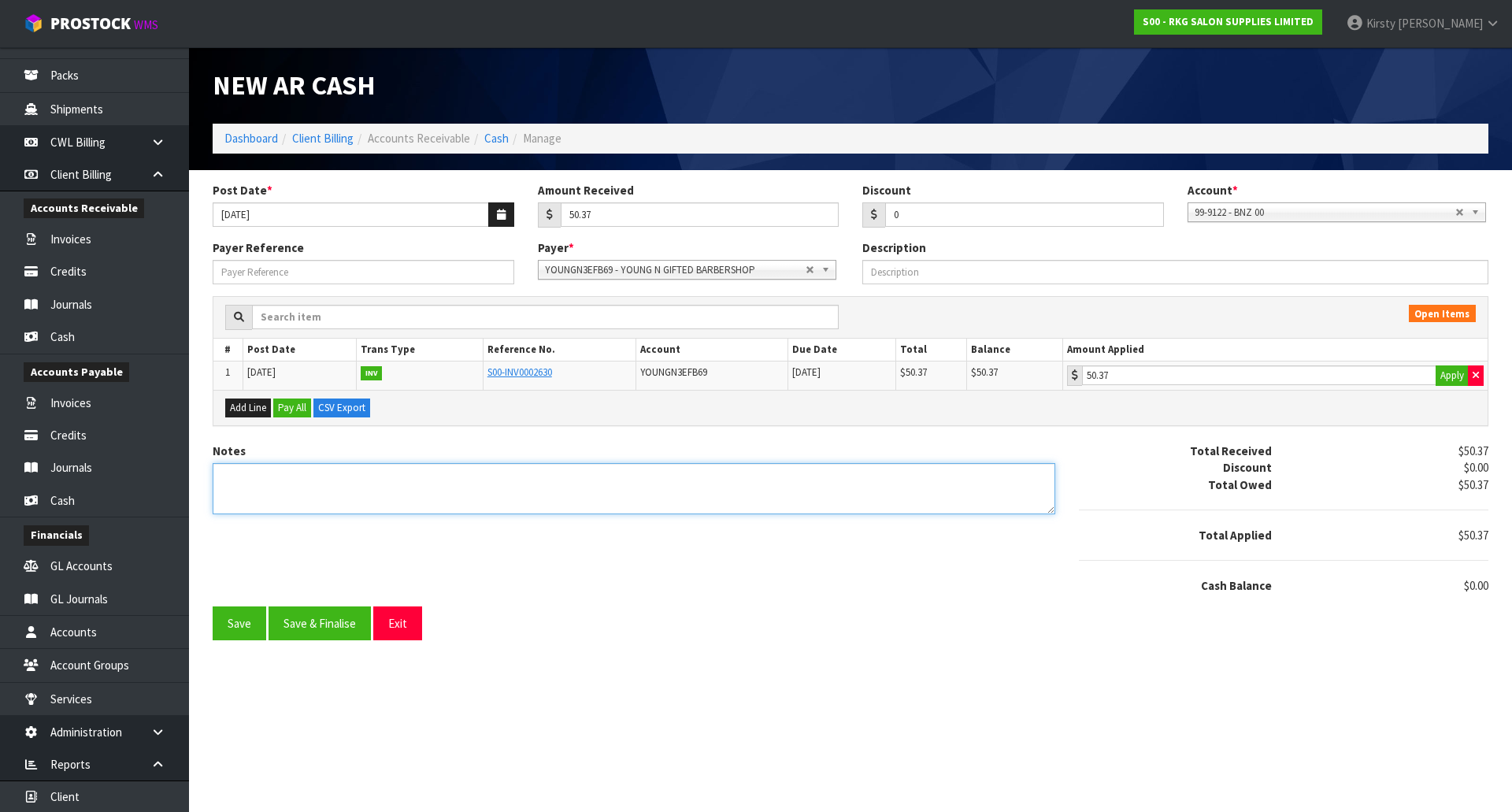
click at [315, 474] on textarea "Notes" at bounding box center [633, 489] width 843 height 52
type textarea "e"
type textarea "EFT 7.10"
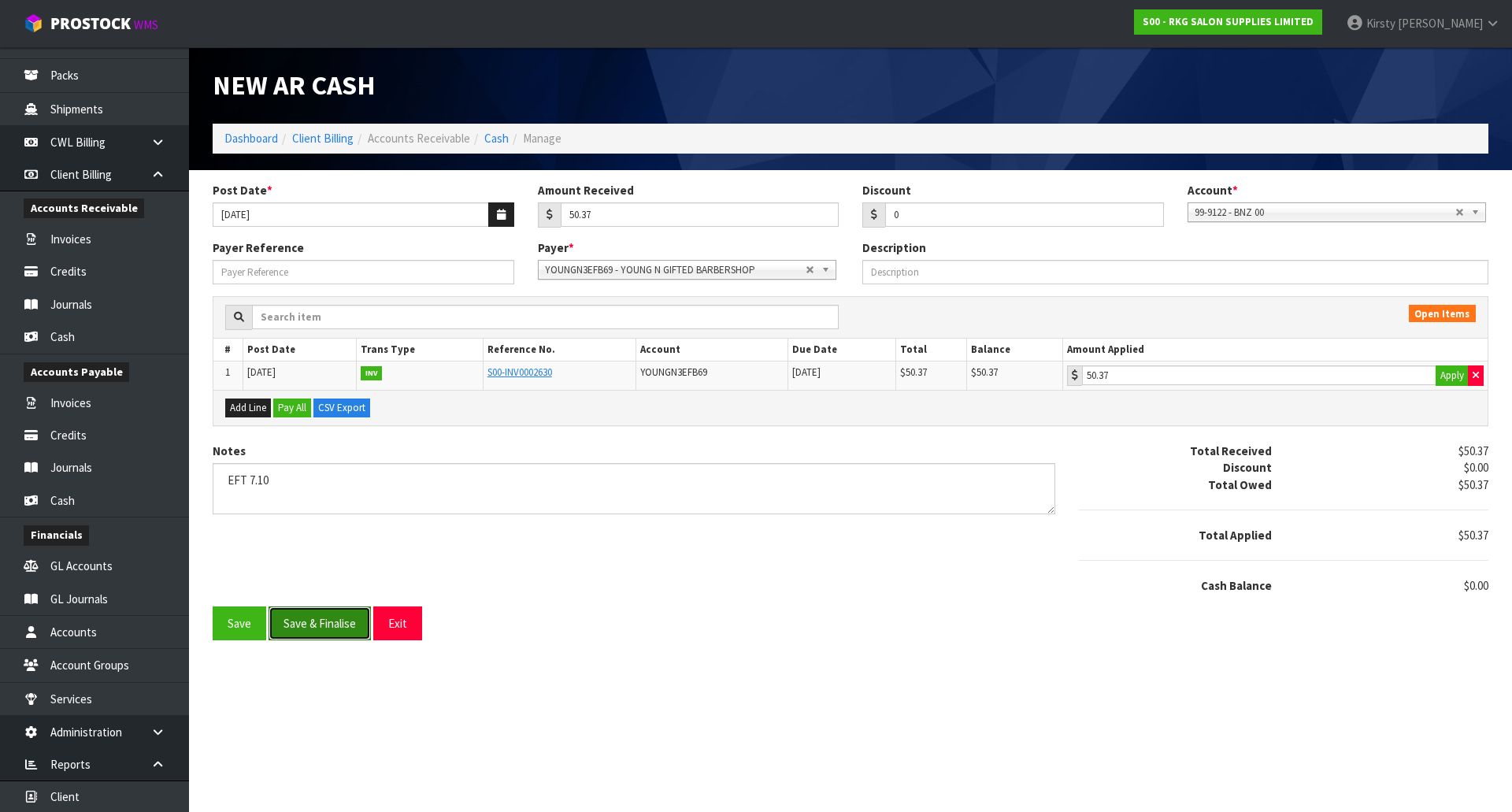
click at [310, 617] on button "Save & Finalise" at bounding box center [320, 623] width 102 height 34
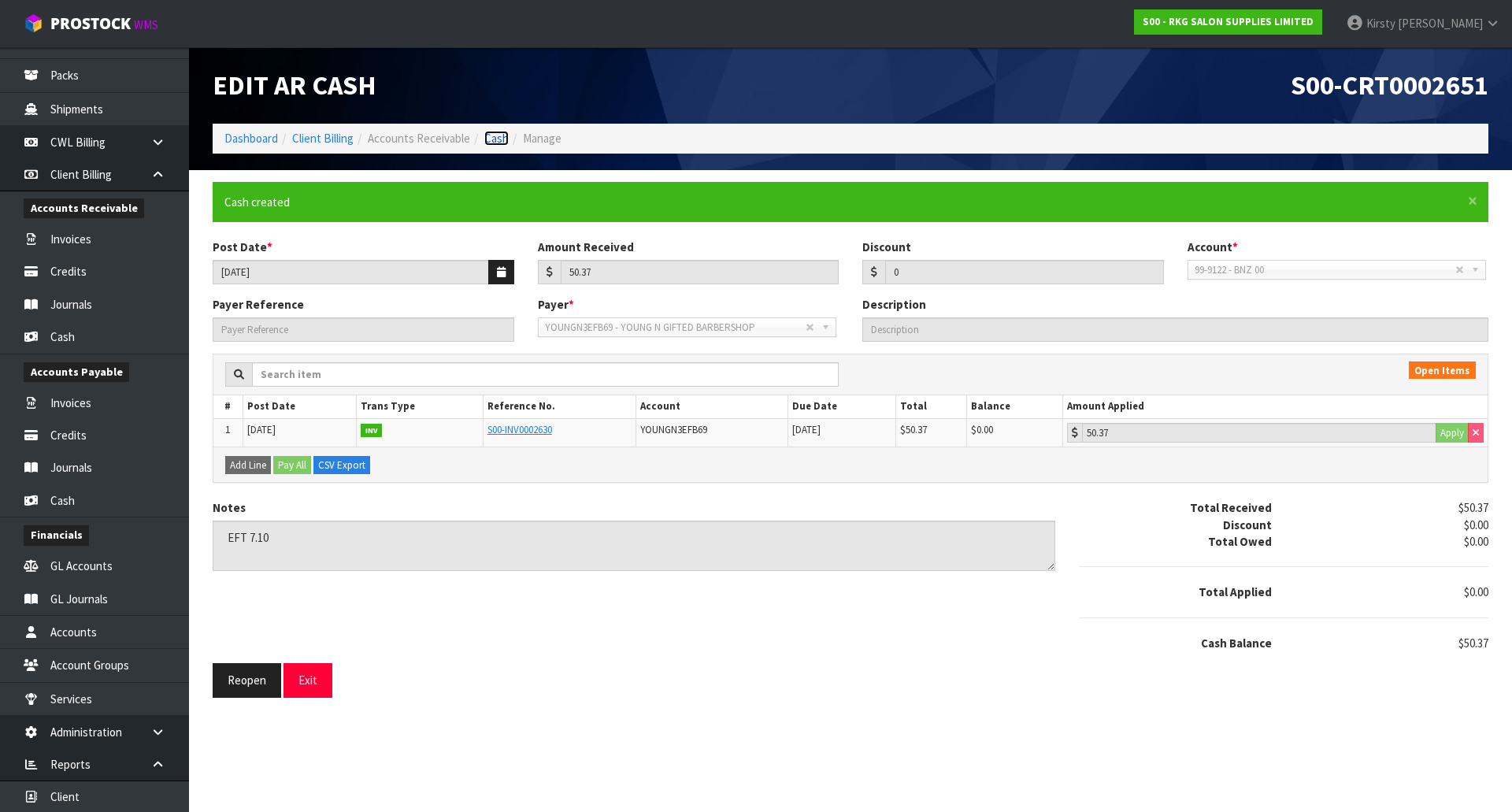
click at [496, 144] on link "Cash" at bounding box center [497, 137] width 24 height 15
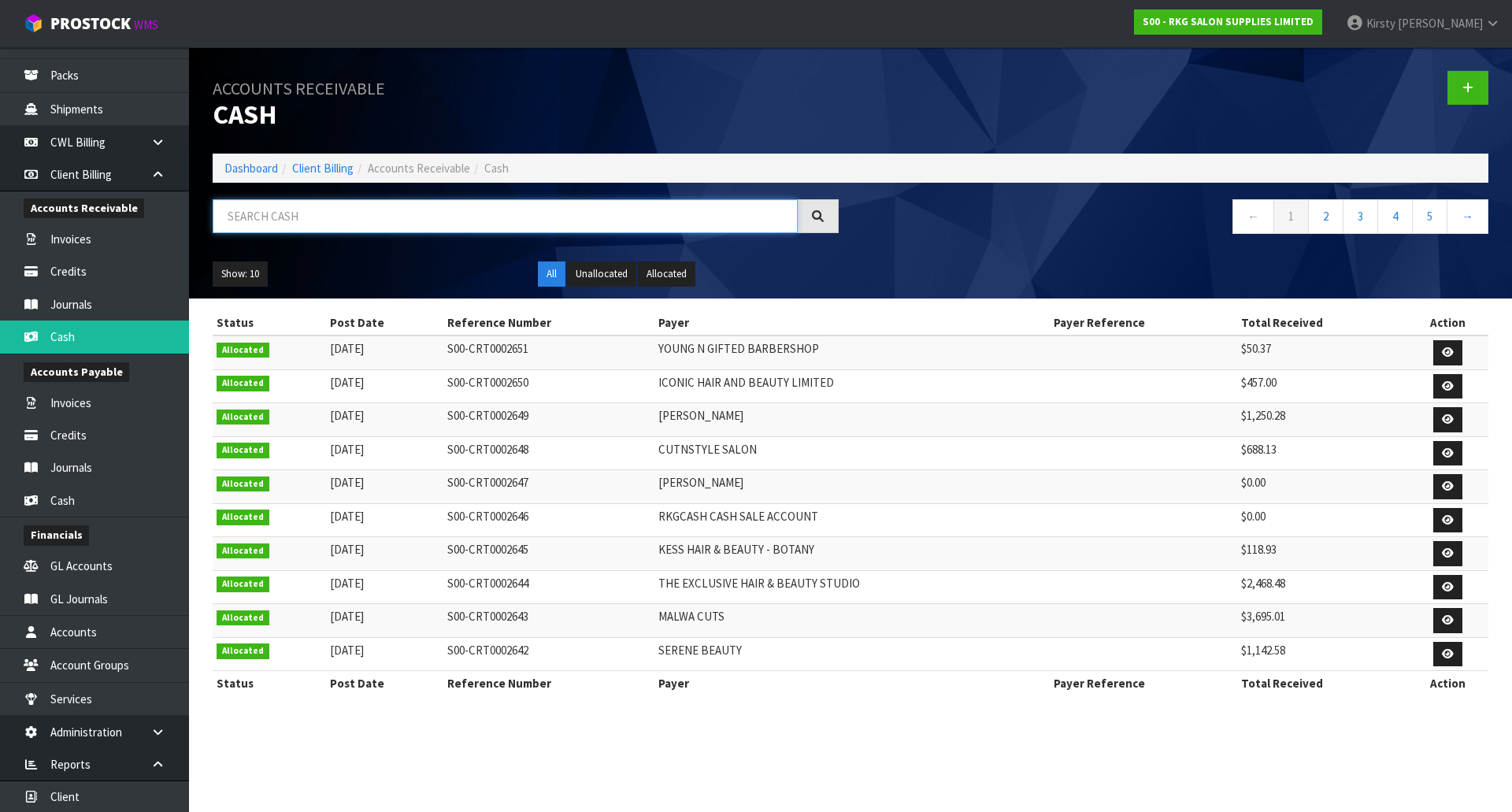
click at [316, 213] on input "text" at bounding box center [504, 216] width 585 height 34
click at [1459, 82] on link at bounding box center [1468, 87] width 41 height 34
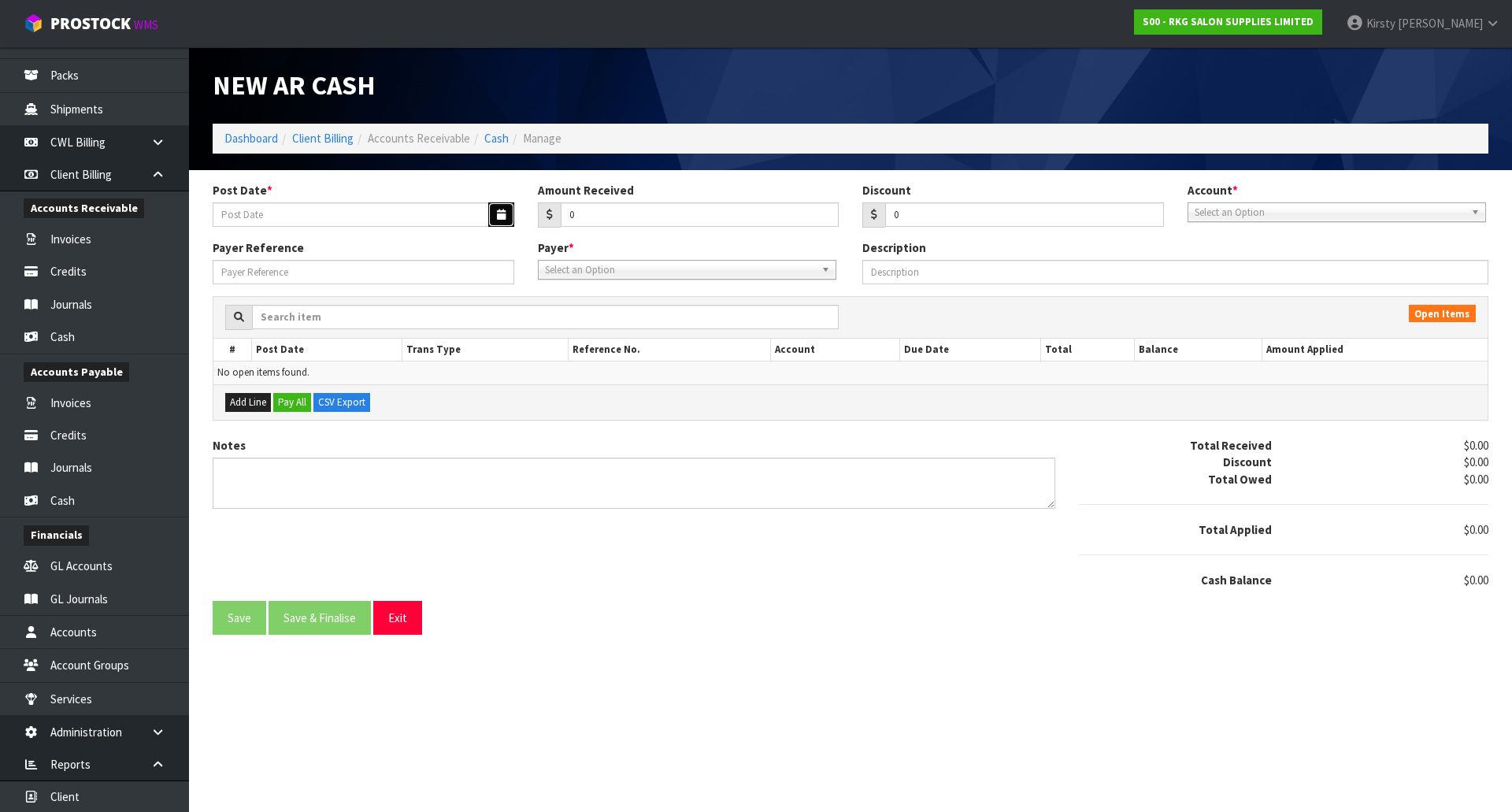
click at [503, 218] on icon "button" at bounding box center [501, 215] width 9 height 10
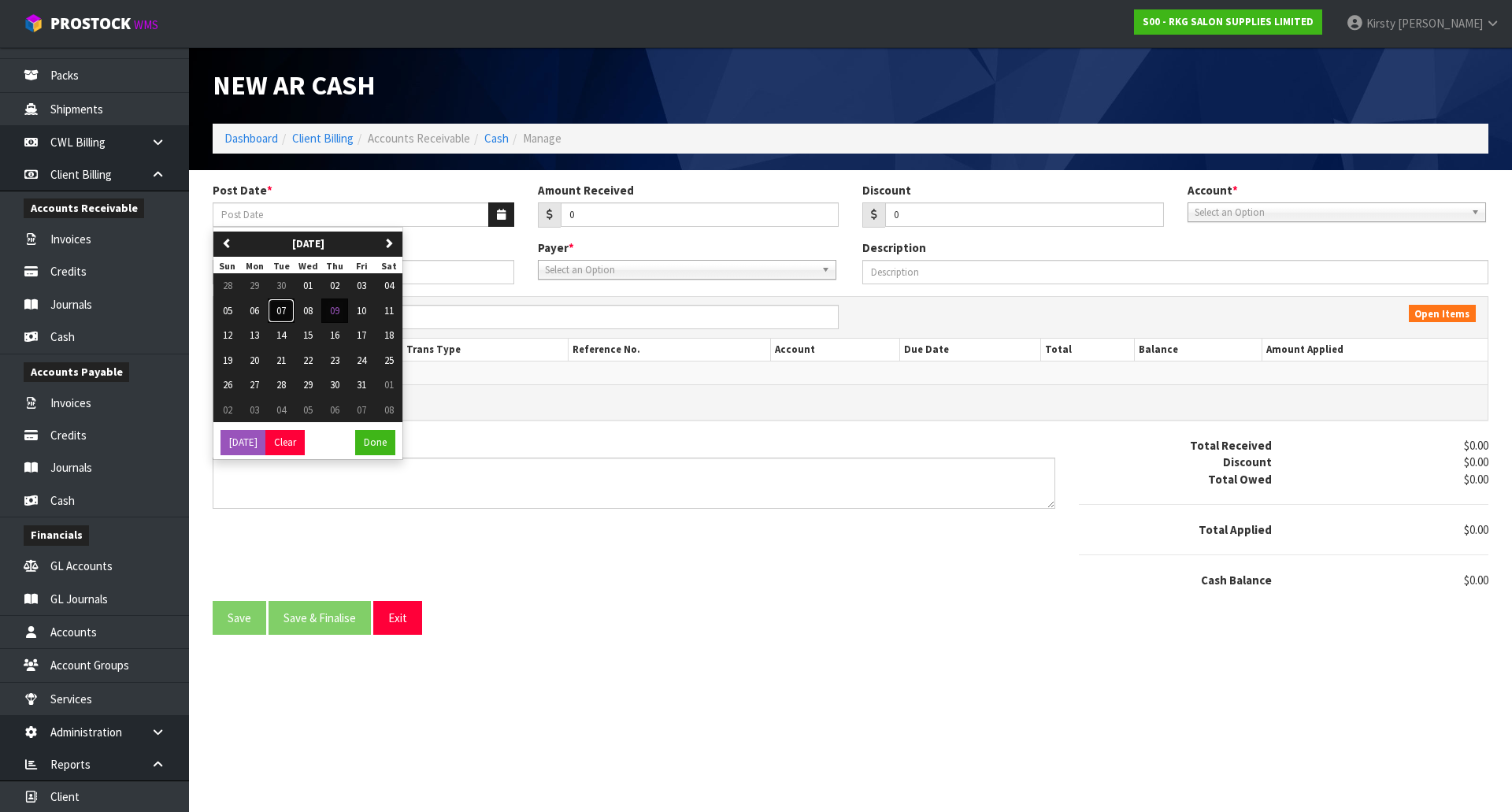
click at [281, 308] on span "07" at bounding box center [281, 311] width 9 height 14
type input "[DATE]"
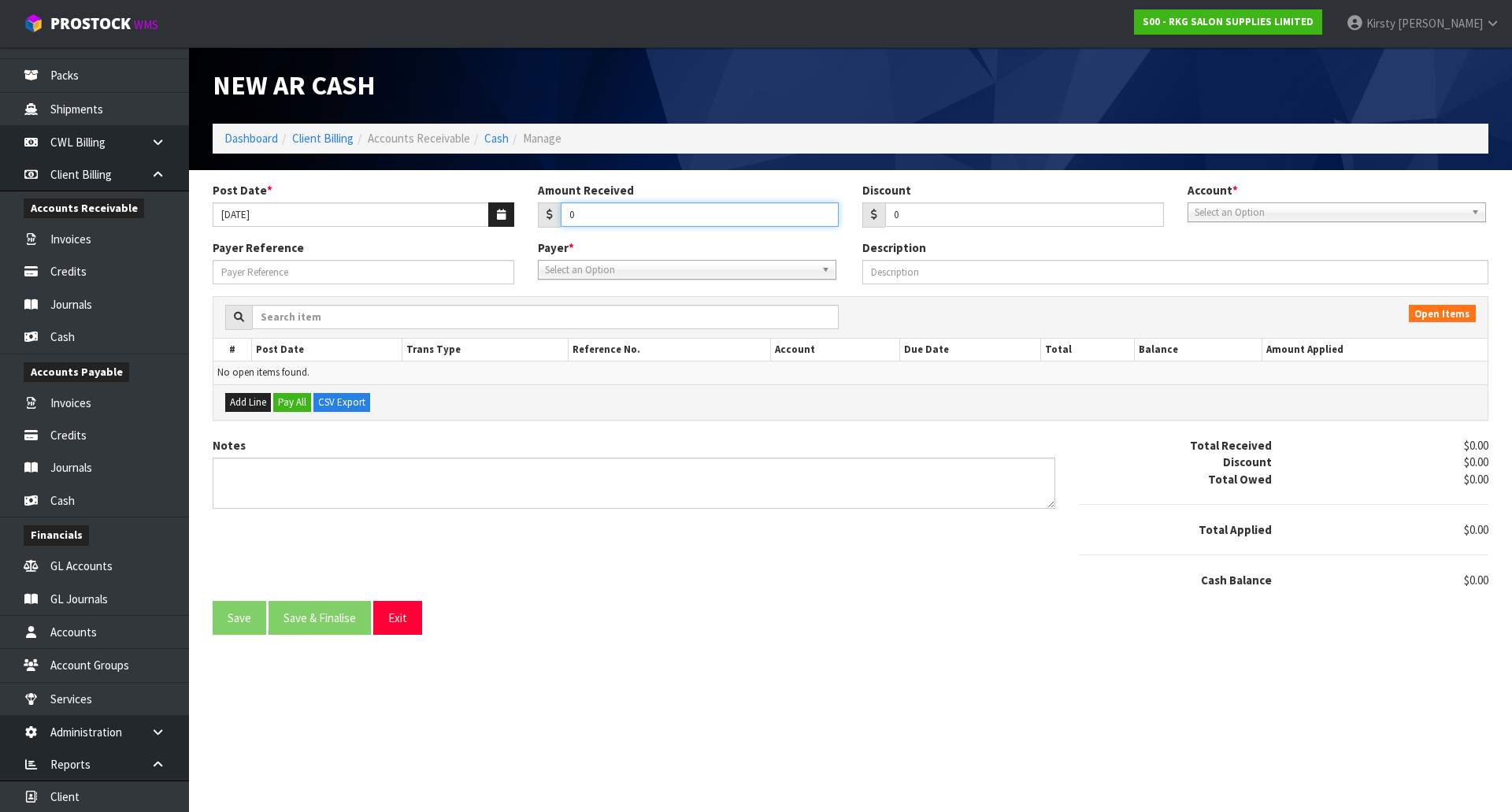
drag, startPoint x: 577, startPoint y: 215, endPoint x: 545, endPoint y: 218, distance: 32.1
click at [543, 217] on div "0" at bounding box center [688, 215] width 302 height 25
type input "588.20"
click at [1278, 217] on span "Select an Option" at bounding box center [1329, 212] width 270 height 19
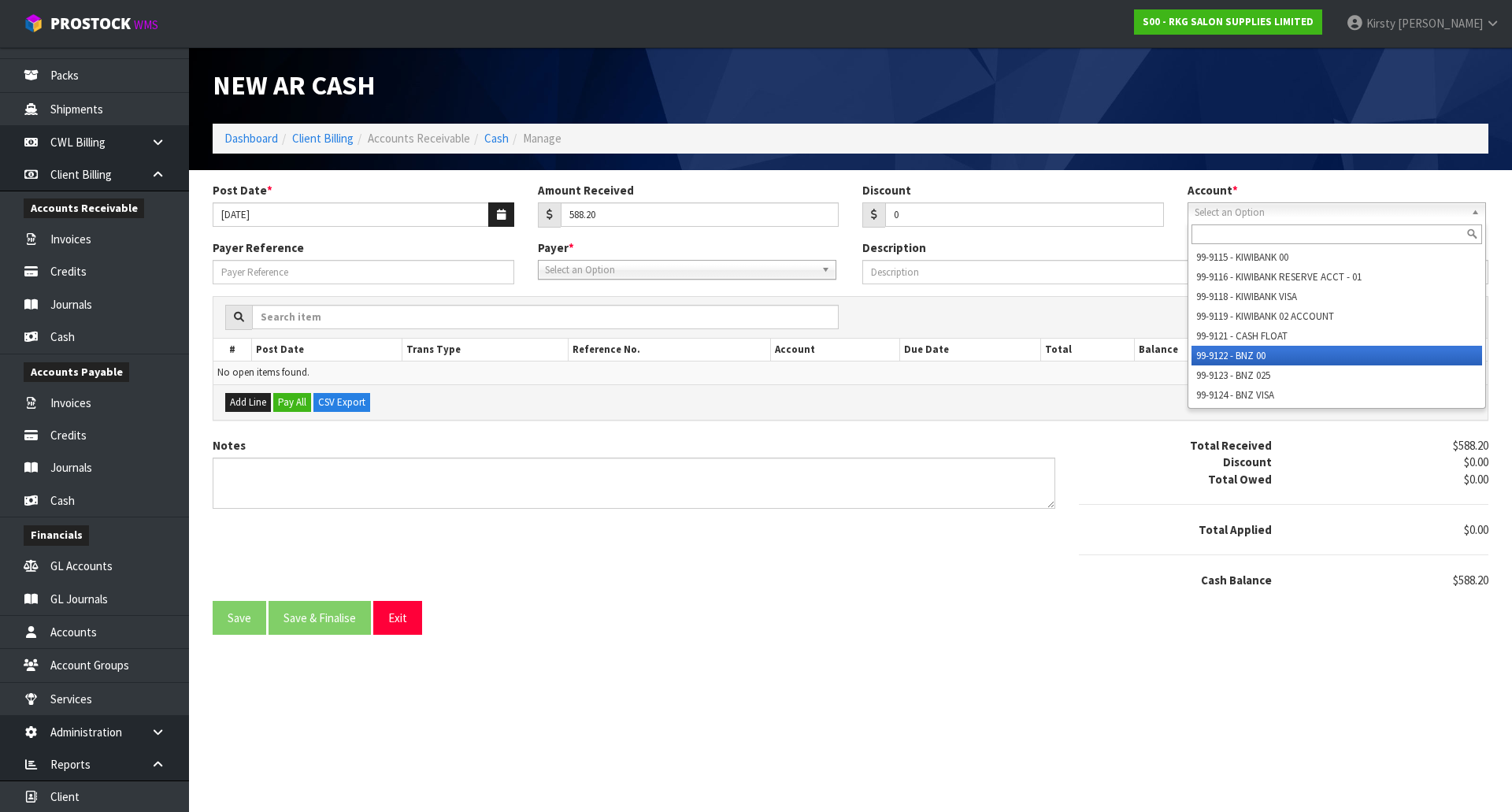
click at [1251, 347] on li "99-9122 - BNZ 00" at bounding box center [1337, 355] width 290 height 20
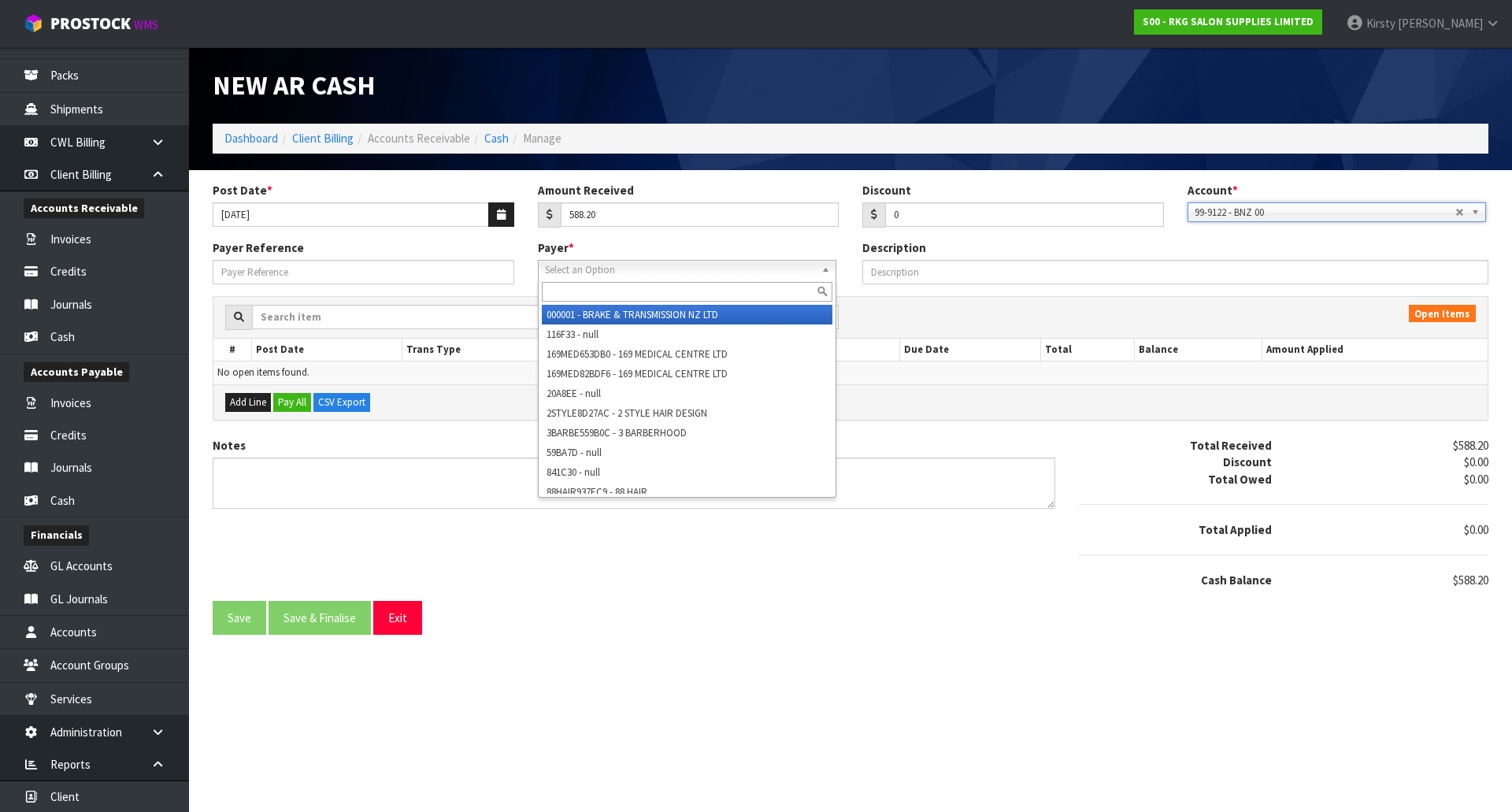
click at [576, 272] on span "Select an Option" at bounding box center [680, 270] width 270 height 19
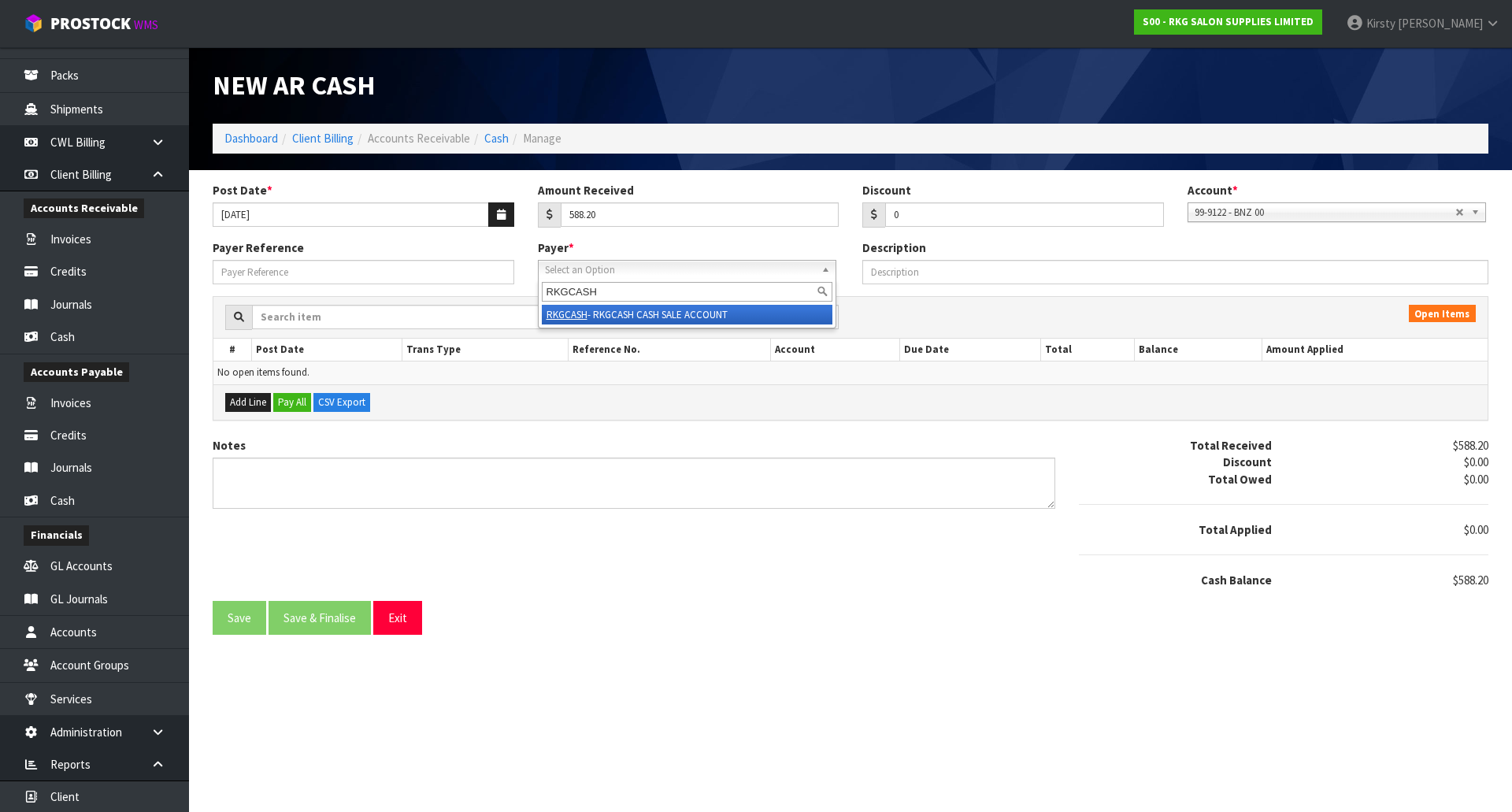
type input "RKGCASH"
click at [631, 320] on li "RKGCASH - RKGCASH CASH SALE ACCOUNT" at bounding box center [687, 314] width 290 height 20
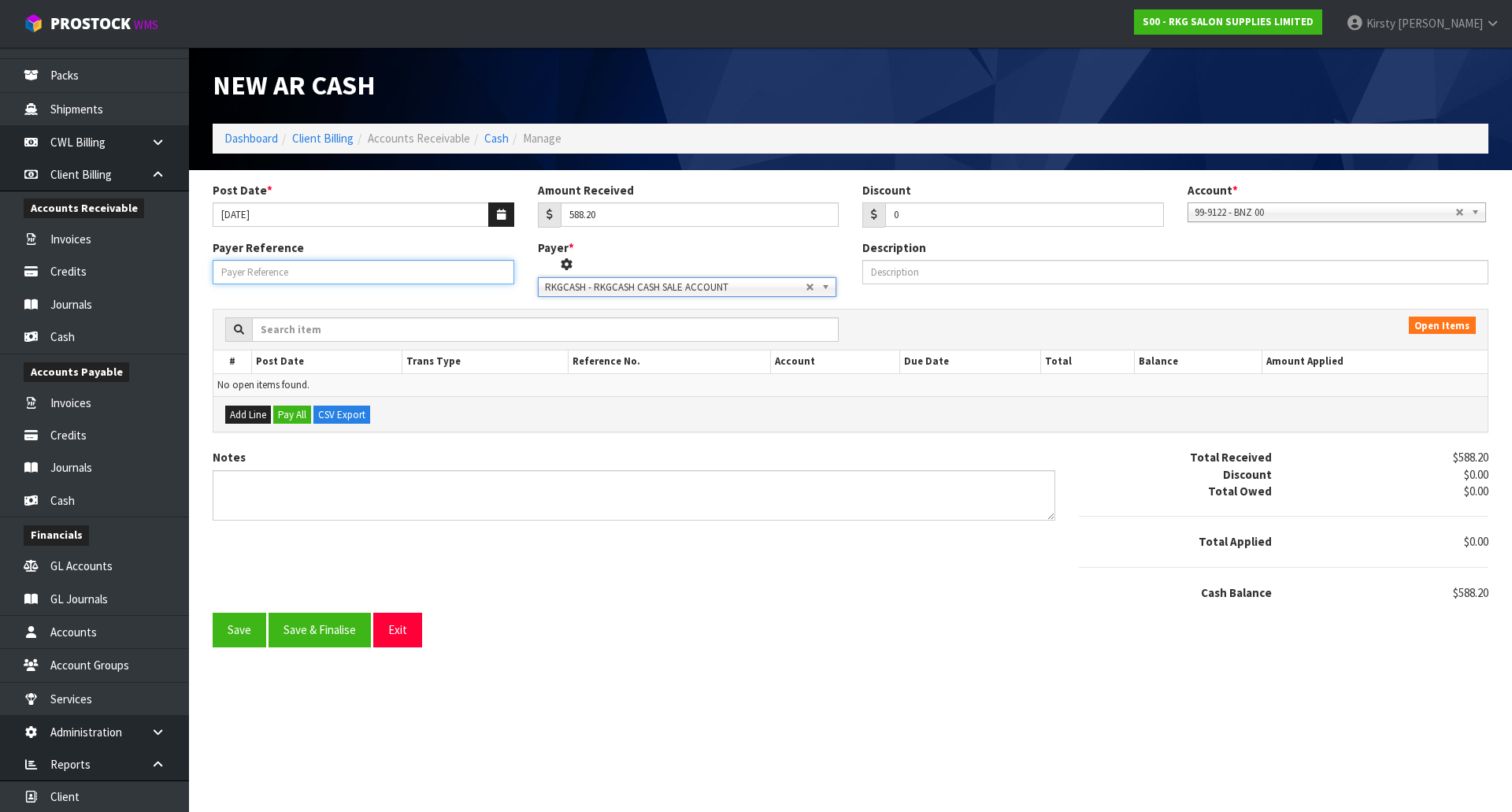
click at [242, 269] on input "Payer Reference" at bounding box center [363, 272] width 302 height 24
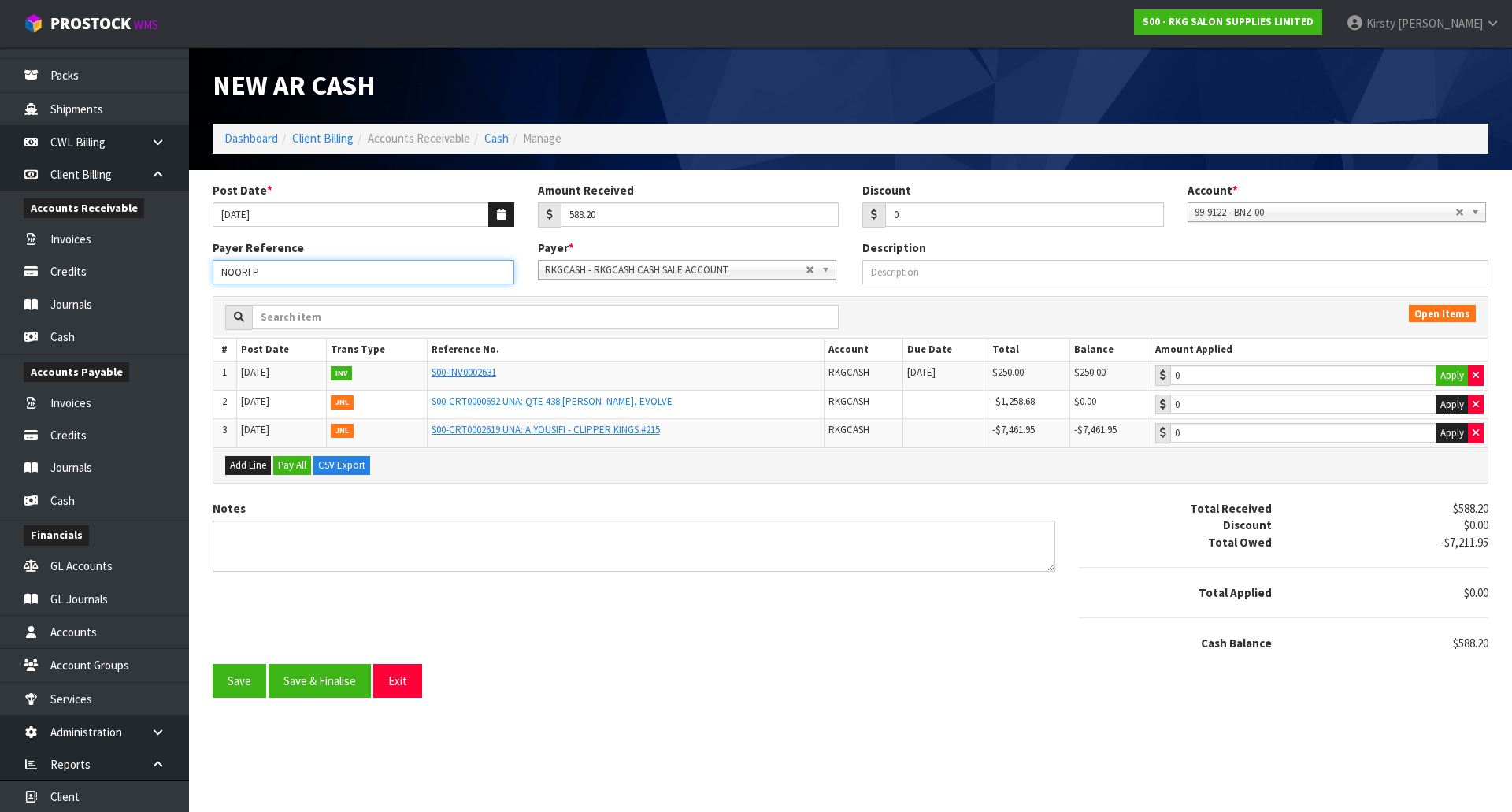
click at [278, 268] on input "NOORI P" at bounding box center [363, 272] width 302 height 24
type input "NOORI PARK DEPOSIT"
click at [247, 465] on button "Add Line" at bounding box center [247, 466] width 46 height 19
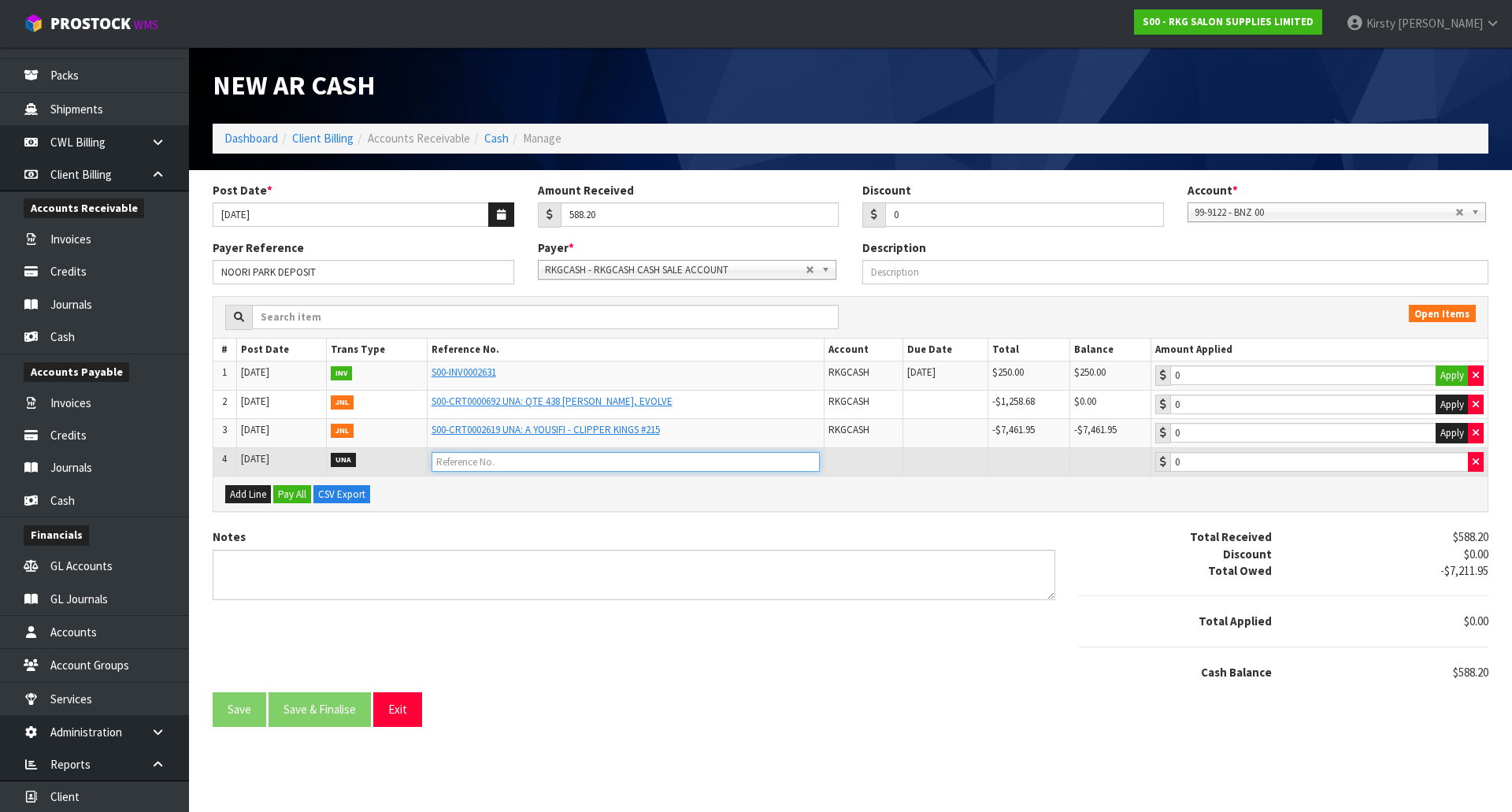
click at [479, 459] on input "text" at bounding box center [625, 461] width 388 height 20
click at [446, 465] on input "text" at bounding box center [625, 461] width 388 height 20
click at [455, 458] on input "text" at bounding box center [625, 461] width 388 height 20
type input "[GEOGRAPHIC_DATA], FARADAY SALON - DEPOSIT"
type input "588.20"
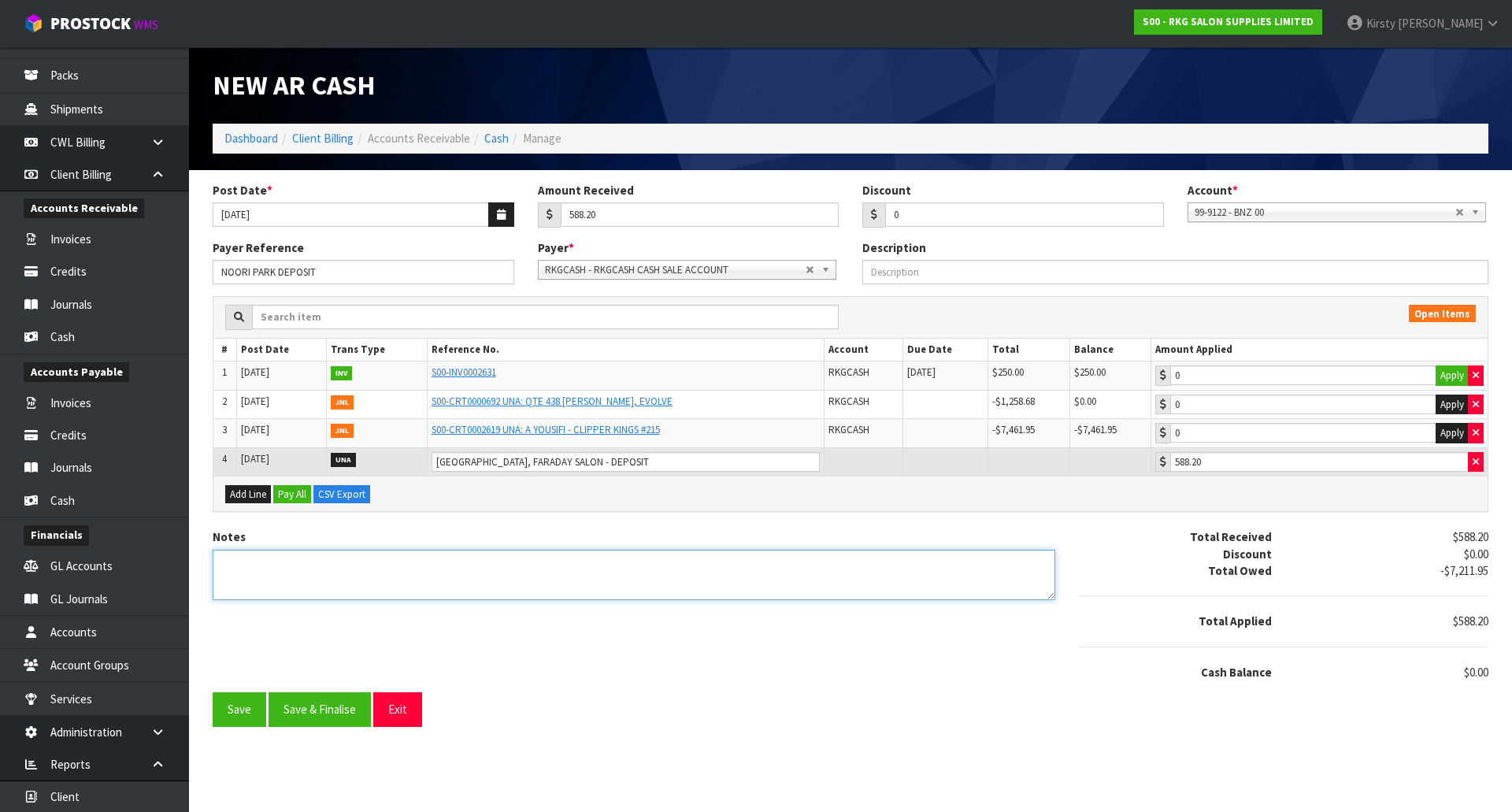
click at [265, 567] on textarea "Notes" at bounding box center [633, 576] width 843 height 52
type textarea "DEPOSIT QUOTE 3714"
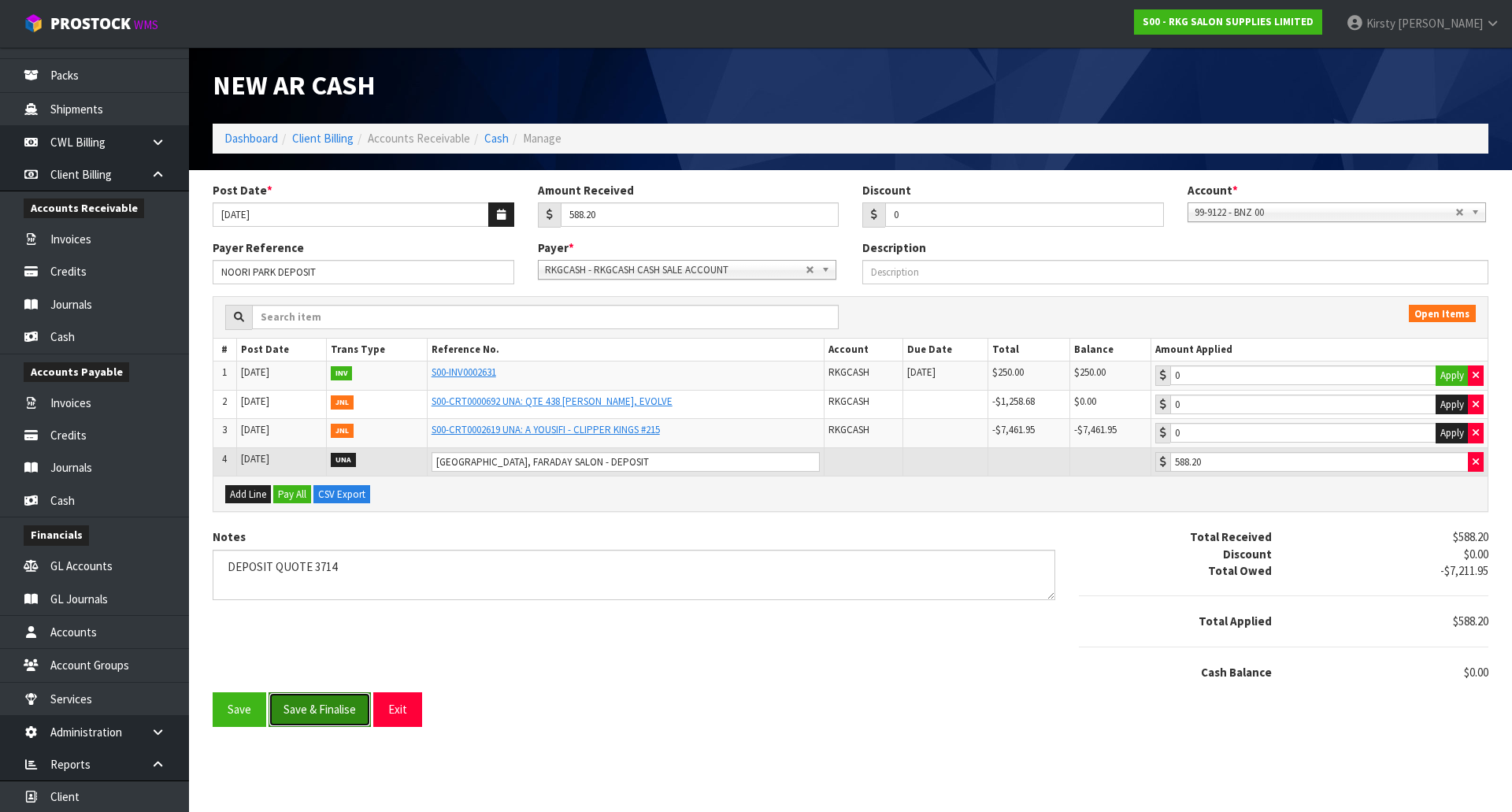
click at [296, 705] on button "Save & Finalise" at bounding box center [320, 709] width 102 height 34
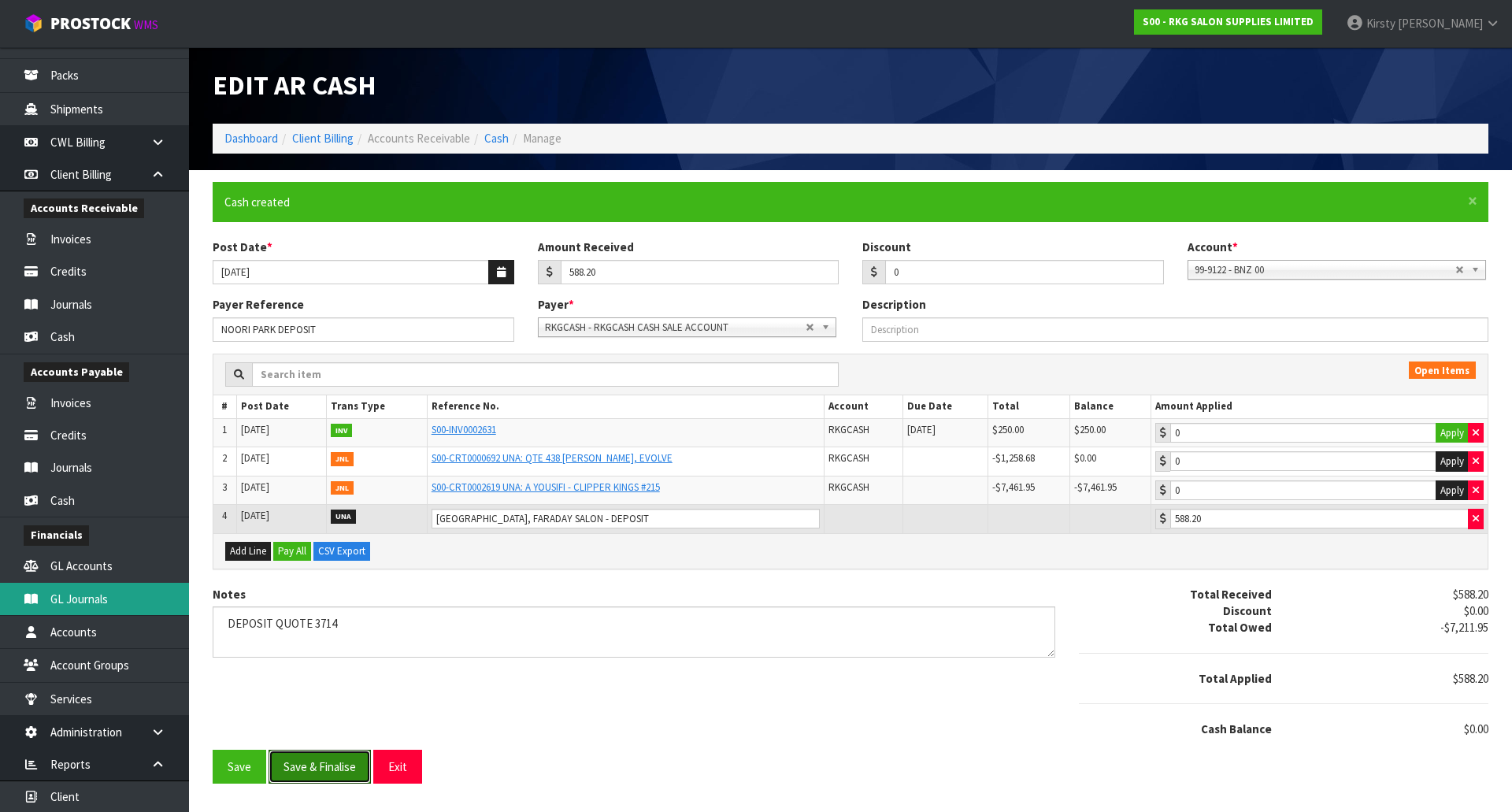
type input "588.2"
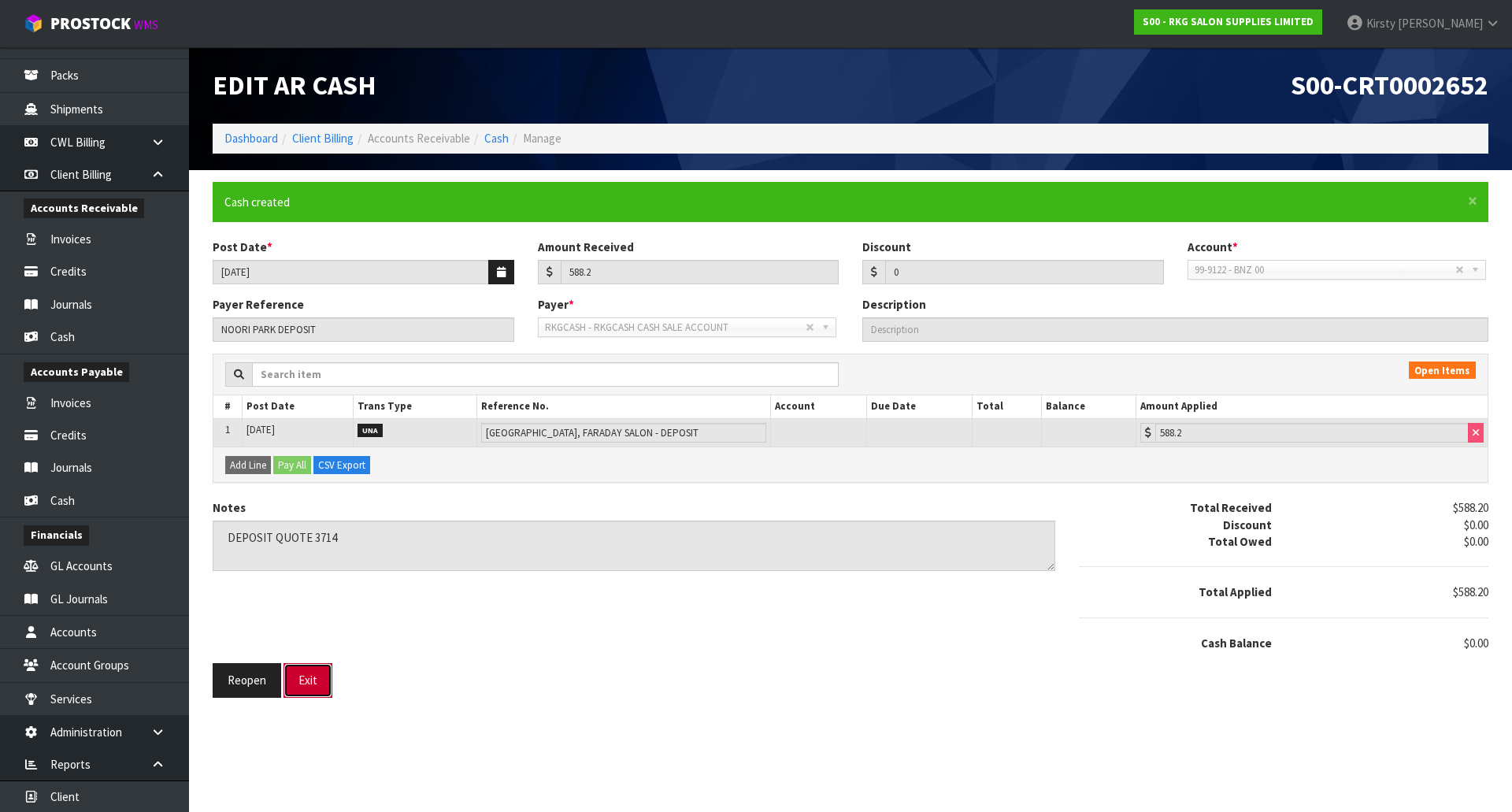
click at [310, 684] on button "Exit" at bounding box center [308, 680] width 49 height 34
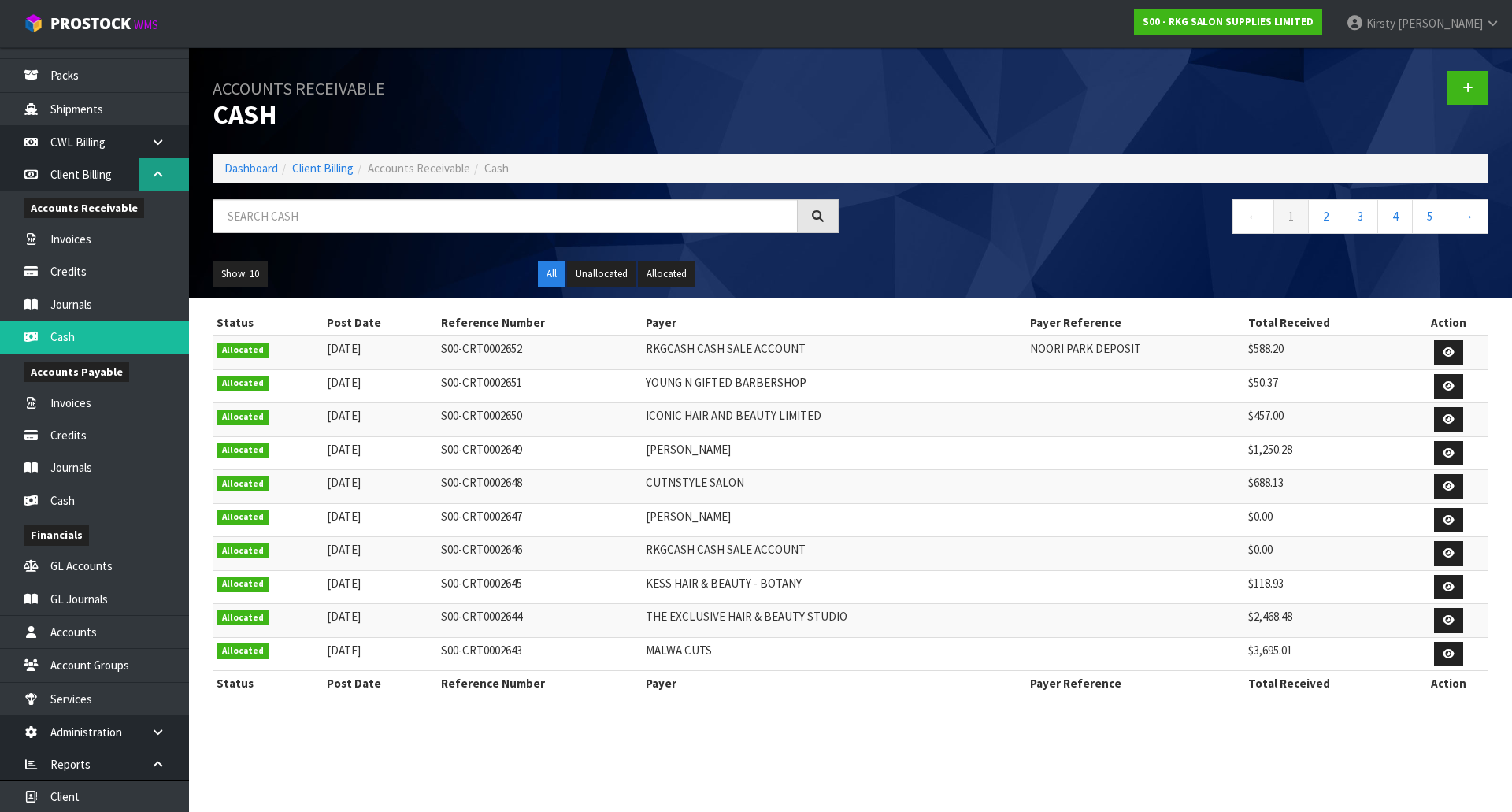
click at [159, 178] on icon at bounding box center [157, 174] width 15 height 12
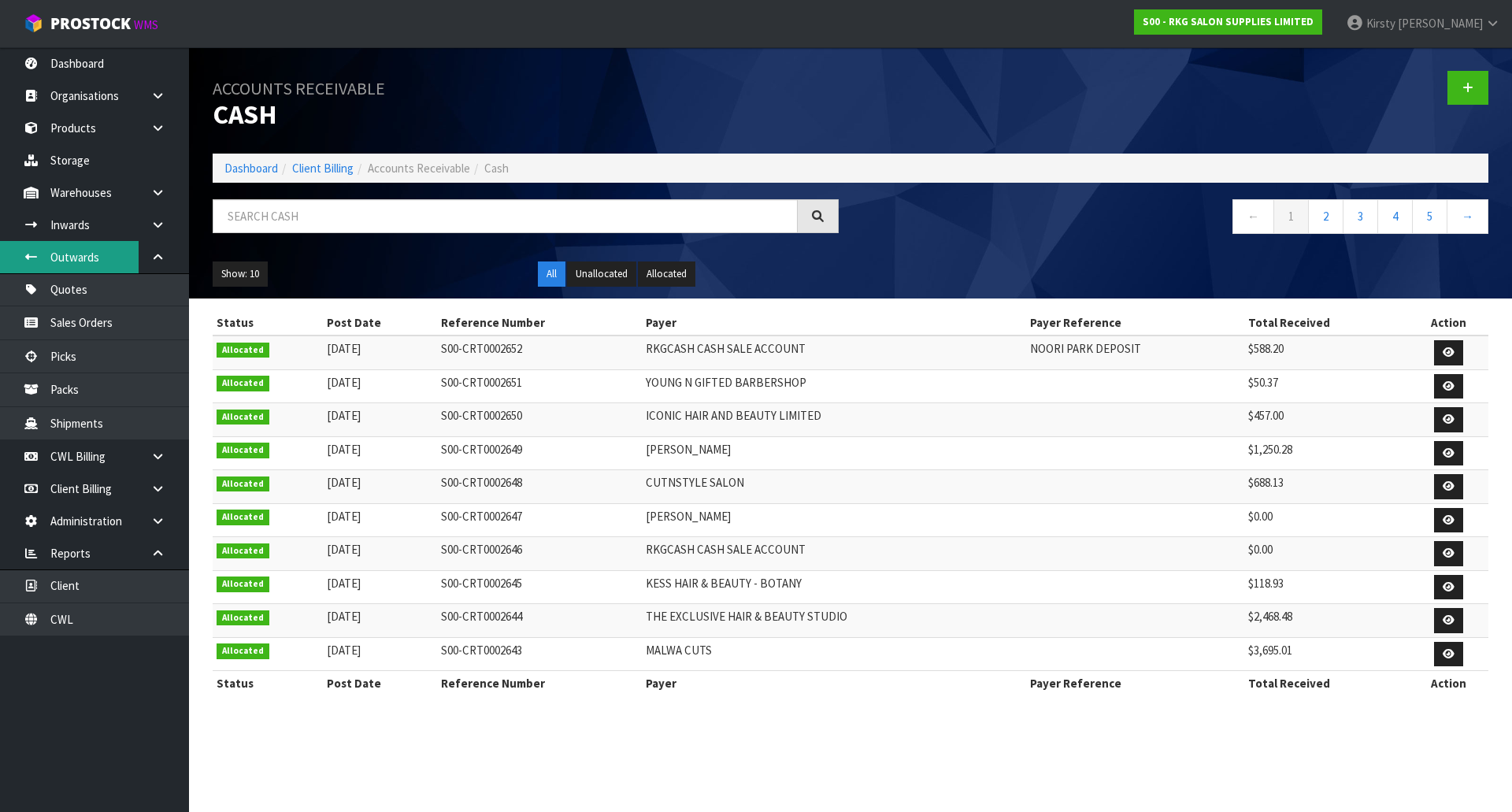
click at [81, 259] on link "Outwards" at bounding box center [94, 257] width 189 height 33
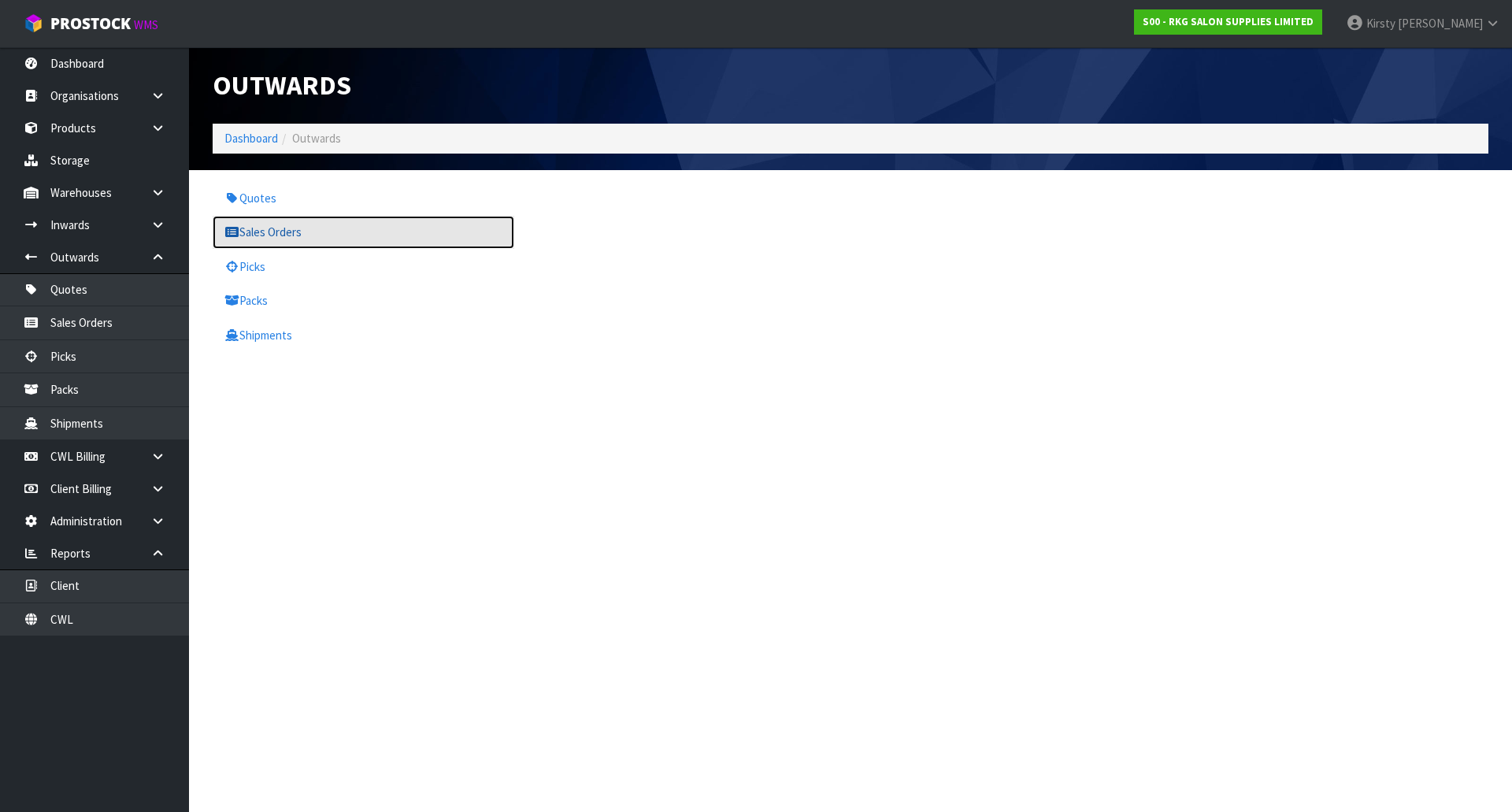
click at [272, 233] on link "Sales Orders" at bounding box center [363, 232] width 302 height 33
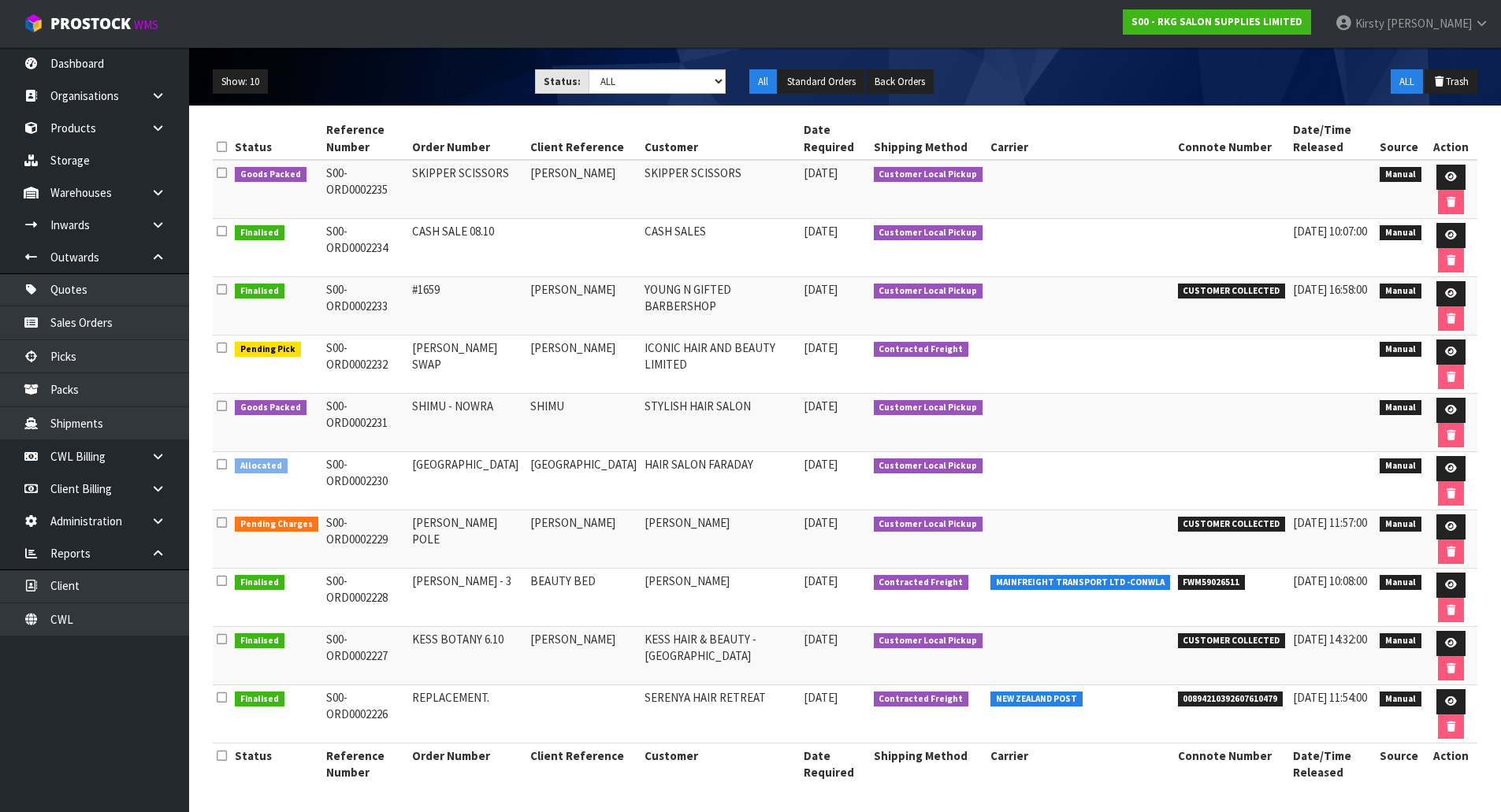
scroll to position [169, 0]
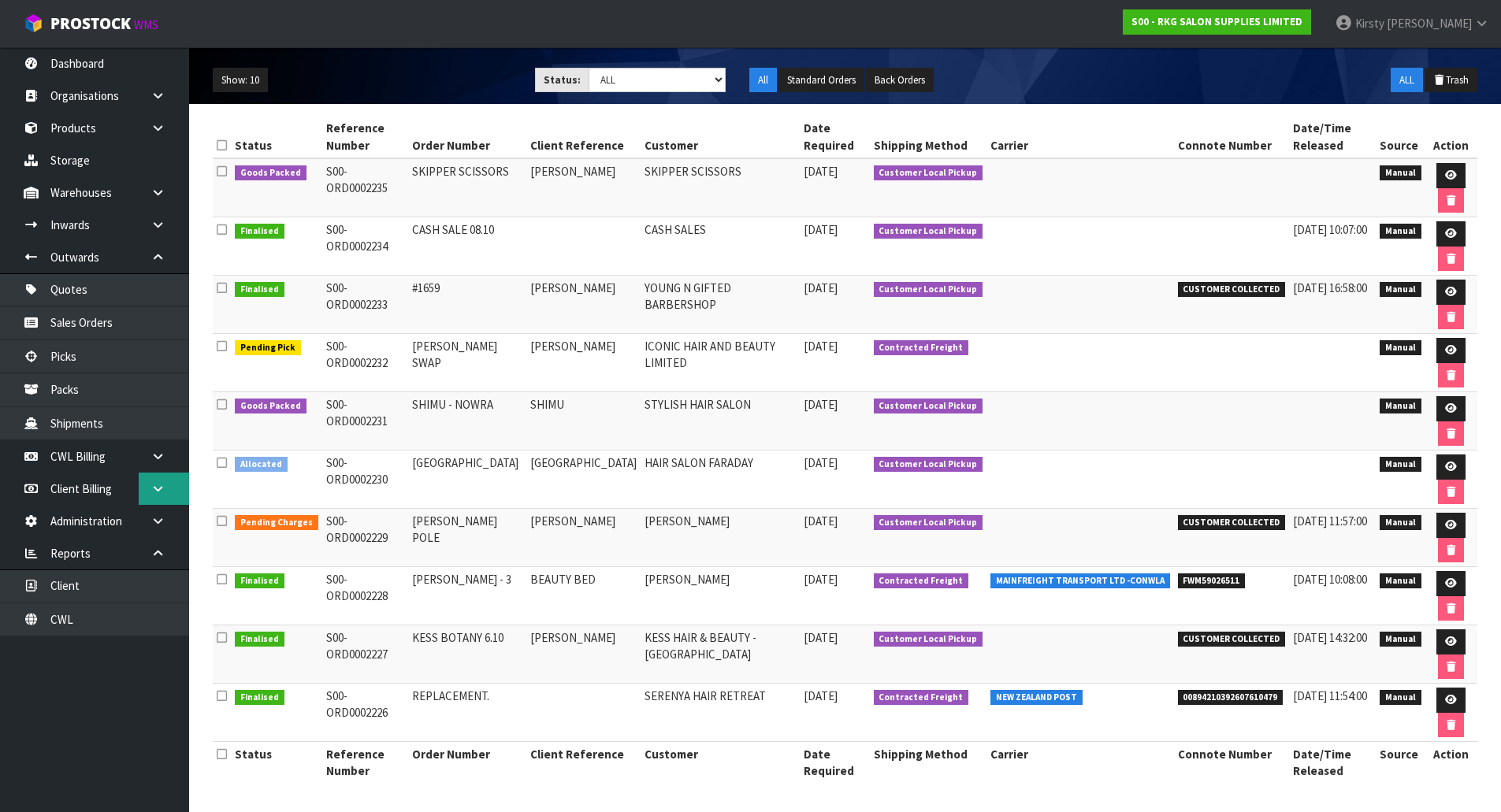
click at [162, 491] on icon at bounding box center [157, 489] width 15 height 12
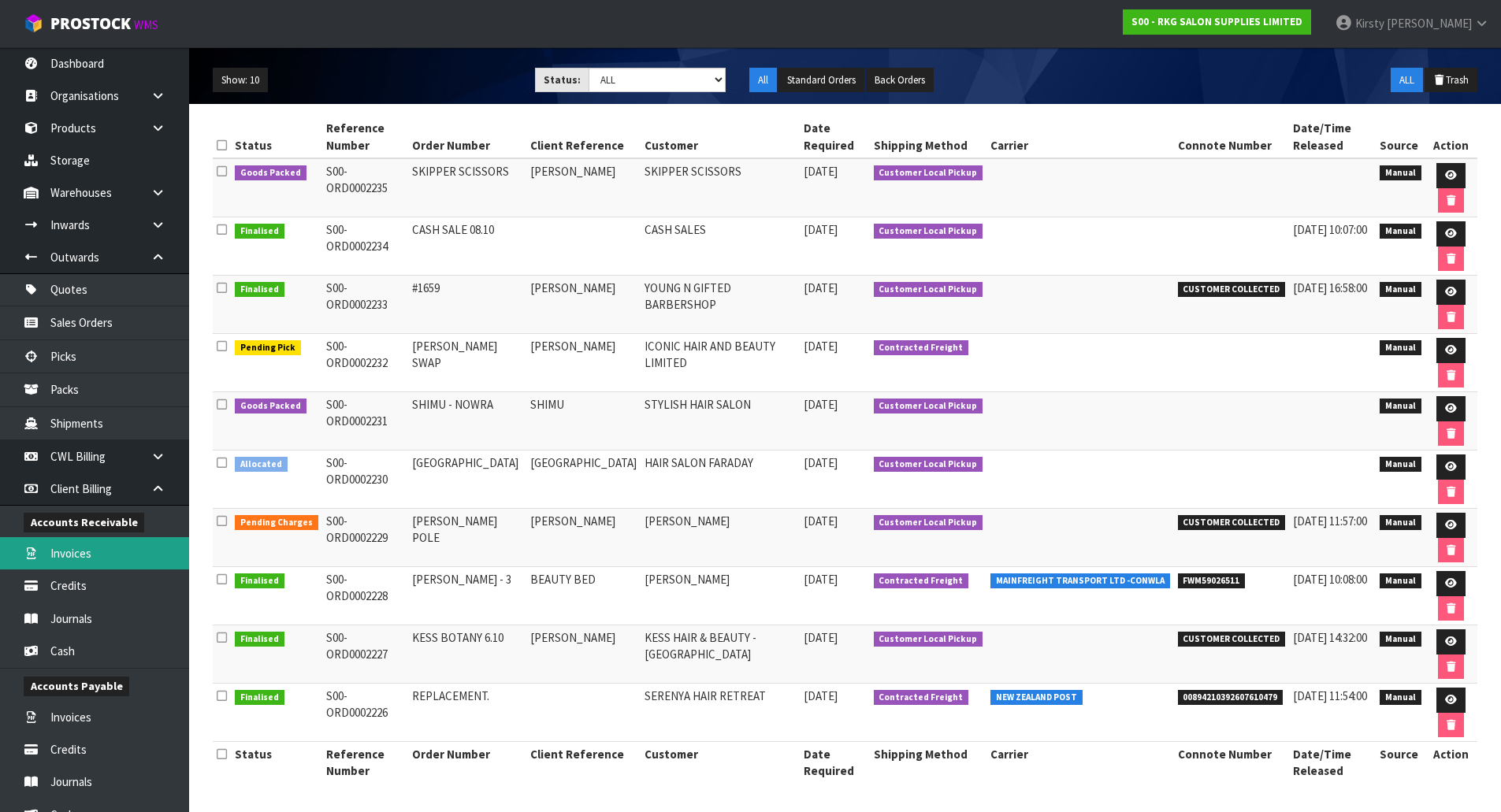
click at [74, 554] on link "Invoices" at bounding box center [95, 553] width 189 height 33
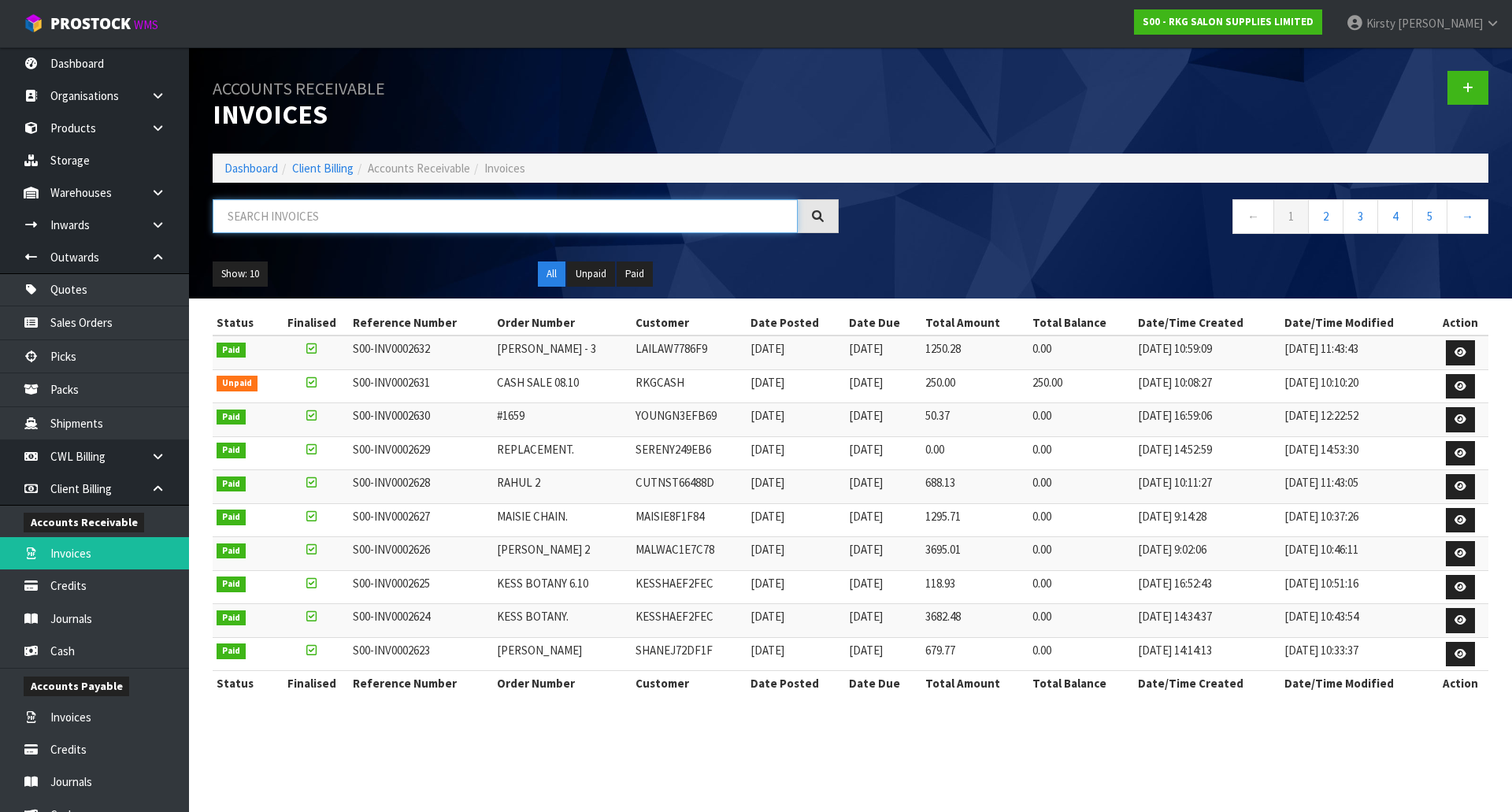
click at [254, 214] on input "text" at bounding box center [504, 216] width 585 height 34
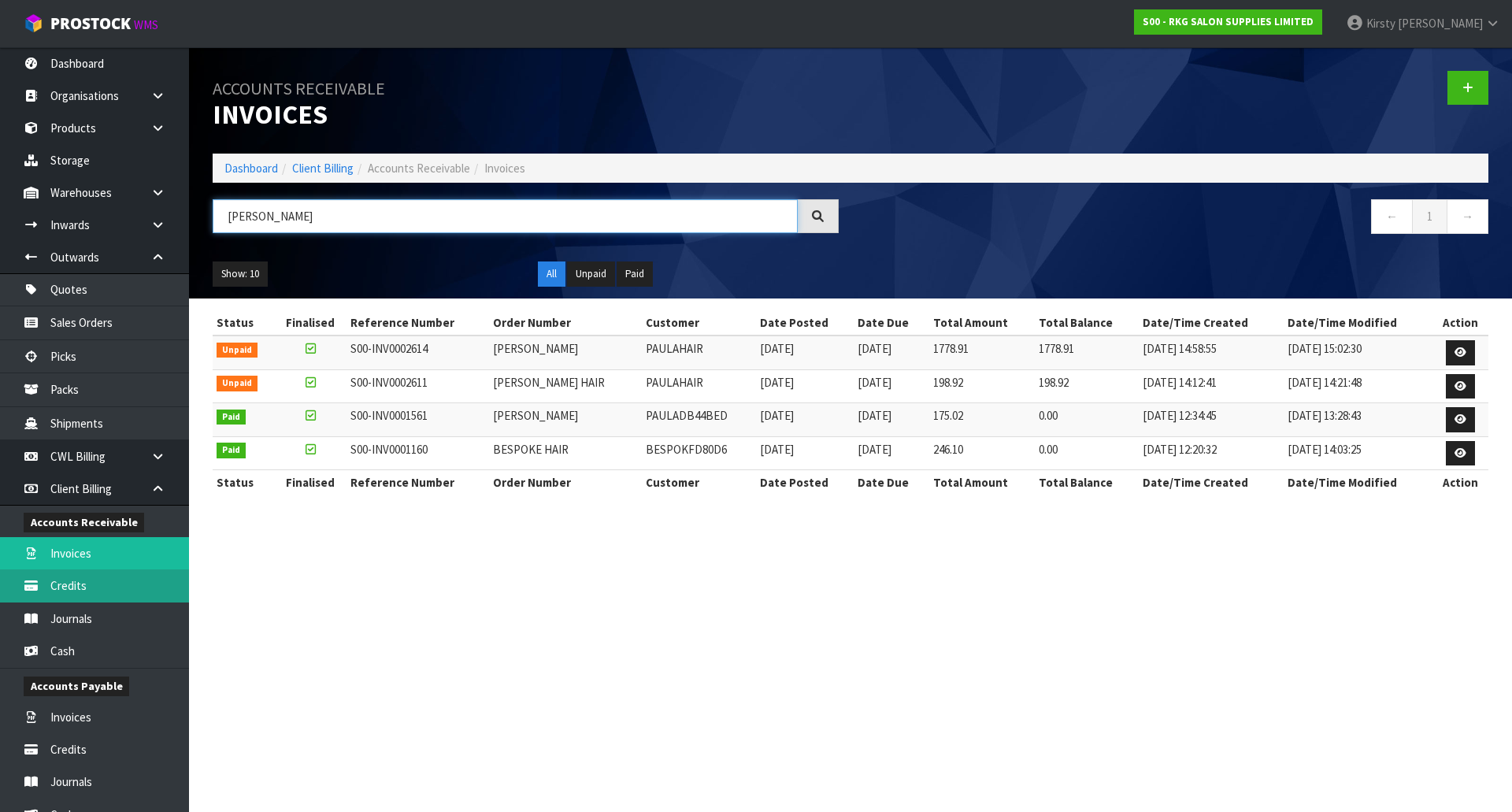
type input "[PERSON_NAME]"
click at [83, 588] on link "Credits" at bounding box center [94, 586] width 189 height 33
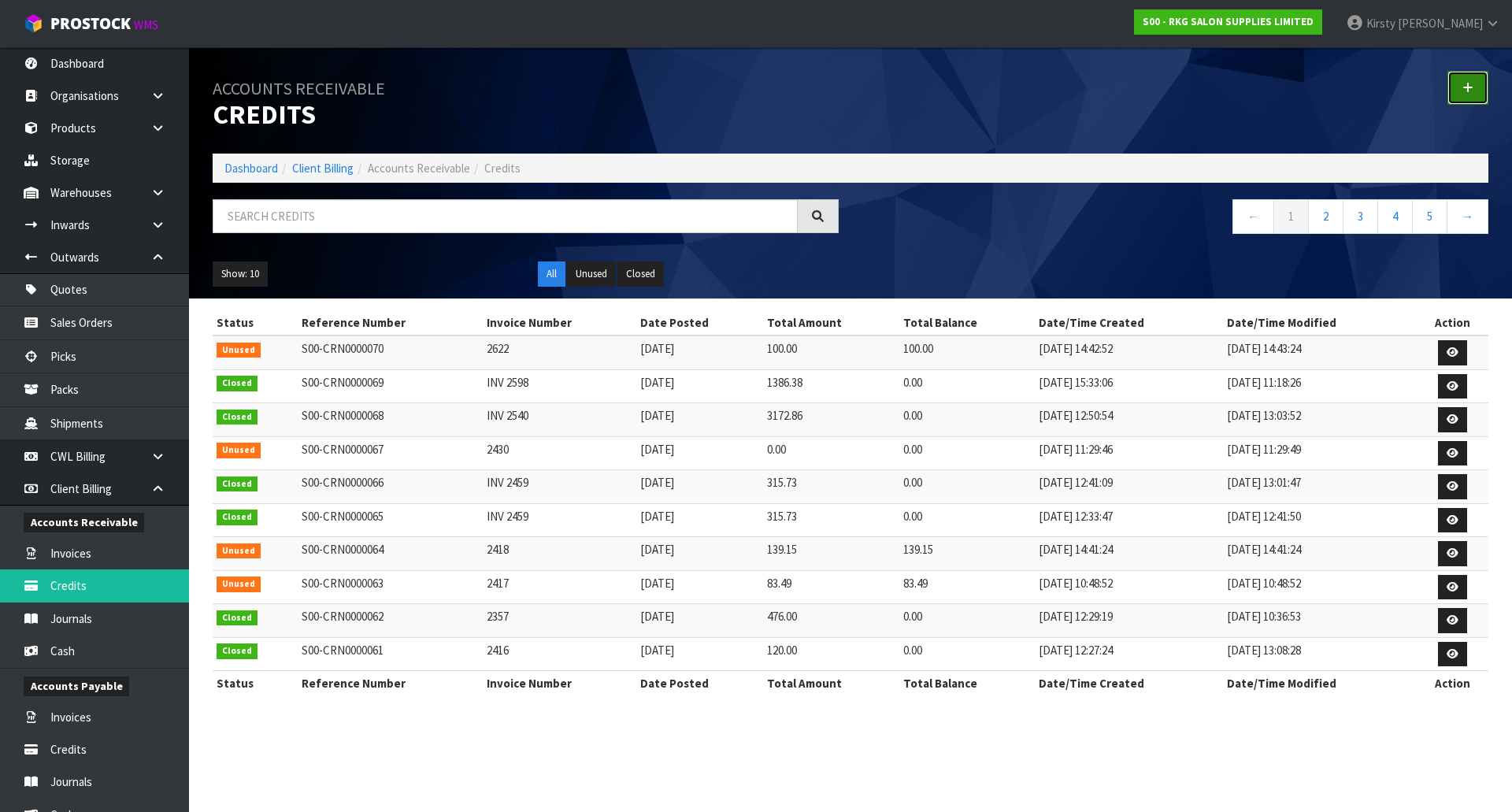
click at [1468, 87] on icon at bounding box center [1467, 88] width 11 height 12
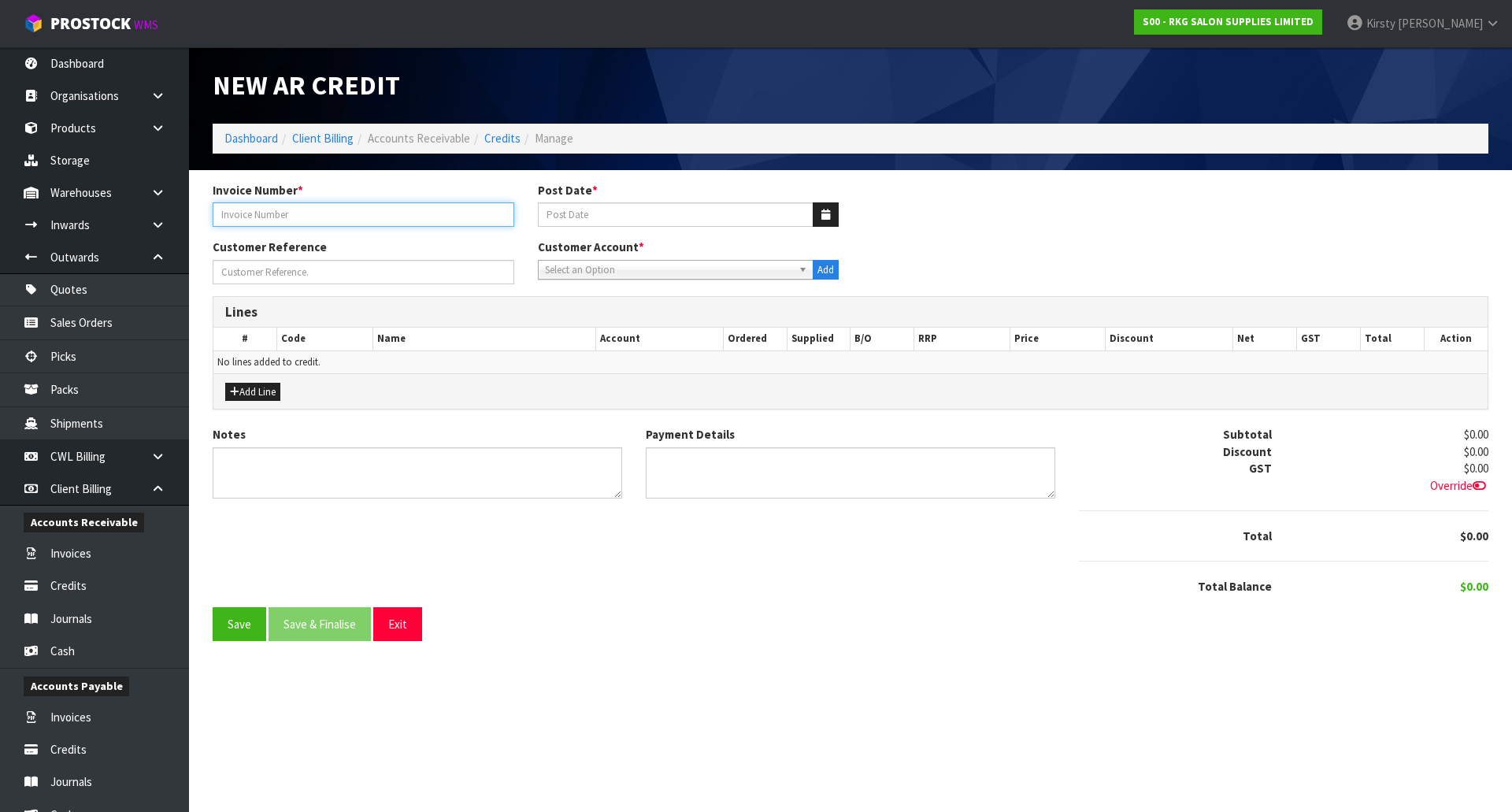
click at [312, 217] on input "text" at bounding box center [363, 215] width 302 height 24
type input "2614"
click at [818, 213] on button "button" at bounding box center [826, 215] width 26 height 24
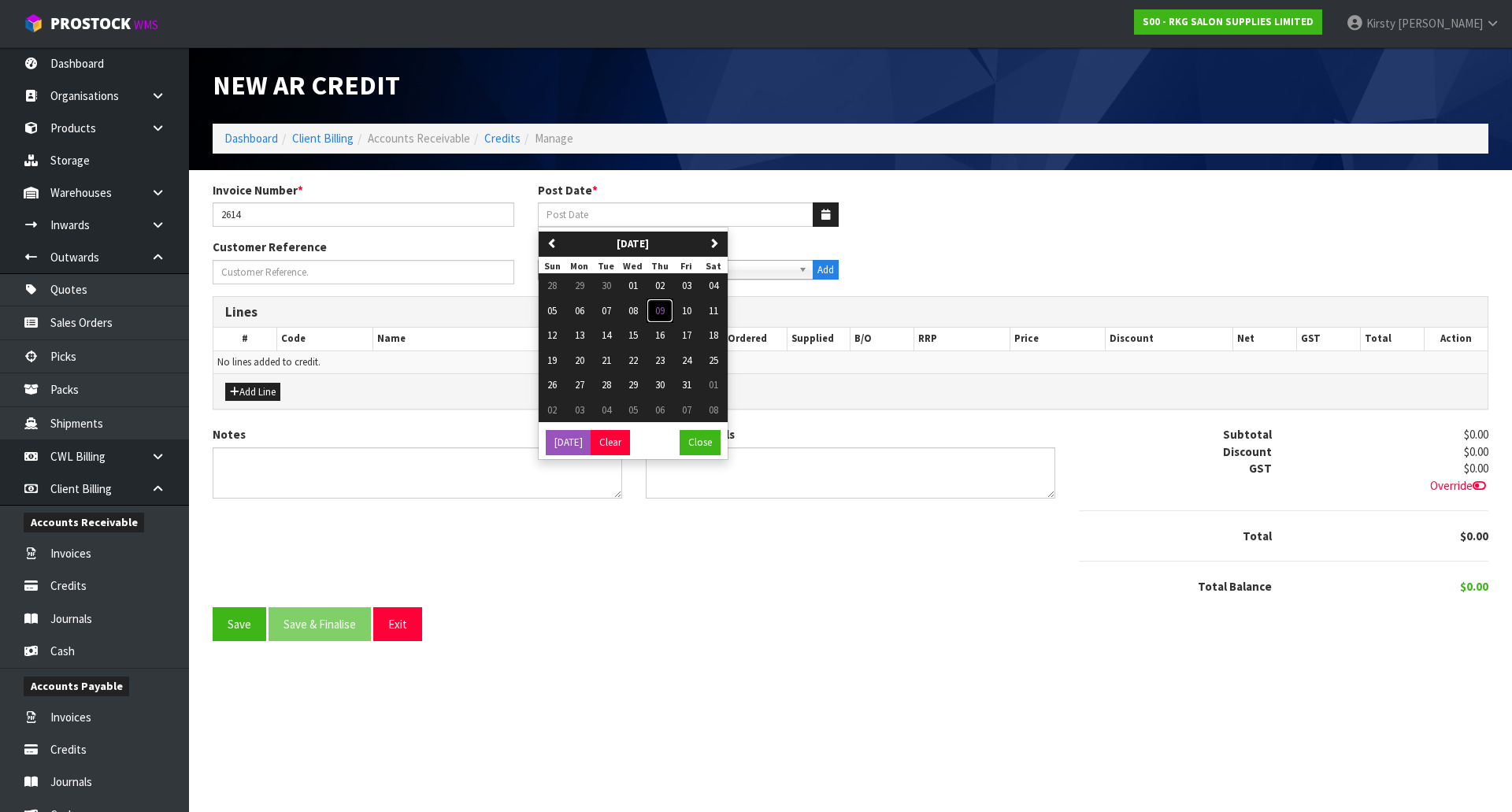
click at [655, 312] on button "09" at bounding box center [660, 310] width 27 height 25
type input "[DATE]"
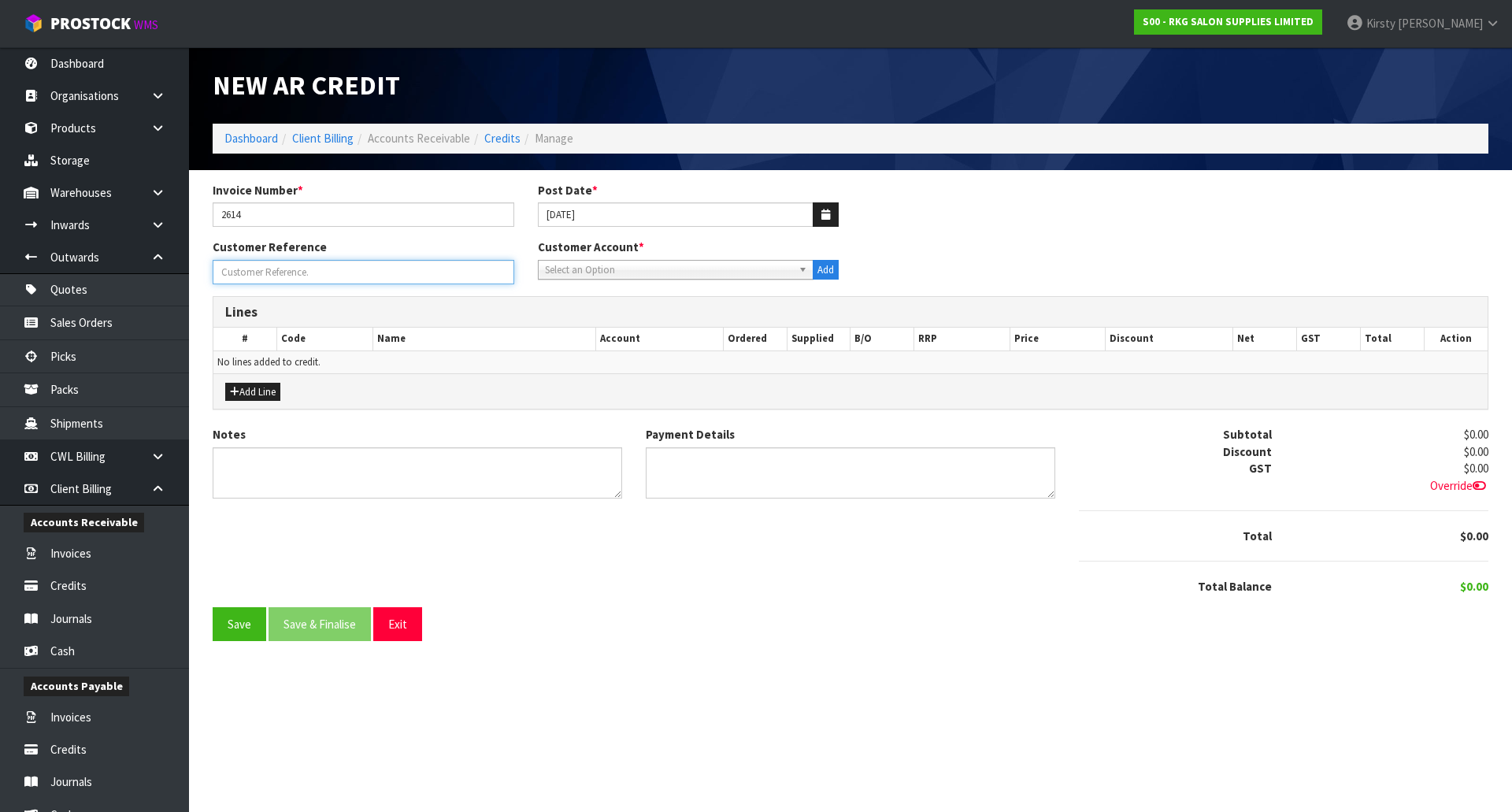
click at [330, 272] on input "Invoice Number *" at bounding box center [363, 272] width 302 height 24
type input "RETURNED"
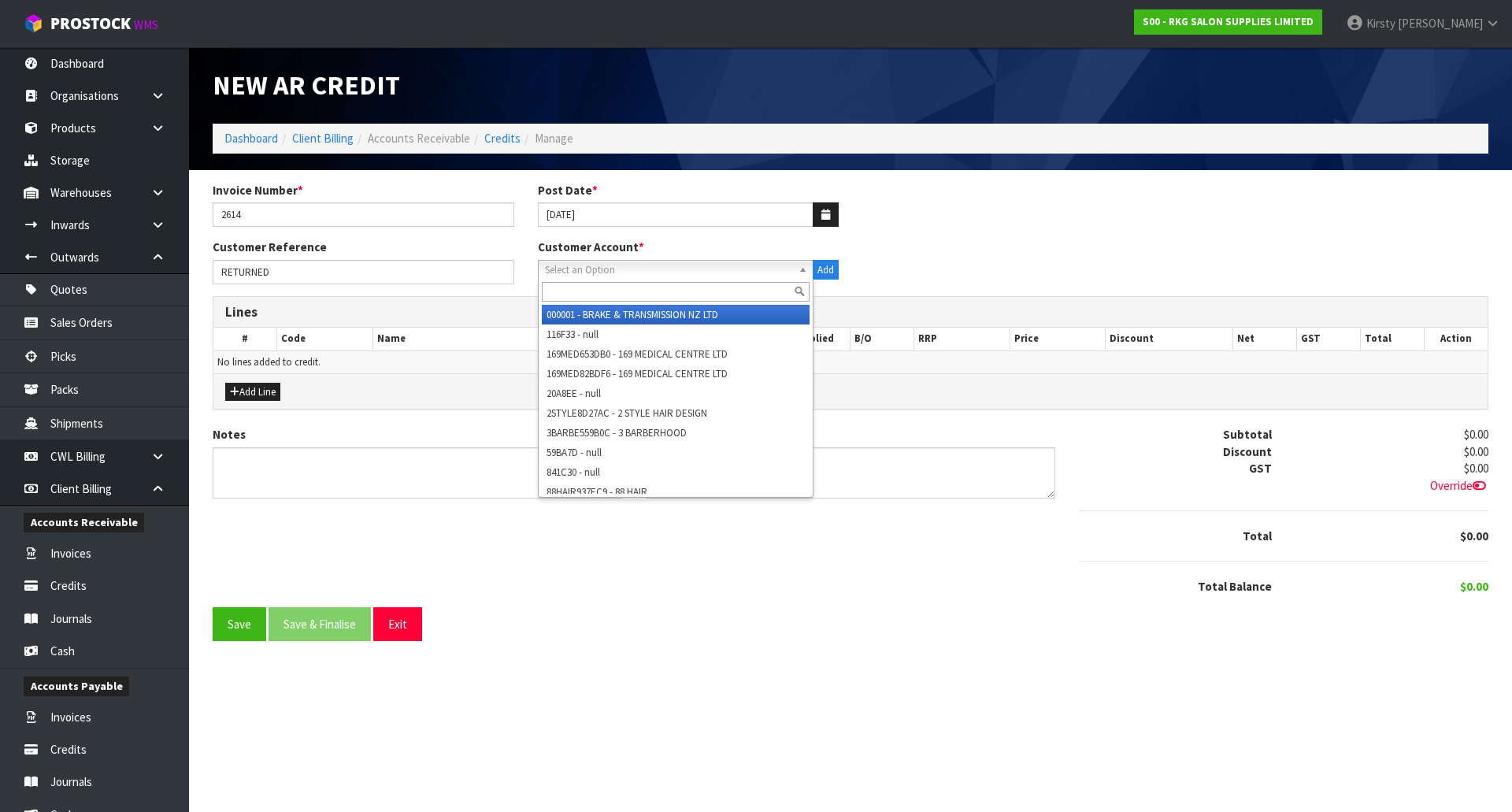
click at [587, 269] on span "Select an Option" at bounding box center [668, 270] width 248 height 19
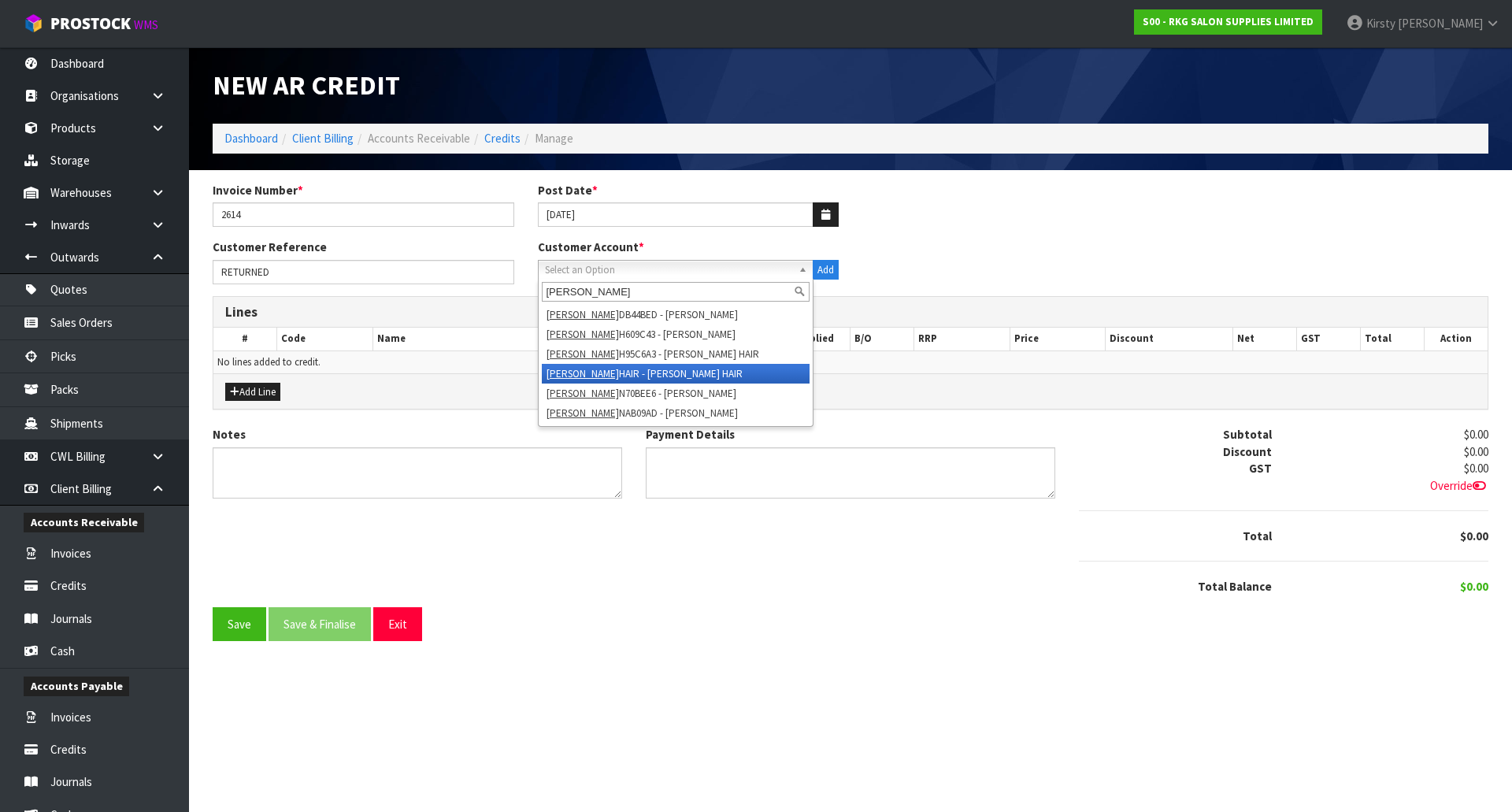
type input "[PERSON_NAME]"
click at [587, 378] on li "[PERSON_NAME] HAIR - [PERSON_NAME]" at bounding box center [676, 373] width 269 height 20
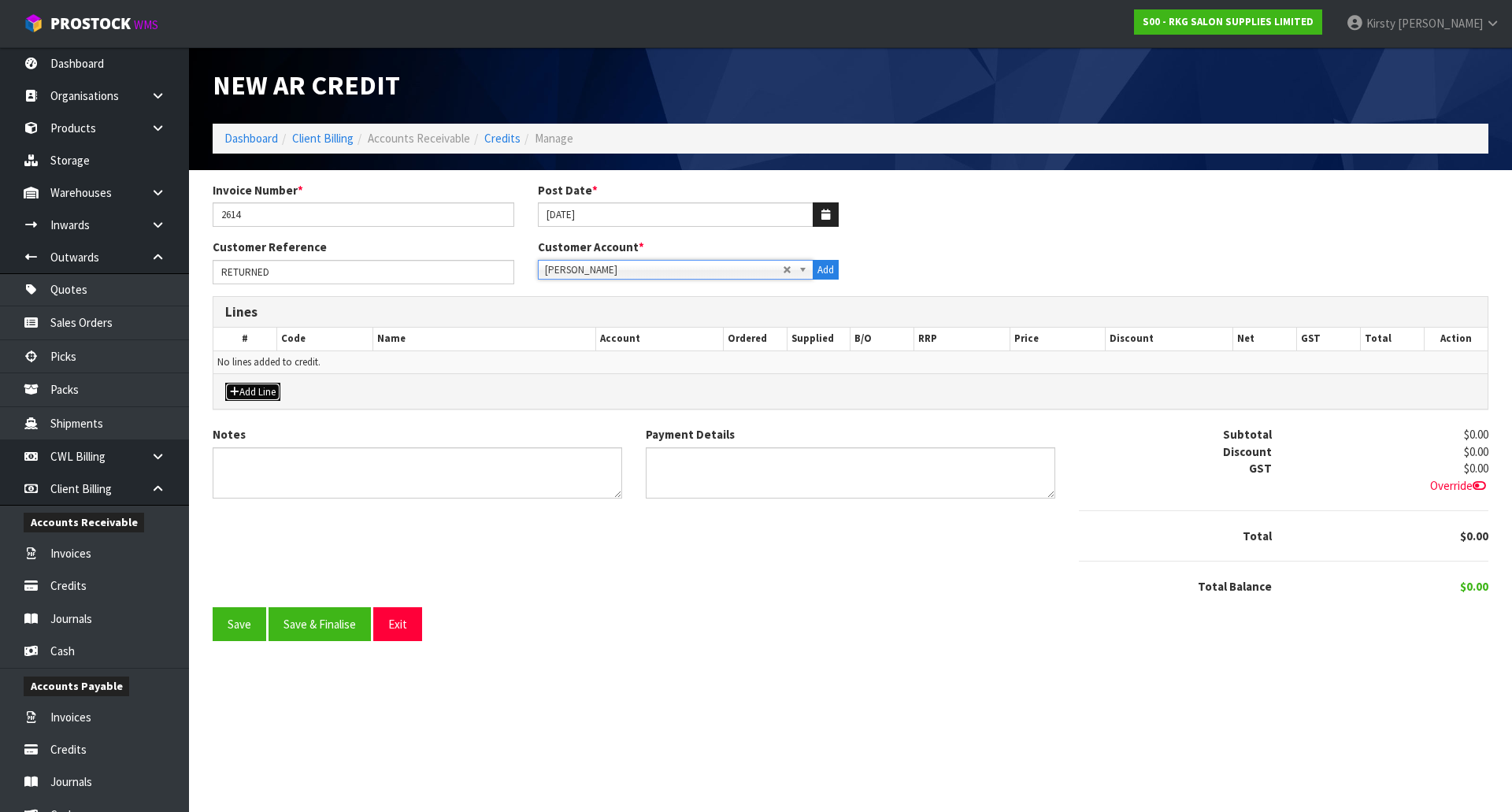
click at [254, 386] on button "Add Line" at bounding box center [253, 392] width 55 height 19
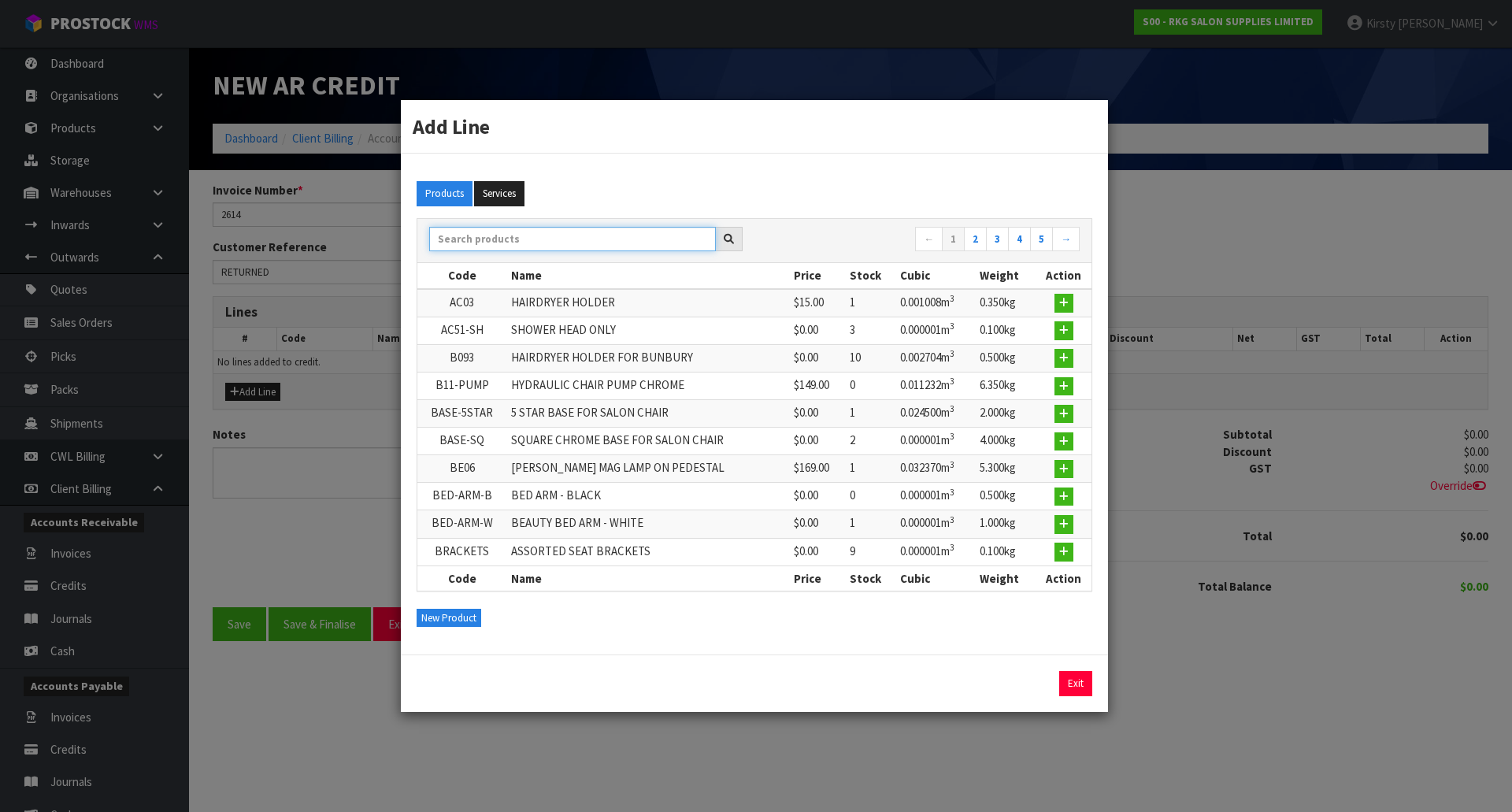
click at [479, 244] on input "text" at bounding box center [573, 239] width 287 height 24
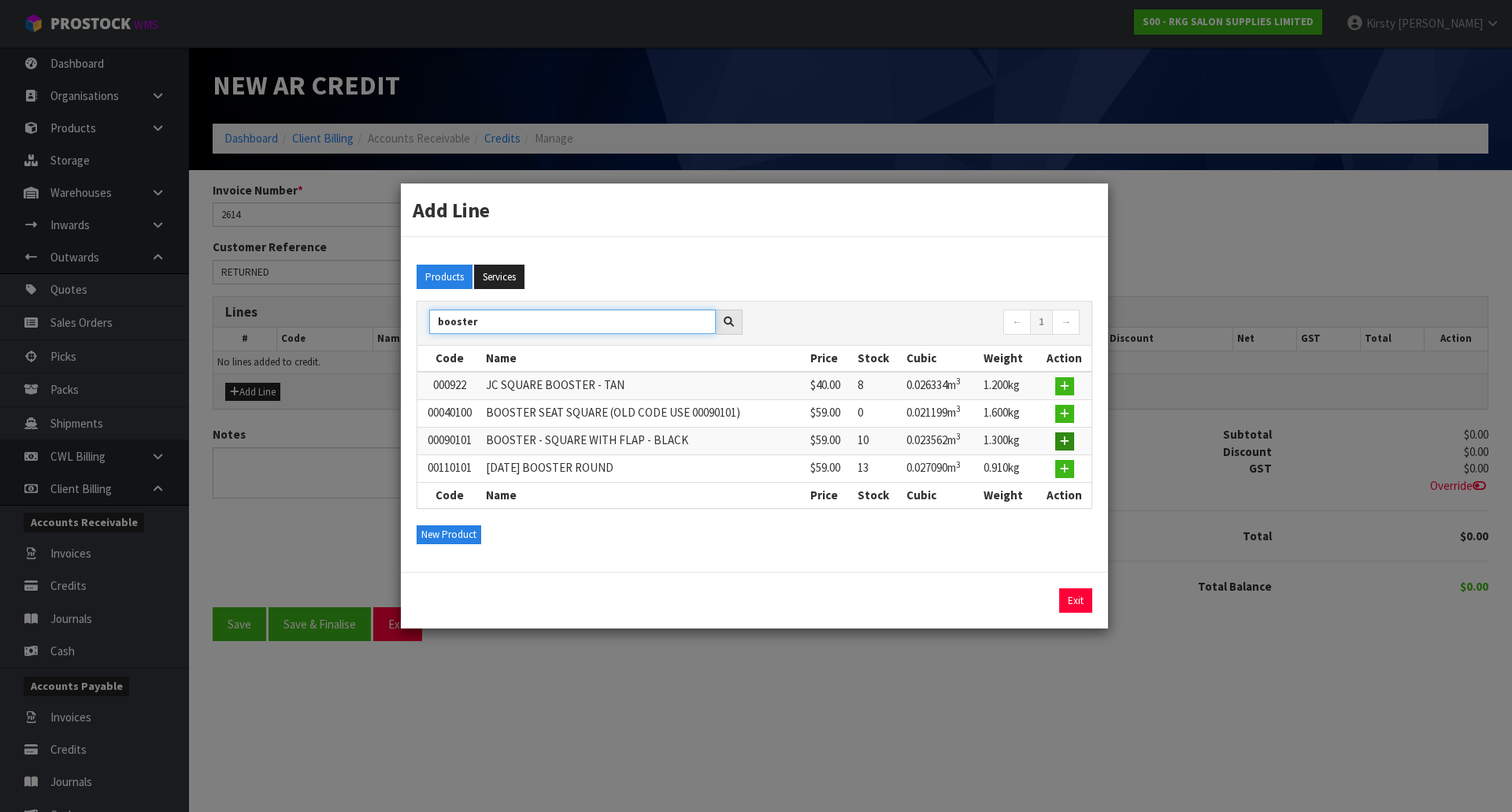
type input "booster"
click at [1067, 443] on icon "button" at bounding box center [1064, 442] width 9 height 10
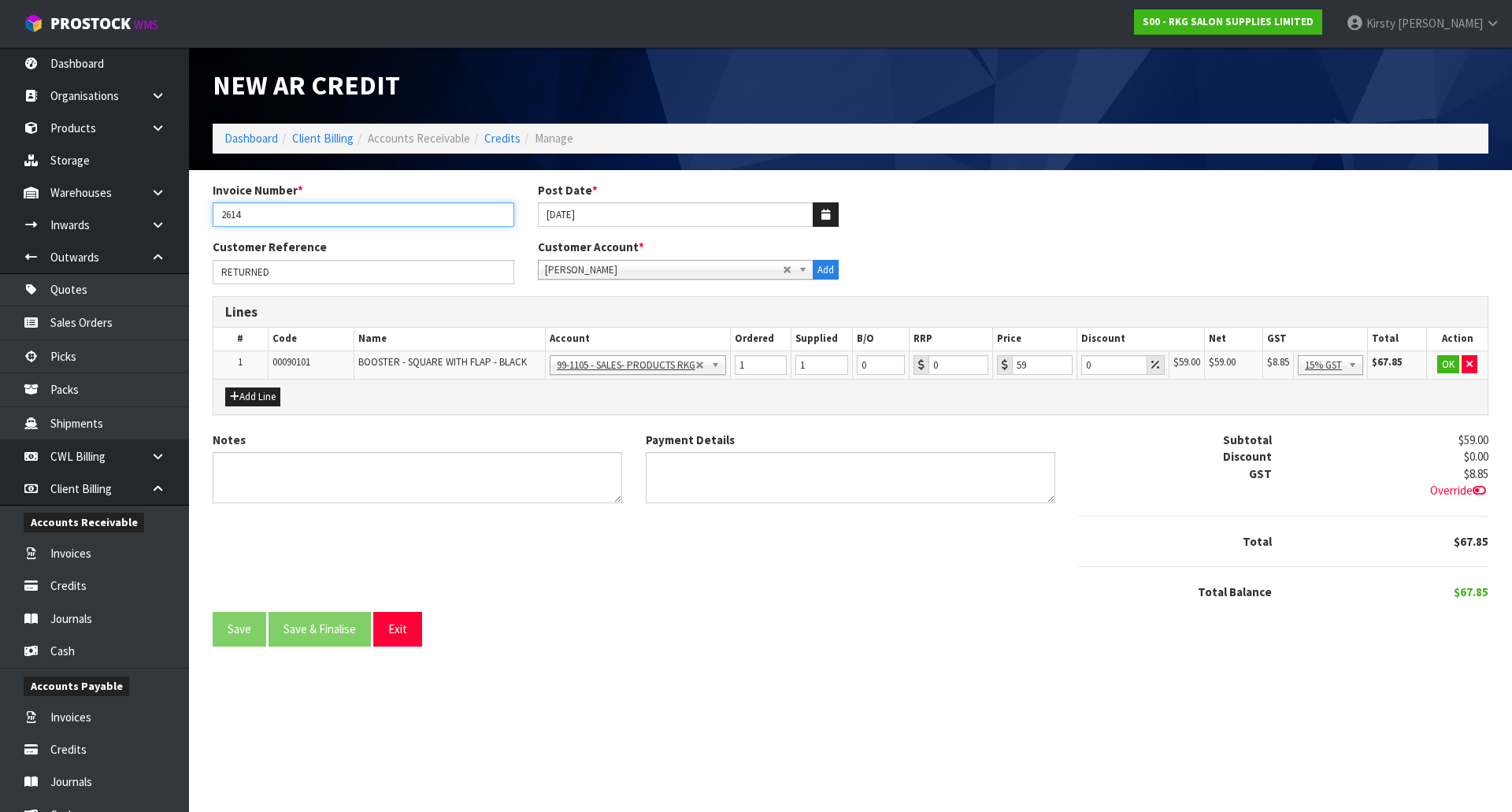
click at [271, 220] on input "2614" at bounding box center [363, 215] width 302 height 24
type input "2611"
drag, startPoint x: 1105, startPoint y: 369, endPoint x: 1070, endPoint y: 372, distance: 35.1
click at [1070, 372] on tr "1 00090101 BOOSTER - SQUARE WITH FLAP - BLACK 99-1100 - SALES -ADMIN 99-1105 - …" at bounding box center [850, 364] width 1274 height 28
type input "5"
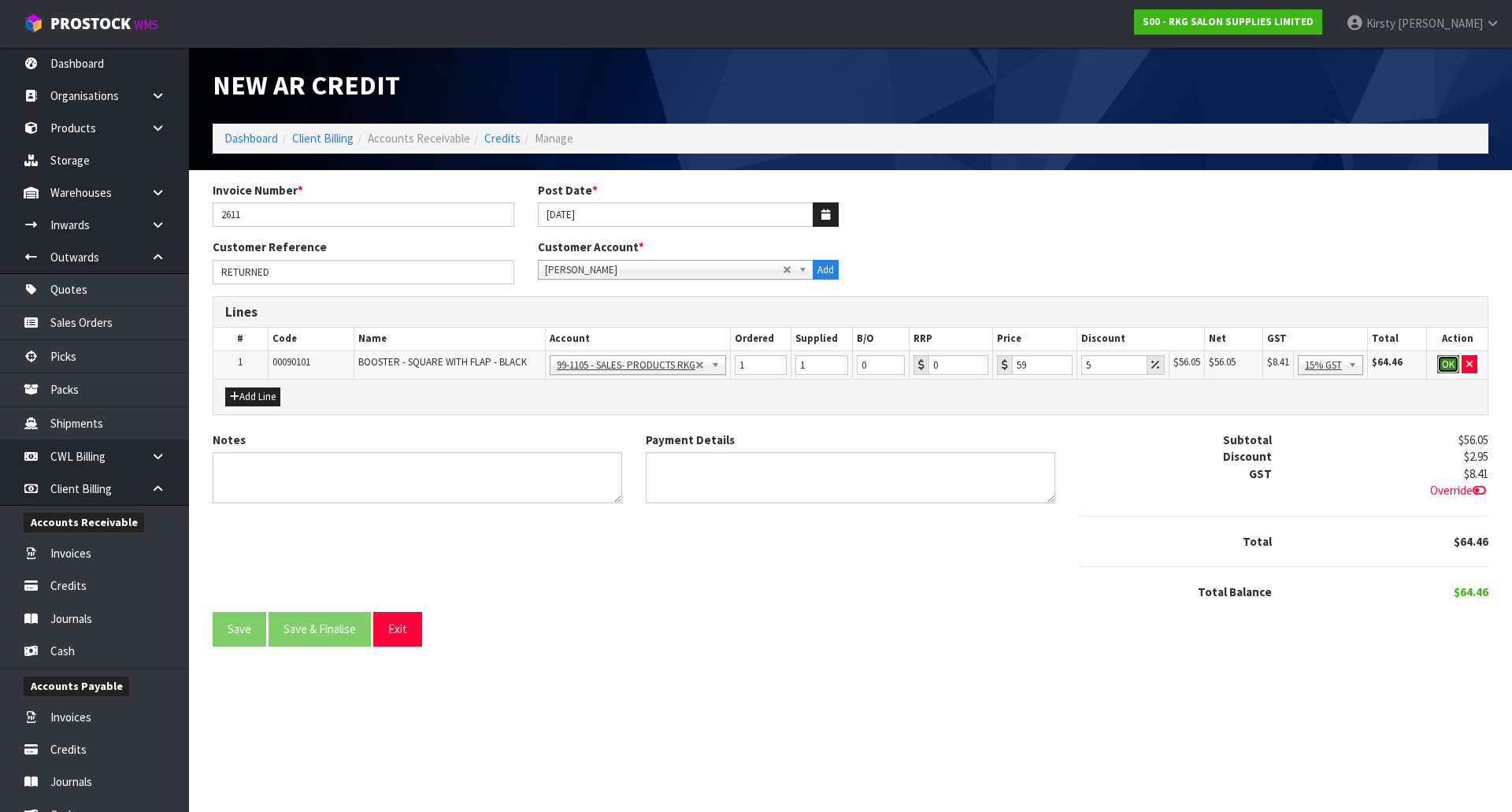
click at [1443, 364] on button "OK" at bounding box center [1448, 364] width 22 height 19
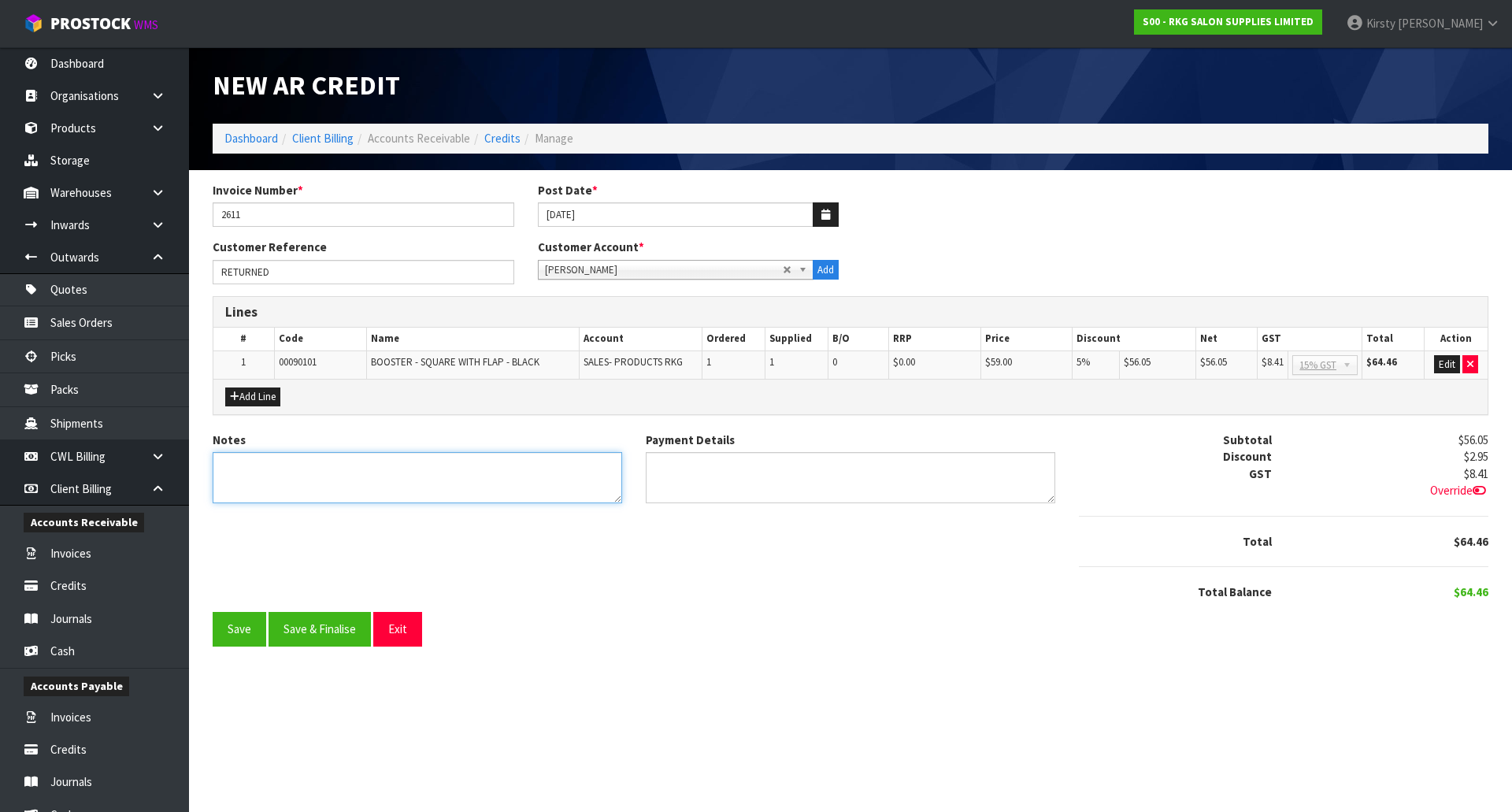
click at [258, 467] on textarea "Notes" at bounding box center [417, 478] width 410 height 52
type textarea "RETURNED FOR CREDIT"
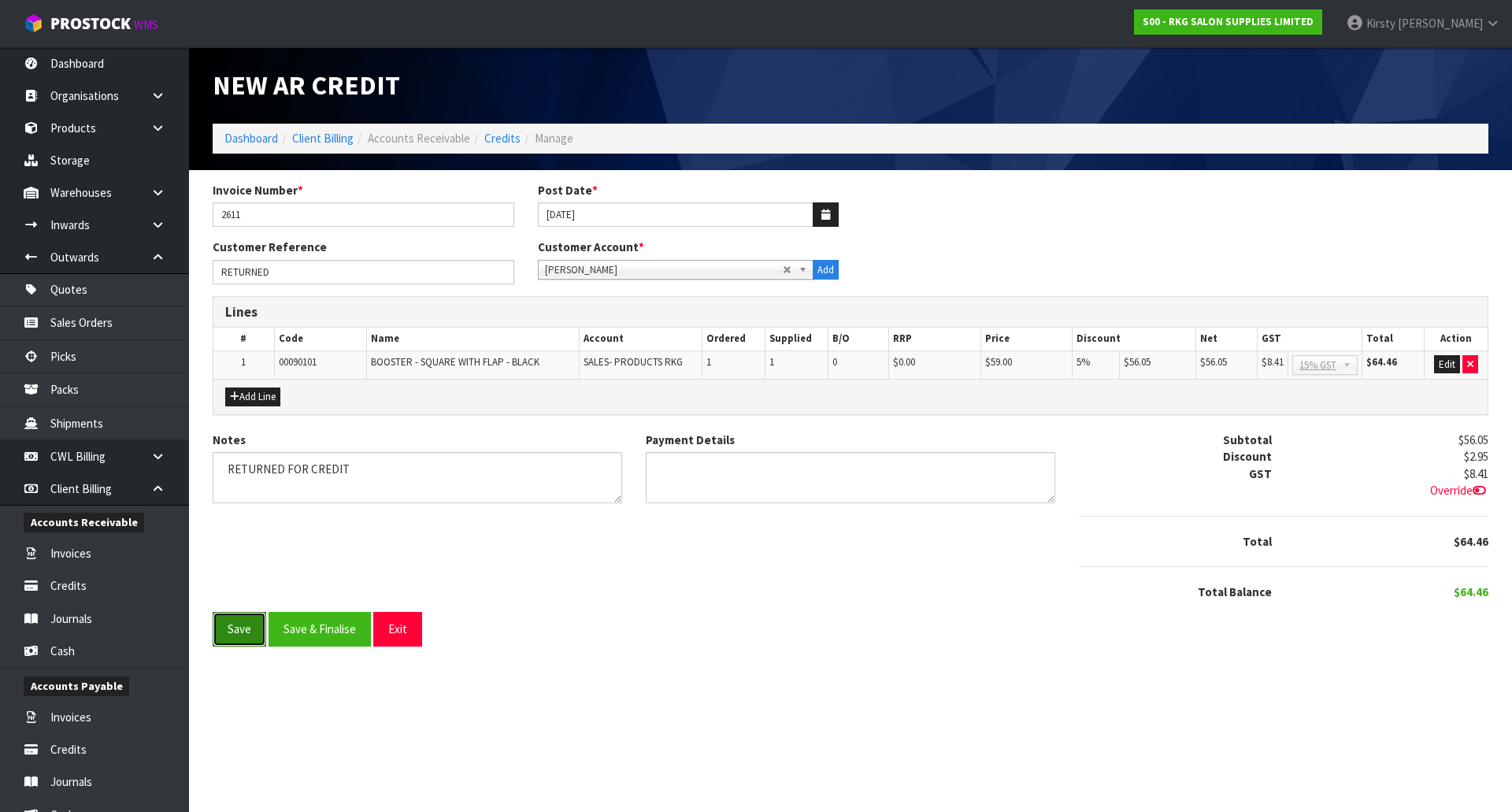
click at [241, 634] on button "Save" at bounding box center [239, 628] width 53 height 34
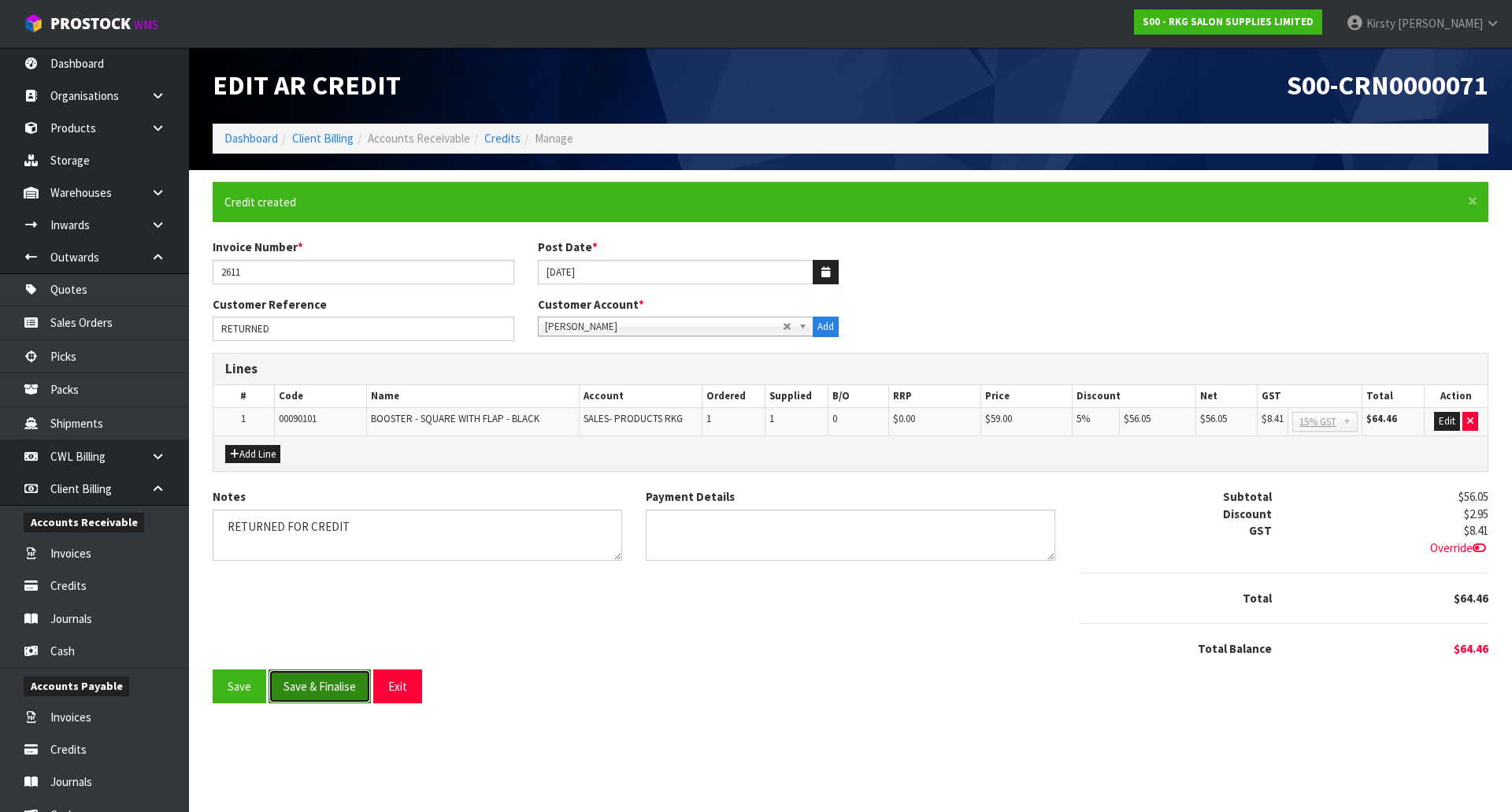
click at [331, 682] on button "Save & Finalise" at bounding box center [320, 686] width 102 height 34
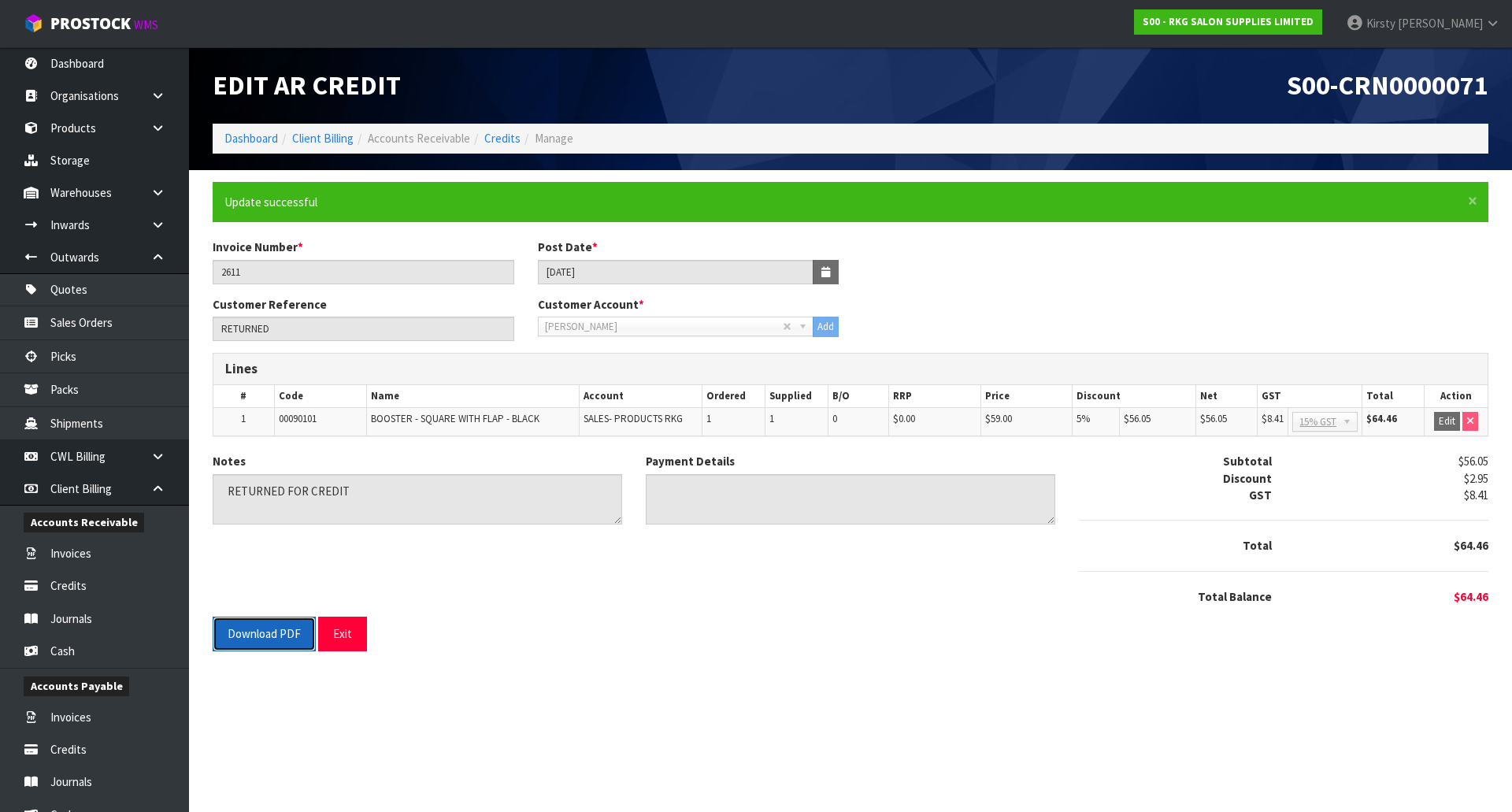
click at [276, 637] on button "Download PDF" at bounding box center [264, 633] width 103 height 34
click at [344, 631] on button "Exit" at bounding box center [342, 633] width 49 height 34
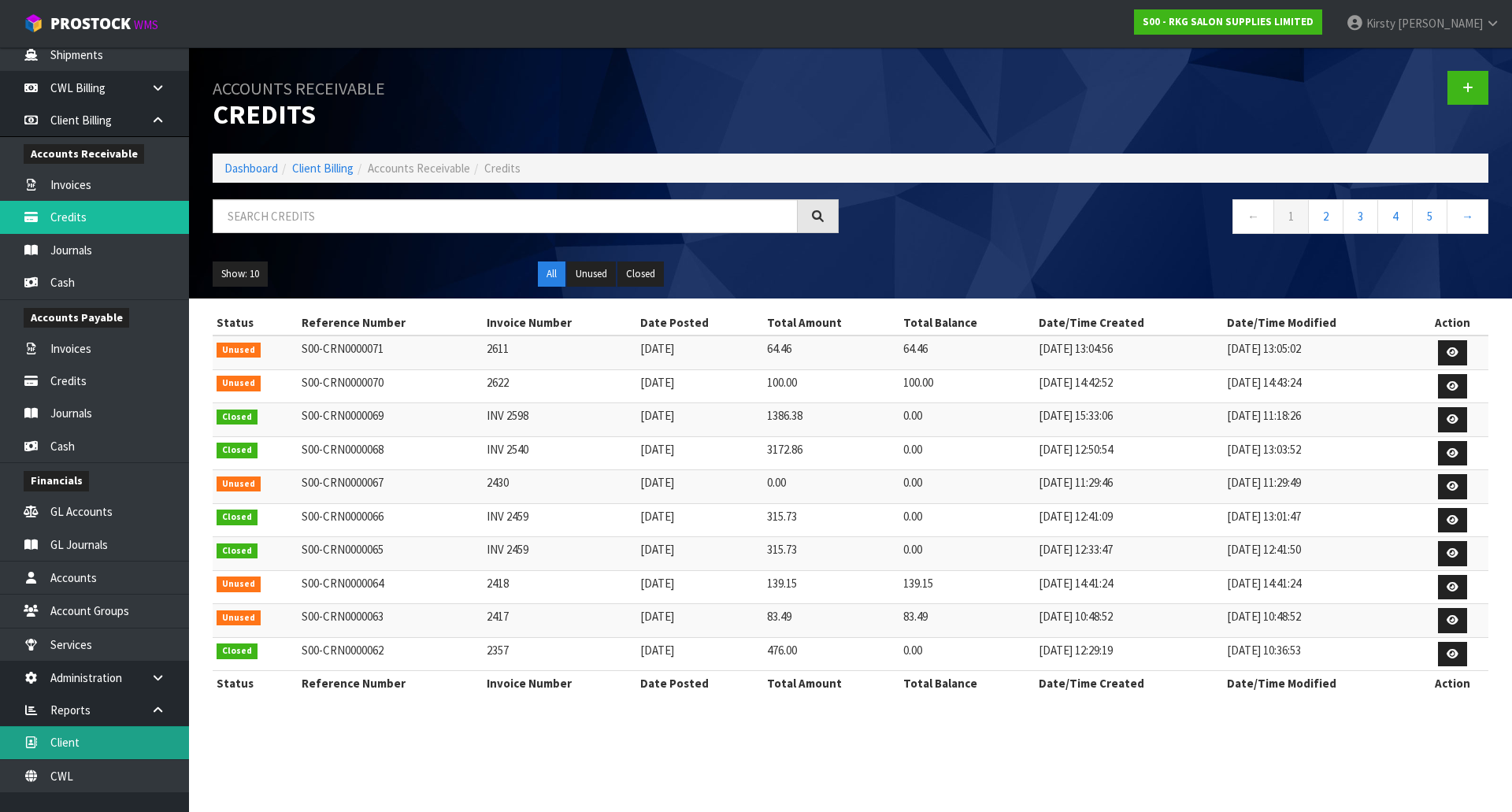
scroll to position [382, 0]
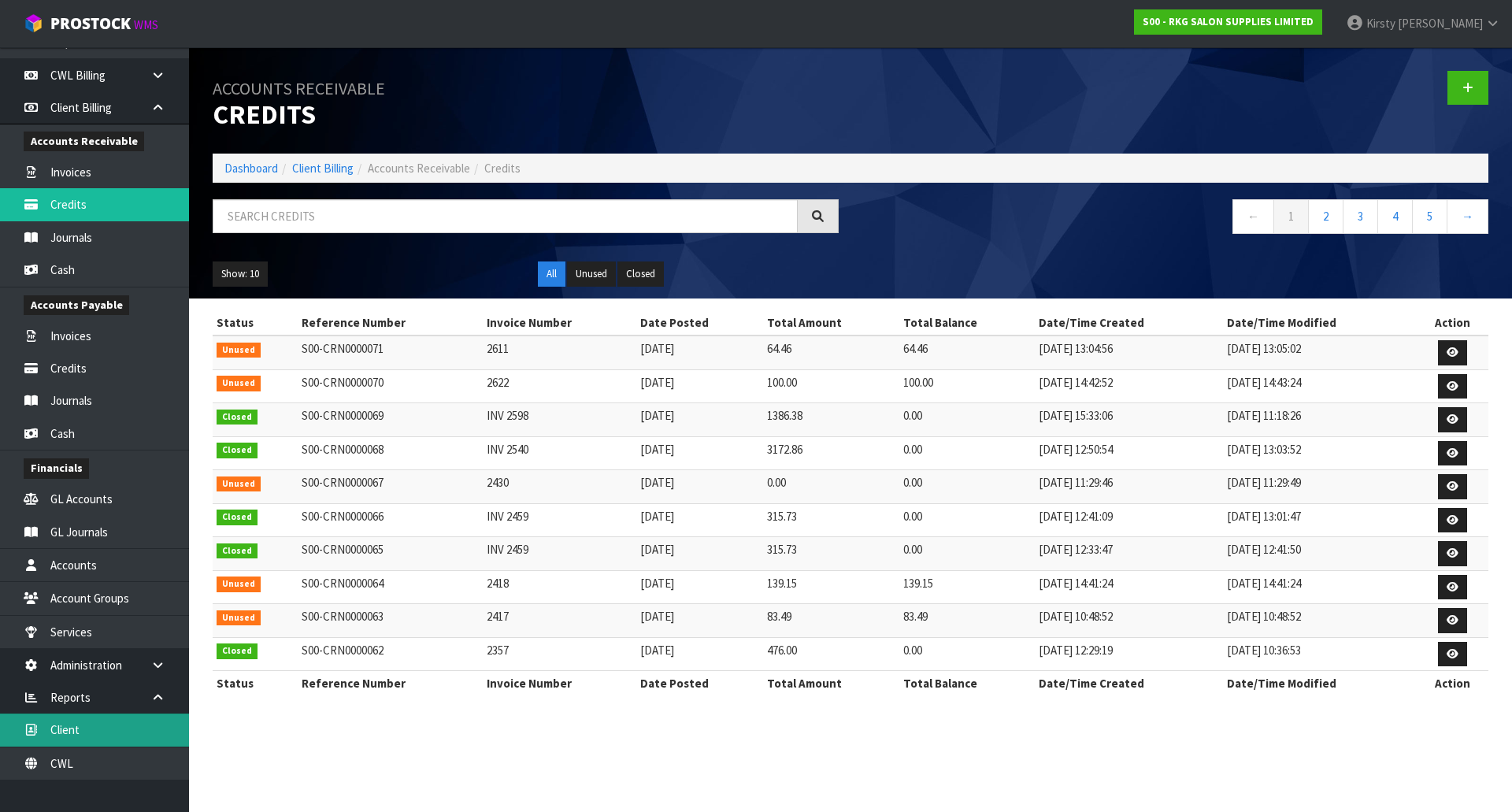
click at [70, 738] on link "Client" at bounding box center [94, 730] width 189 height 33
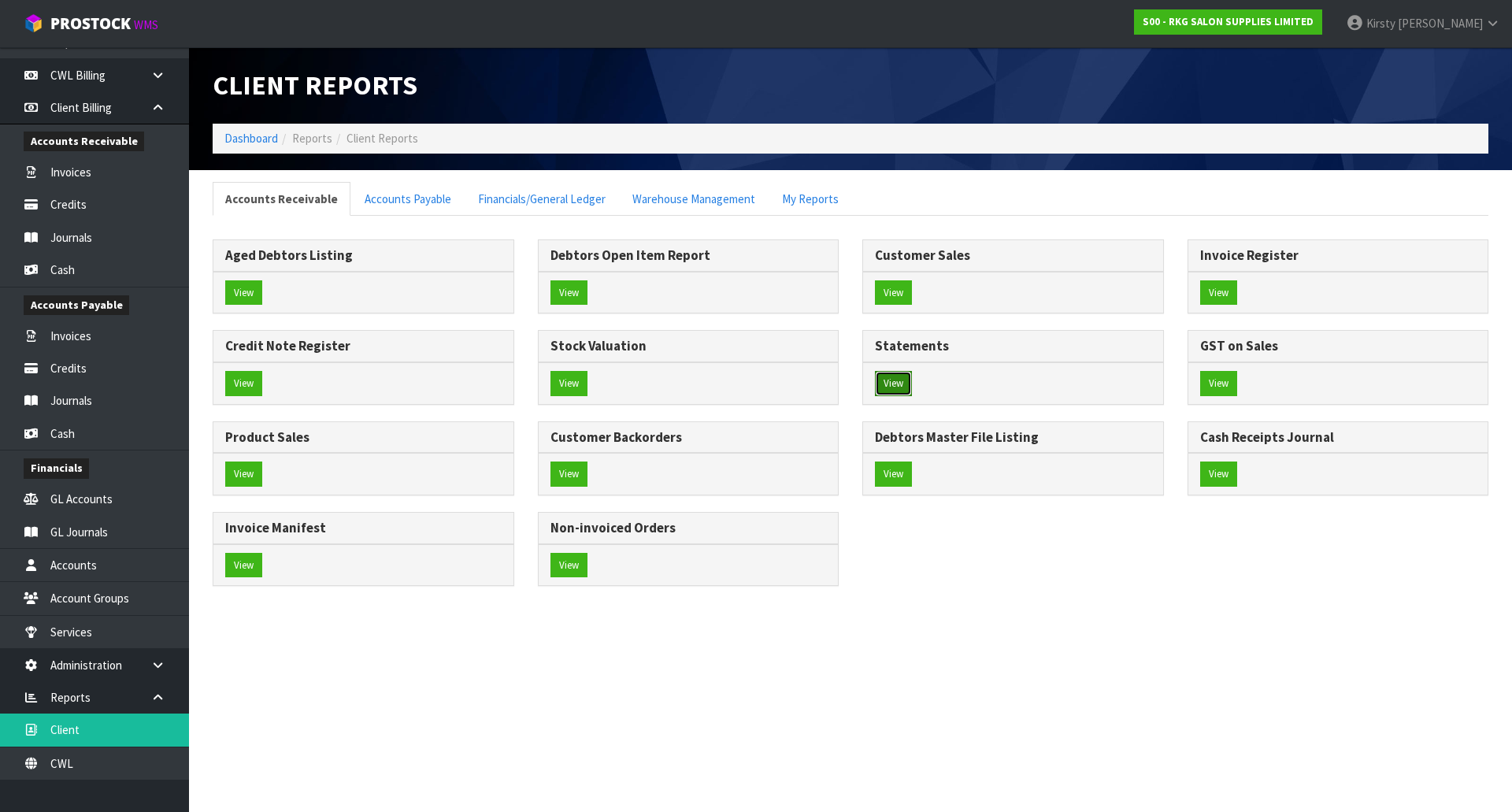
click at [889, 380] on button "View" at bounding box center [893, 383] width 37 height 25
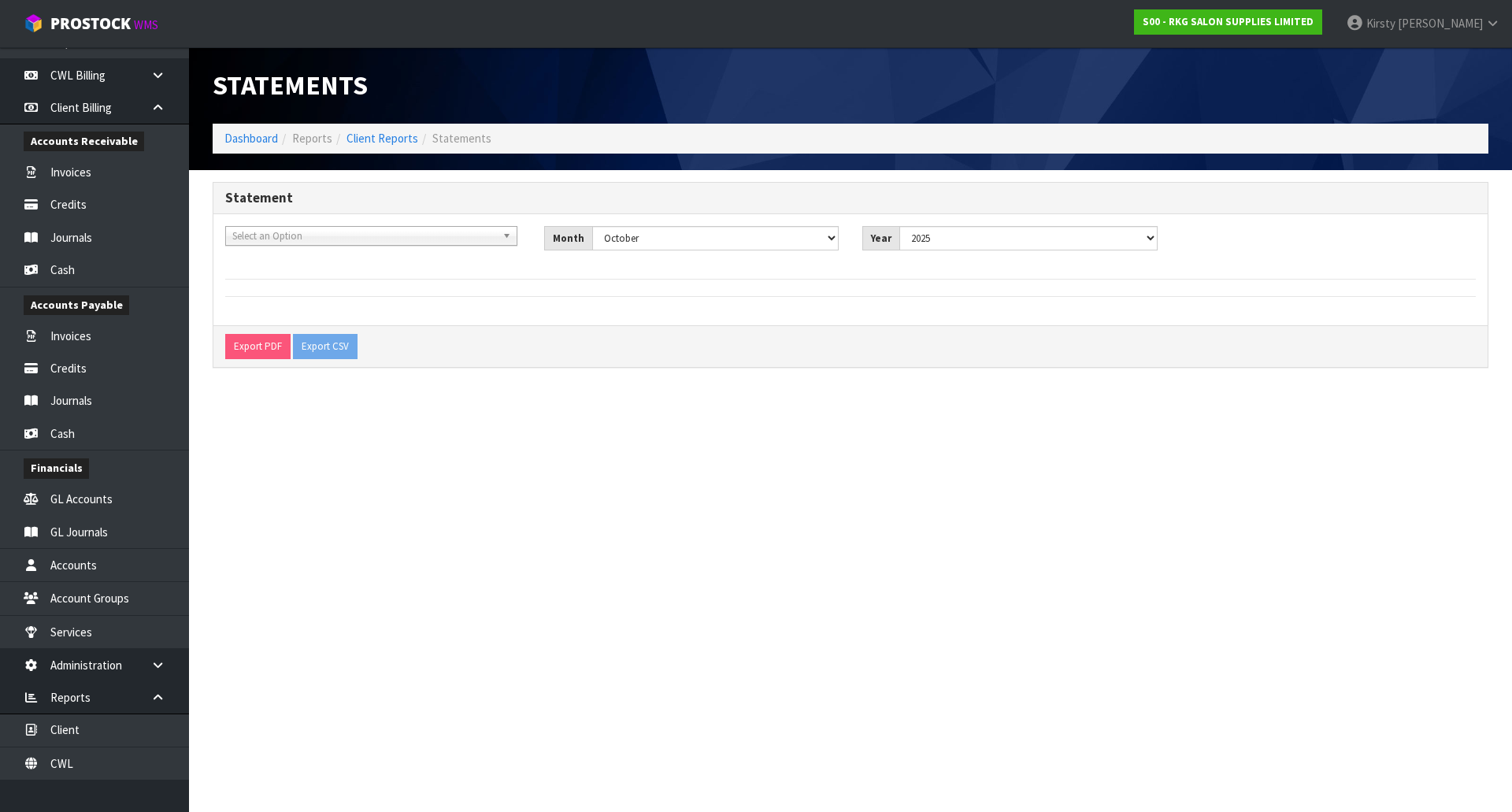
click at [253, 234] on span "Select an Option" at bounding box center [363, 236] width 264 height 19
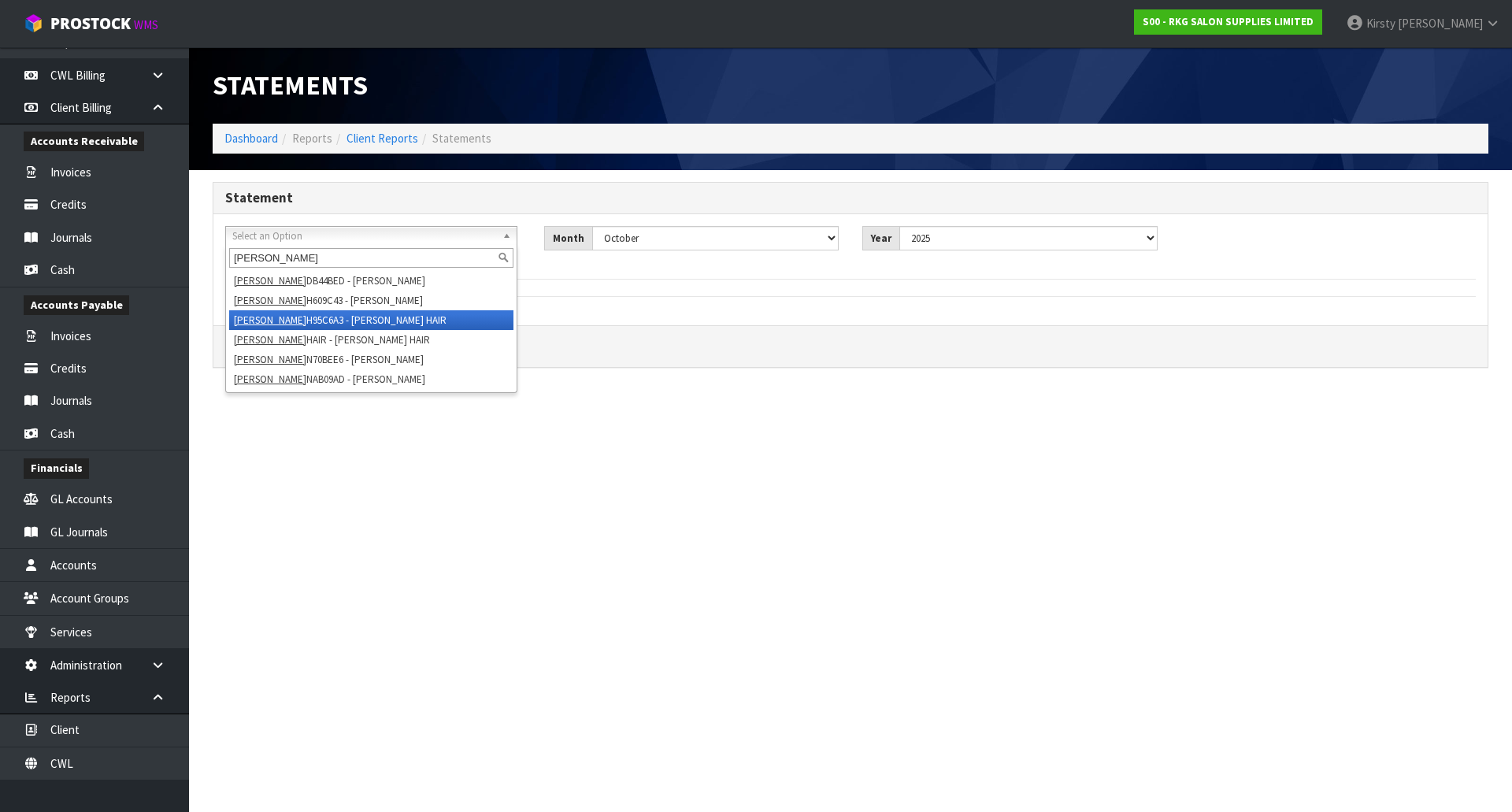
type input "[PERSON_NAME]"
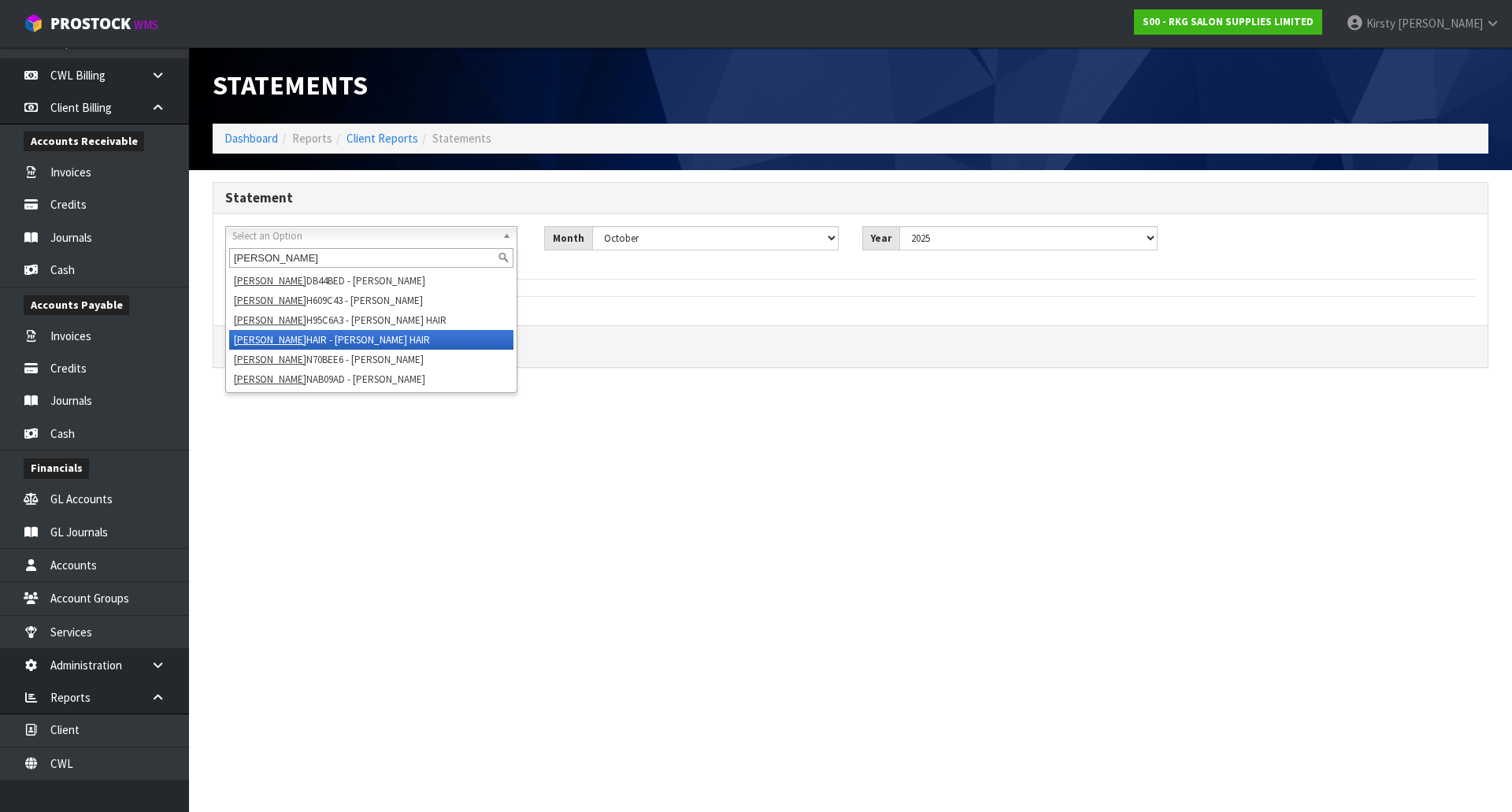
click at [264, 340] on li "[PERSON_NAME] HAIR - [PERSON_NAME]" at bounding box center [371, 339] width 284 height 20
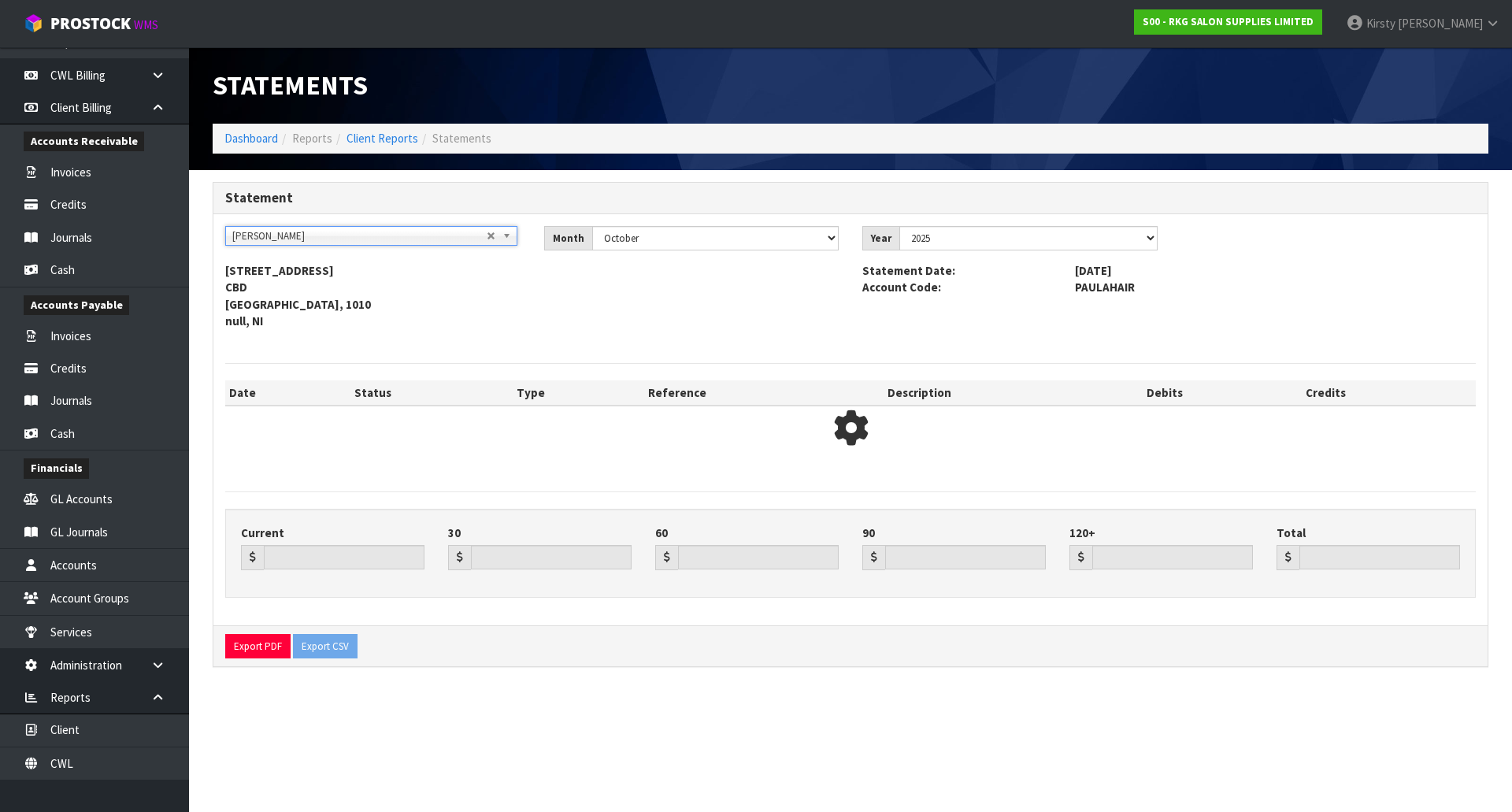
type input "1714.45"
type input "-1843.36"
type input "0.00"
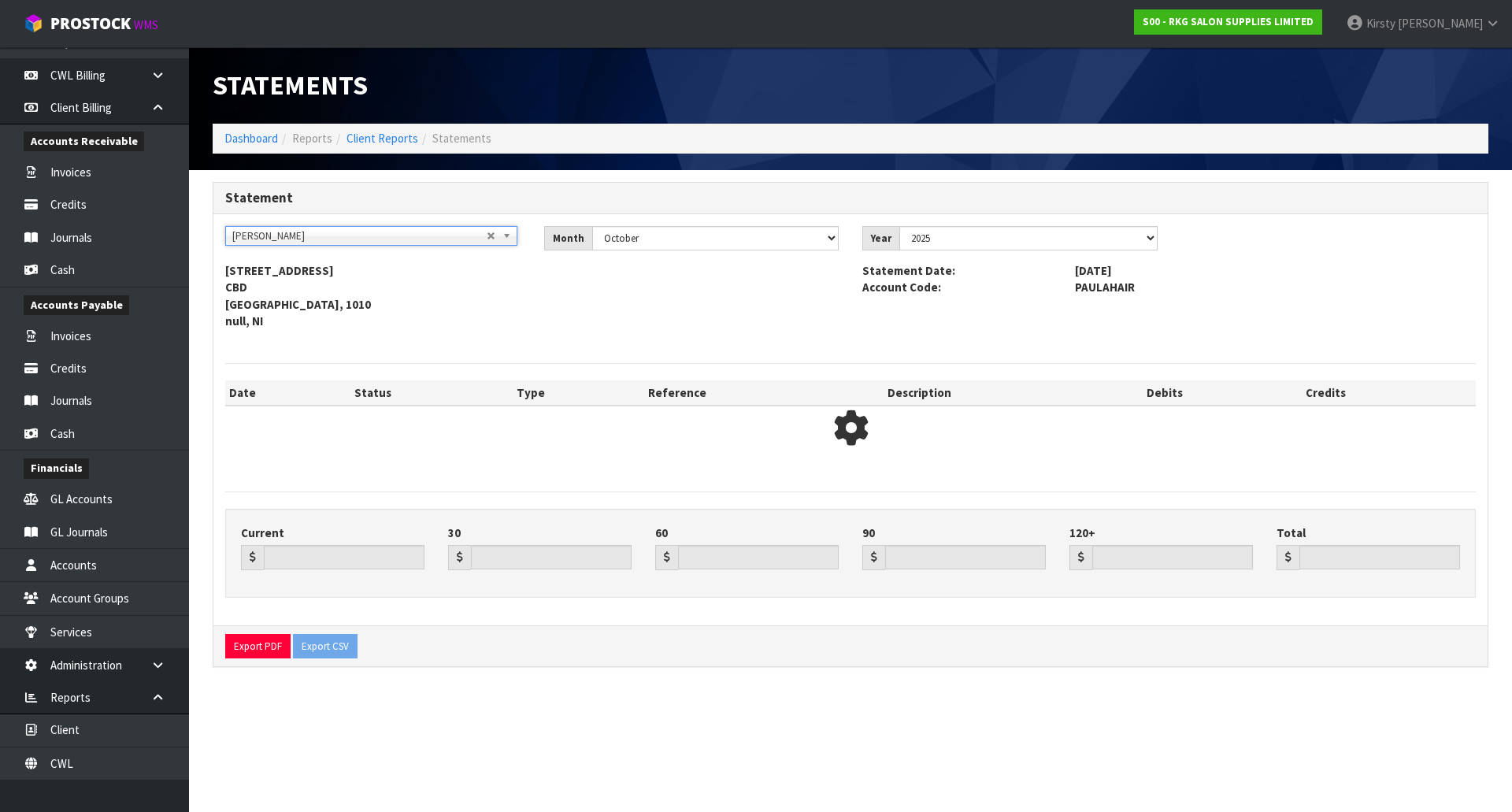
type input "-128.91"
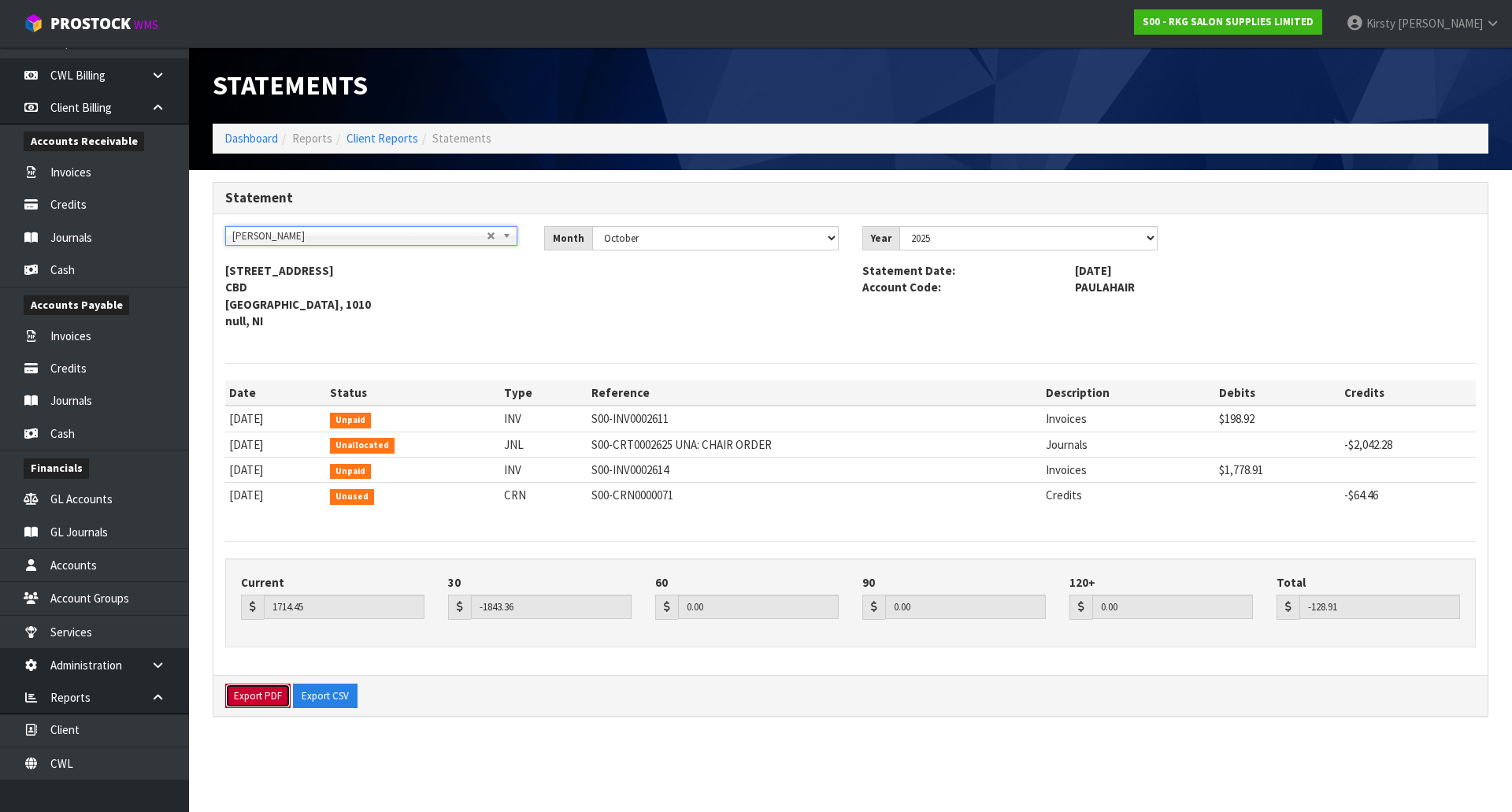
click at [251, 694] on button "Export PDF" at bounding box center [258, 696] width 65 height 25
click at [155, 101] on icon at bounding box center [157, 107] width 15 height 12
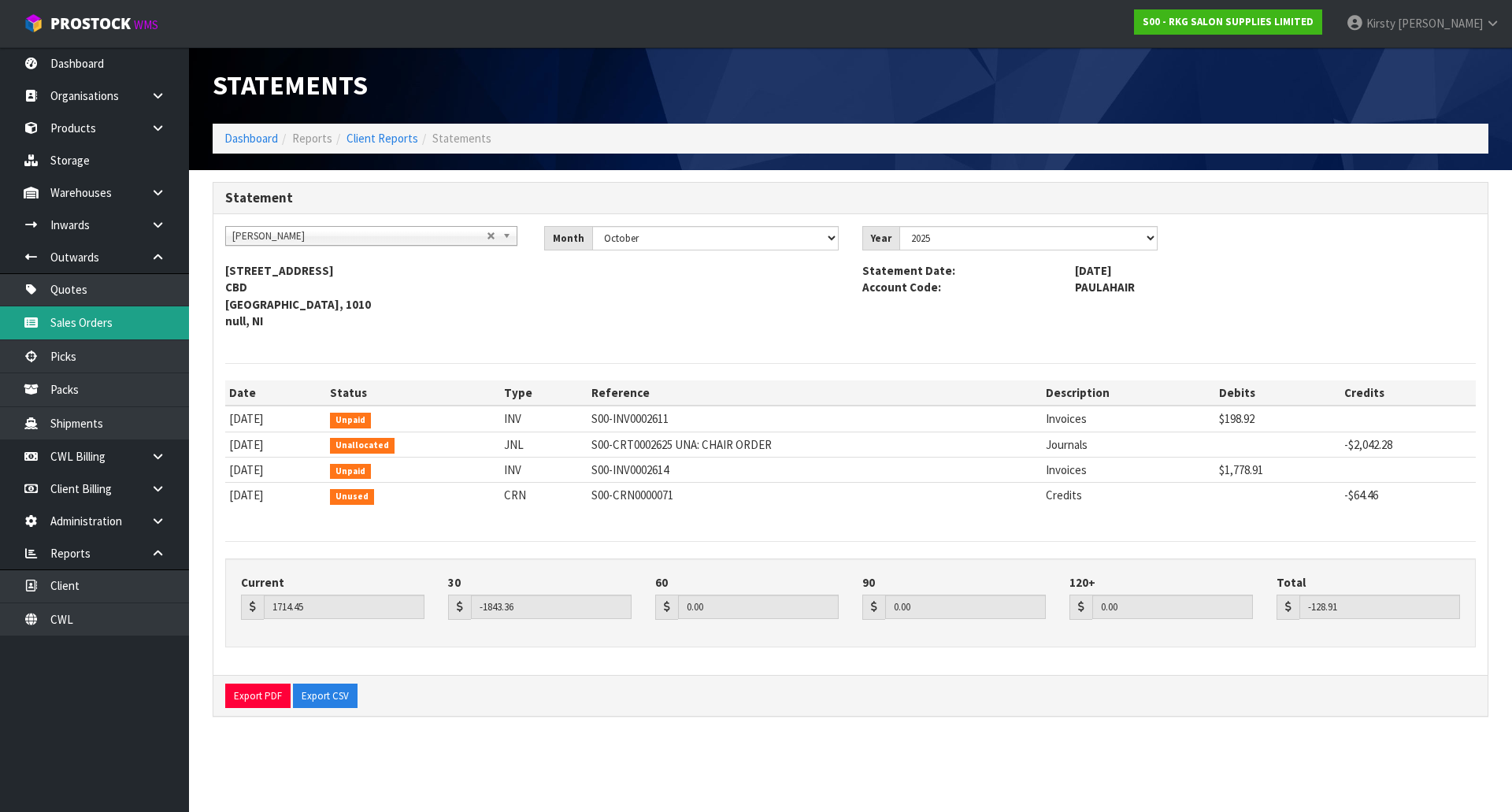
click at [113, 320] on link "Sales Orders" at bounding box center [94, 323] width 189 height 33
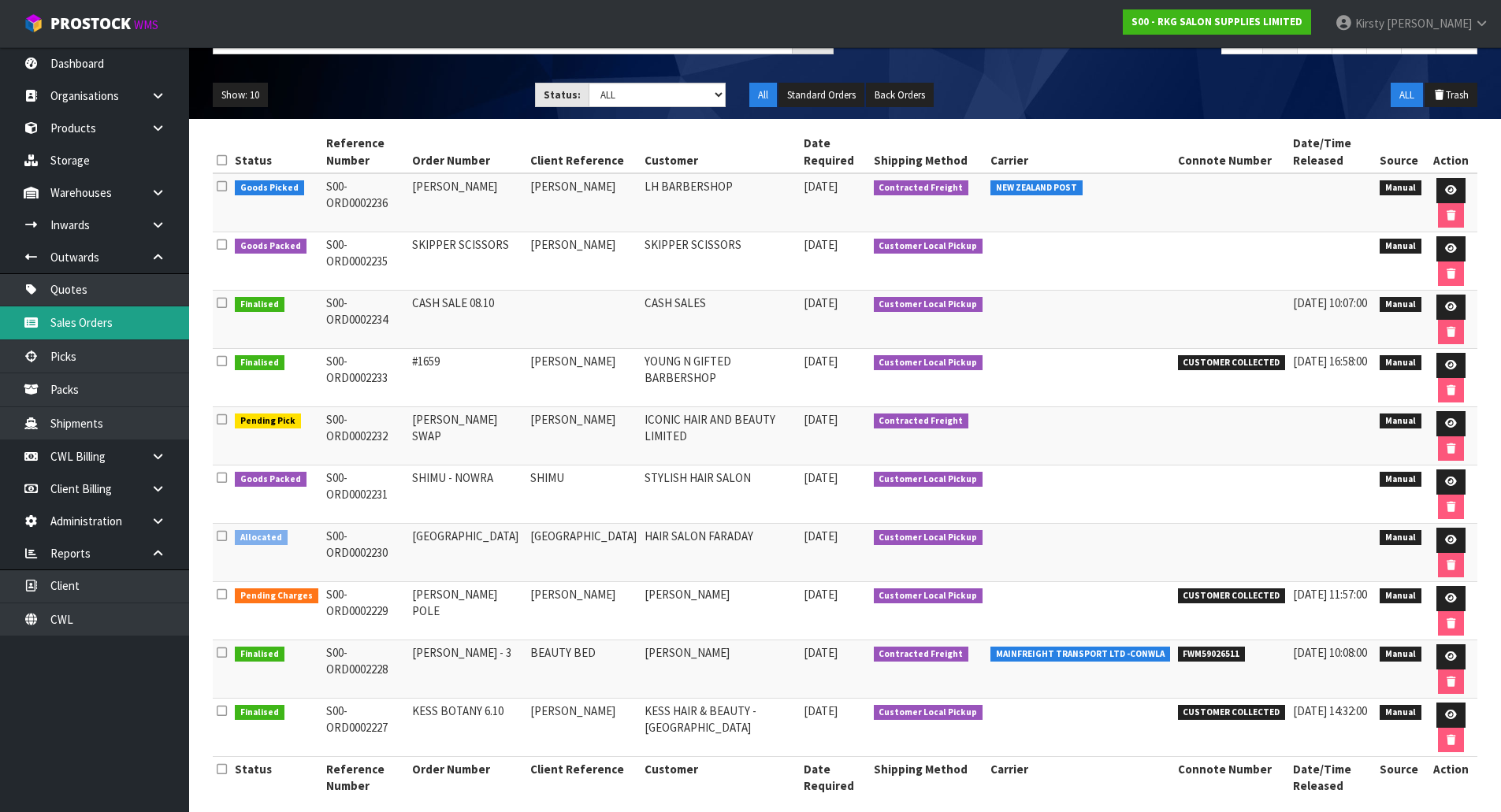
scroll to position [169, 0]
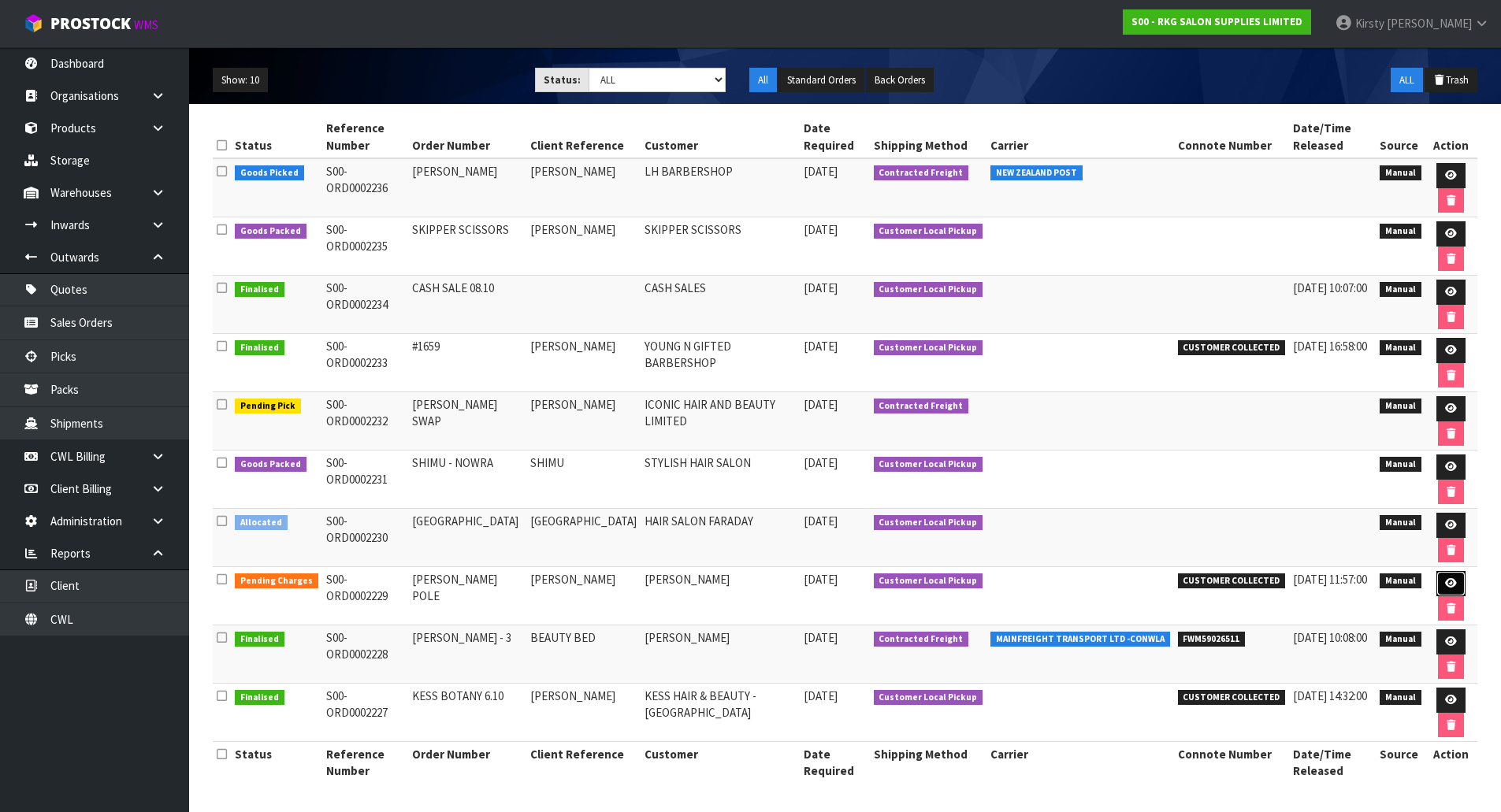
click at [1445, 581] on icon at bounding box center [1451, 583] width 12 height 10
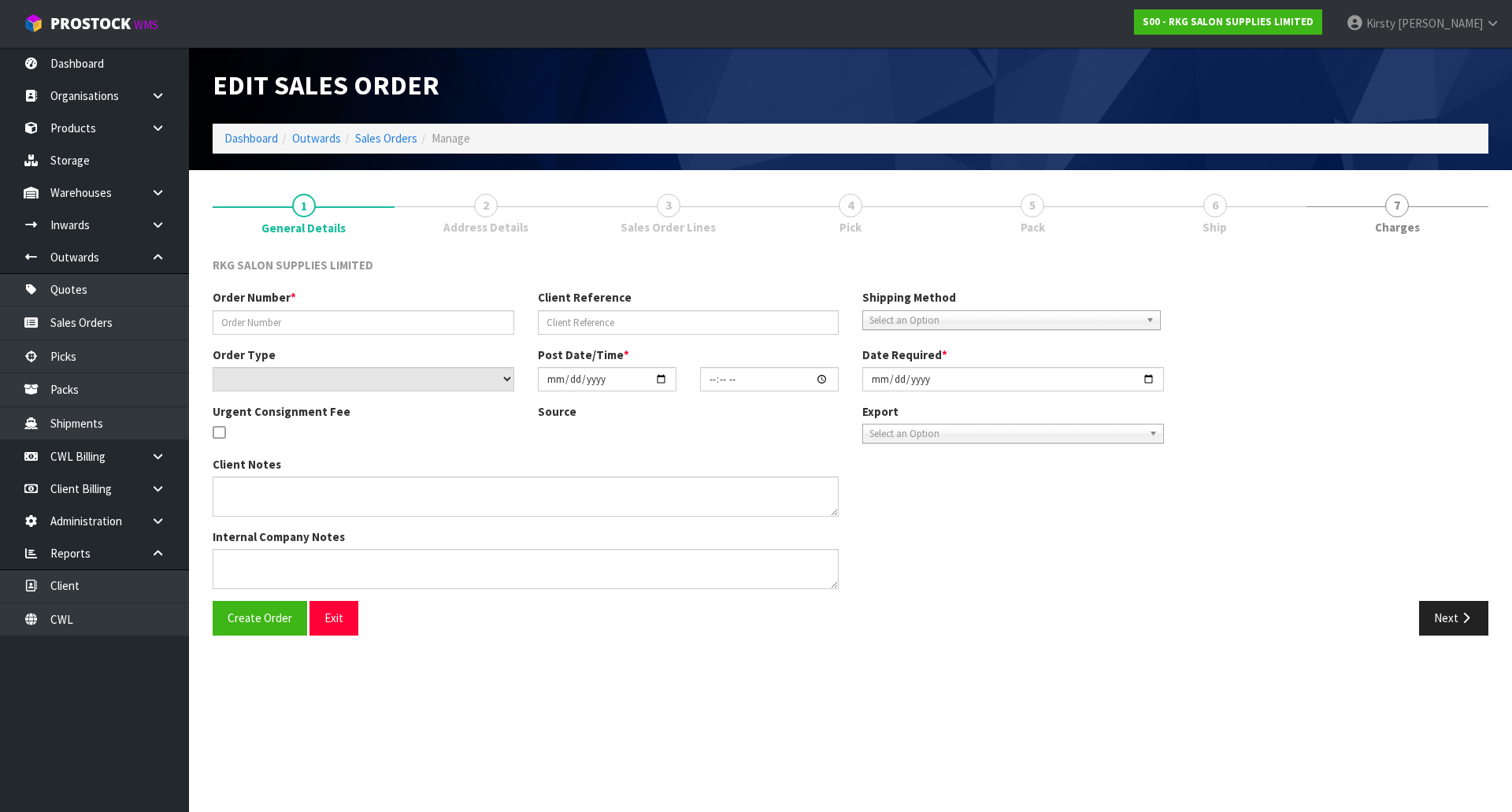
type input "[PERSON_NAME] POLE"
type input "[PERSON_NAME]"
select select "number:0"
type input "[DATE]"
type input "00:00:00.000"
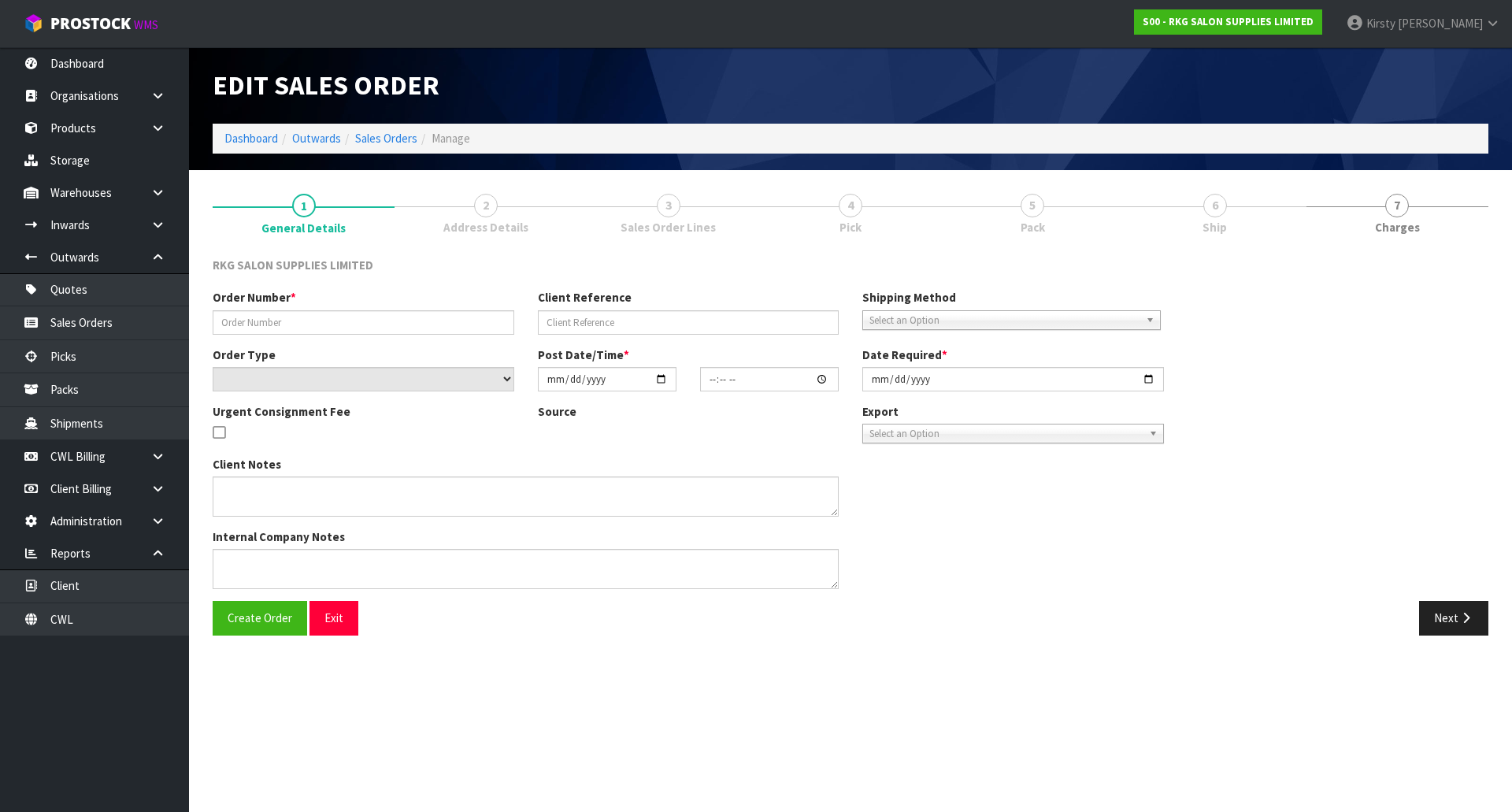
type input "[DATE]"
type textarea "FOR PICK UP"
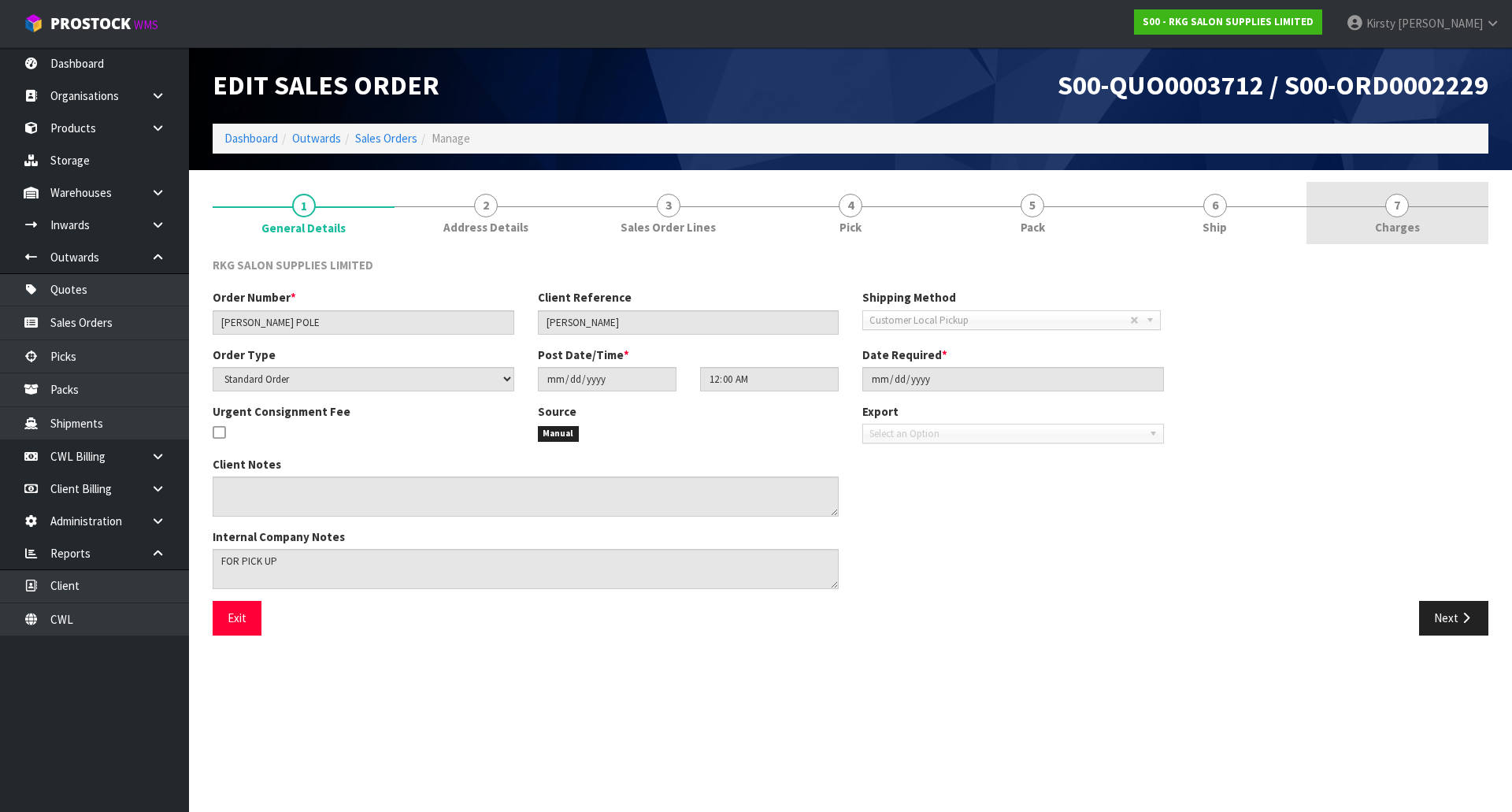
click at [1394, 216] on span "7" at bounding box center [1396, 205] width 23 height 23
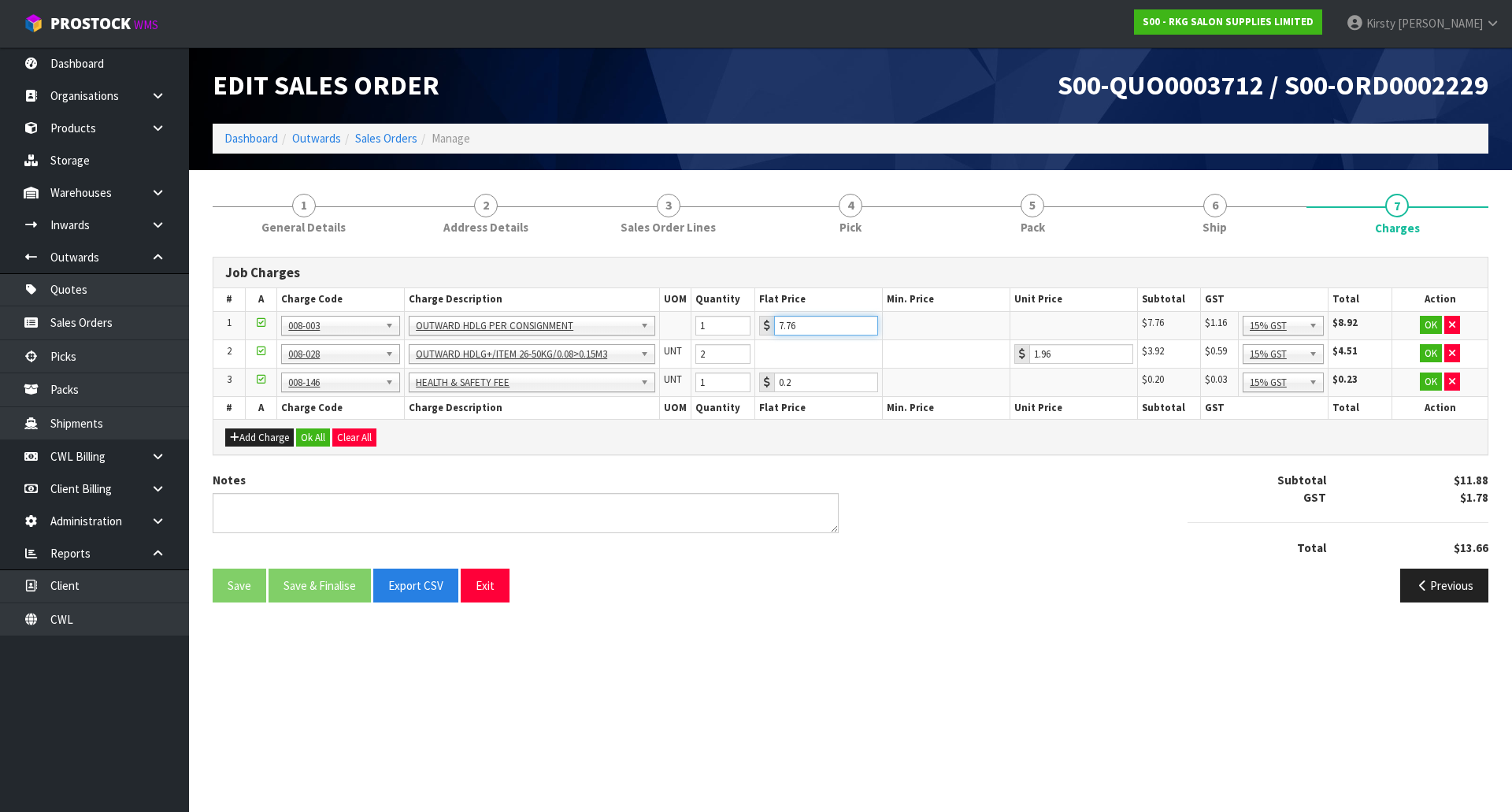
drag, startPoint x: 816, startPoint y: 331, endPoint x: 758, endPoint y: 331, distance: 58.0
click at [758, 331] on td "7.76" at bounding box center [819, 325] width 127 height 28
type input "3.5"
click at [1429, 326] on button "OK" at bounding box center [1431, 326] width 22 height 19
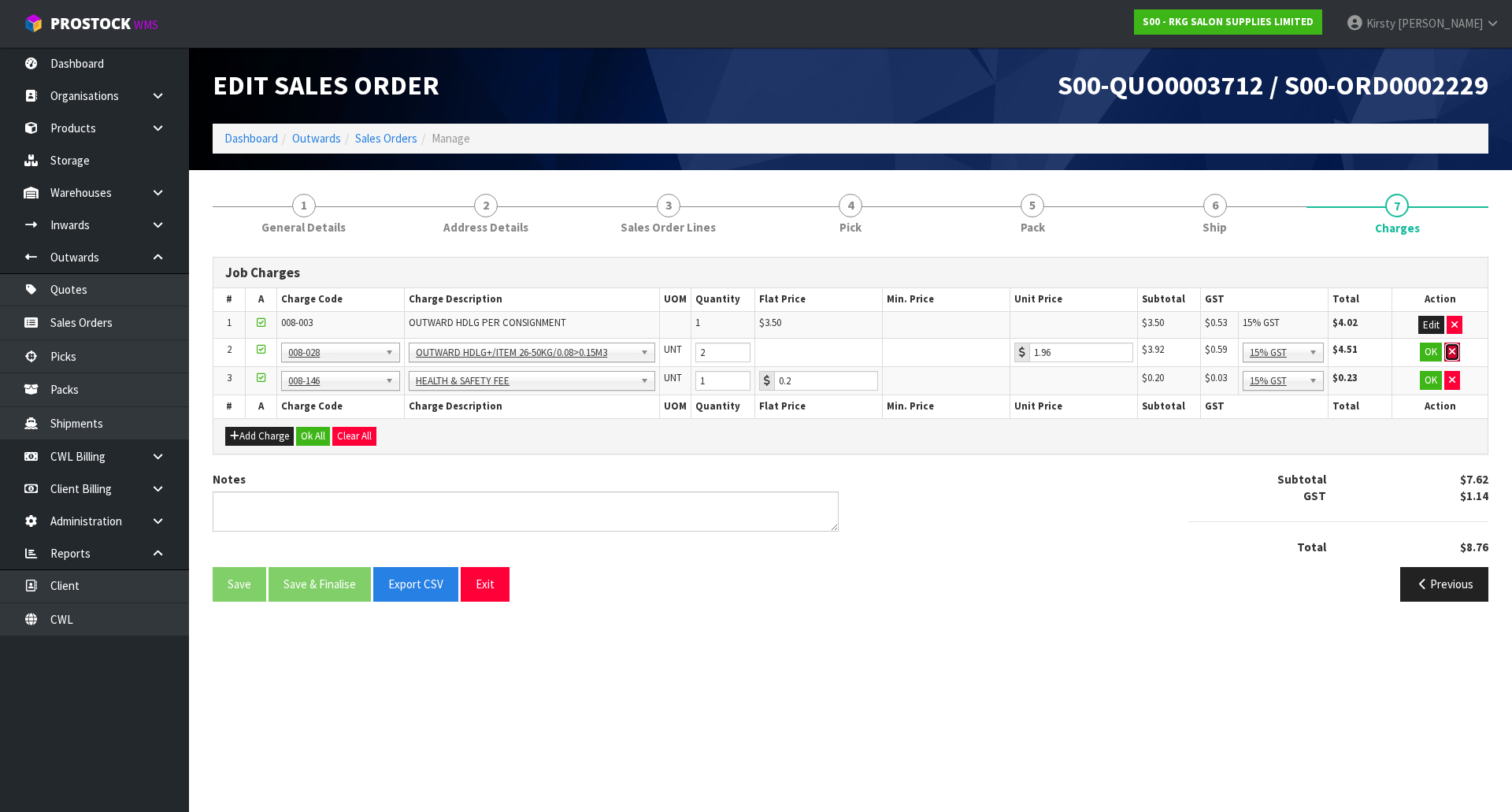
click at [1449, 349] on icon "button" at bounding box center [1452, 351] width 6 height 10
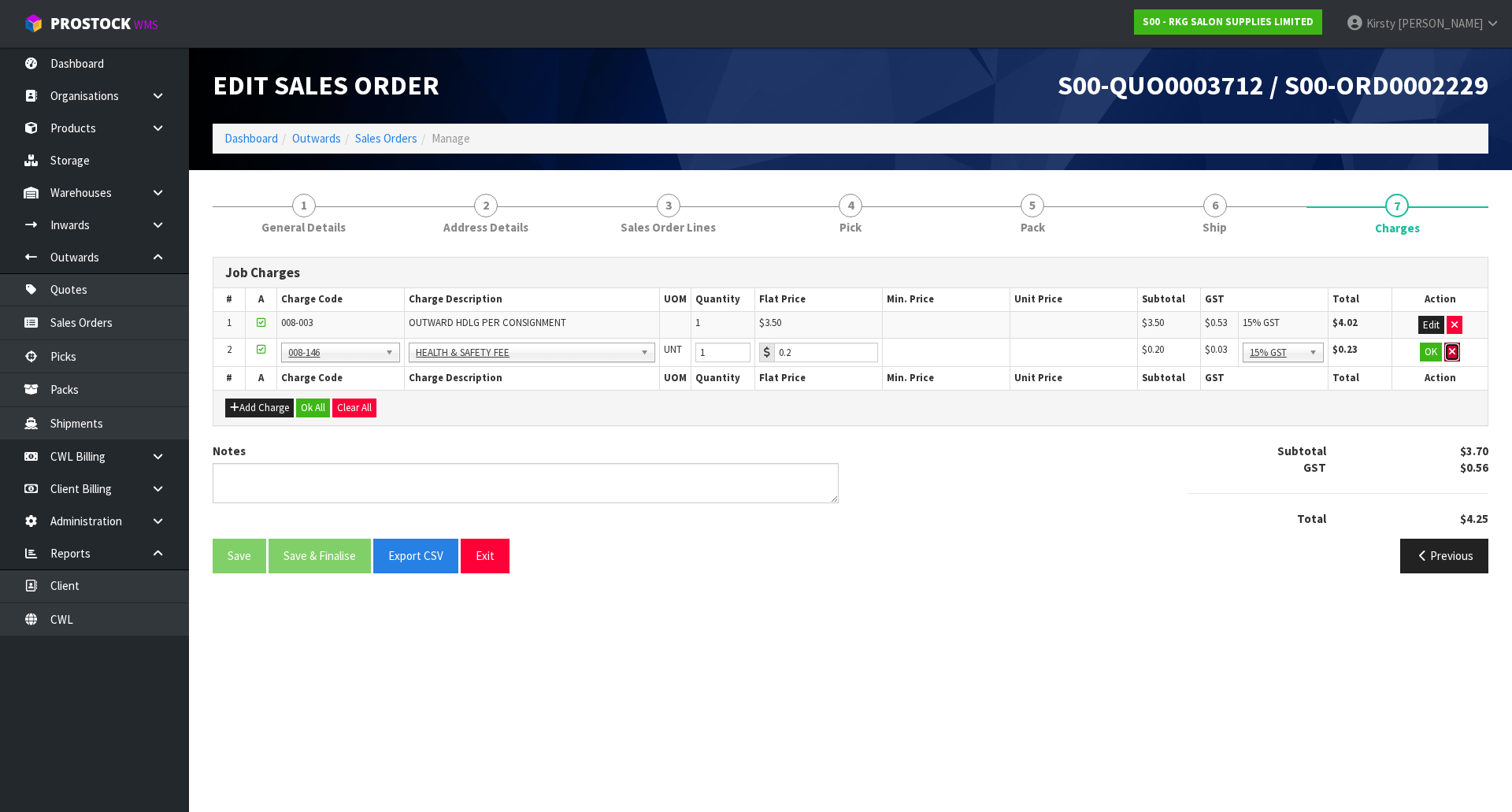
click at [1449, 349] on icon "button" at bounding box center [1452, 351] width 6 height 10
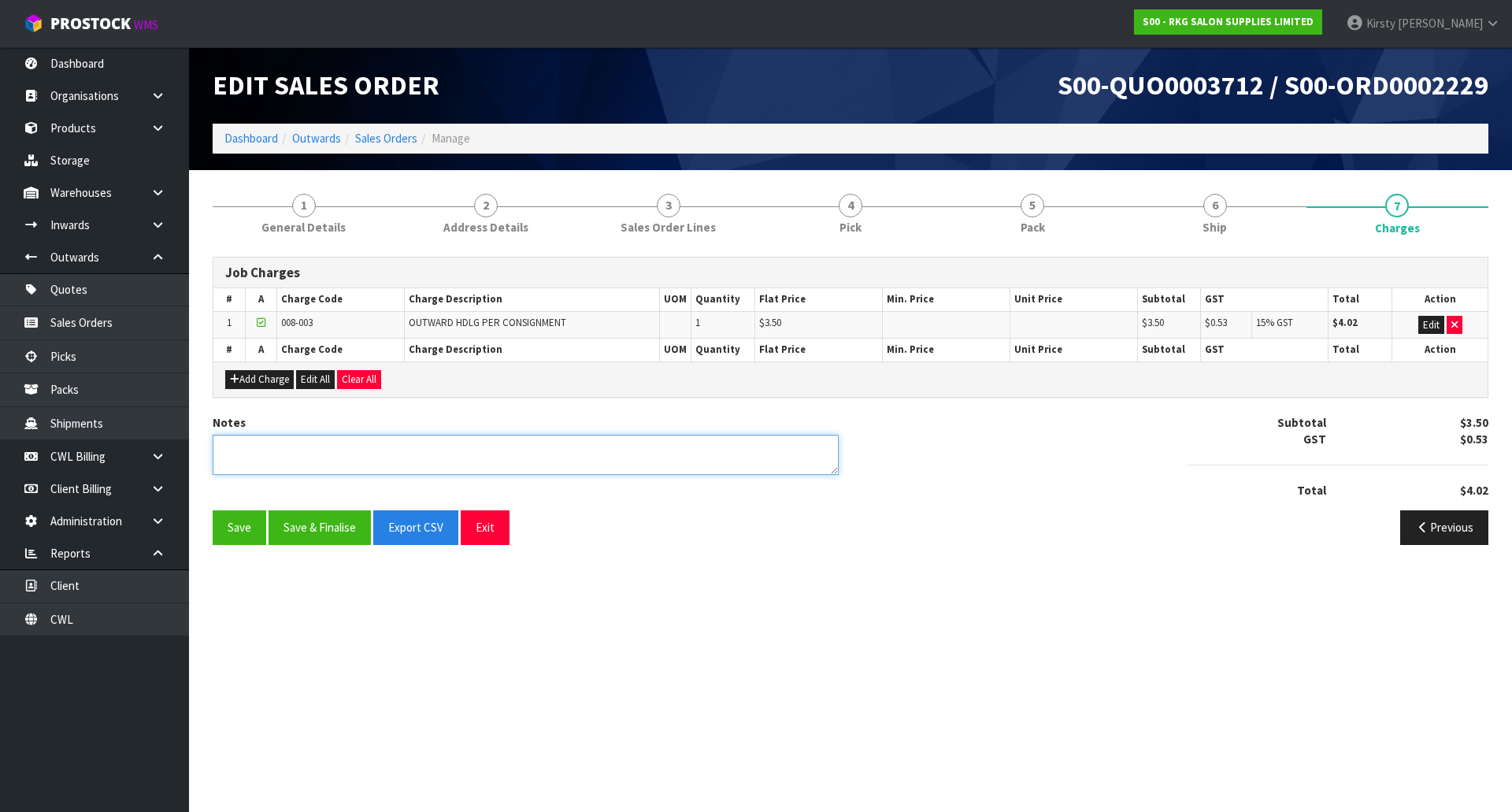
click at [271, 452] on textarea at bounding box center [525, 455] width 626 height 40
type textarea "PICKED BY MARI"
click at [319, 515] on button "Save & Finalise" at bounding box center [320, 527] width 102 height 34
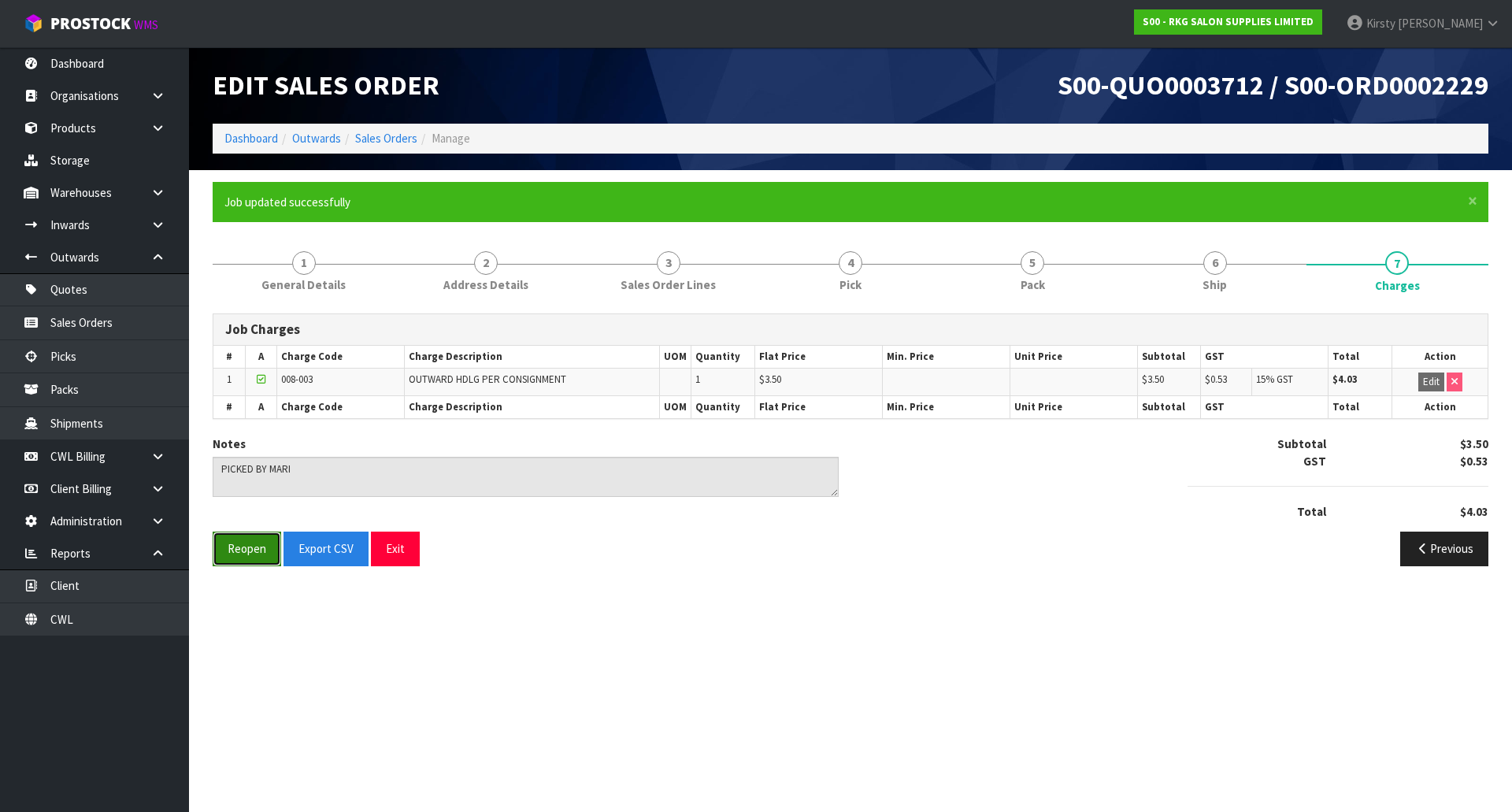
click at [241, 558] on button "Reopen" at bounding box center [247, 548] width 69 height 34
click at [302, 471] on textarea at bounding box center [525, 477] width 626 height 40
click at [252, 544] on button "Reopen" at bounding box center [247, 548] width 69 height 34
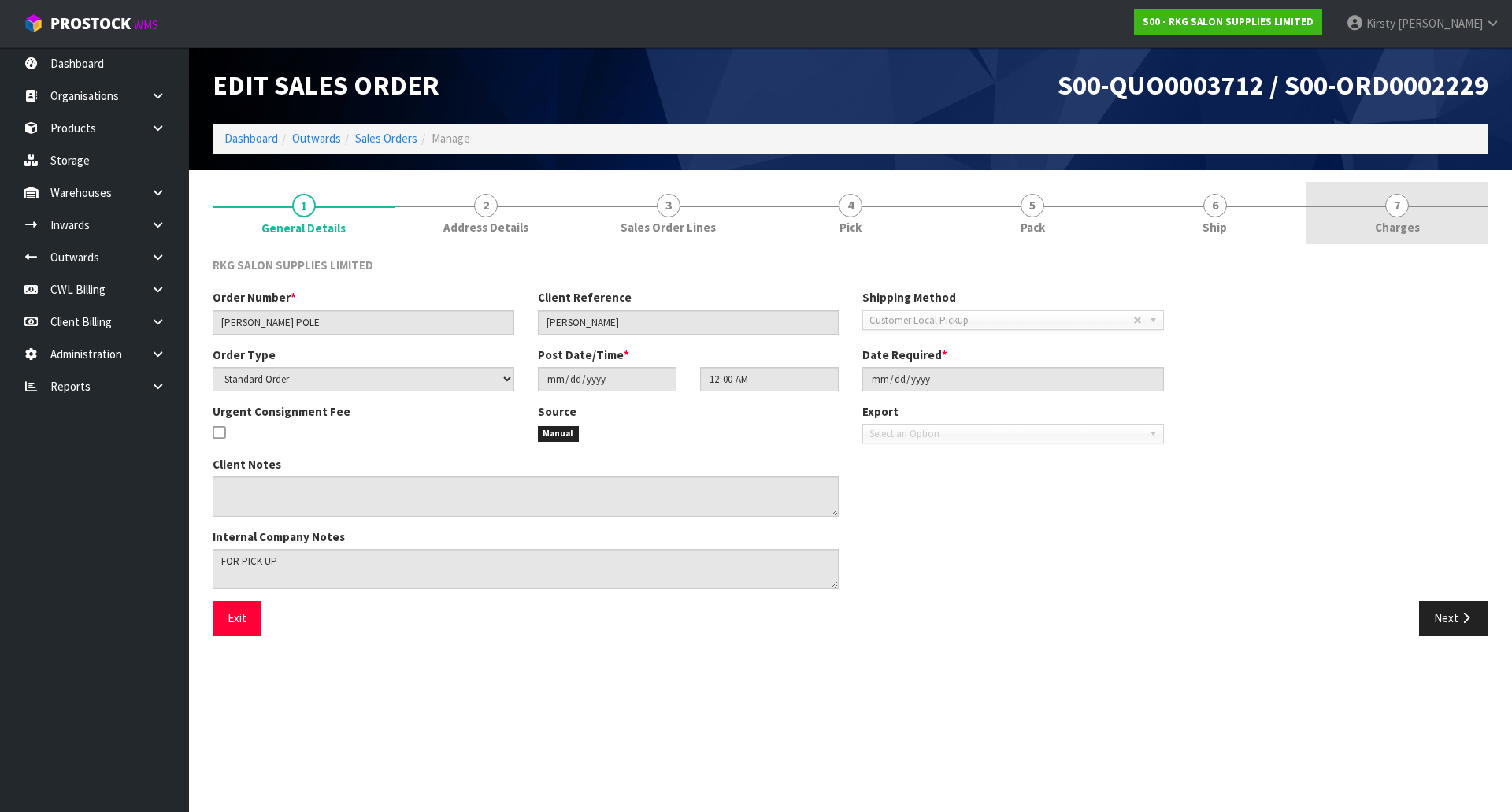
click at [1399, 213] on span "7" at bounding box center [1396, 205] width 23 height 23
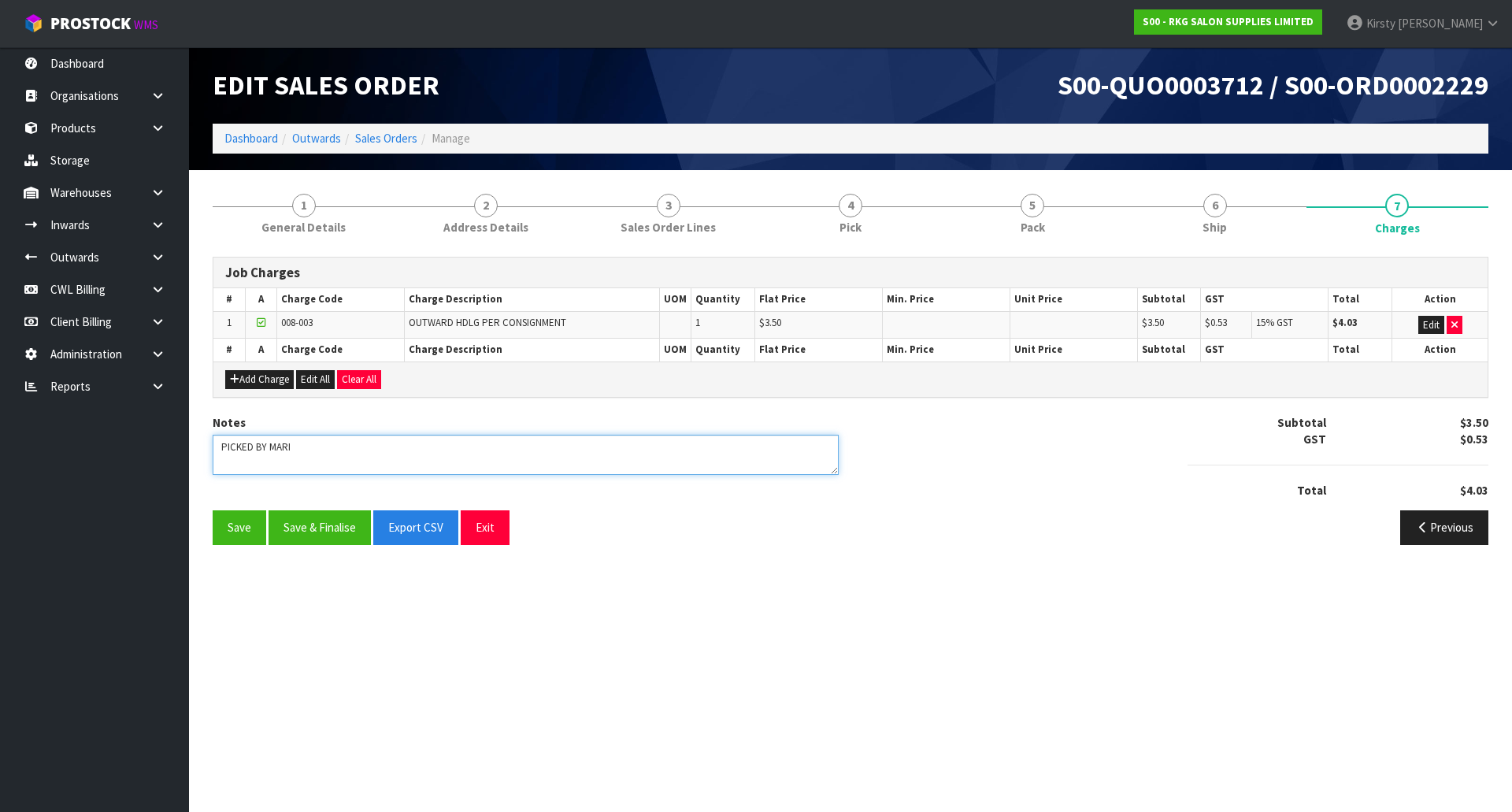
click at [331, 449] on textarea at bounding box center [525, 455] width 626 height 40
type textarea "PICKED BY MARIE"
click at [303, 528] on button "Save & Finalise" at bounding box center [320, 527] width 102 height 34
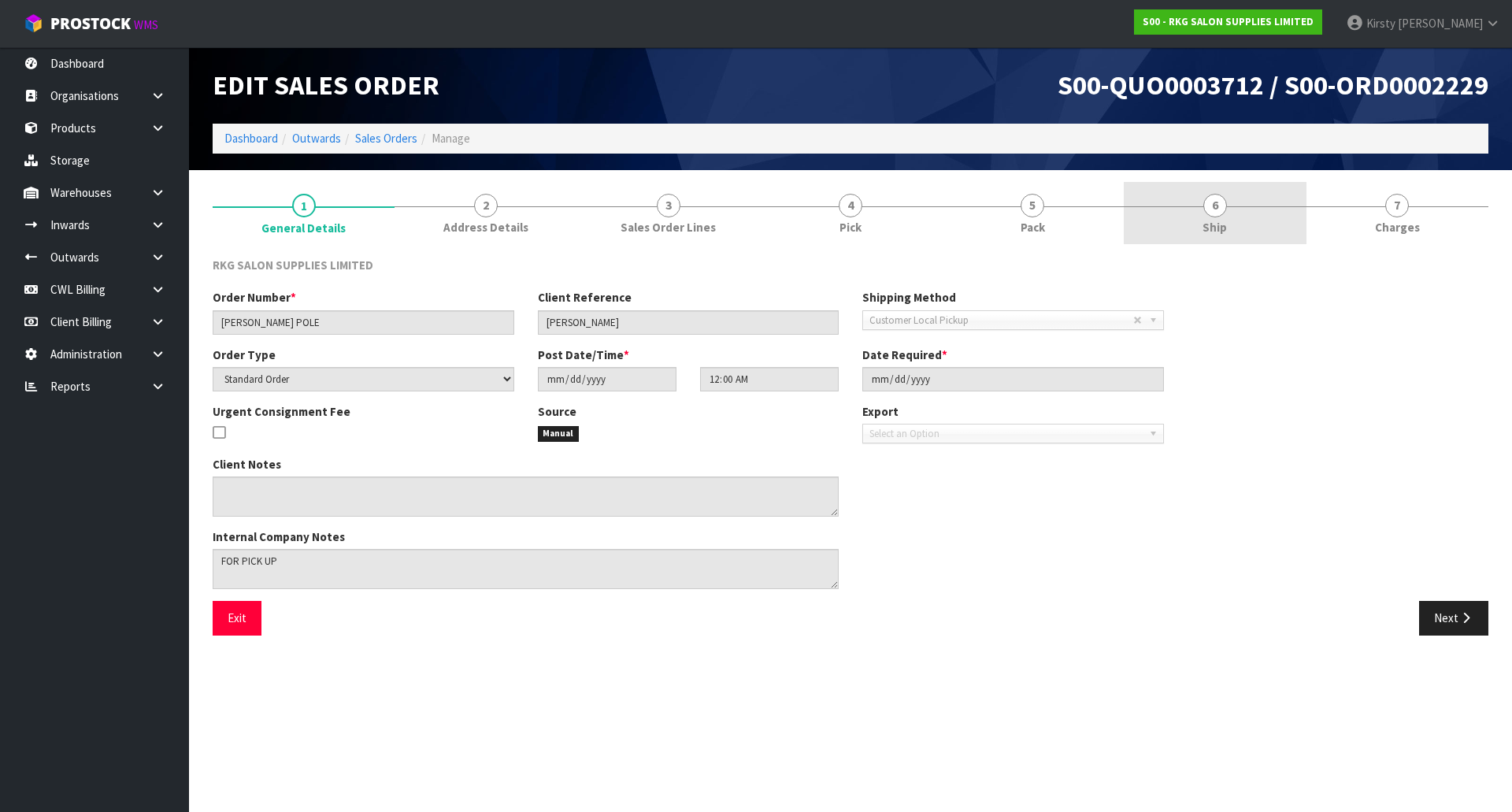
click at [1209, 212] on span "6" at bounding box center [1215, 205] width 23 height 23
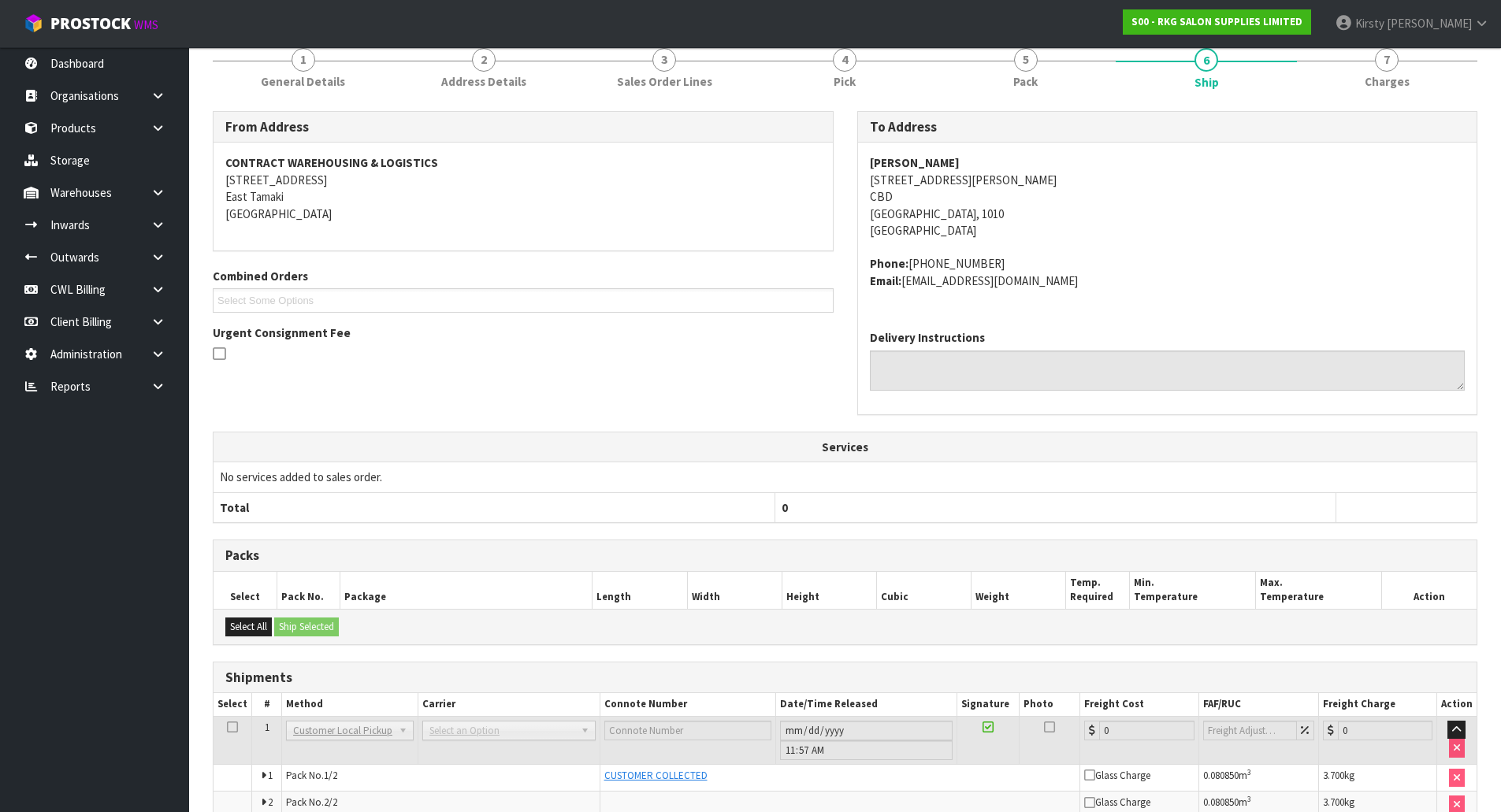
scroll to position [227, 0]
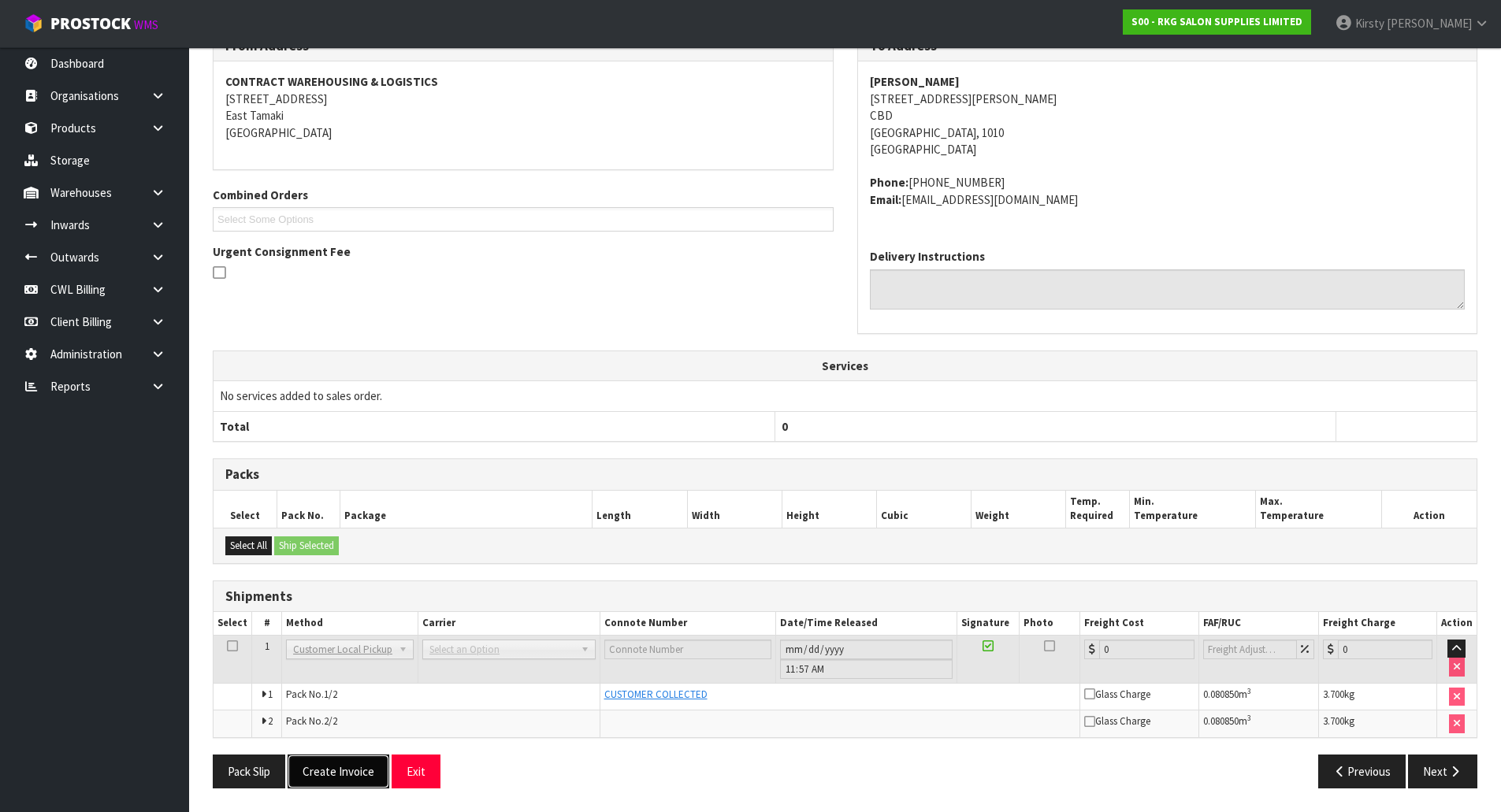
click at [345, 768] on button "Create Invoice" at bounding box center [339, 771] width 101 height 34
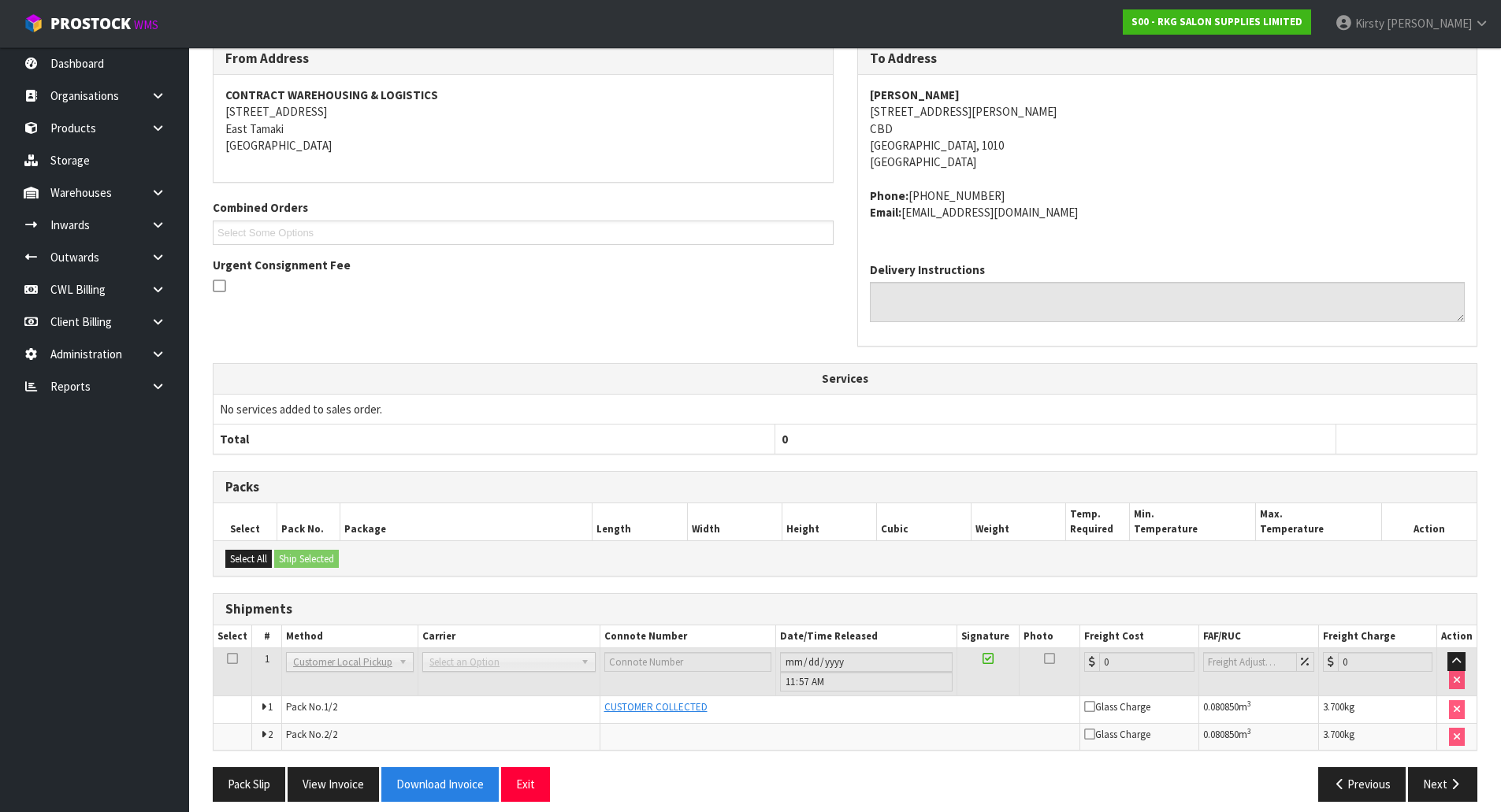
scroll to position [284, 0]
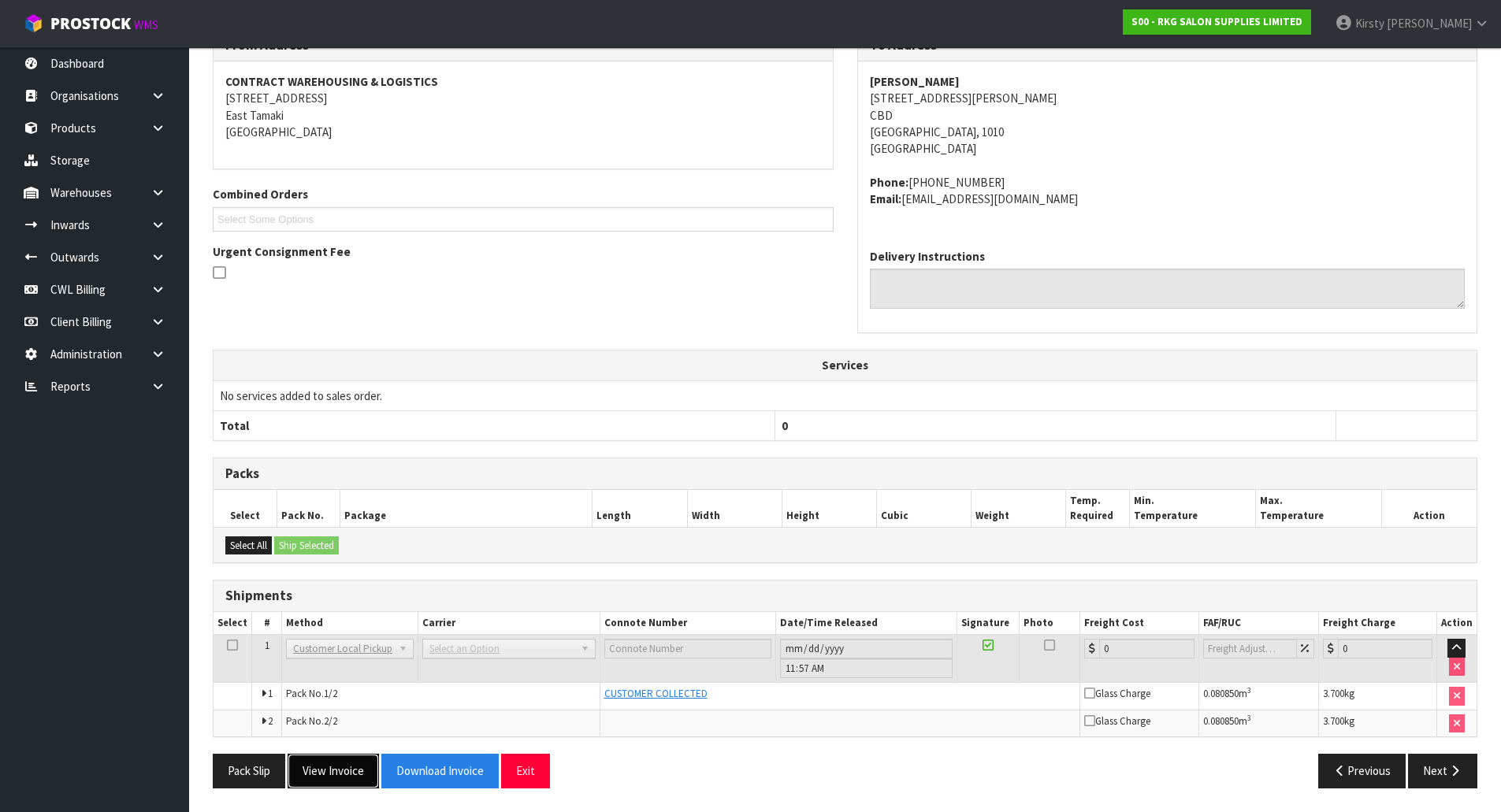
click at [339, 766] on button "View Invoice" at bounding box center [334, 770] width 91 height 34
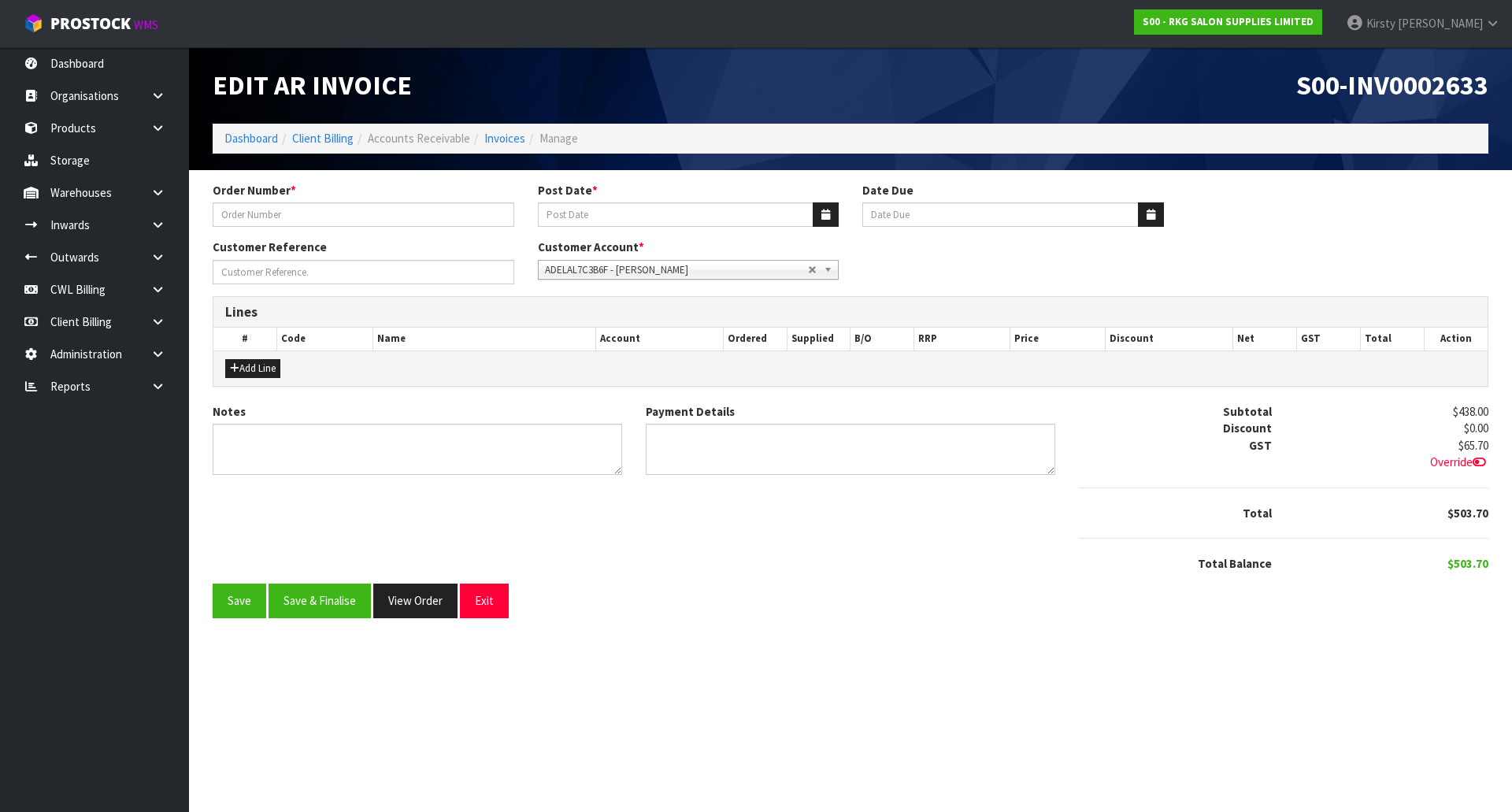
type input "[PERSON_NAME] POLE"
type input "[DATE]"
type input "[PERSON_NAME]"
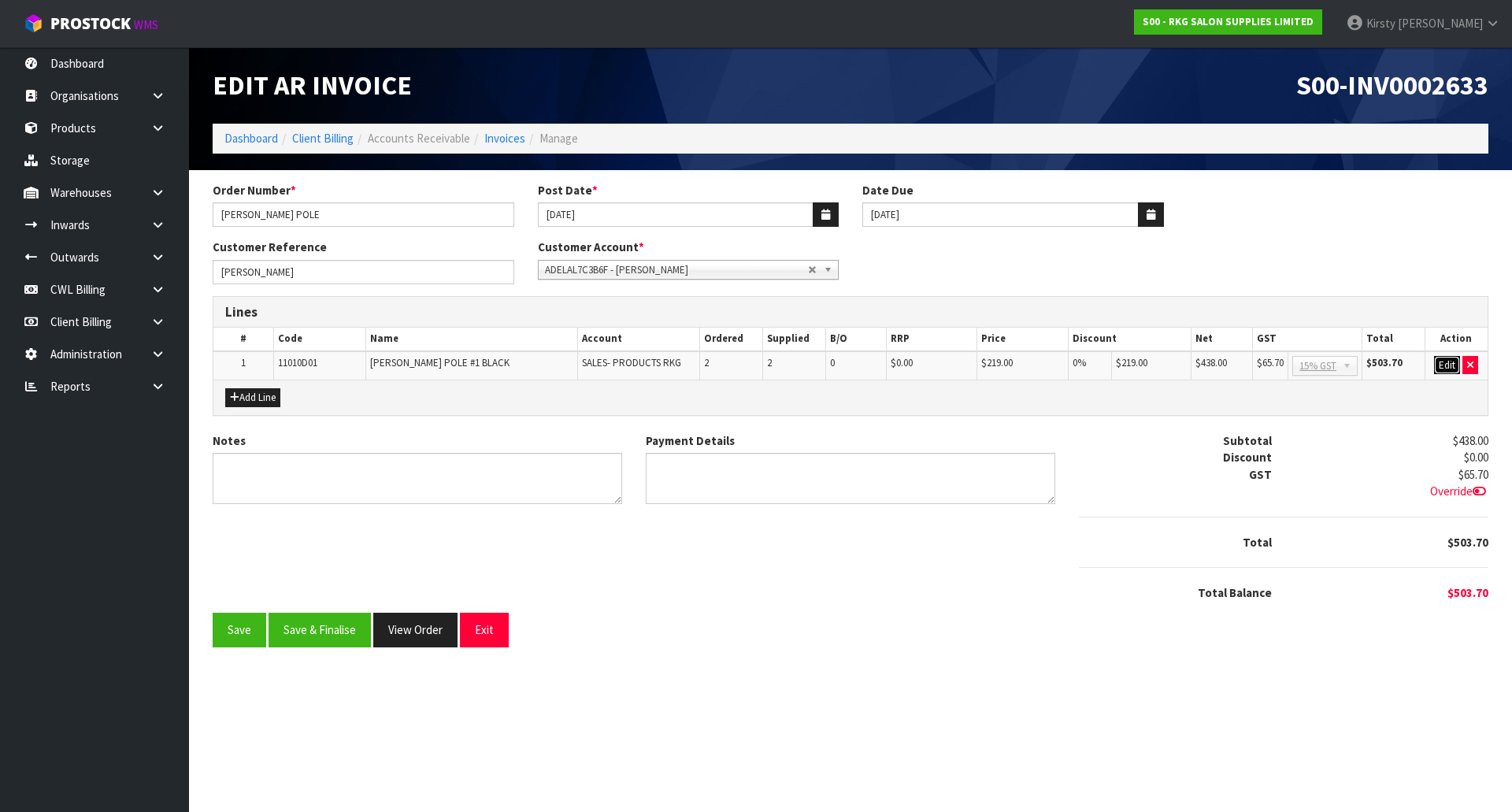
click at [1441, 363] on button "Edit" at bounding box center [1447, 365] width 26 height 19
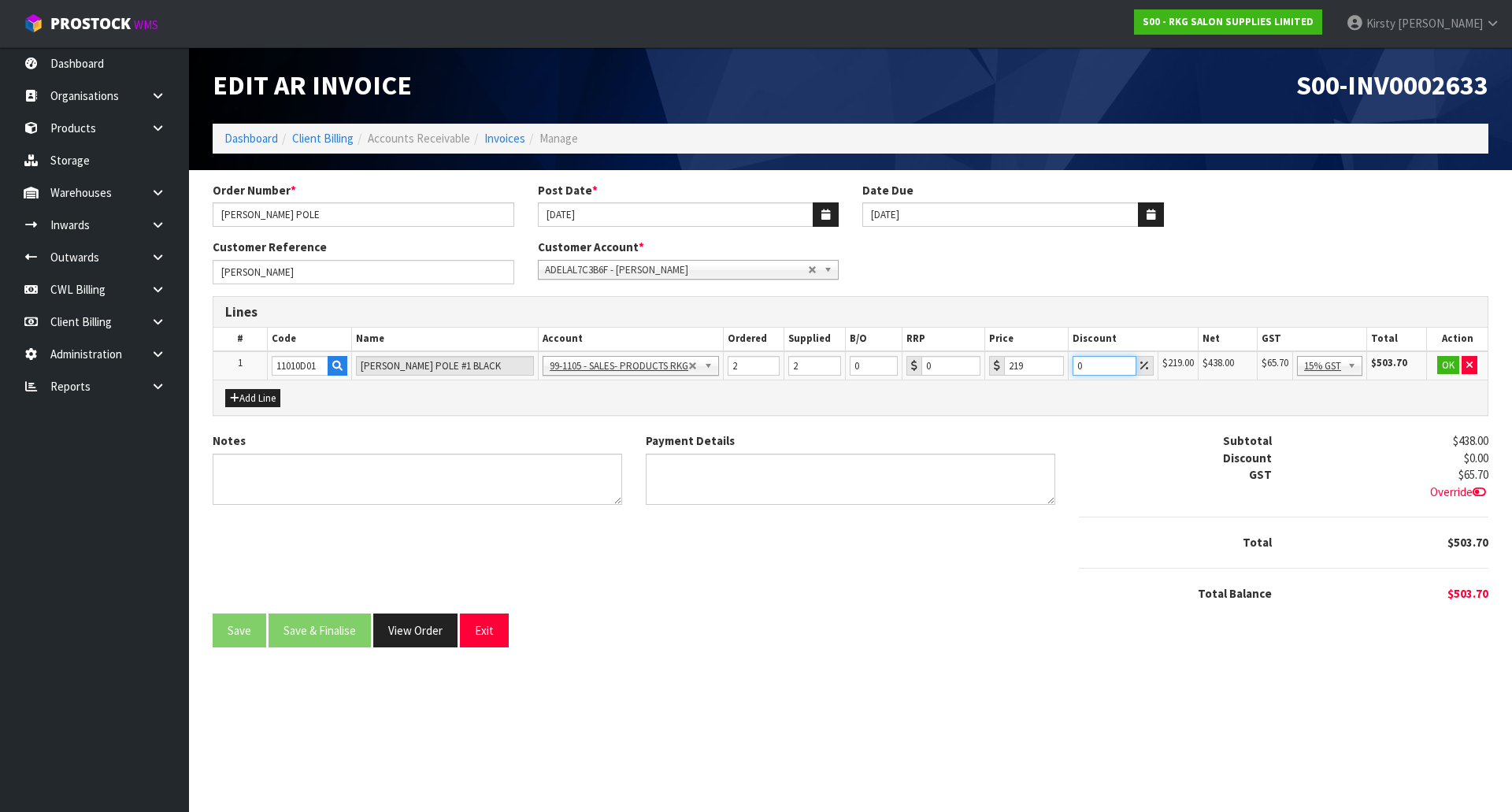
drag, startPoint x: 1087, startPoint y: 369, endPoint x: 1067, endPoint y: 369, distance: 20.0
click at [1067, 369] on tr "1 11010D01 BARBER POLE #1 BLACK 99-1100 - SALES -ADMIN 99-1105 - SALES- PRODUCT…" at bounding box center [850, 366] width 1274 height 29
type input "5"
click at [1445, 363] on button "OK" at bounding box center [1448, 365] width 22 height 19
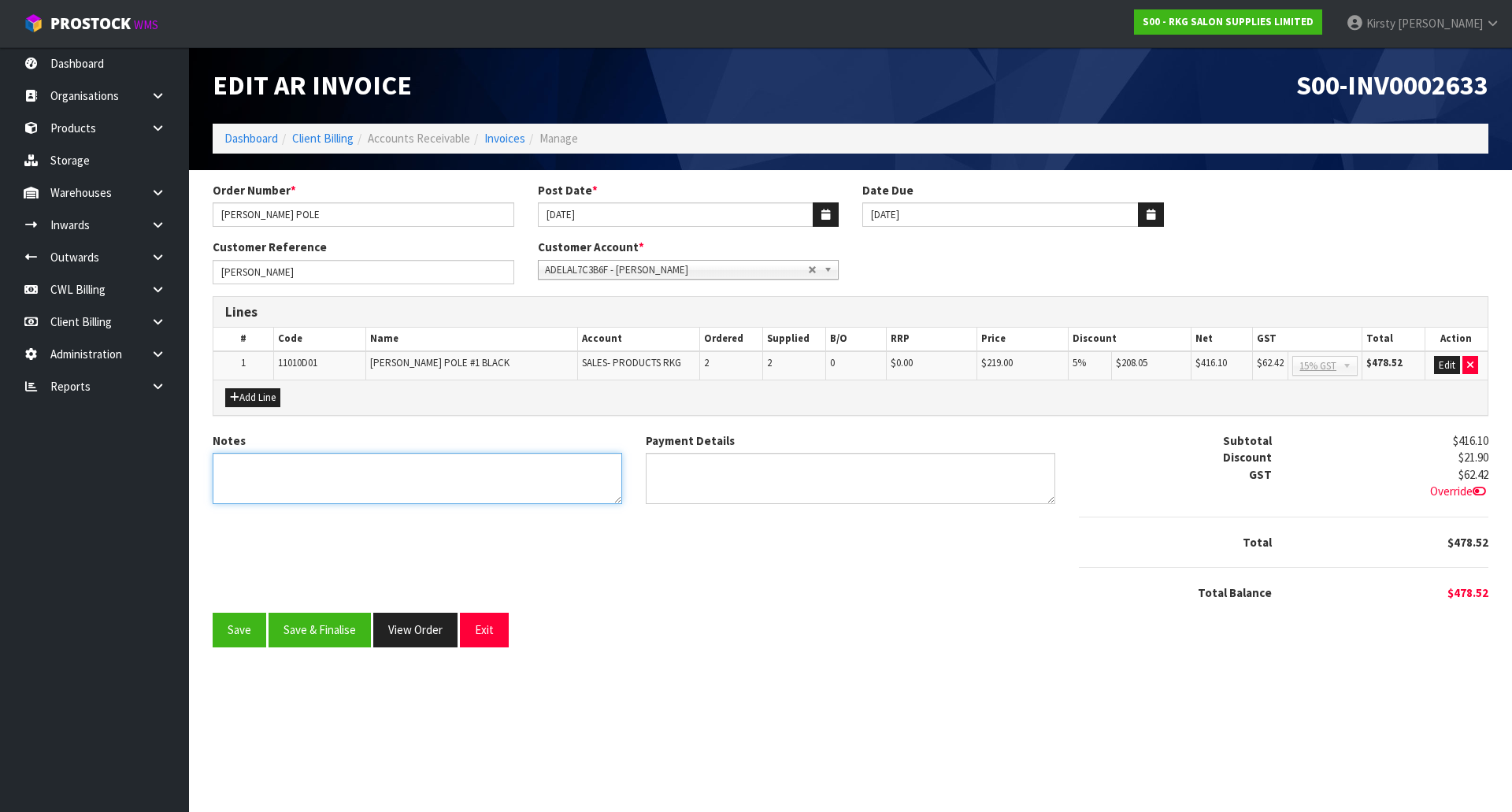
click at [326, 473] on textarea "Notes" at bounding box center [417, 479] width 410 height 52
type textarea "COLLECTED 7.10"
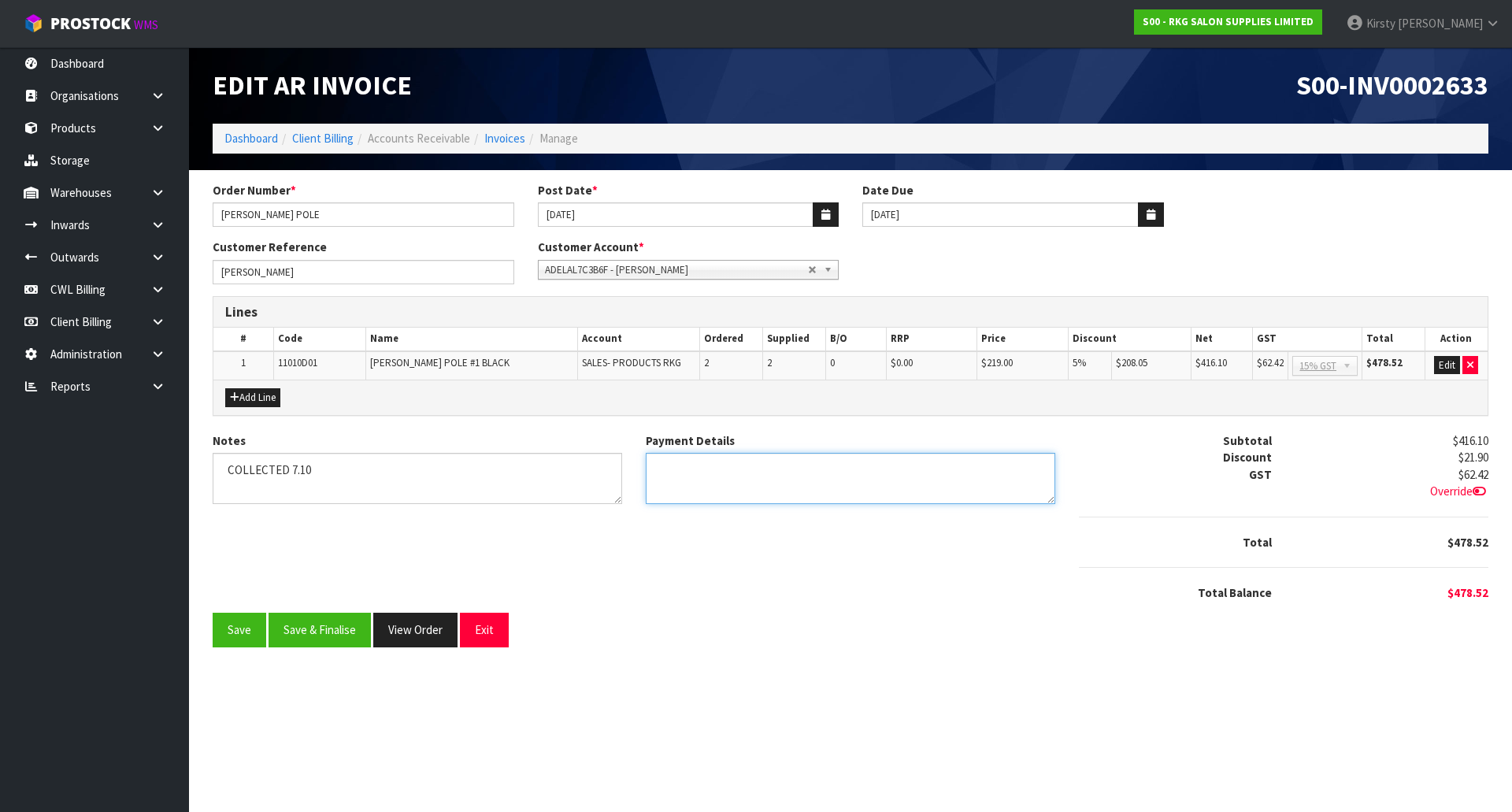
click at [817, 474] on textarea "Payment Details" at bounding box center [850, 479] width 410 height 52
type textarea "EFTPOS"
click at [245, 626] on button "Save" at bounding box center [239, 629] width 53 height 34
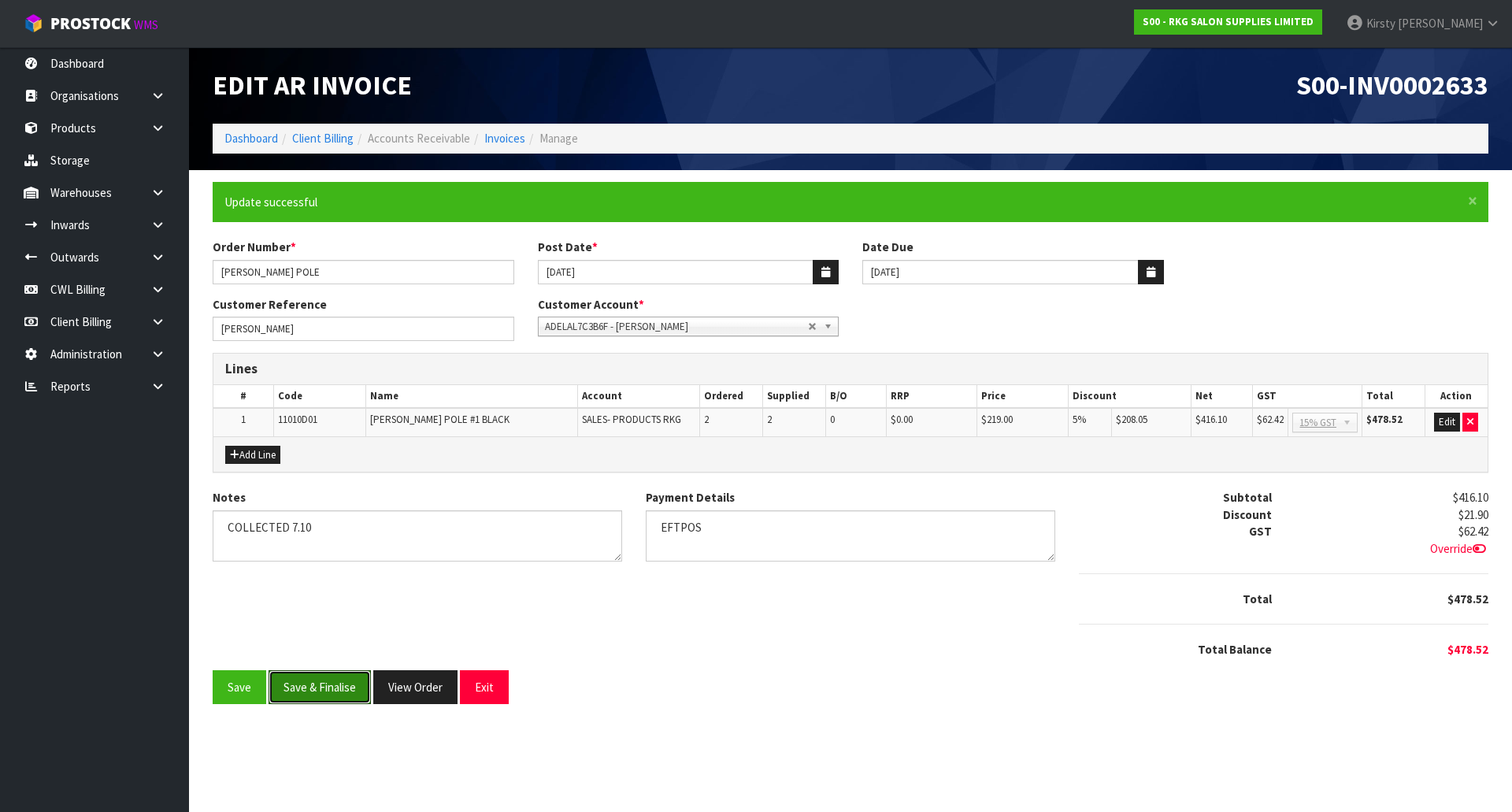
drag, startPoint x: 320, startPoint y: 687, endPoint x: 763, endPoint y: 585, distance: 454.6
click at [747, 606] on form "× Close Update successful Order Number * ADEL BARBER POLE Post Date * 09/10/202…" at bounding box center [850, 443] width 1276 height 522
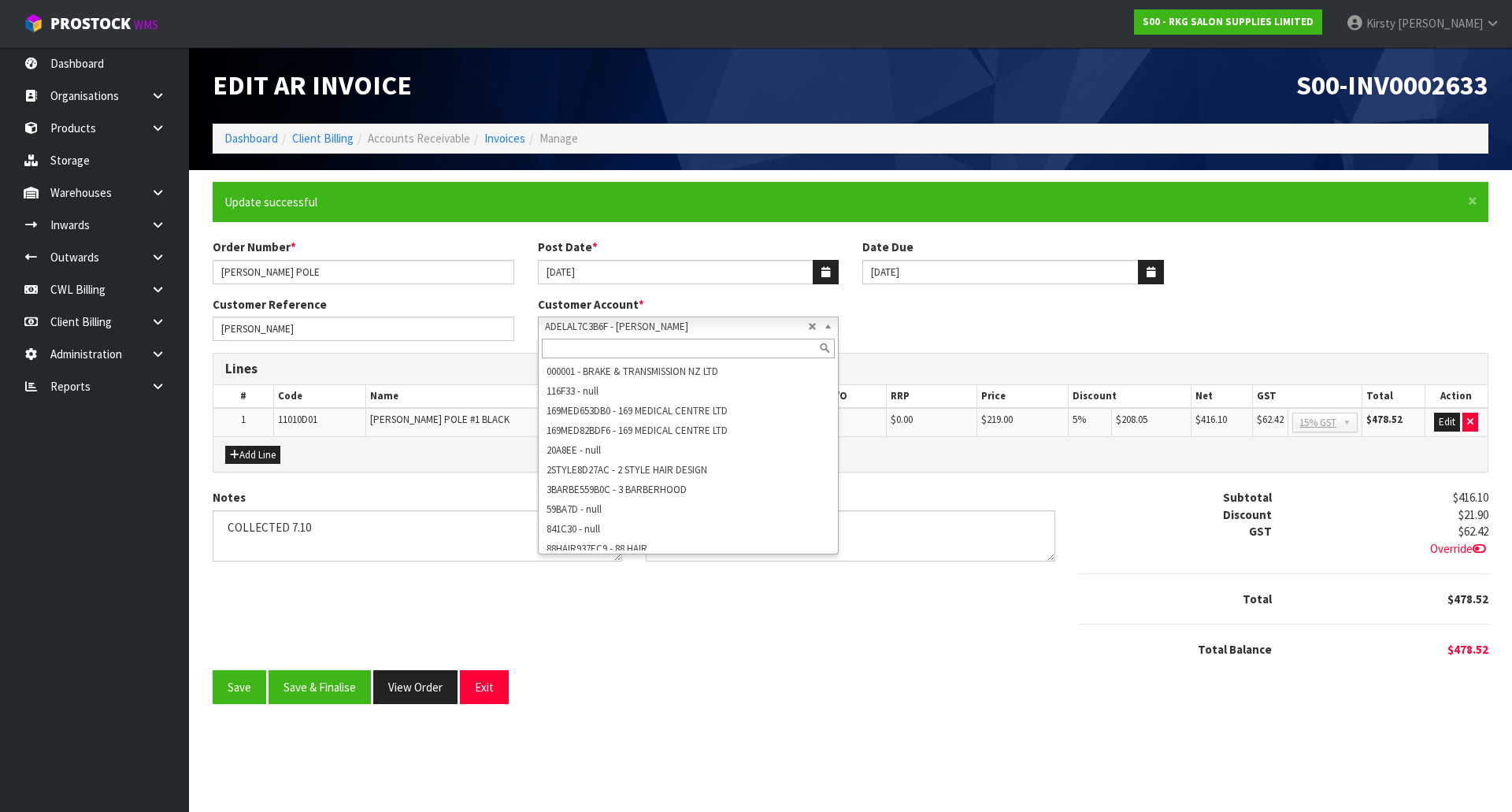
click at [826, 325] on b at bounding box center [831, 326] width 14 height 18
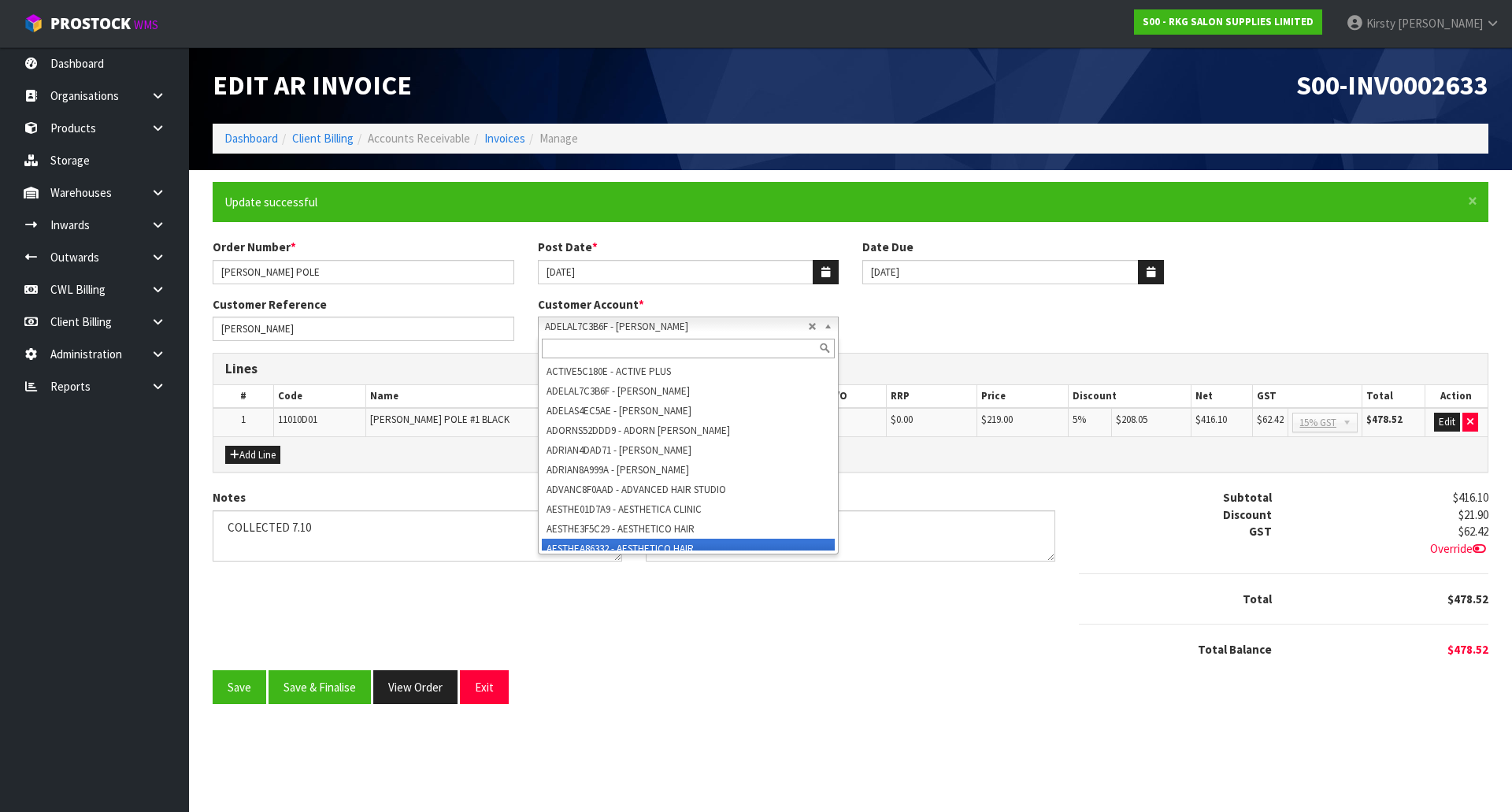
scroll to position [579, 0]
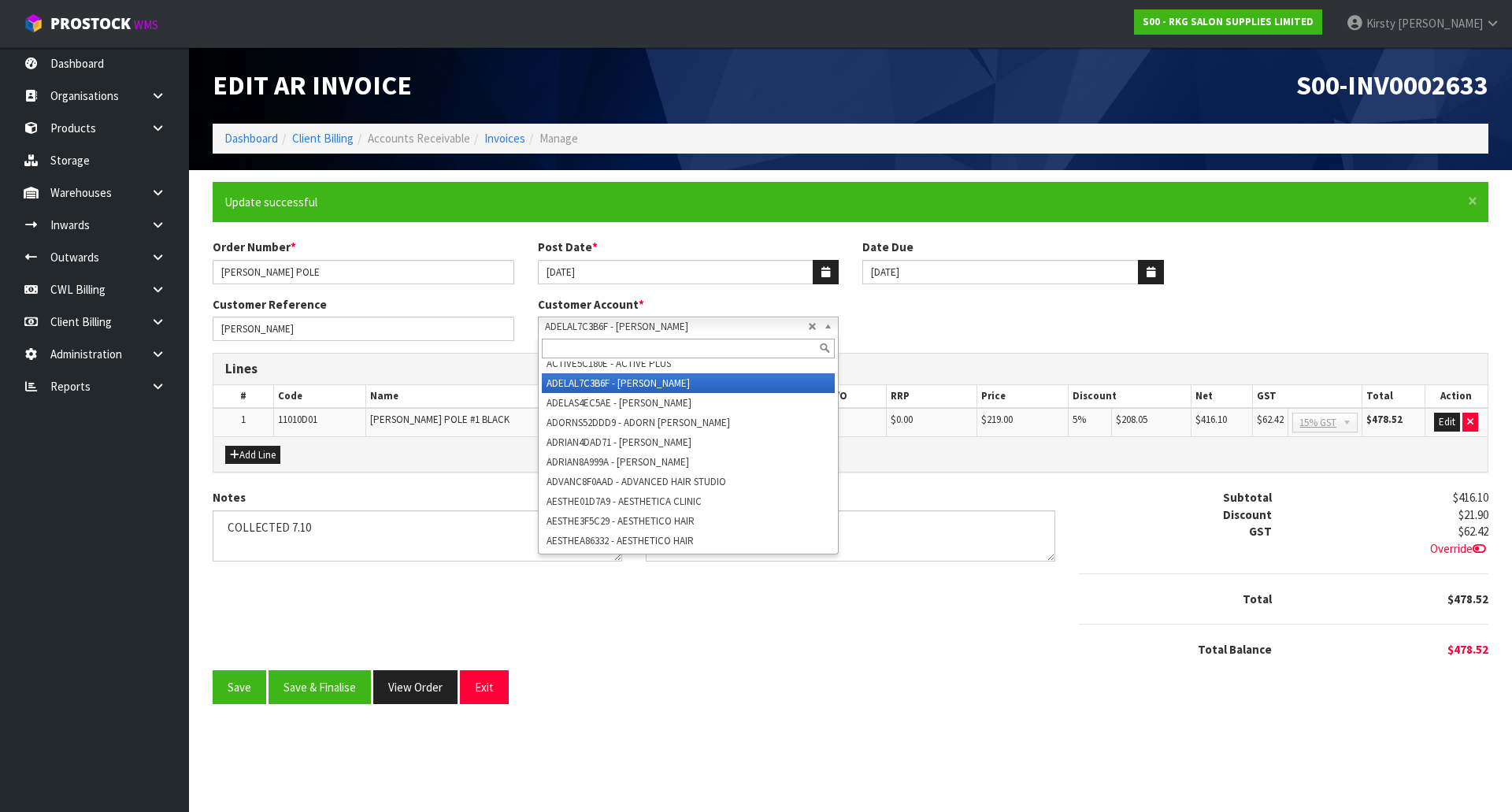
click at [643, 378] on li "ADELAL7C3B6F - ADEL AL-OMOUSH" at bounding box center [689, 382] width 294 height 20
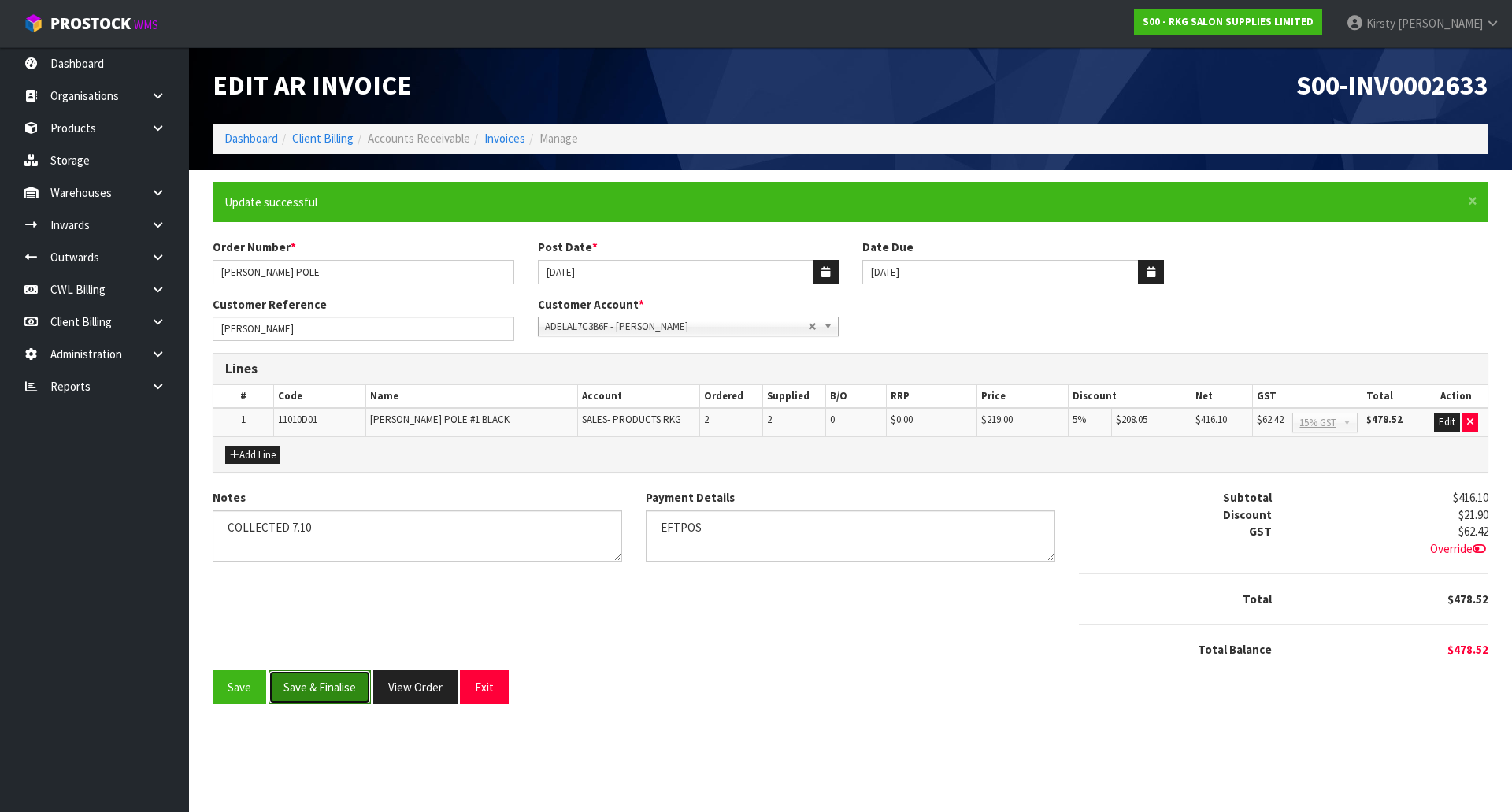
click at [323, 687] on button "Save & Finalise" at bounding box center [320, 687] width 102 height 34
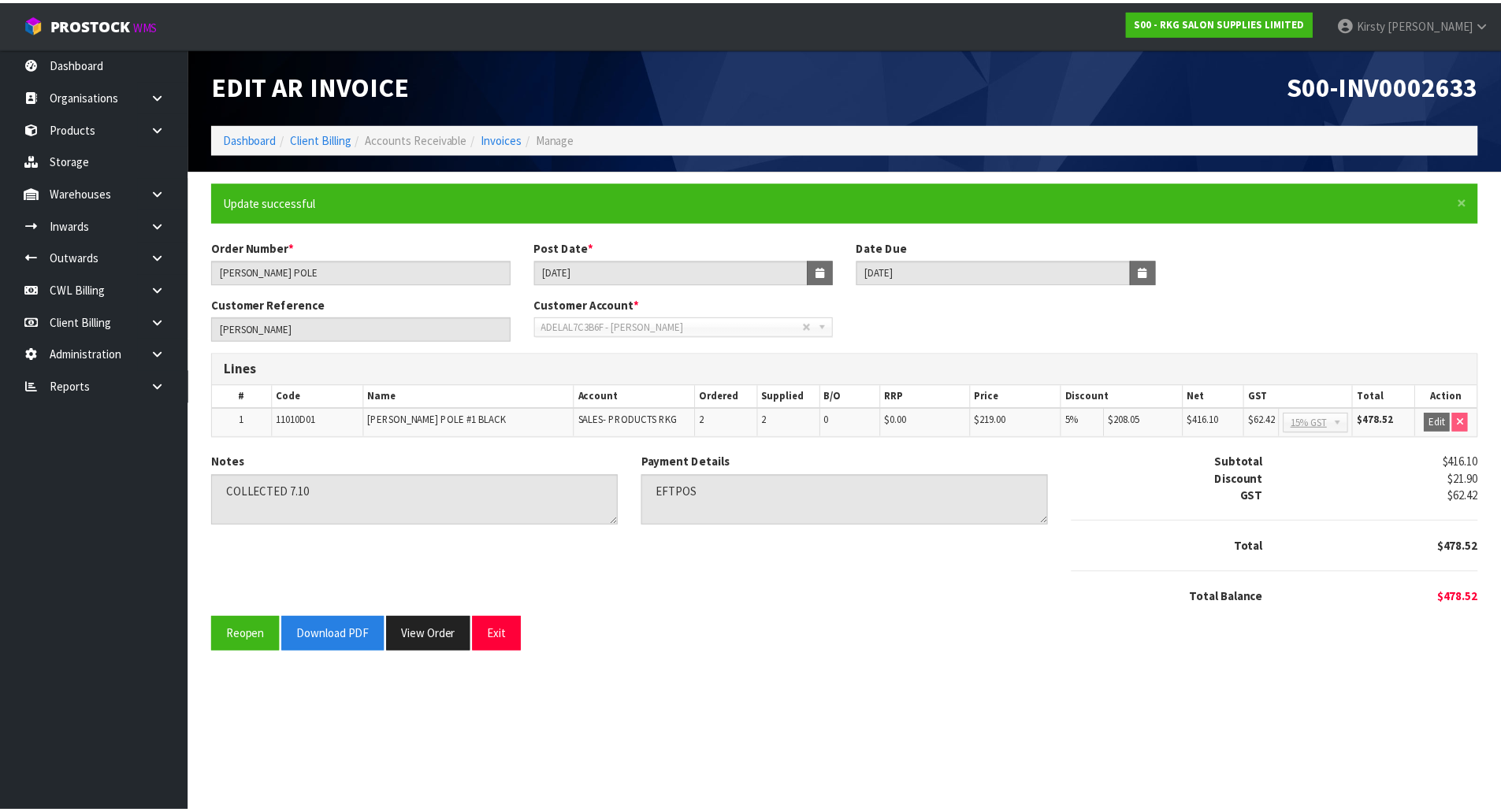
scroll to position [0, 0]
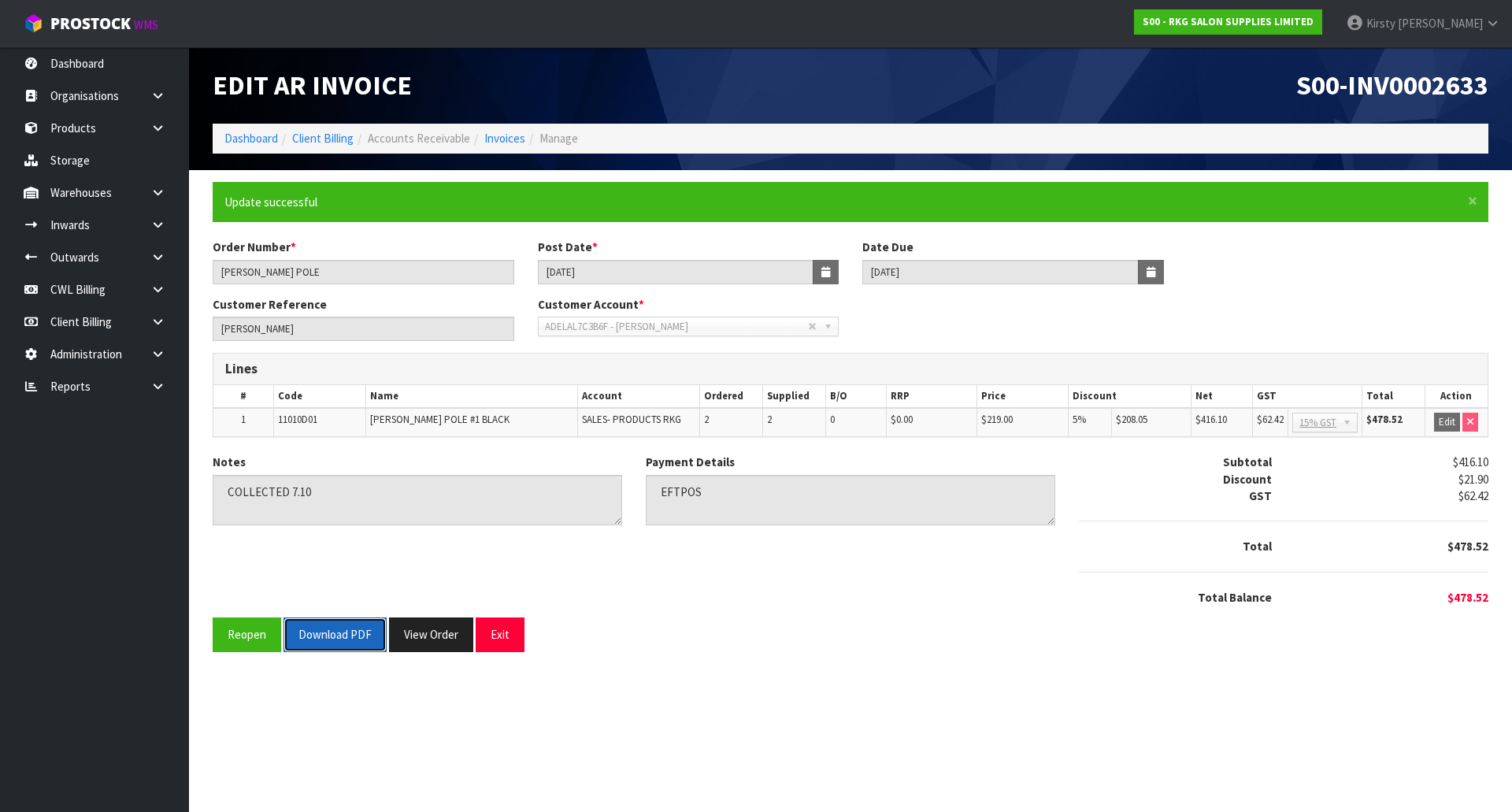
click at [333, 638] on button "Download PDF" at bounding box center [335, 634] width 103 height 34
click at [493, 633] on button "Exit" at bounding box center [500, 634] width 49 height 34
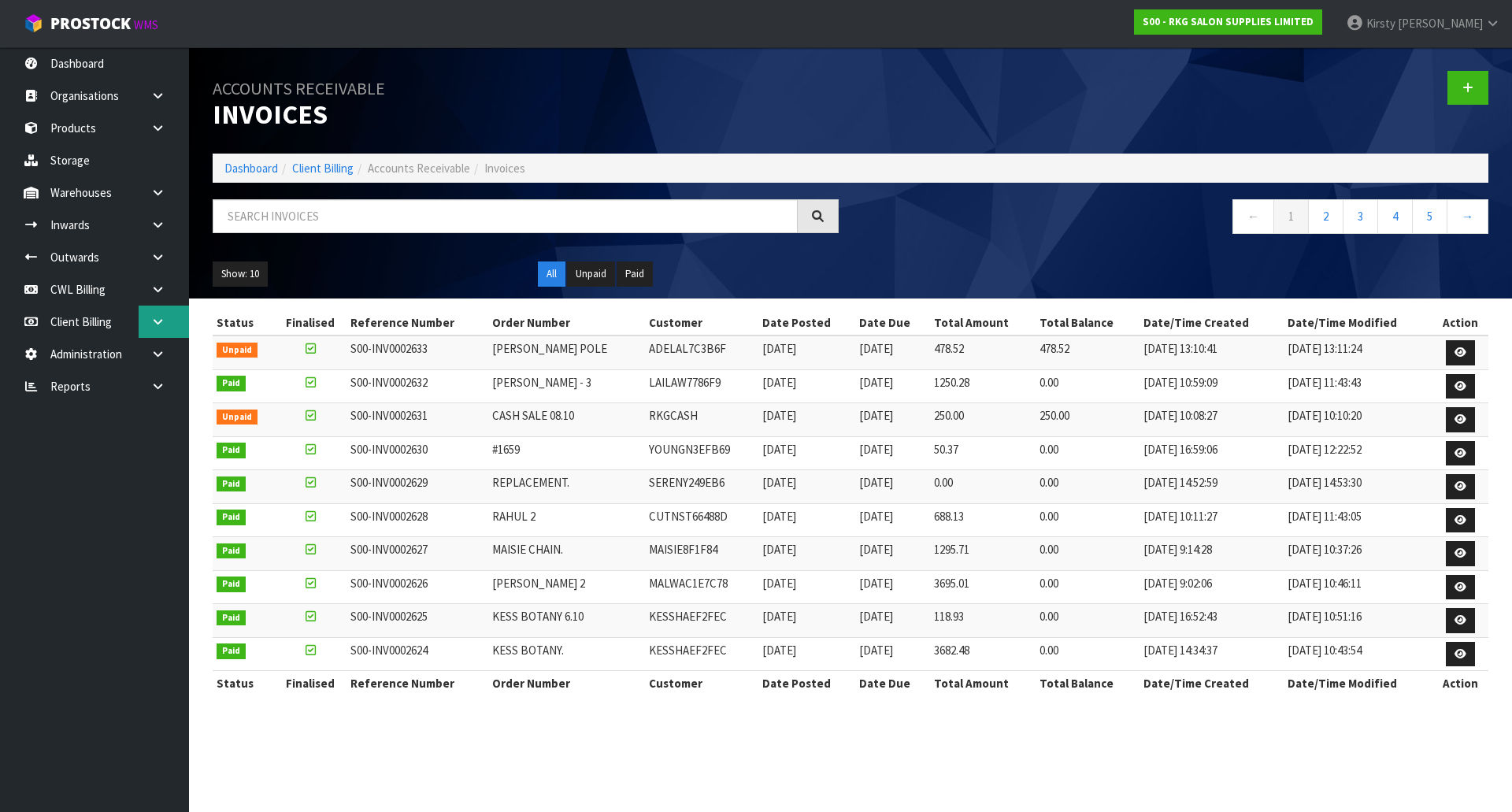
click at [151, 320] on icon at bounding box center [157, 322] width 15 height 12
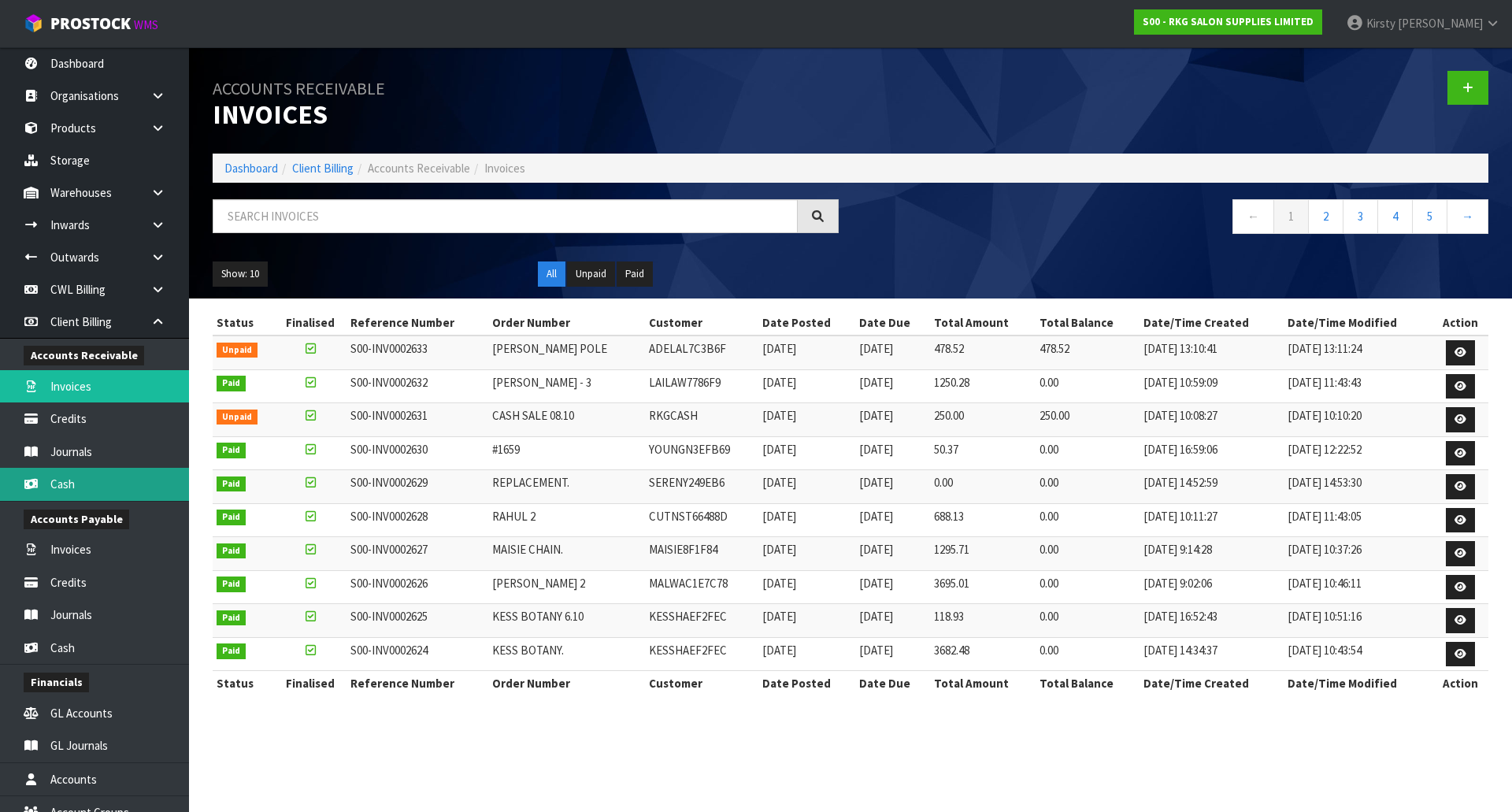
click at [67, 483] on link "Cash" at bounding box center [94, 484] width 189 height 33
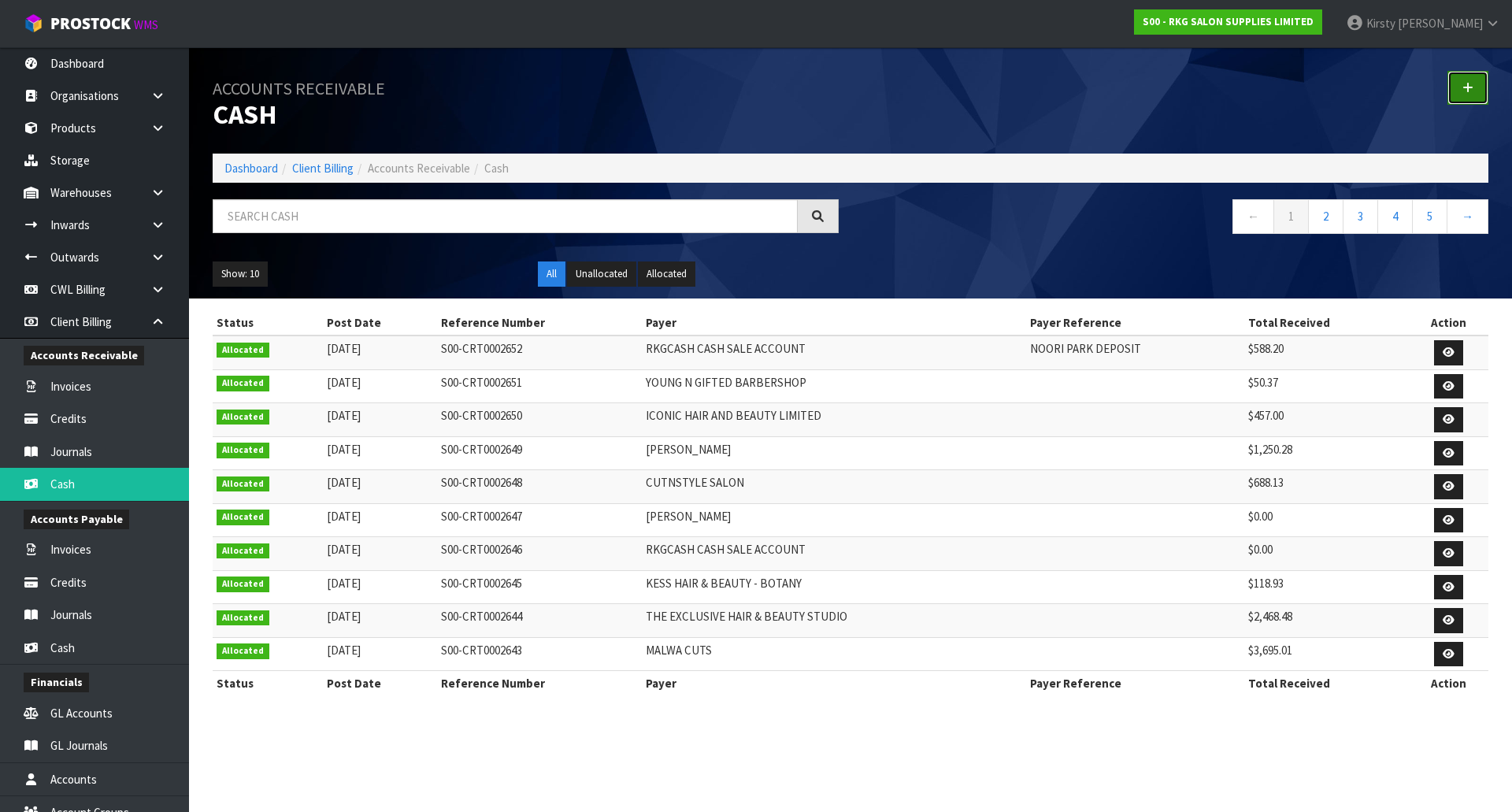
click at [1462, 92] on link at bounding box center [1468, 87] width 41 height 34
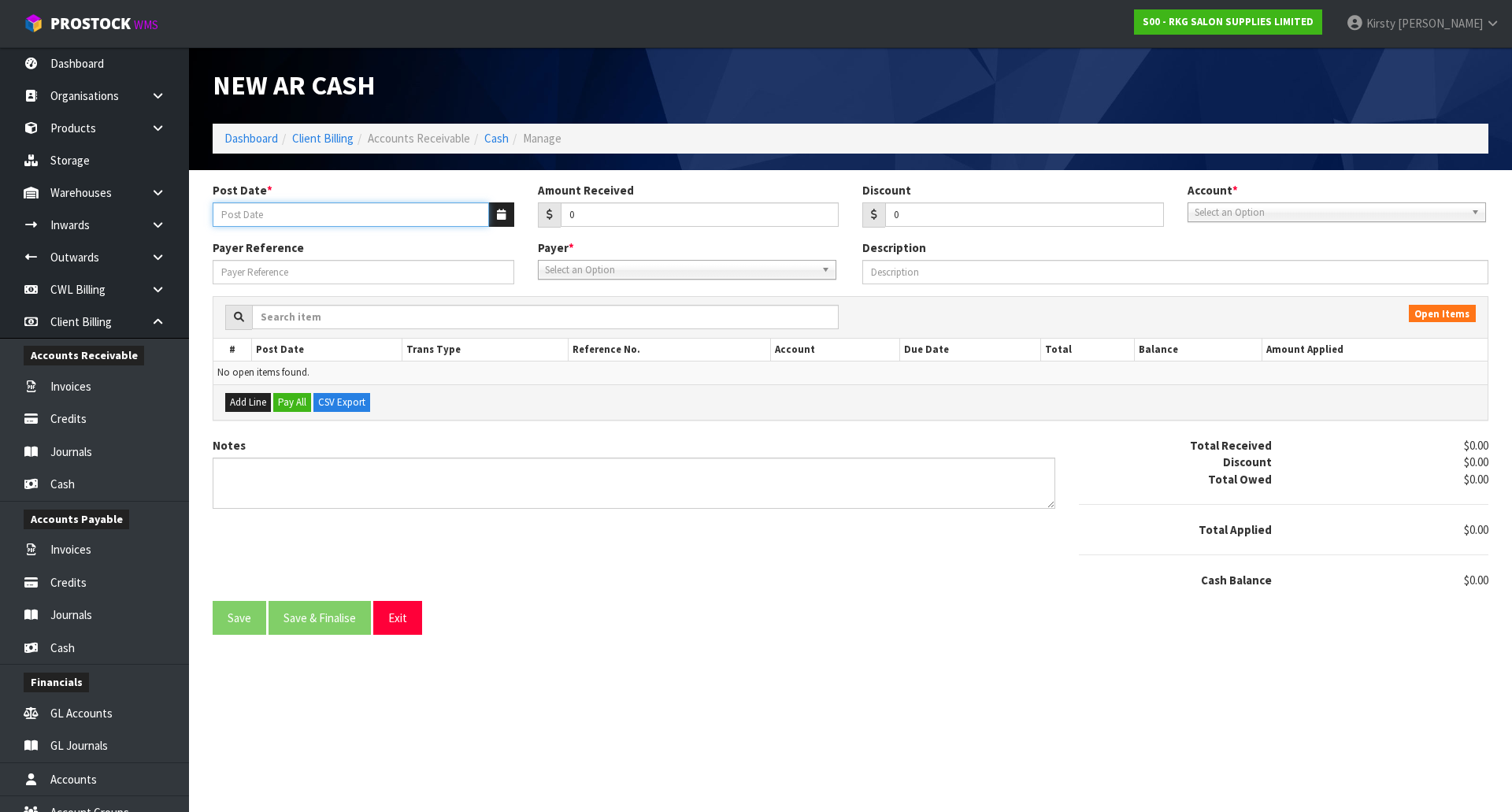
click at [250, 217] on input "Post Date *" at bounding box center [351, 215] width 277 height 24
click at [502, 210] on icon "button" at bounding box center [501, 215] width 9 height 10
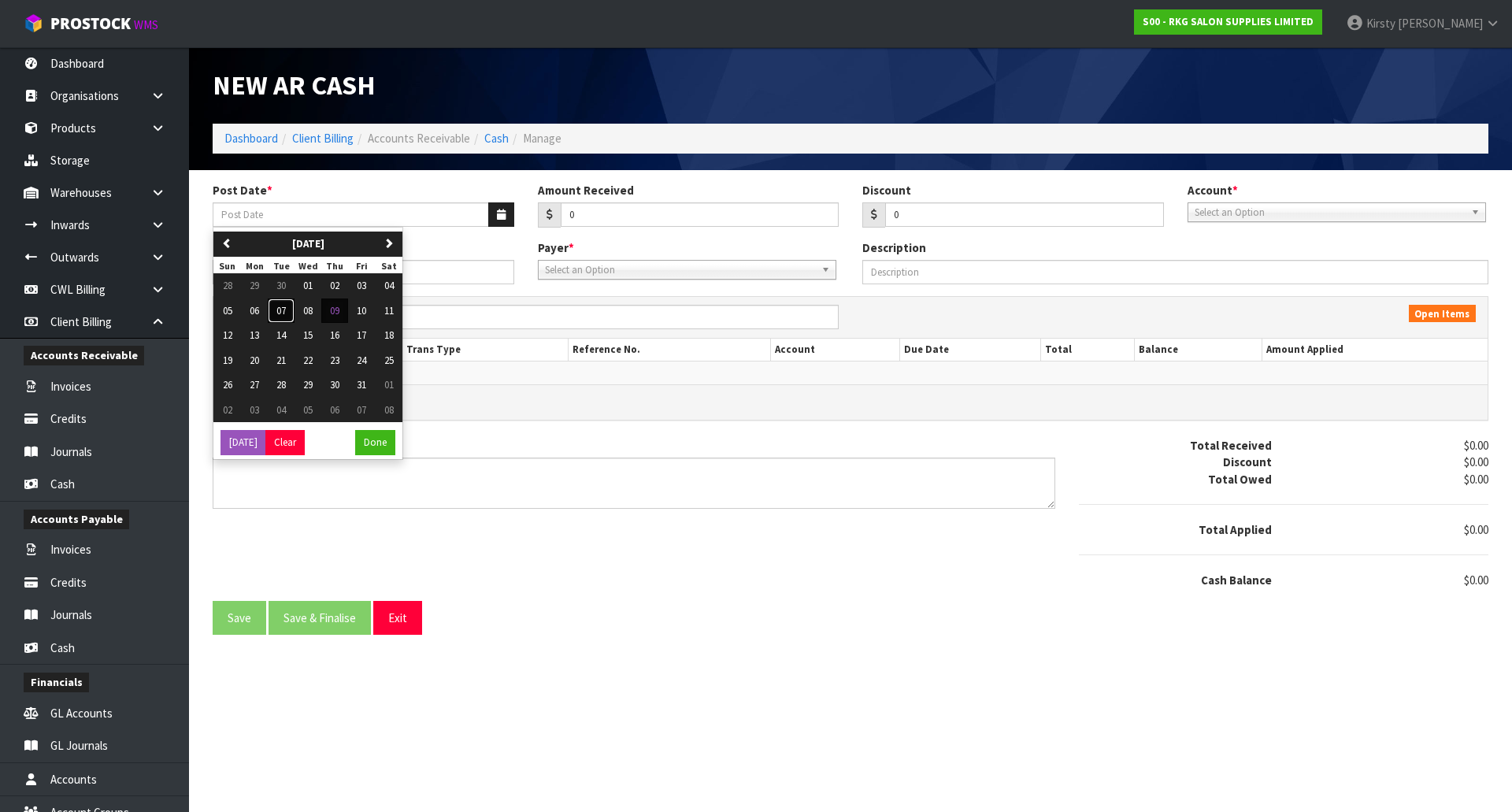
click at [285, 312] on span "07" at bounding box center [281, 311] width 9 height 14
type input "[DATE]"
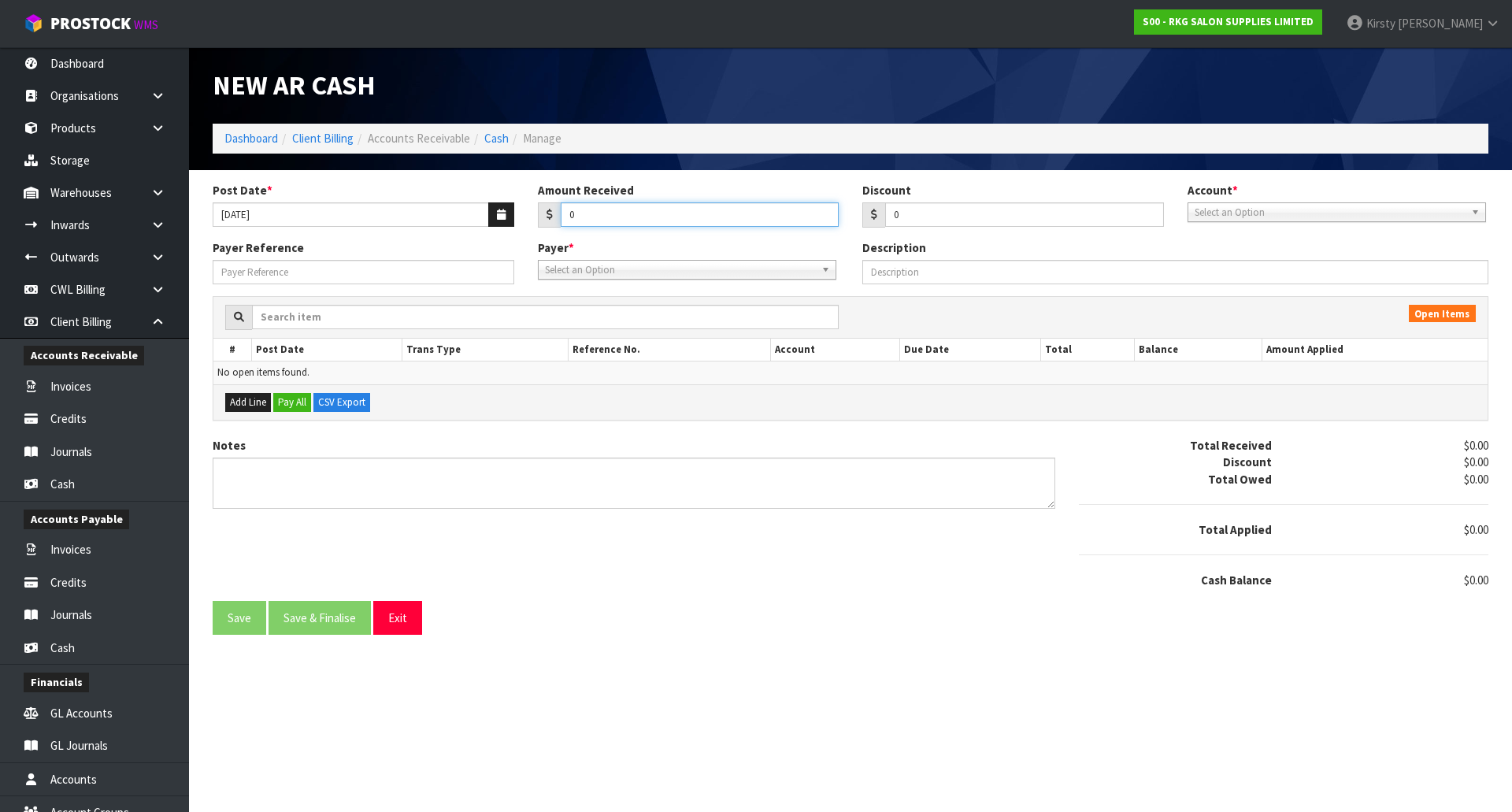
drag, startPoint x: 577, startPoint y: 212, endPoint x: 560, endPoint y: 220, distance: 18.8
click at [561, 220] on input "0" at bounding box center [700, 215] width 278 height 24
type input "478.52"
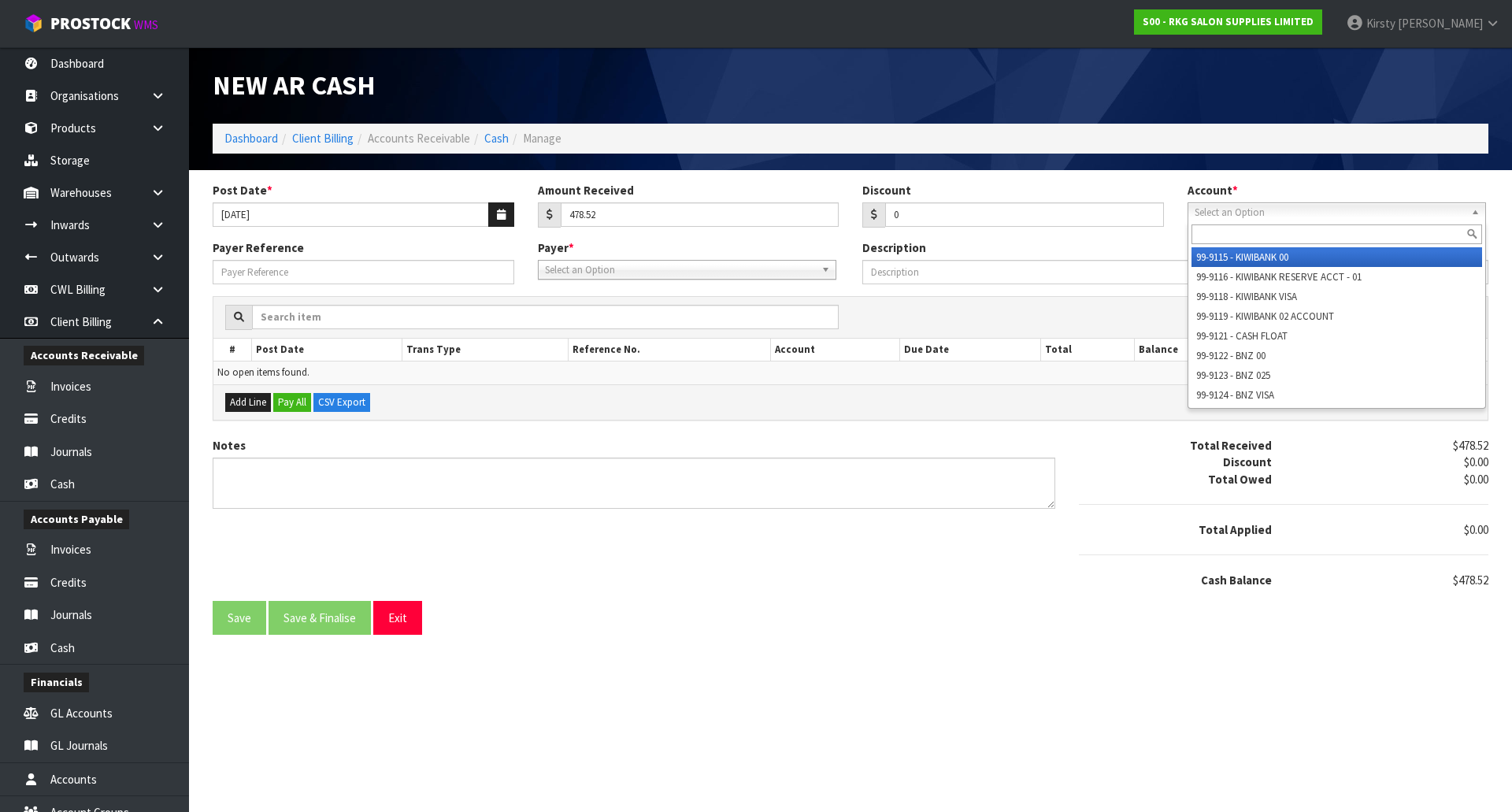
click at [1270, 213] on span "Select an Option" at bounding box center [1329, 212] width 270 height 19
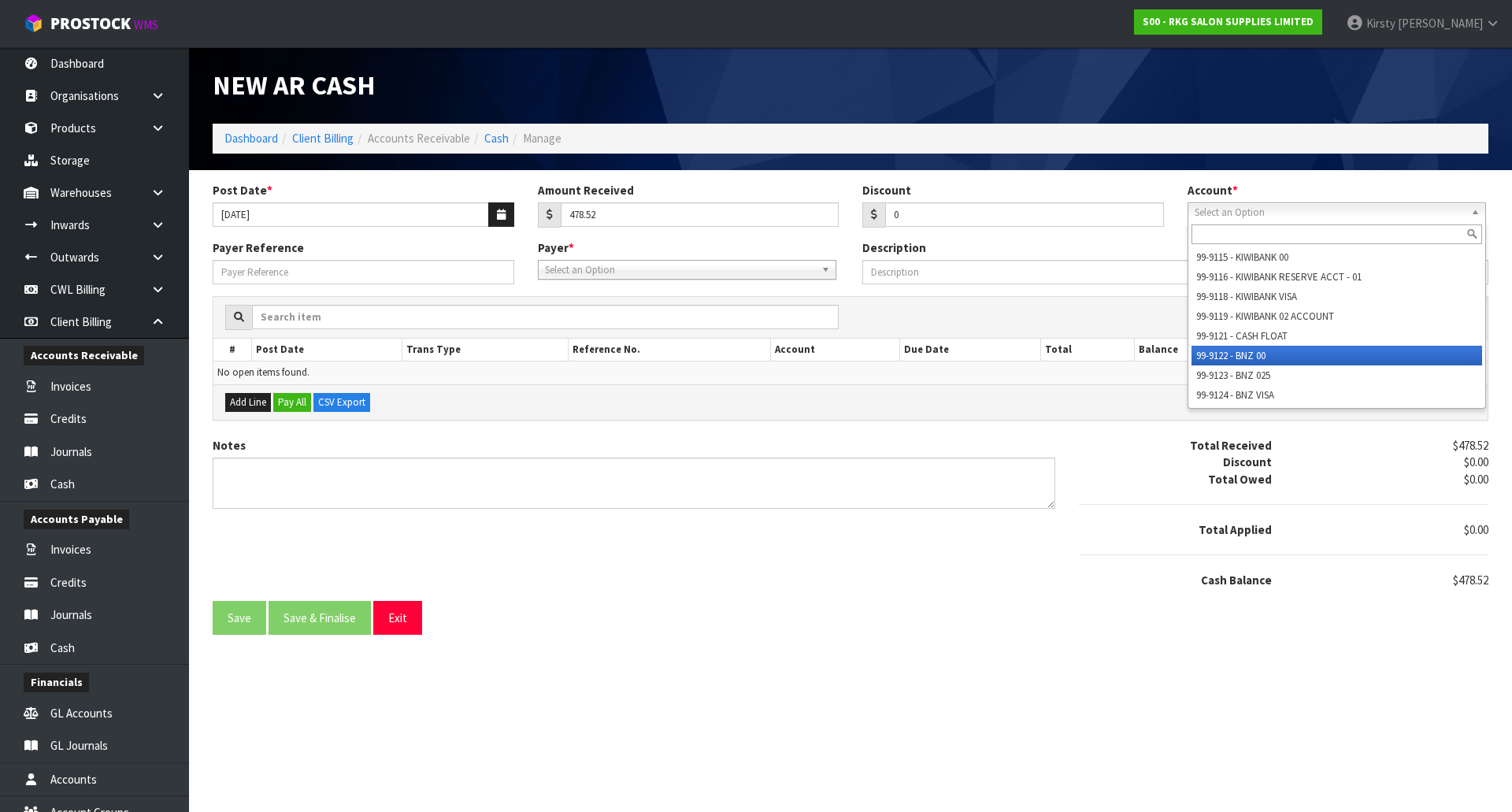
click at [1273, 352] on li "99-9122 - BNZ 00" at bounding box center [1337, 355] width 290 height 20
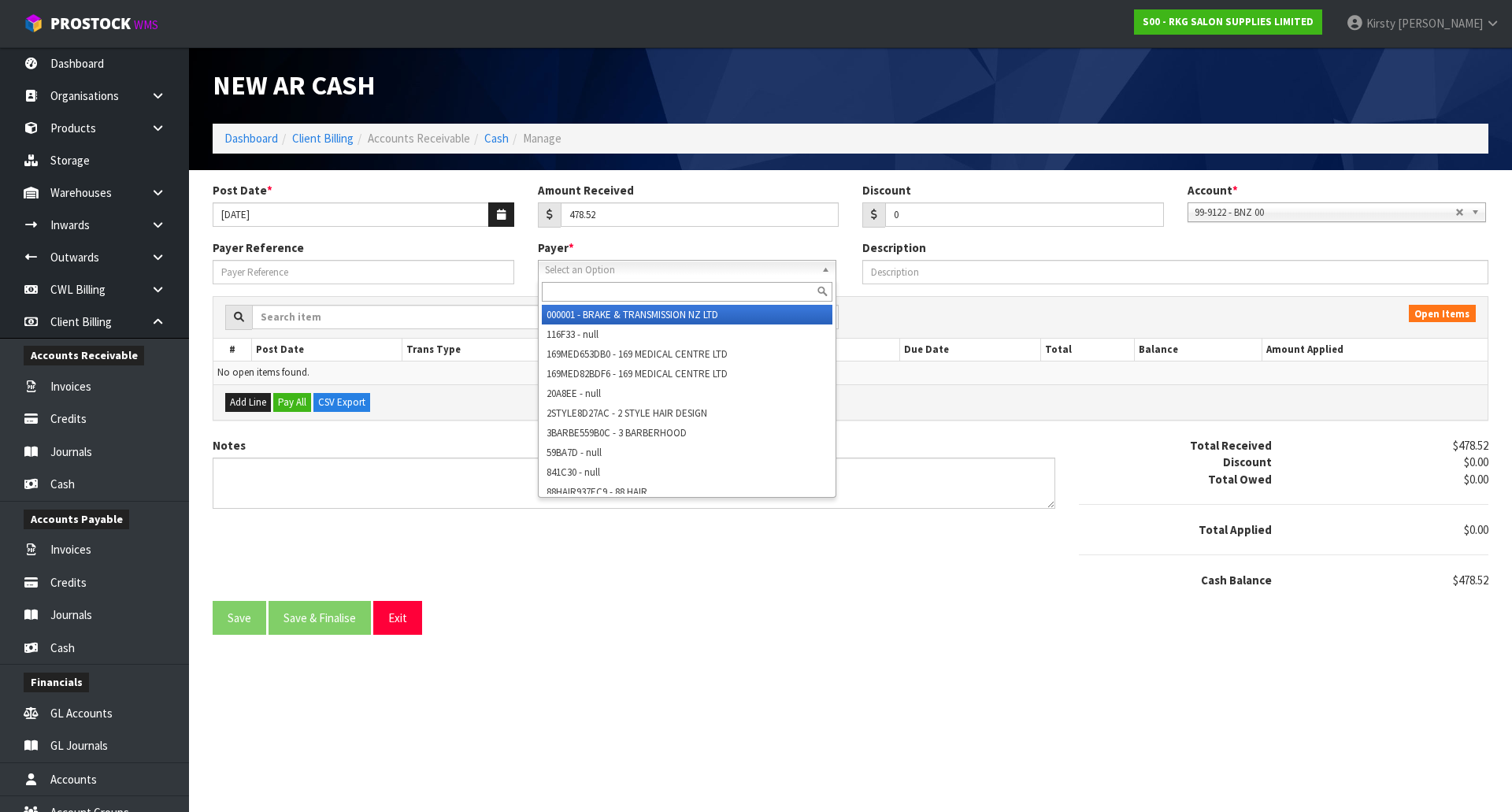
click at [603, 275] on span "Select an Option" at bounding box center [680, 270] width 270 height 19
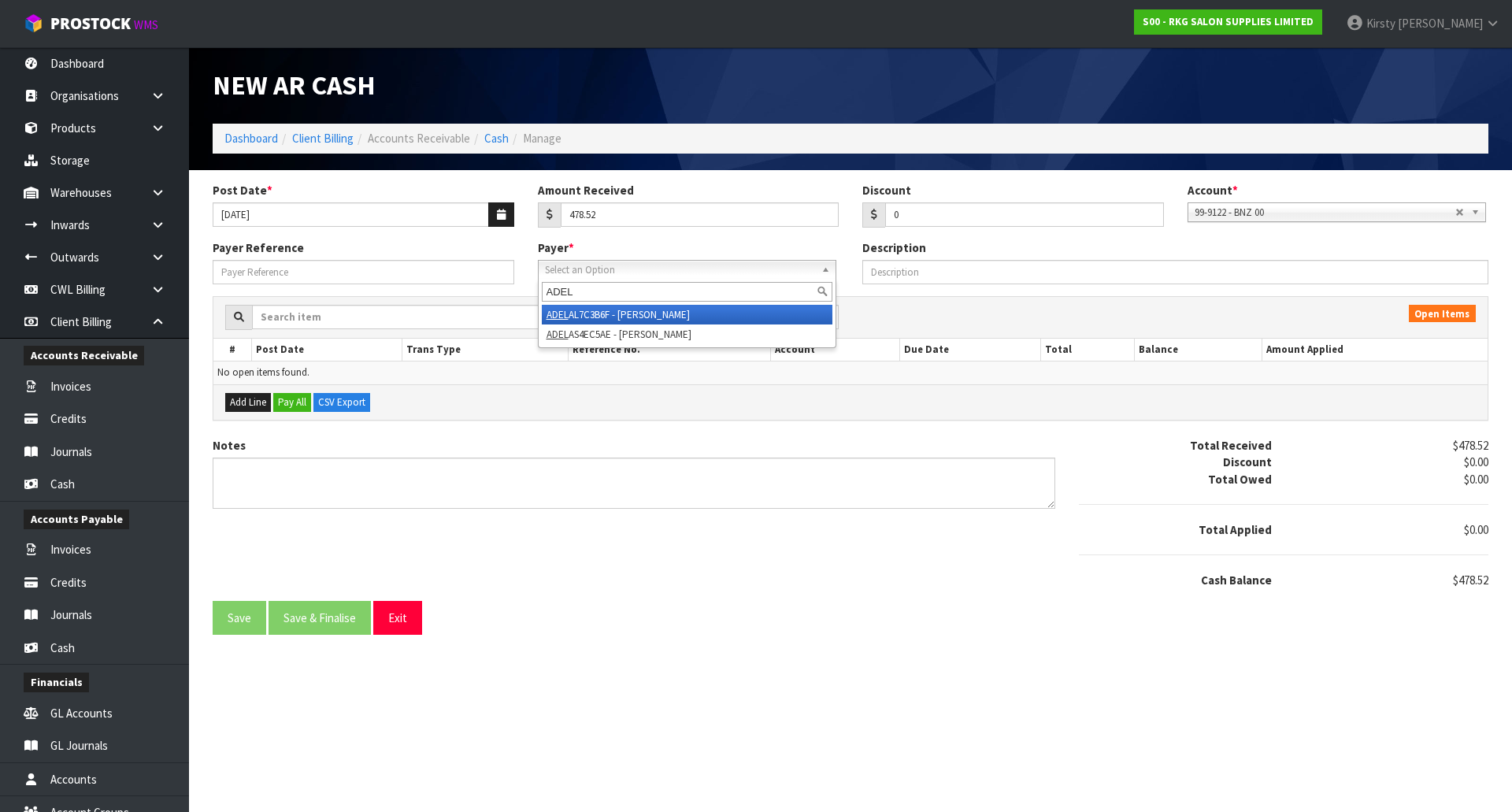
type input "ADEL"
click at [625, 311] on li "ADEL AL7C3B6F - ADEL AL-OMOUSH" at bounding box center [687, 314] width 290 height 20
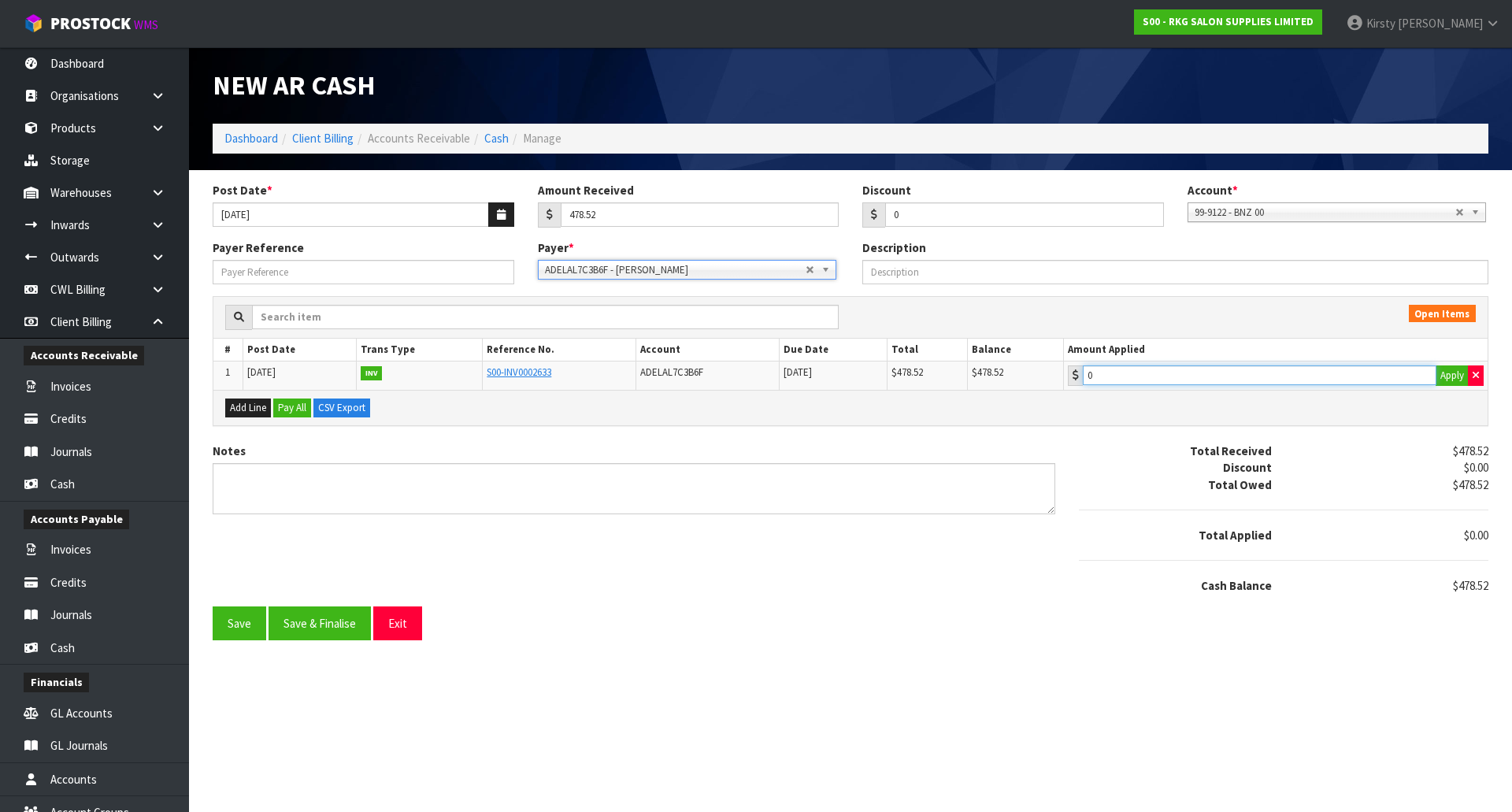
type input "478.52"
click at [1137, 378] on input "478.52" at bounding box center [1259, 375] width 354 height 20
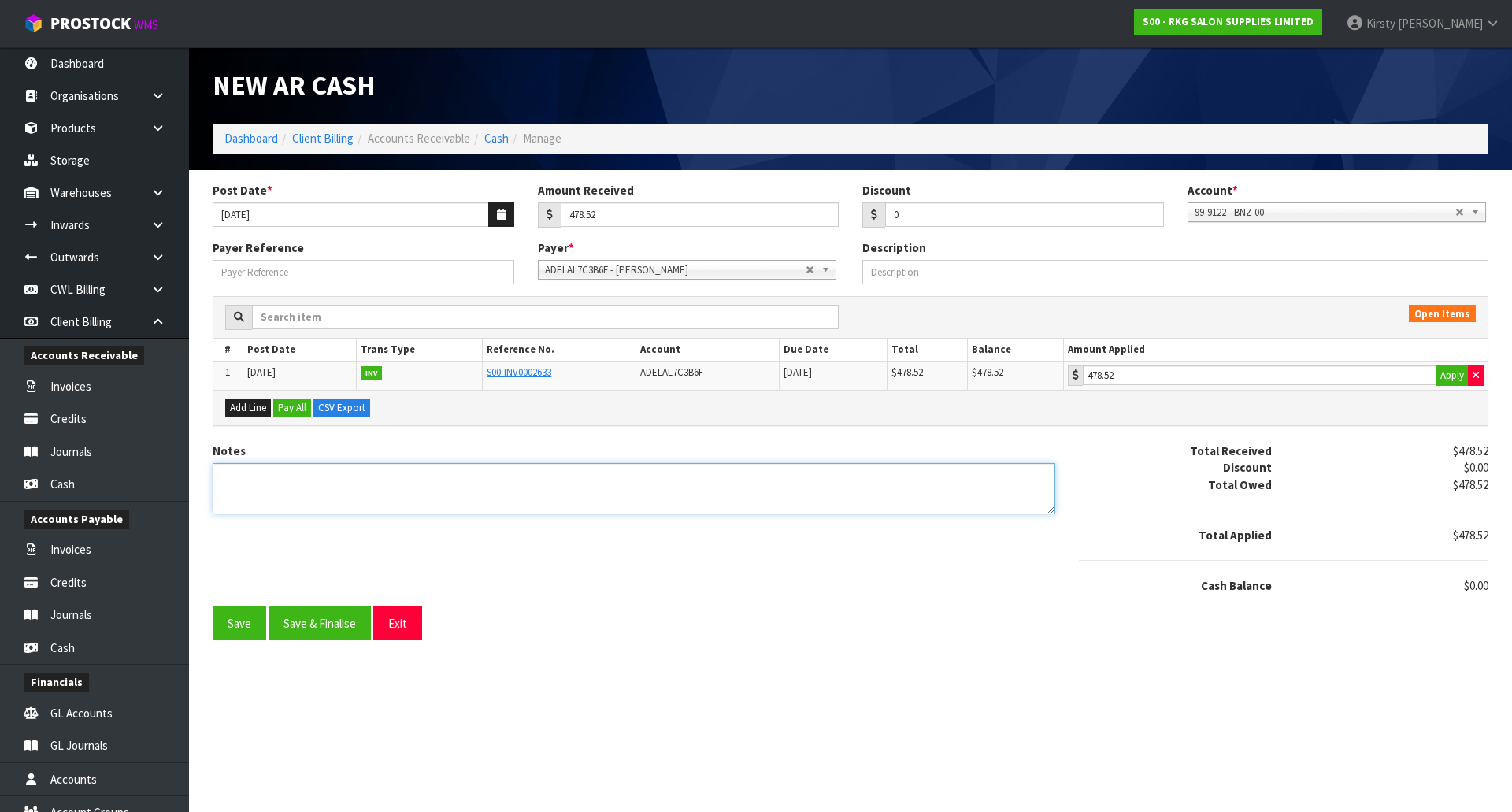
click at [282, 487] on textarea "Notes" at bounding box center [633, 489] width 843 height 52
type textarea "EFT 7.10"
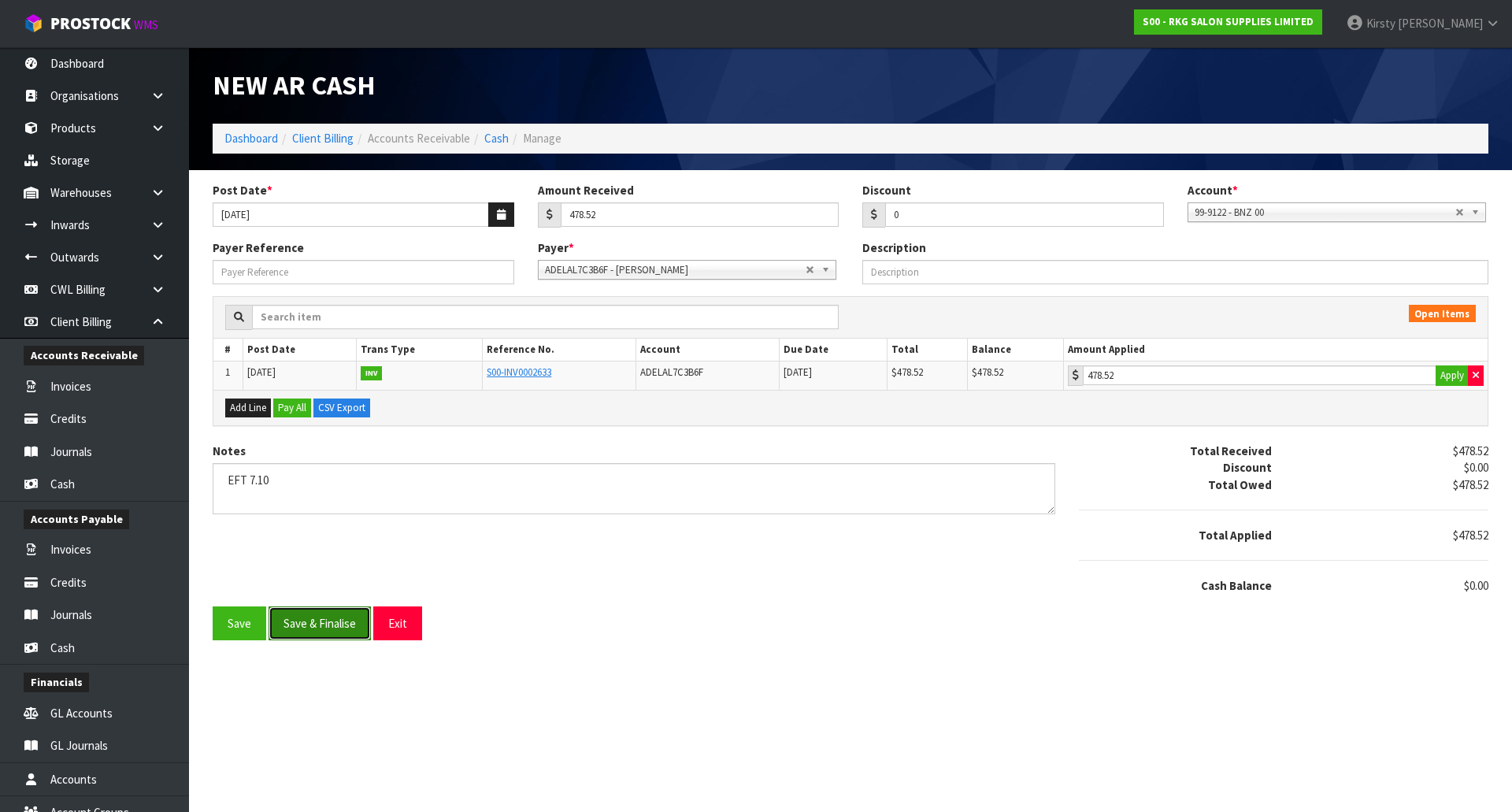
click at [342, 622] on button "Save & Finalise" at bounding box center [320, 623] width 102 height 34
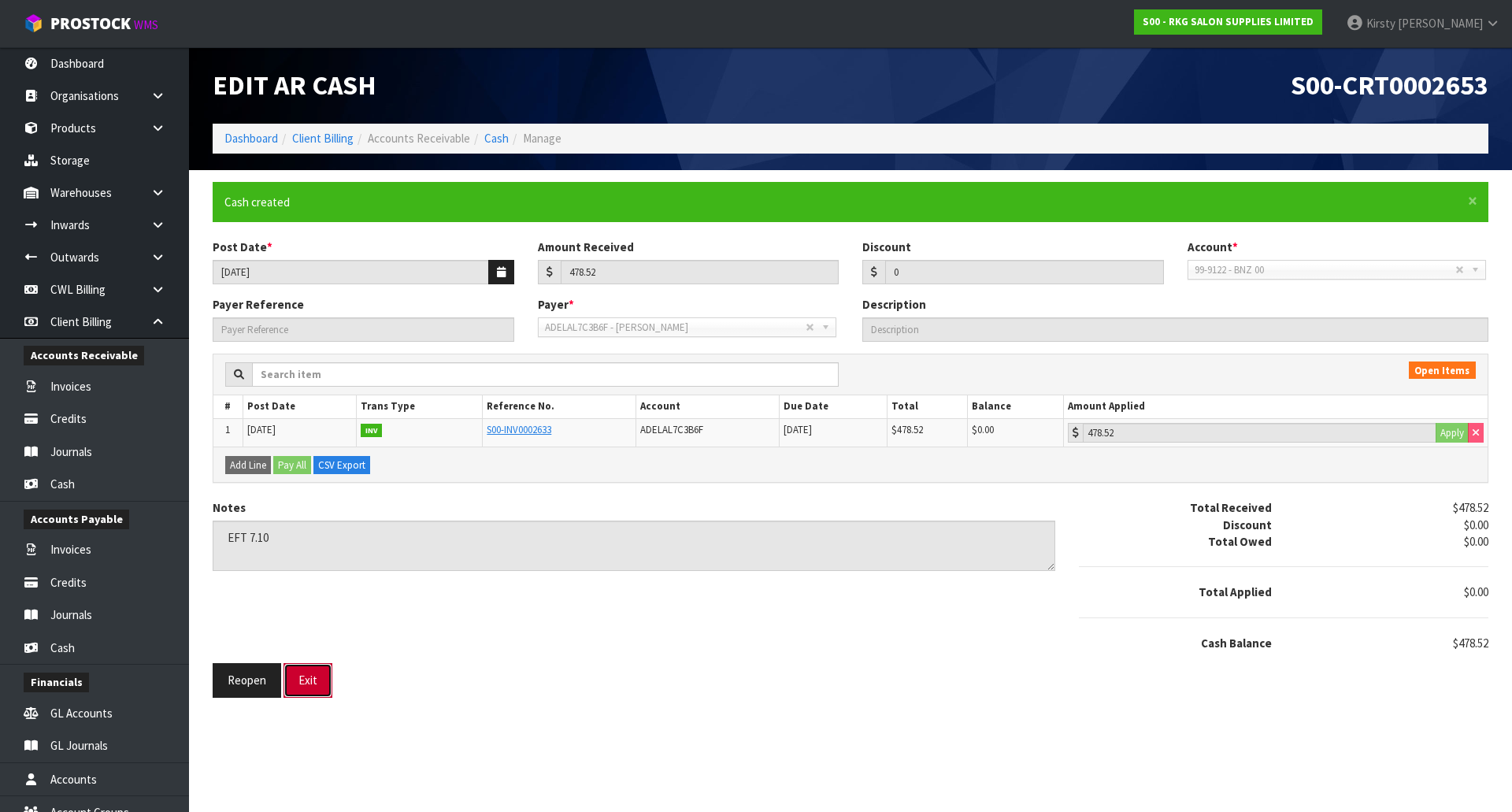
click at [312, 680] on button "Exit" at bounding box center [308, 680] width 49 height 34
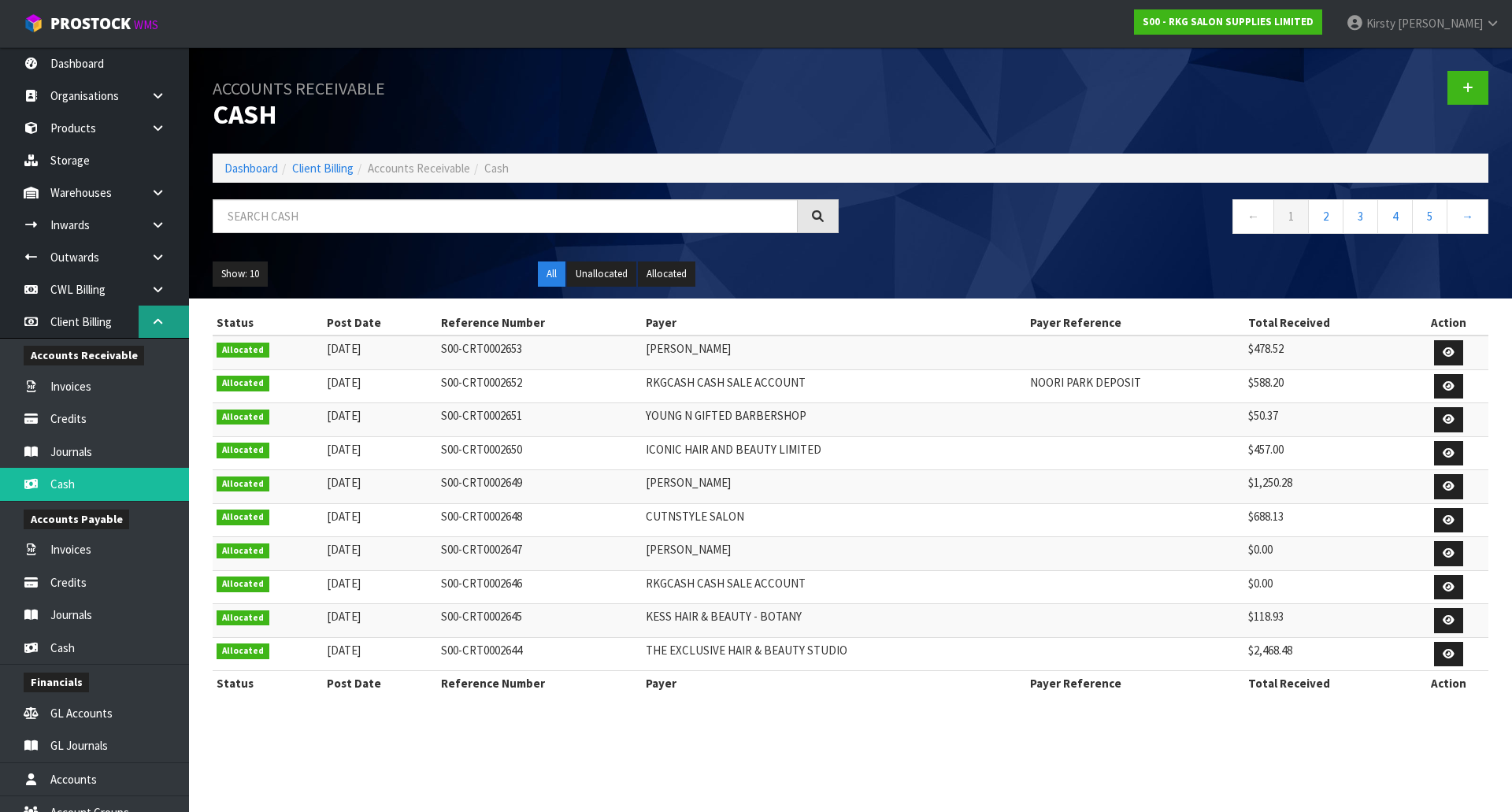
click at [156, 318] on icon at bounding box center [157, 322] width 15 height 12
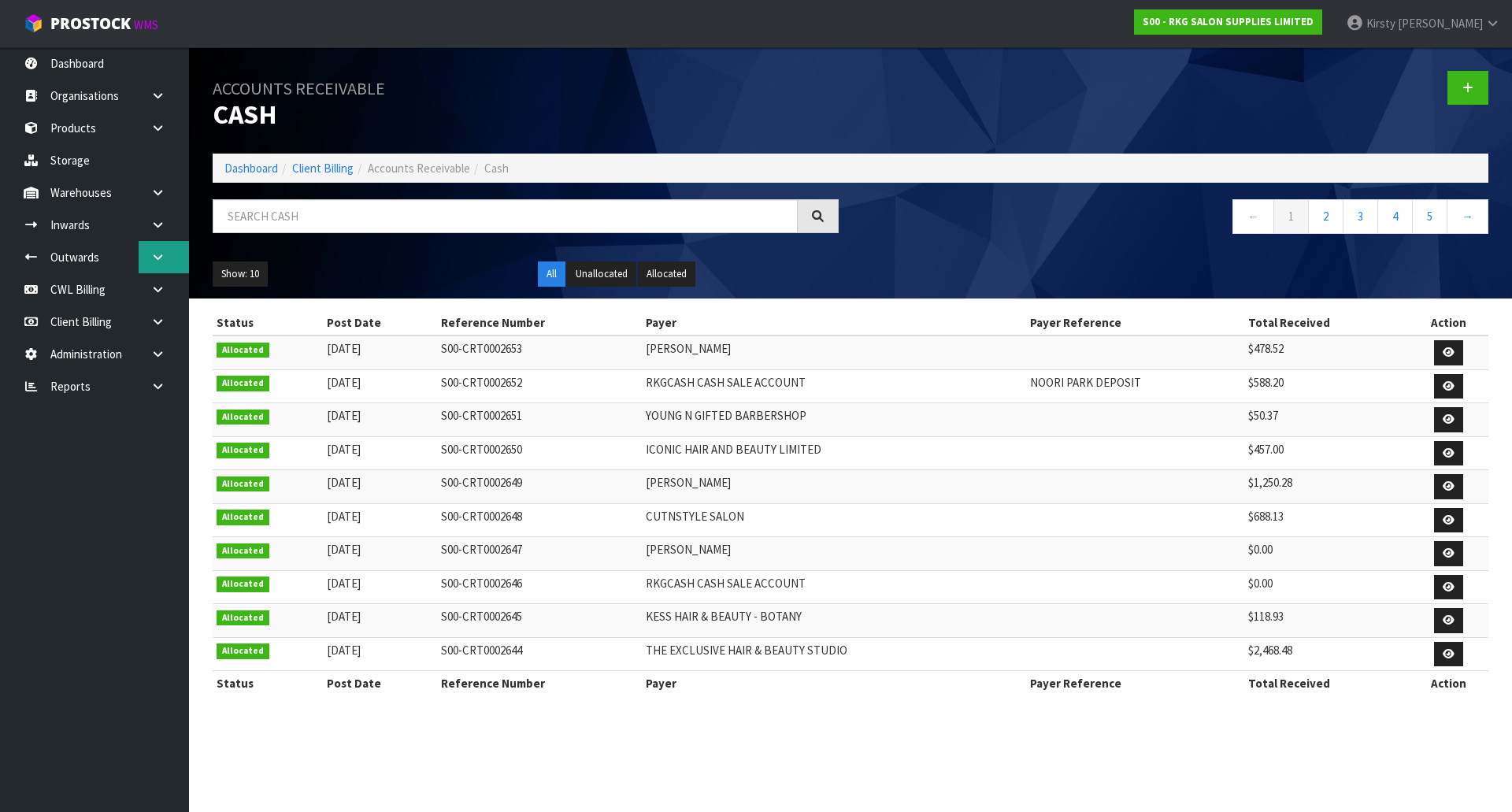
click at [162, 259] on icon at bounding box center [157, 257] width 15 height 12
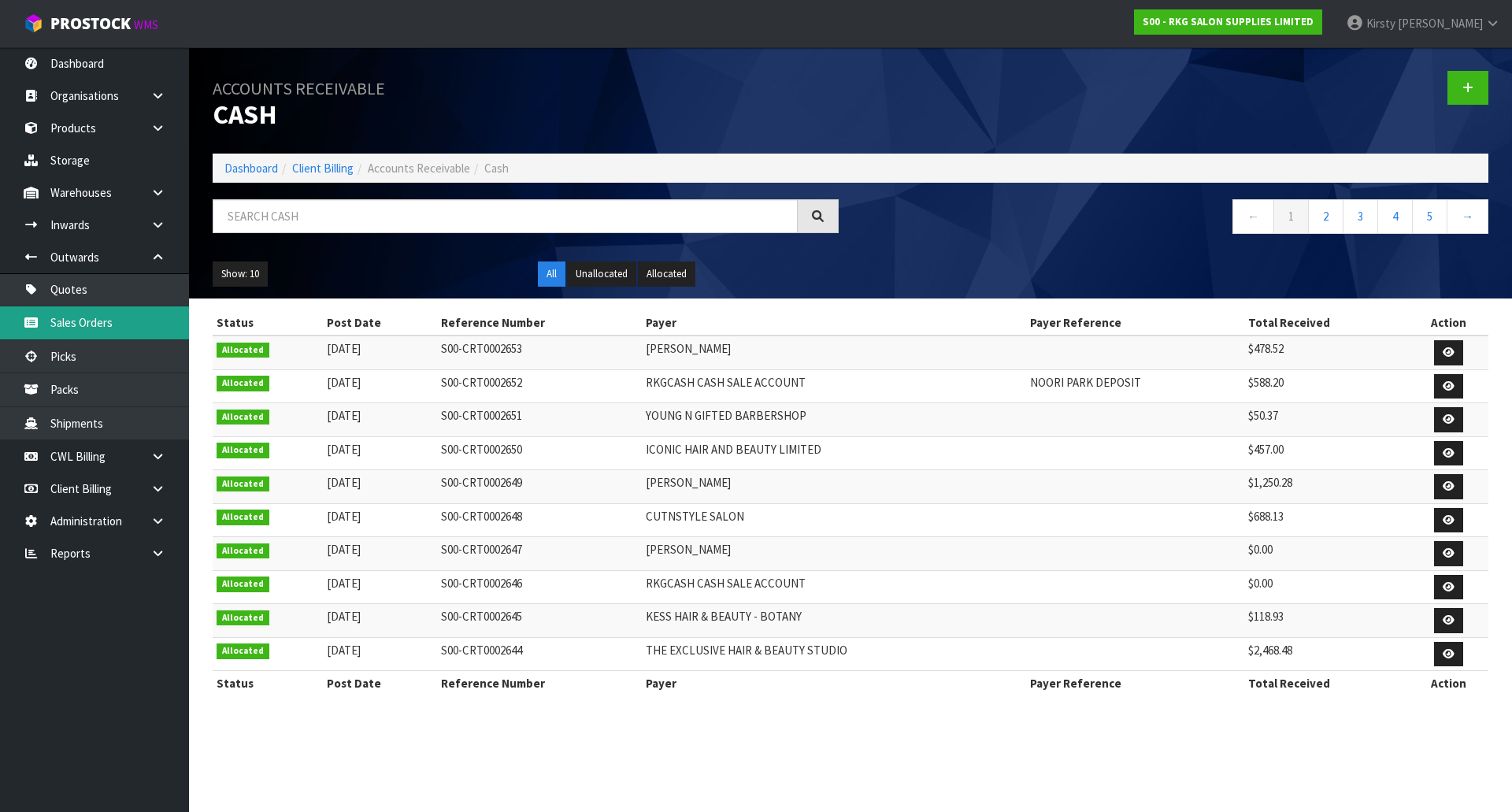
click at [83, 318] on link "Sales Orders" at bounding box center [94, 323] width 189 height 33
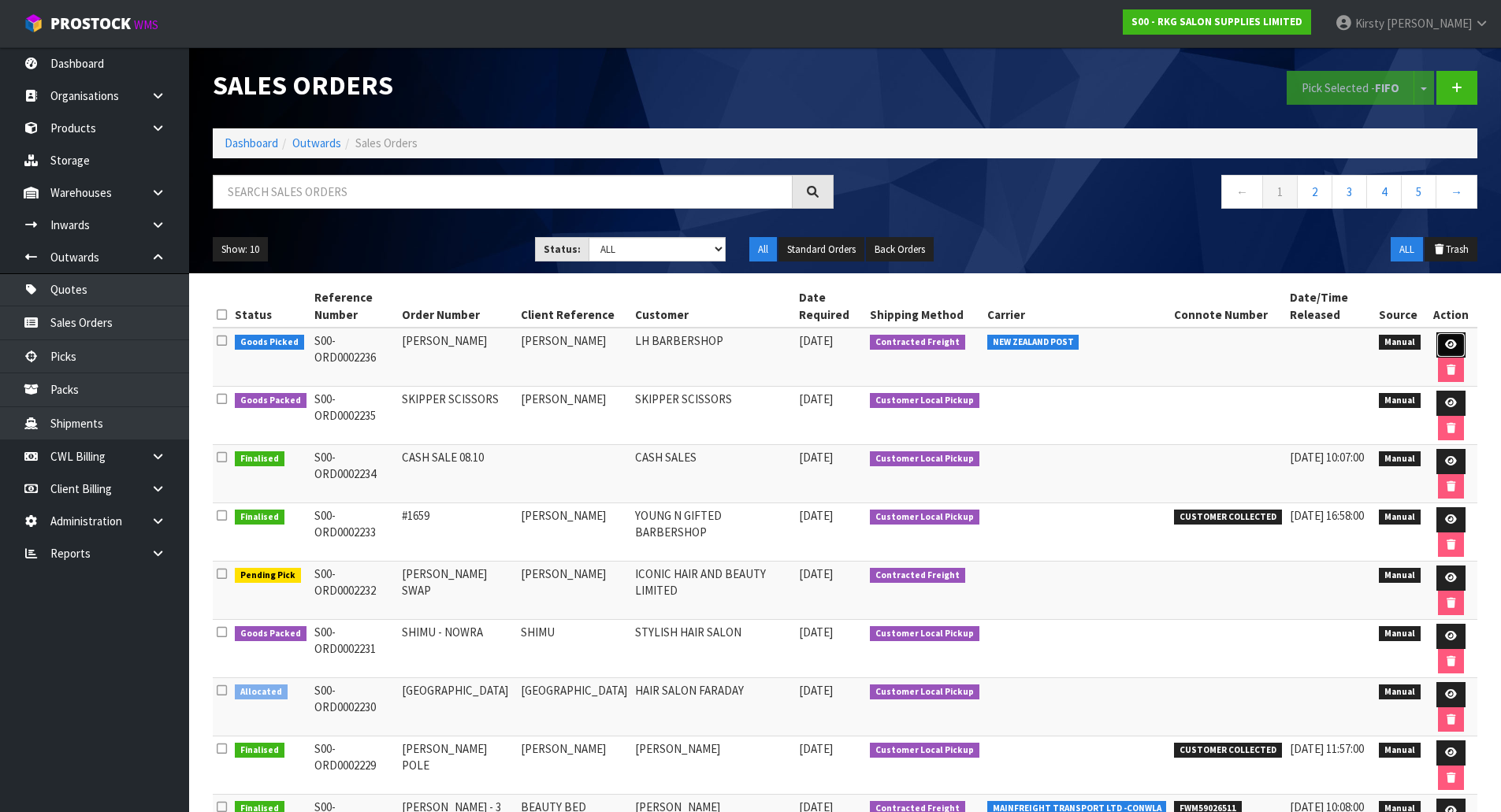
click at [1446, 345] on icon at bounding box center [1451, 345] width 12 height 10
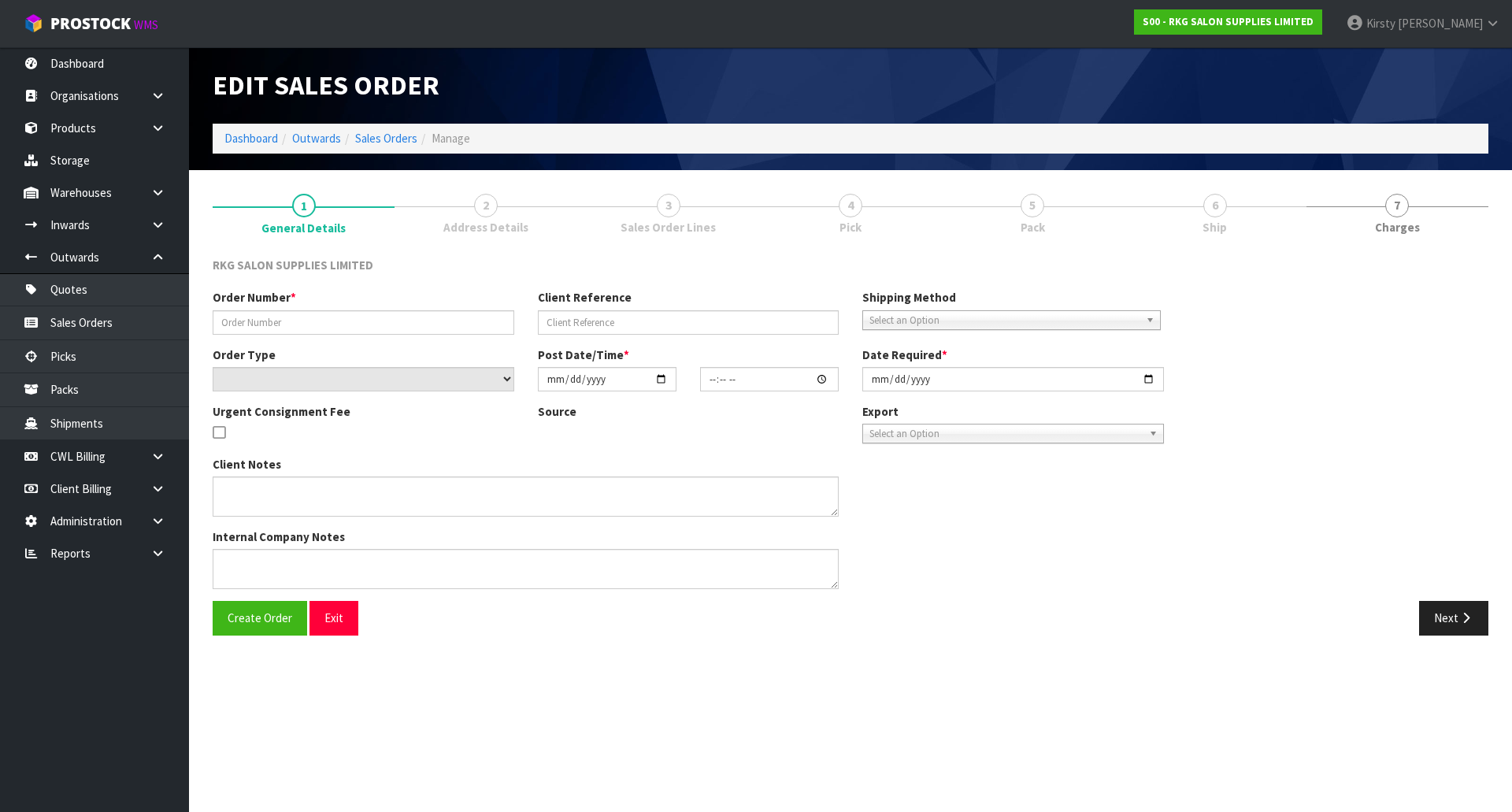
type input "[PERSON_NAME]"
select select "number:0"
type input "[DATE]"
type input "12:47:00.000"
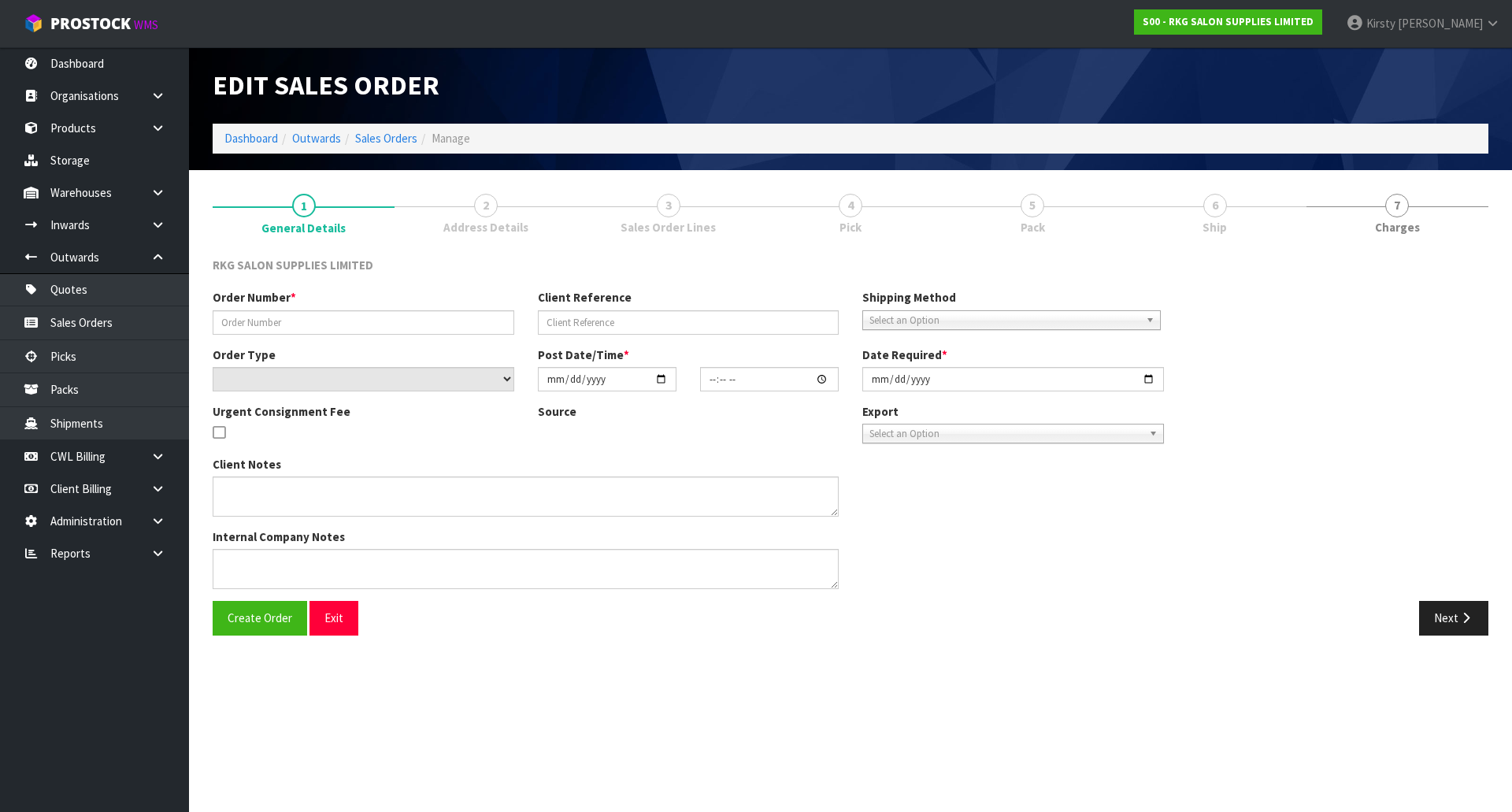
type input "[DATE]"
type textarea "MISC ITEM - TOWEL HANDLE (FROM SHOWROOM) WITH SCREWS IMMORTAL PRODUCT FREEBIES"
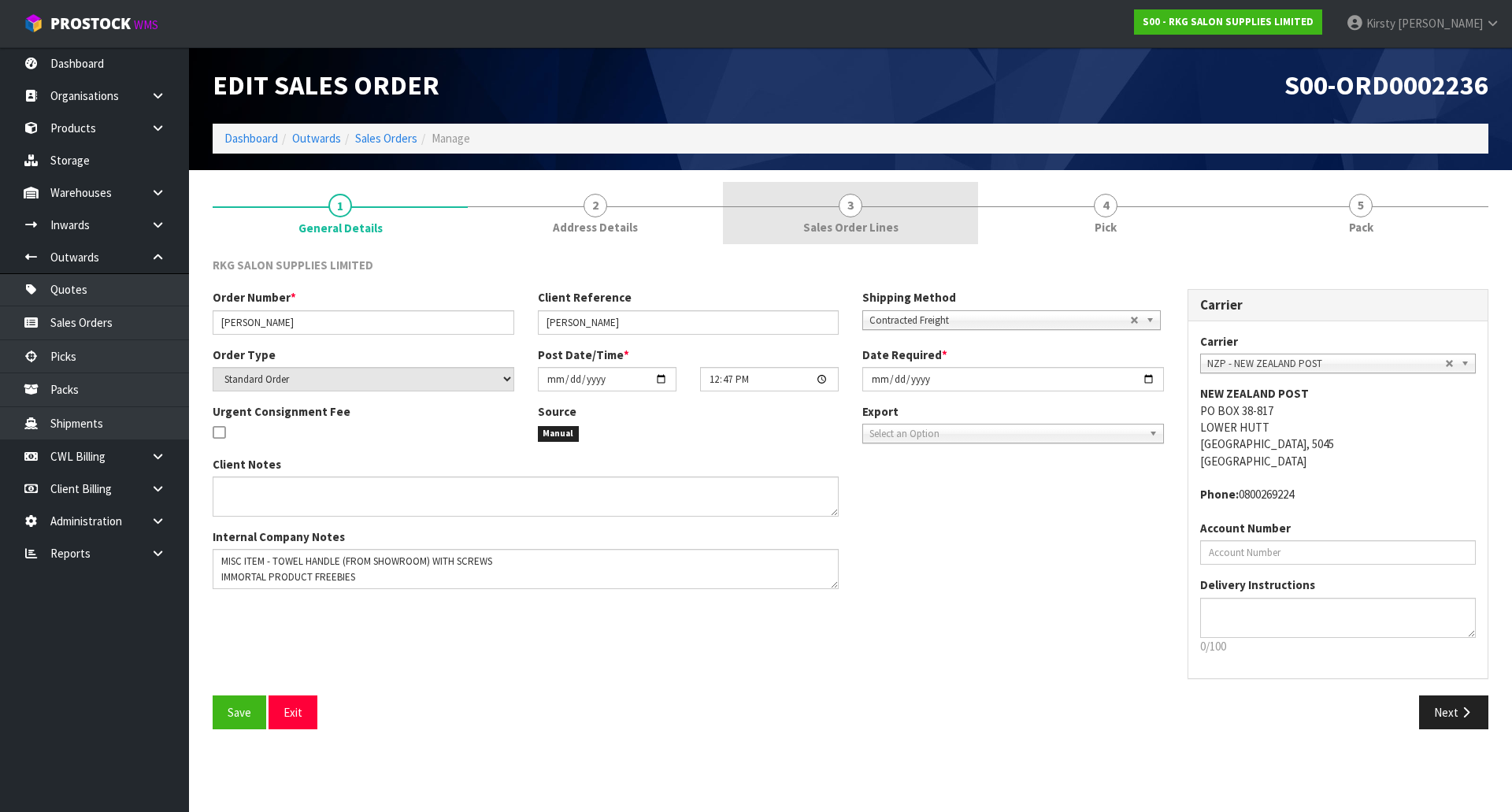
click at [853, 213] on span "3" at bounding box center [850, 205] width 23 height 23
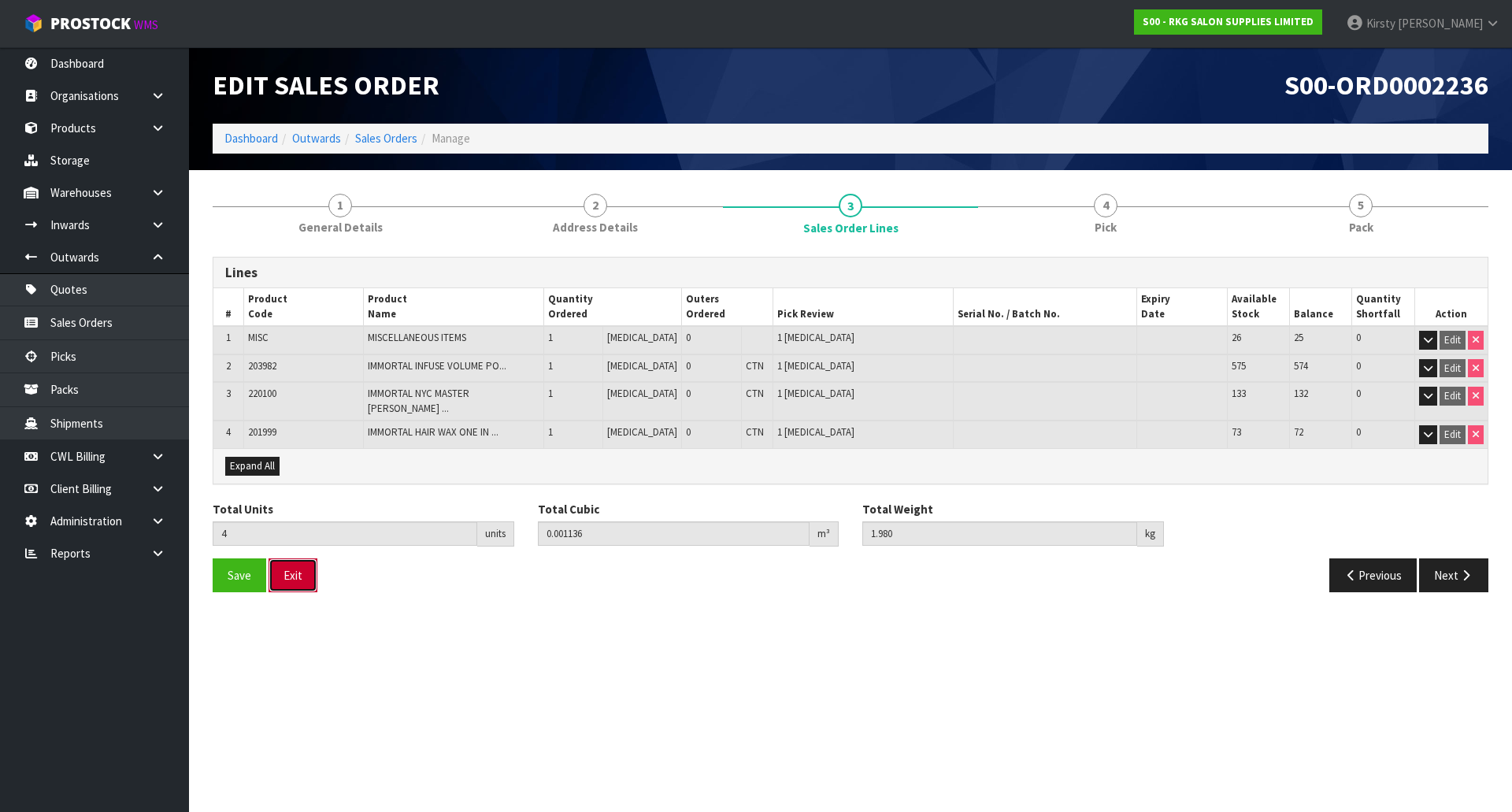
click at [279, 566] on button "Exit" at bounding box center [293, 575] width 49 height 34
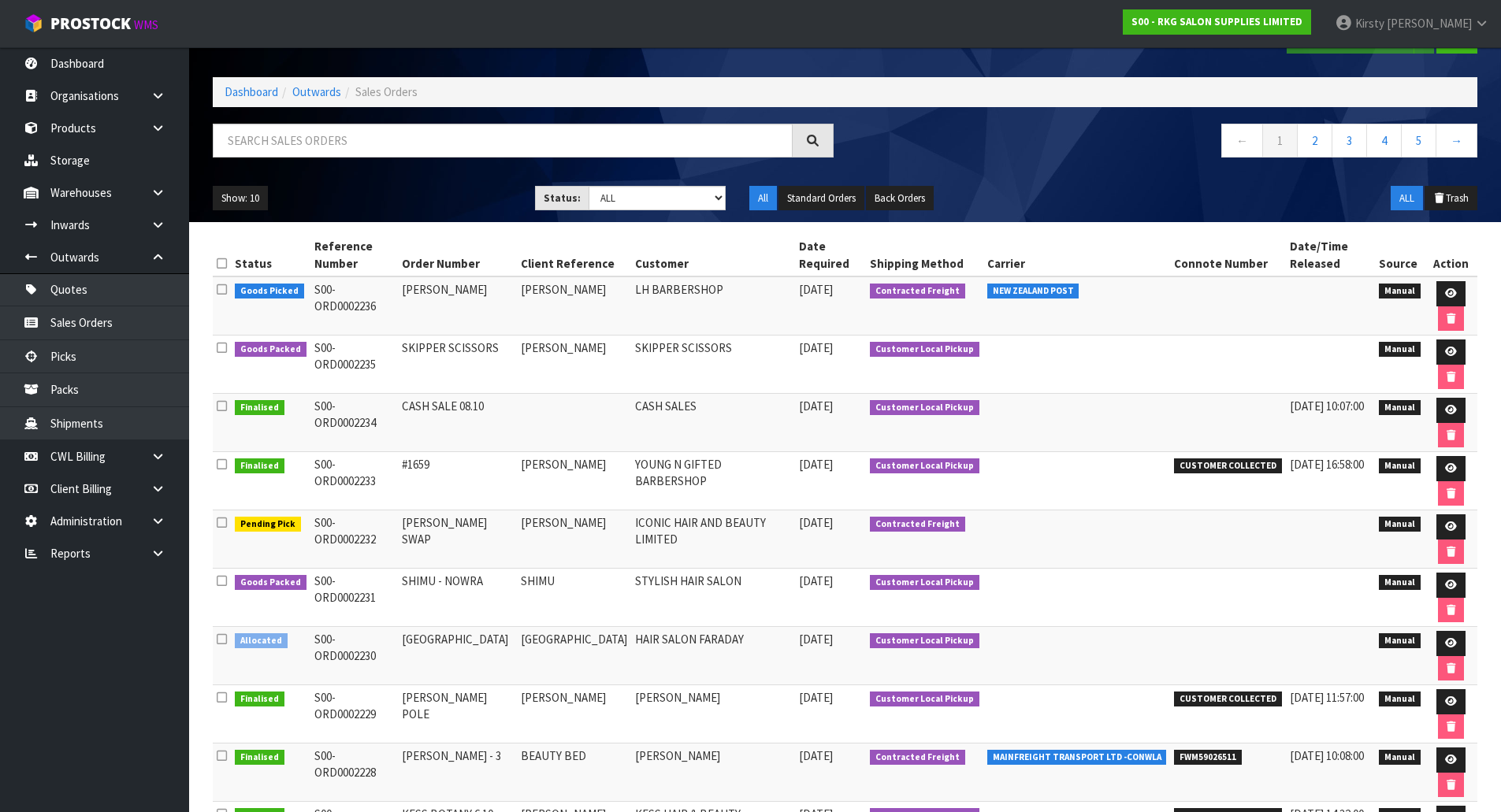
scroll to position [79, 0]
